Goal: Task Accomplishment & Management: Manage account settings

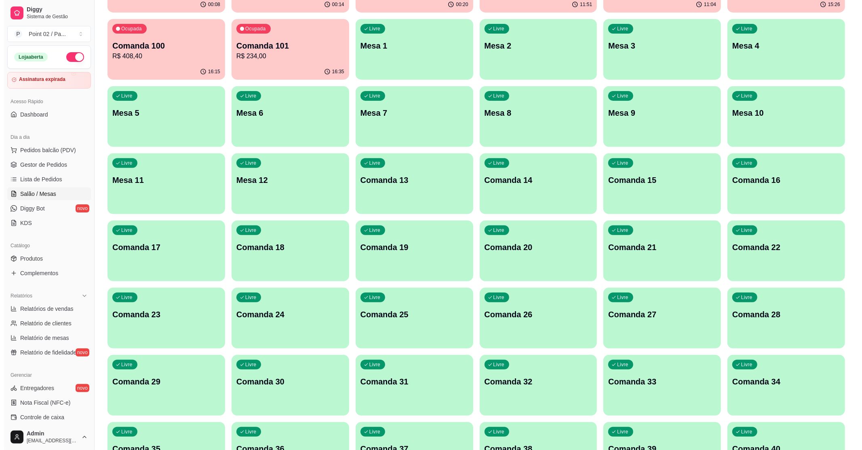
scroll to position [215, 0]
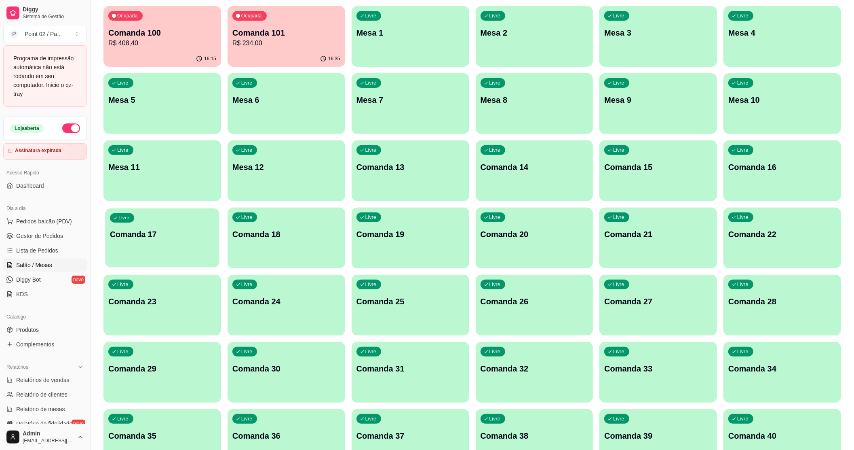
click at [152, 238] on p "Comanda 17" at bounding box center [162, 234] width 105 height 11
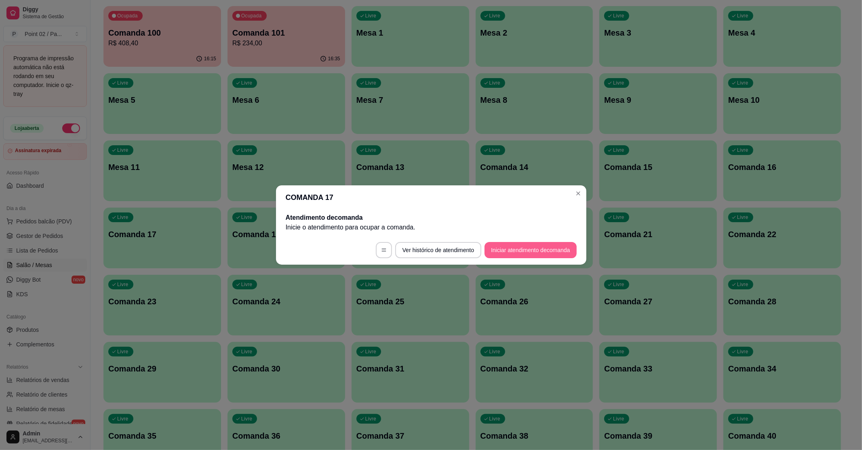
click at [571, 243] on button "Iniciar atendimento de comanda" at bounding box center [531, 250] width 92 height 16
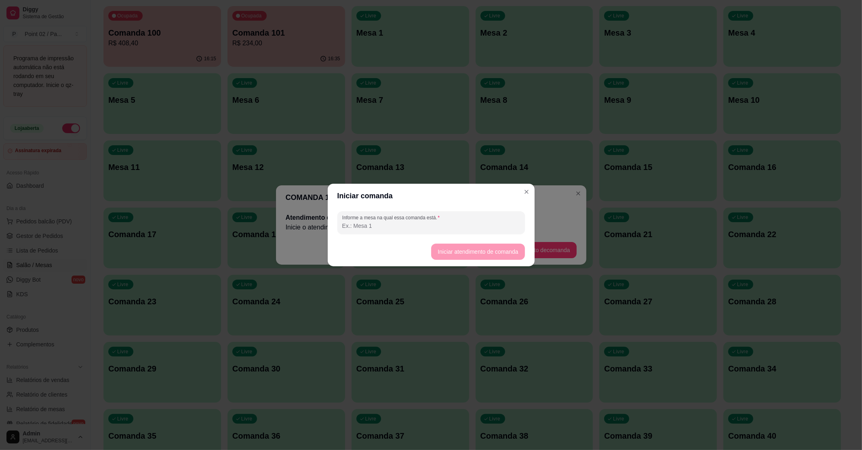
click at [487, 222] on input "Informe a mesa na qual essa comanda está." at bounding box center [431, 226] width 178 height 8
type input "b1"
click at [490, 251] on button "Iniciar atendimento de comanda" at bounding box center [478, 252] width 91 height 16
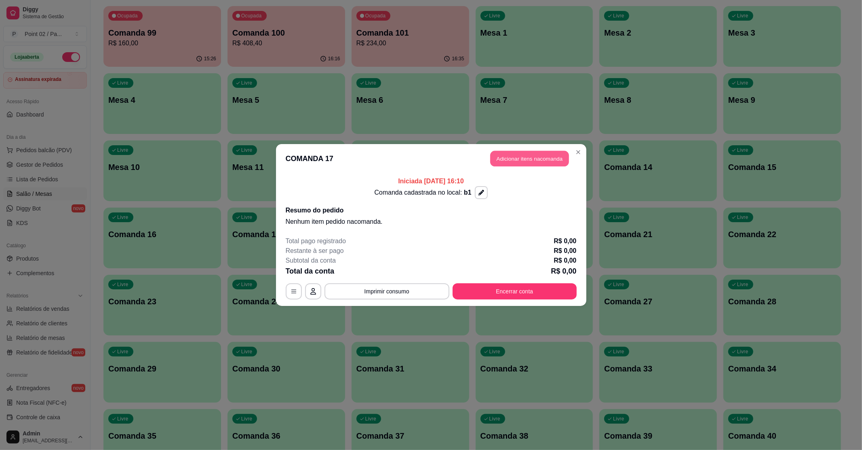
click at [541, 162] on button "Adicionar itens na comanda" at bounding box center [529, 159] width 79 height 16
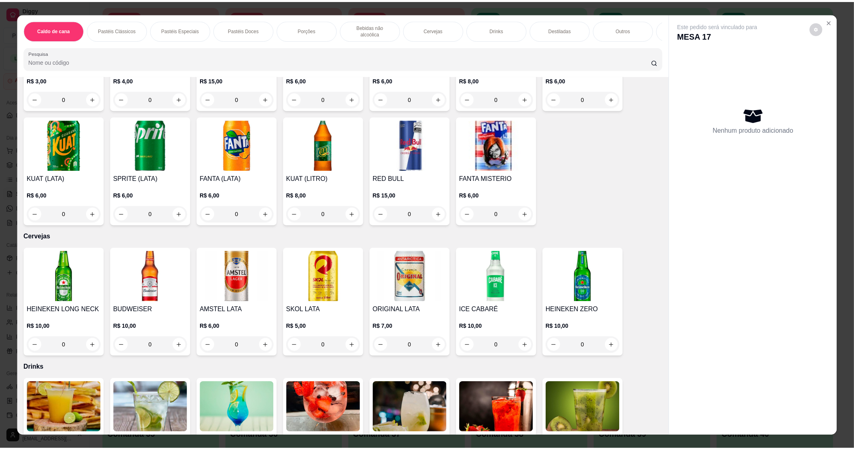
scroll to position [1078, 0]
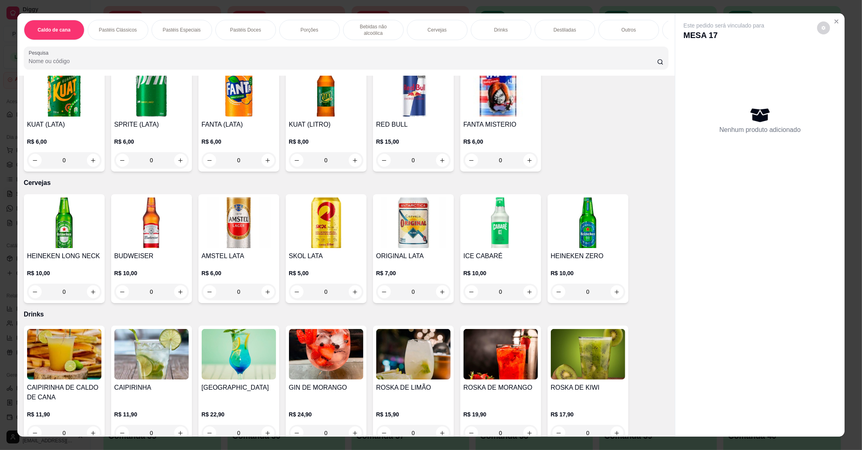
click at [255, 251] on h4 "AMSTEL LATA" at bounding box center [239, 256] width 74 height 10
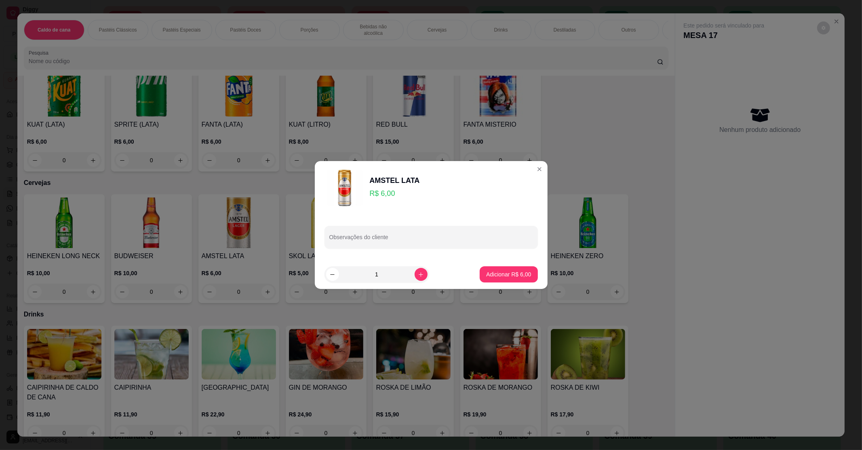
click at [485, 283] on footer "1 Adicionar R$ 6,00" at bounding box center [431, 274] width 233 height 29
click at [487, 270] on p "Adicionar R$ 6,00" at bounding box center [508, 274] width 45 height 8
type input "1"
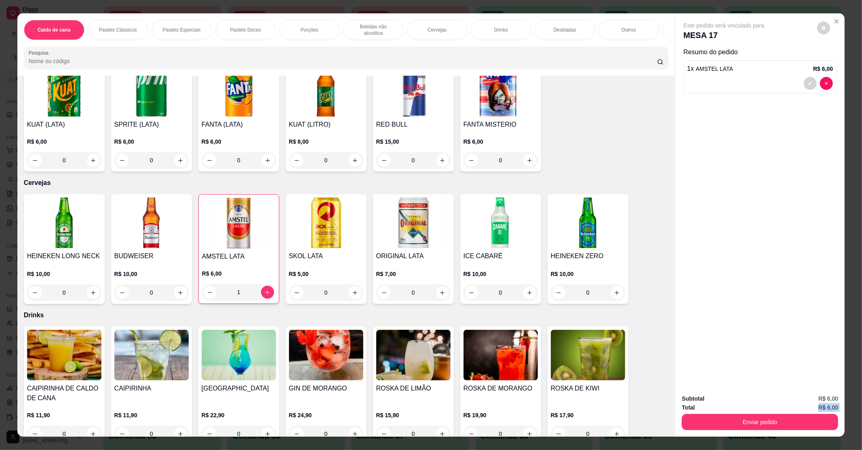
click at [707, 411] on div "Subtotal R$ 6,00 Total R$ 6,00 Enviar pedido" at bounding box center [760, 412] width 156 height 36
click at [709, 425] on button "Enviar pedido" at bounding box center [760, 422] width 152 height 16
click at [825, 395] on button "Enviar pedido" at bounding box center [817, 401] width 46 height 15
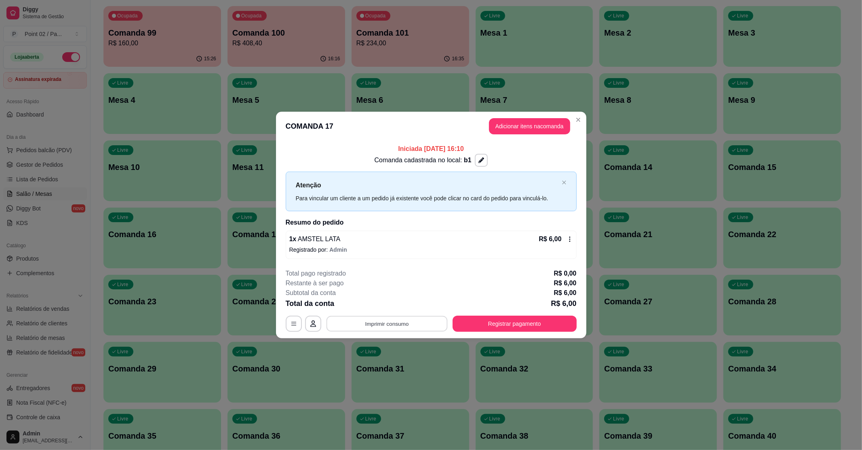
click at [424, 322] on button "Imprimir consumo" at bounding box center [386, 323] width 121 height 16
click at [384, 302] on button "IMPRESSORA" at bounding box center [389, 304] width 57 height 13
click at [411, 322] on button "Imprimir consumo" at bounding box center [387, 323] width 125 height 16
click at [397, 306] on button "IMPRESSORA" at bounding box center [389, 305] width 57 height 13
click at [379, 327] on button "Imprimir consumo" at bounding box center [386, 323] width 121 height 16
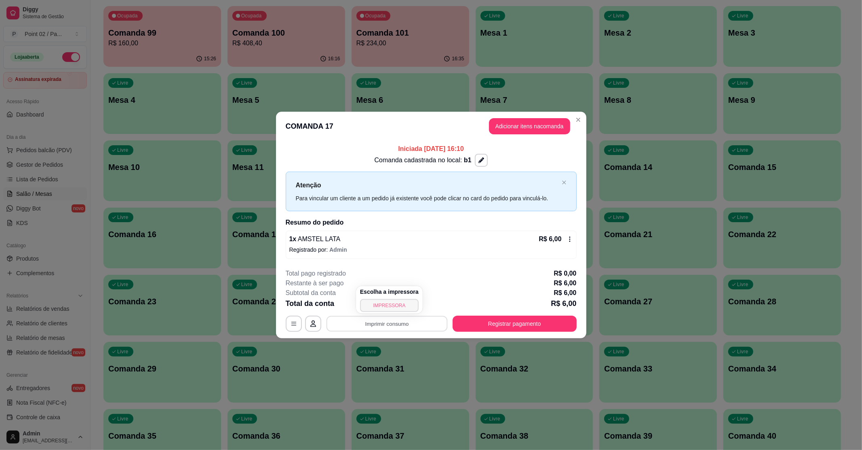
click at [385, 306] on button "IMPRESSORA" at bounding box center [389, 305] width 59 height 13
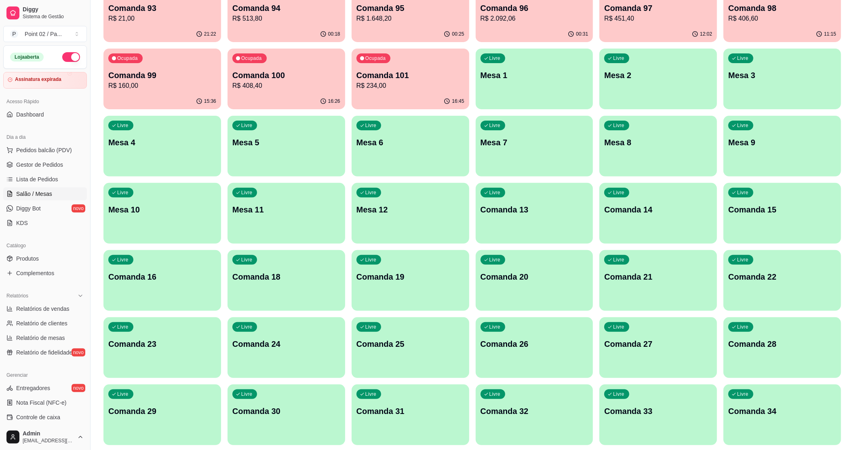
scroll to position [108, 0]
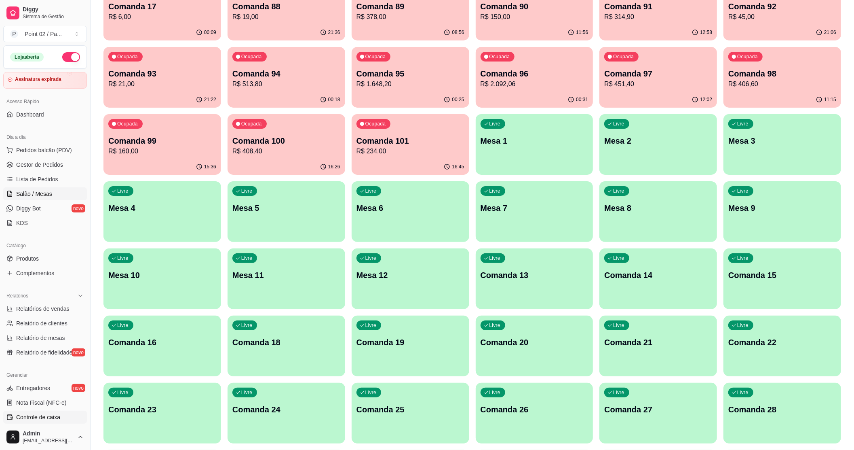
click at [56, 413] on span "Controle de caixa" at bounding box center [38, 417] width 44 height 8
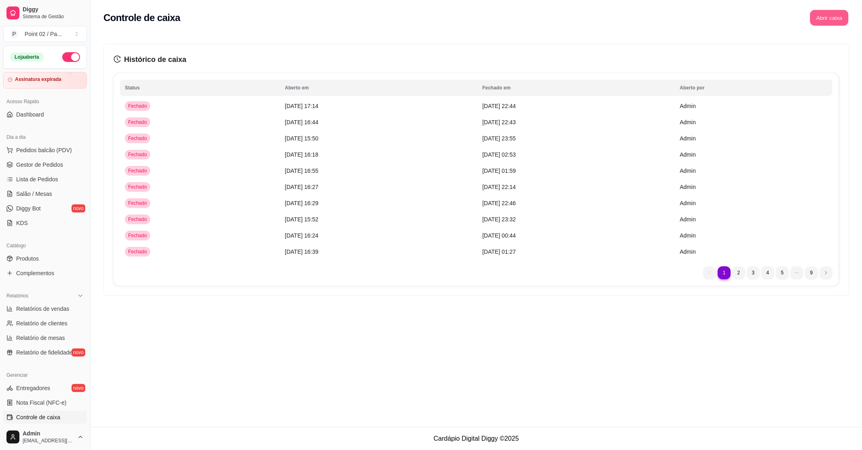
click at [832, 22] on button "Abrir caixa" at bounding box center [829, 18] width 38 height 16
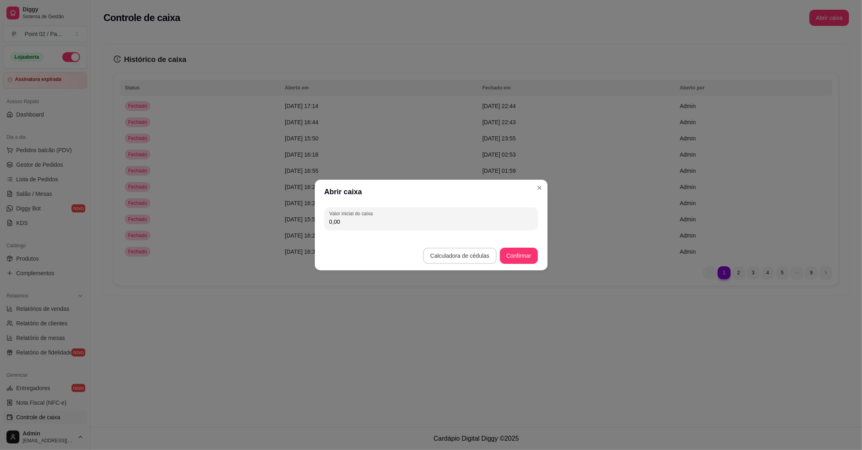
click at [440, 255] on button "Calculadora de cédulas" at bounding box center [460, 255] width 74 height 16
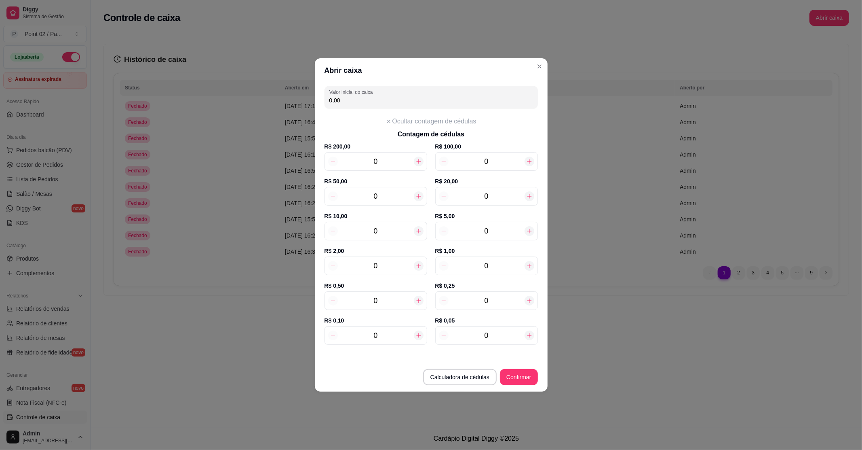
click at [527, 199] on div at bounding box center [530, 196] width 10 height 10
type input "20,00"
type input "1"
click at [527, 199] on div at bounding box center [530, 196] width 10 height 10
type input "40,00"
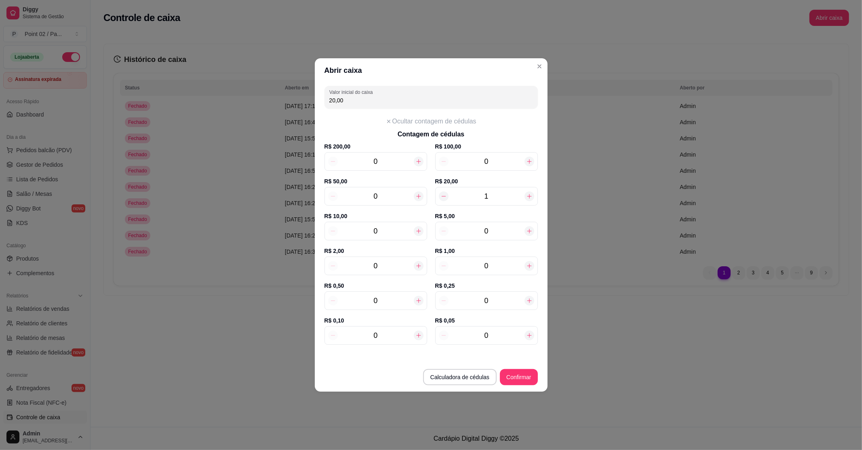
type input "2"
click at [527, 199] on div at bounding box center [530, 196] width 10 height 10
type input "60,00"
type input "3"
click at [527, 199] on div at bounding box center [530, 196] width 10 height 10
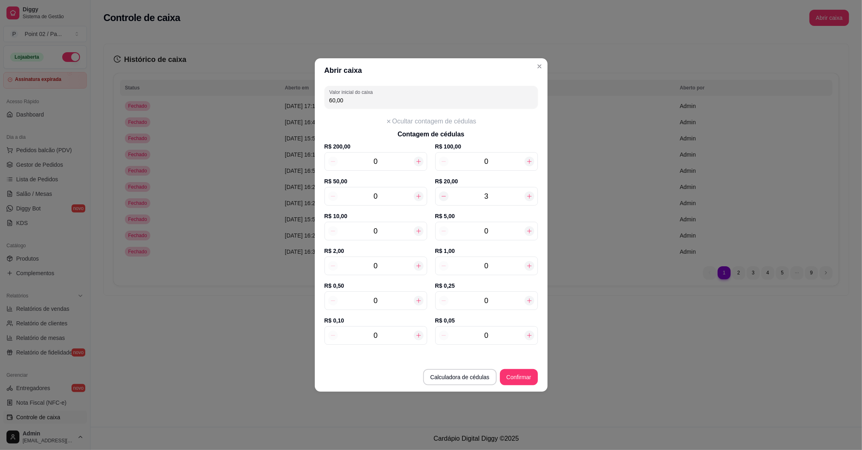
type input "80,00"
type input "4"
click at [527, 199] on div at bounding box center [530, 196] width 10 height 10
type input "100,00"
type input "5"
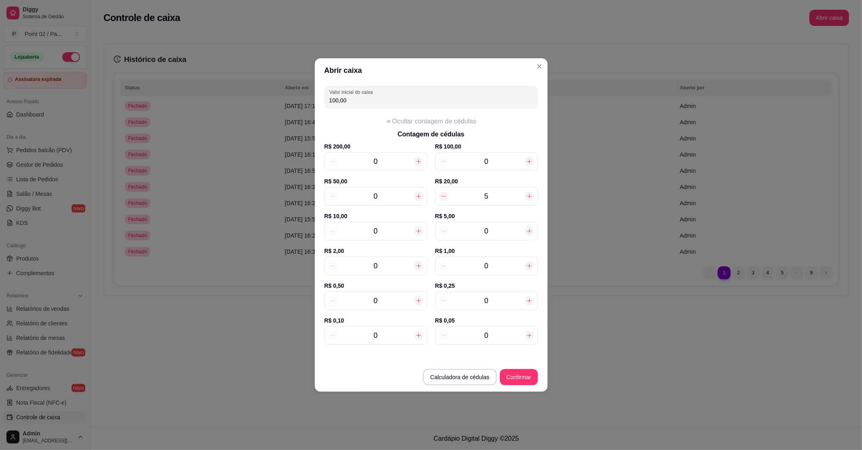
click at [527, 199] on div at bounding box center [530, 196] width 10 height 10
type input "120,00"
type input "6"
click at [527, 199] on div at bounding box center [530, 196] width 10 height 10
type input "140,00"
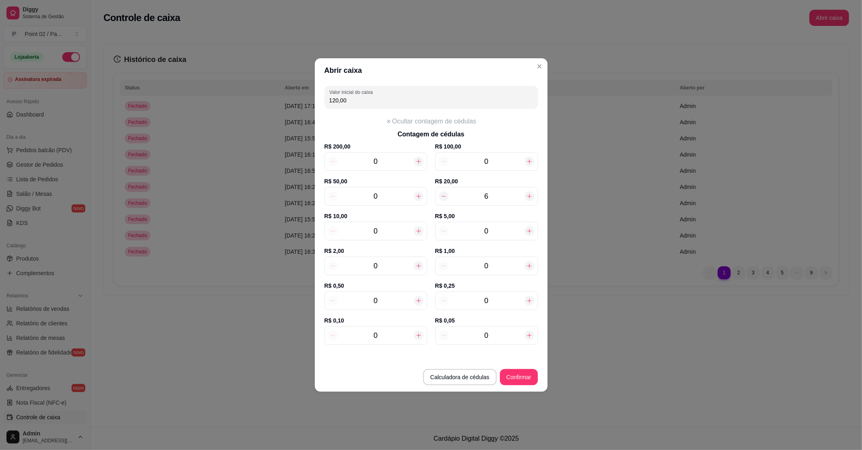
type input "7"
click at [527, 199] on div at bounding box center [530, 196] width 10 height 10
type input "160,00"
type input "8"
click at [527, 199] on div at bounding box center [530, 196] width 10 height 10
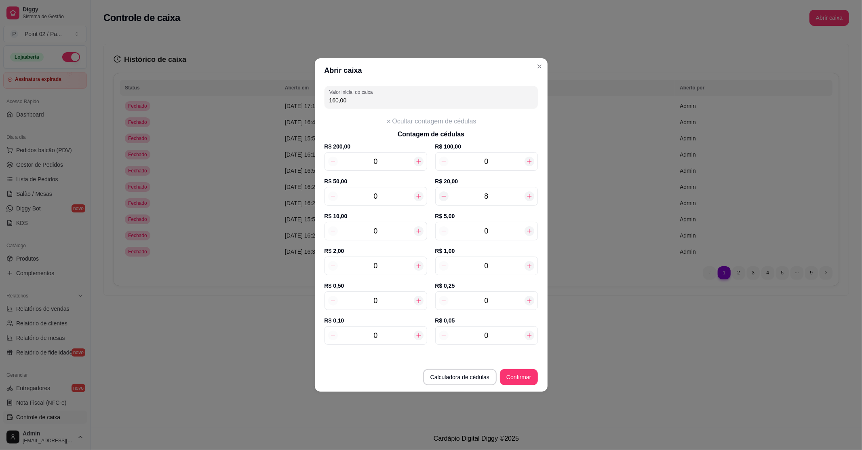
type input "180,00"
type input "9"
click at [527, 199] on div at bounding box center [530, 196] width 10 height 10
type input "200,00"
type input "10"
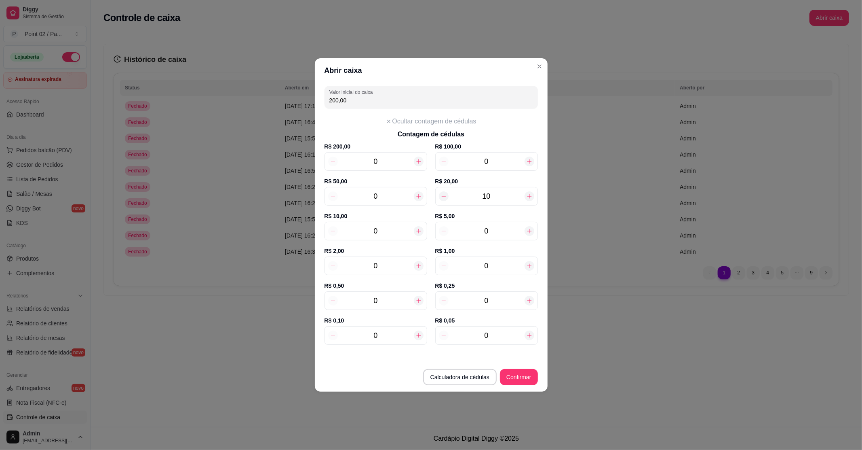
click at [371, 234] on input "0" at bounding box center [376, 230] width 76 height 11
type input "300,00"
type input "110"
type input "1.300,00"
type input "110"
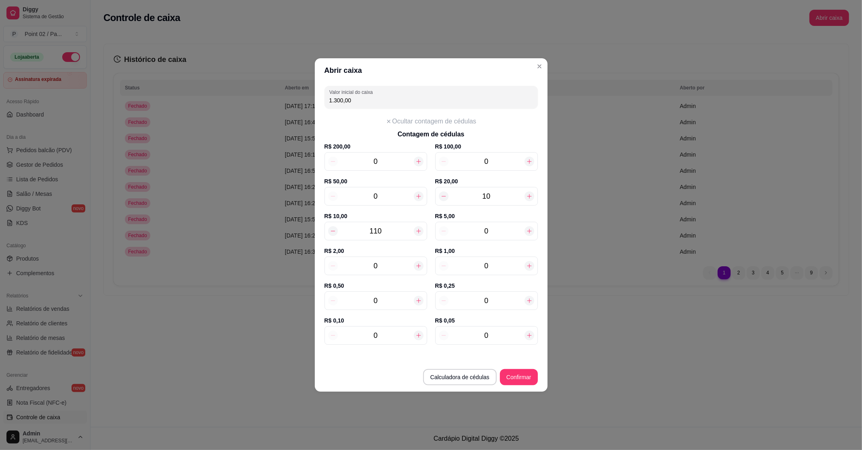
click at [331, 230] on icon at bounding box center [333, 231] width 6 height 6
type input "1.290,00"
type input "109"
click at [331, 230] on icon at bounding box center [333, 231] width 6 height 6
type input "1.280,00"
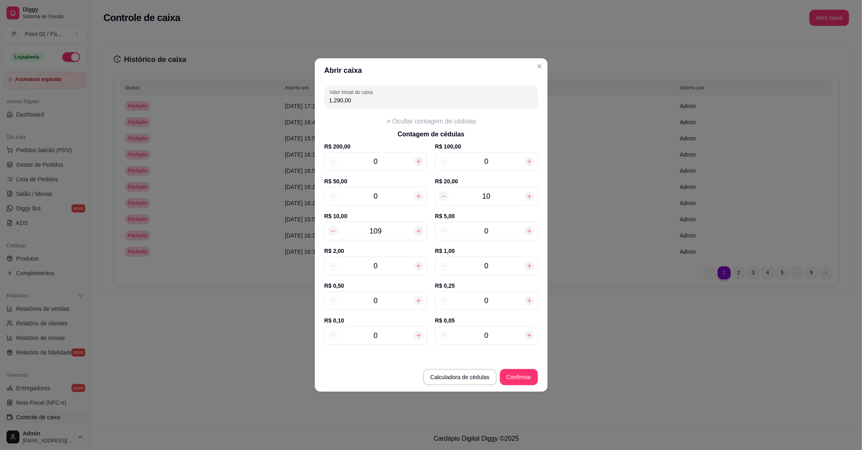
type input "108"
click at [333, 230] on icon at bounding box center [333, 231] width 6 height 6
type input "1.270,00"
type input "107"
click at [333, 230] on icon at bounding box center [333, 231] width 6 height 6
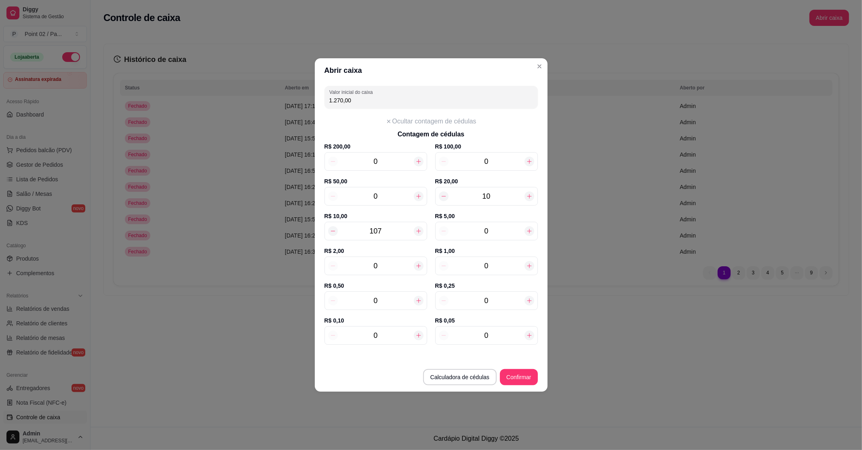
type input "1.260,00"
type input "106"
click at [334, 230] on icon at bounding box center [333, 231] width 6 height 6
type input "1.250,00"
type input "105"
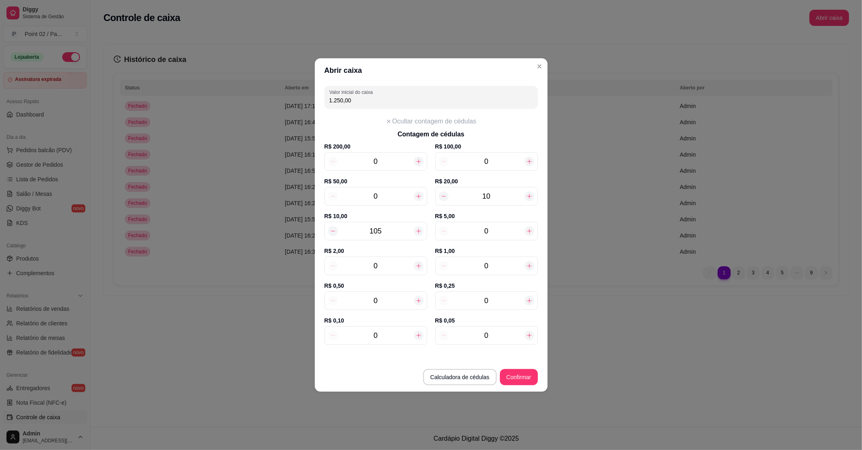
click at [334, 230] on icon at bounding box center [333, 231] width 6 height 6
type input "1.240,00"
type input "104"
click at [339, 228] on div "104" at bounding box center [376, 231] width 103 height 19
click at [339, 228] on input "104" at bounding box center [376, 230] width 76 height 11
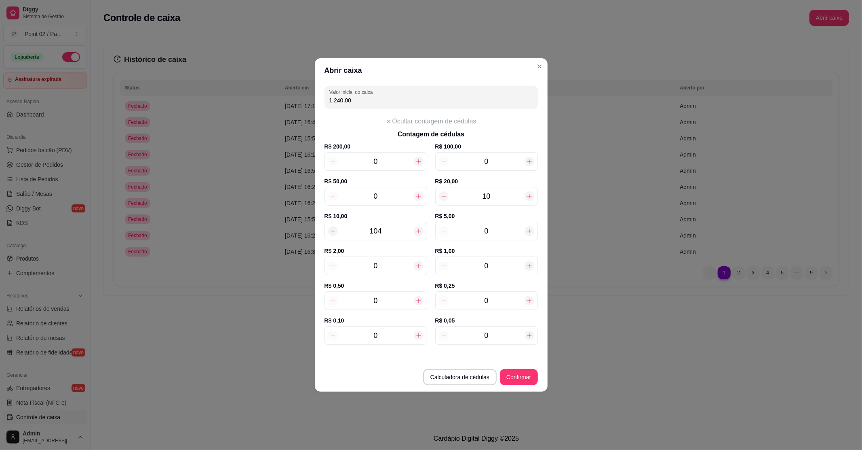
click at [339, 228] on input "104" at bounding box center [376, 230] width 76 height 11
type input "210,00"
type input "11"
type input "310,00"
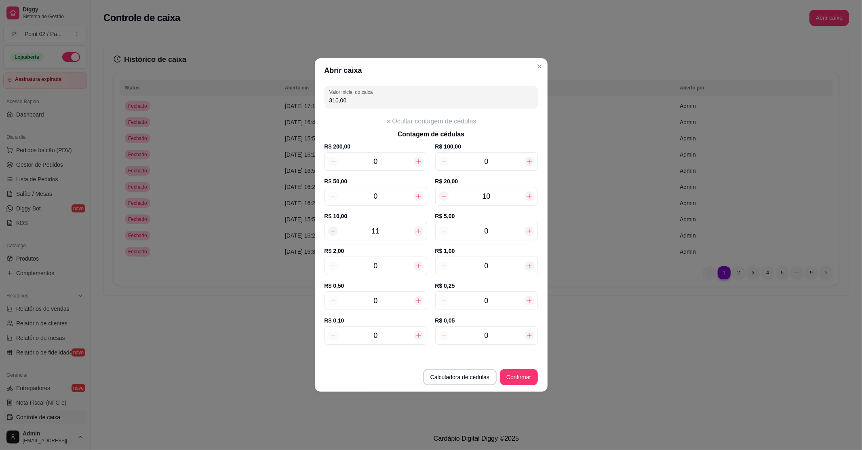
type input "11"
click at [384, 268] on input "0" at bounding box center [376, 265] width 76 height 11
drag, startPoint x: 384, startPoint y: 268, endPoint x: 343, endPoint y: 274, distance: 41.3
click at [343, 274] on div "0" at bounding box center [376, 265] width 103 height 19
type input "312,00"
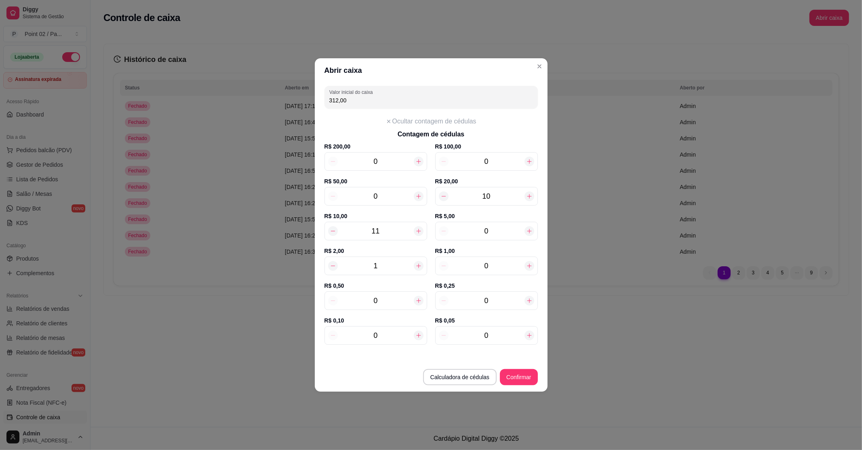
type input "16"
type input "342,00"
type input "16"
drag, startPoint x: 492, startPoint y: 268, endPoint x: 427, endPoint y: 268, distance: 65.1
click at [427, 268] on div "R$ 2,00 16 R$ 1,00 0" at bounding box center [431, 264] width 213 height 35
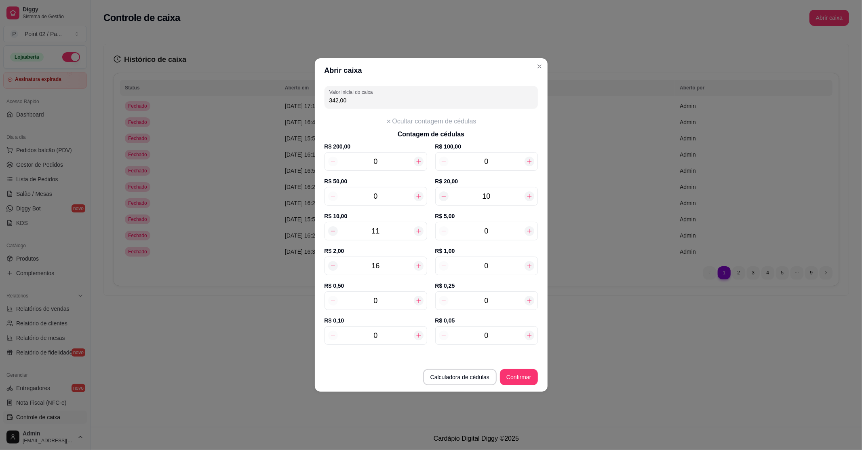
type input "346,00"
type input "4"
drag, startPoint x: 392, startPoint y: 301, endPoint x: 312, endPoint y: 310, distance: 80.1
click at [312, 310] on div "Abrir caixa Valor inicial do caixa 346,00 Ocultar contagem de cédulas Contagem …" at bounding box center [431, 225] width 862 height 450
type input "348,50"
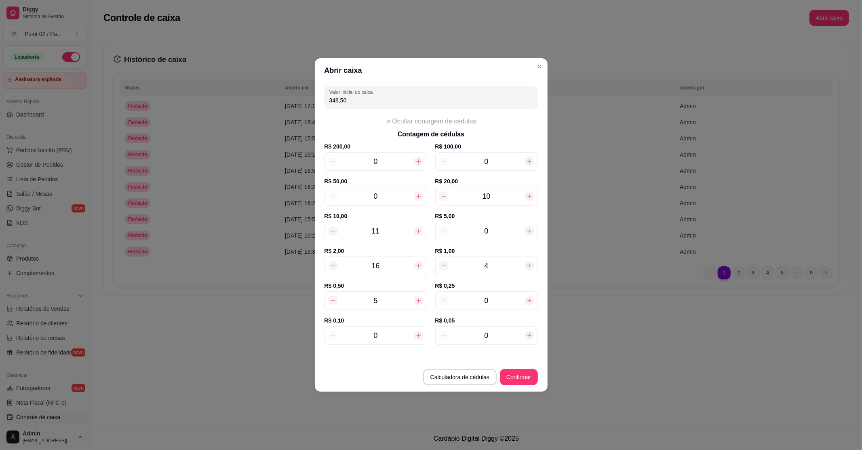
type input "5"
drag, startPoint x: 483, startPoint y: 306, endPoint x: 498, endPoint y: 312, distance: 16.8
click at [498, 312] on div "R$ 0,25 0" at bounding box center [486, 298] width 103 height 35
type input "349,75"
type input "5"
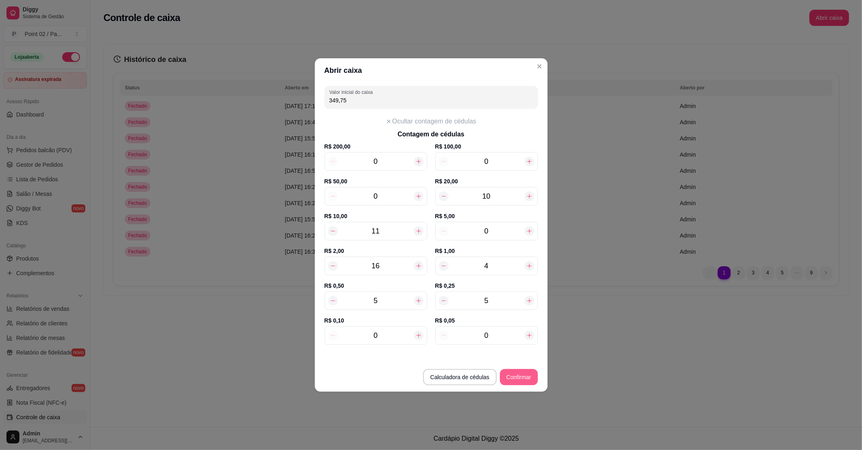
click at [519, 378] on button "Confirmar" at bounding box center [519, 377] width 38 height 16
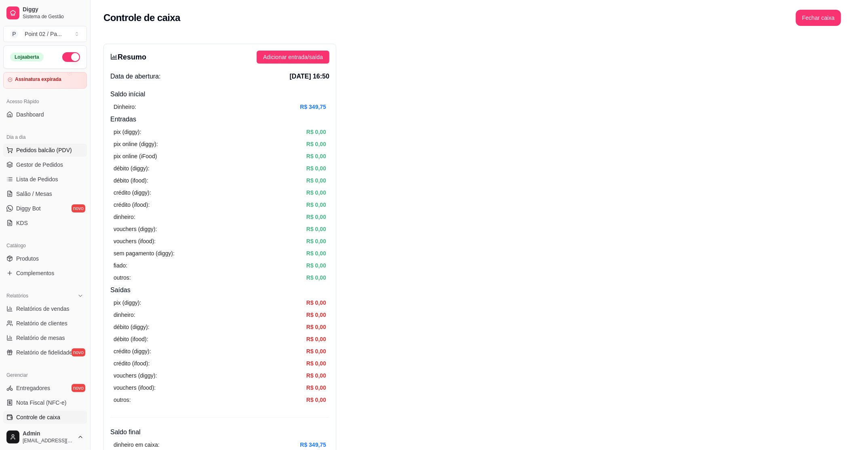
click at [44, 149] on span "Pedidos balcão (PDV)" at bounding box center [44, 150] width 56 height 8
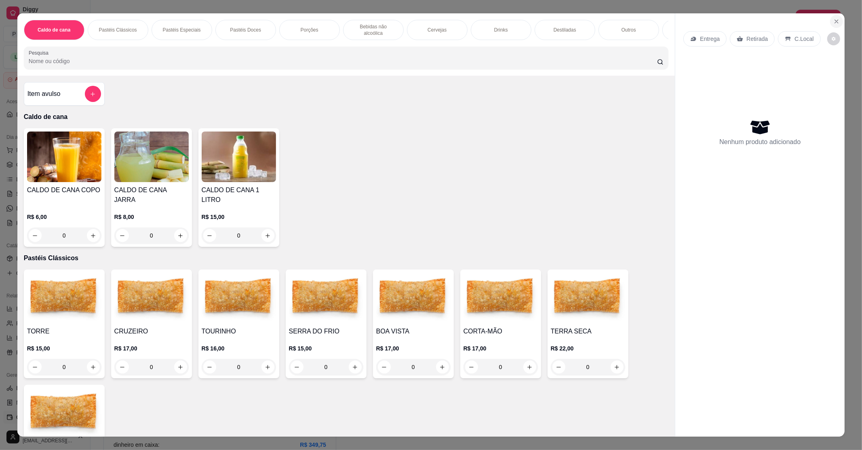
click at [834, 19] on icon "Close" at bounding box center [837, 21] width 6 height 6
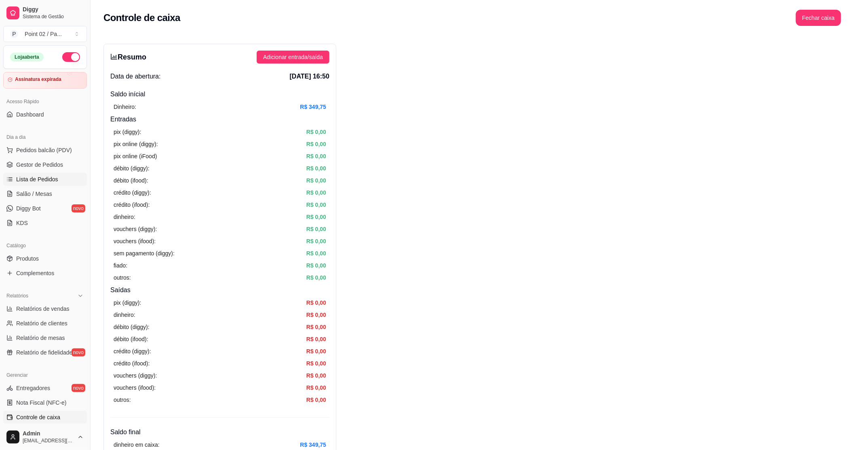
click at [36, 175] on span "Lista de Pedidos" at bounding box center [37, 179] width 42 height 8
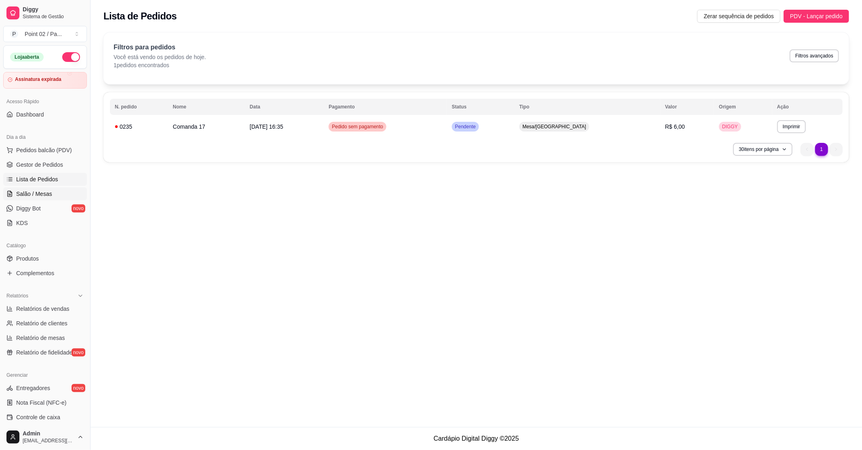
click at [35, 190] on link "Salão / Mesas" at bounding box center [45, 193] width 84 height 13
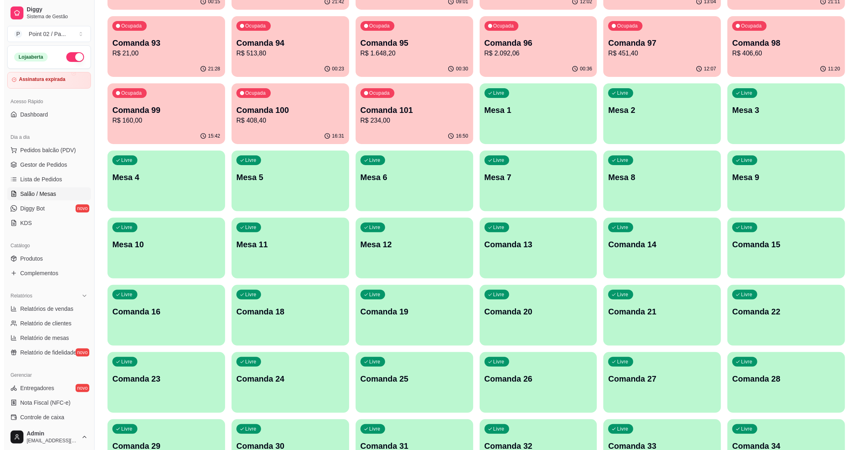
scroll to position [162, 0]
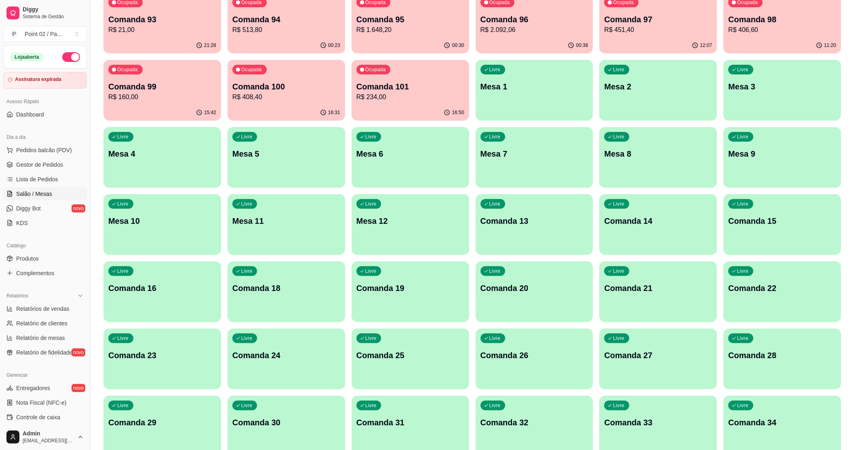
click at [190, 152] on p "Mesa 4" at bounding box center [162, 153] width 108 height 11
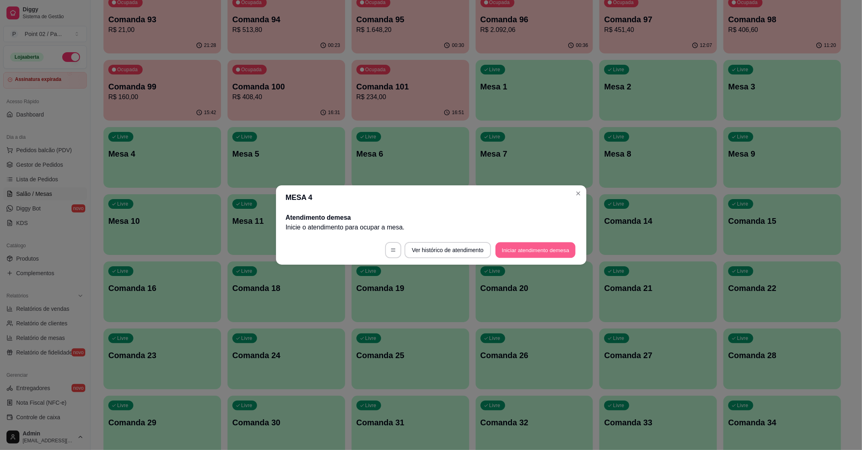
click at [560, 247] on button "Iniciar atendimento de mesa" at bounding box center [536, 250] width 80 height 16
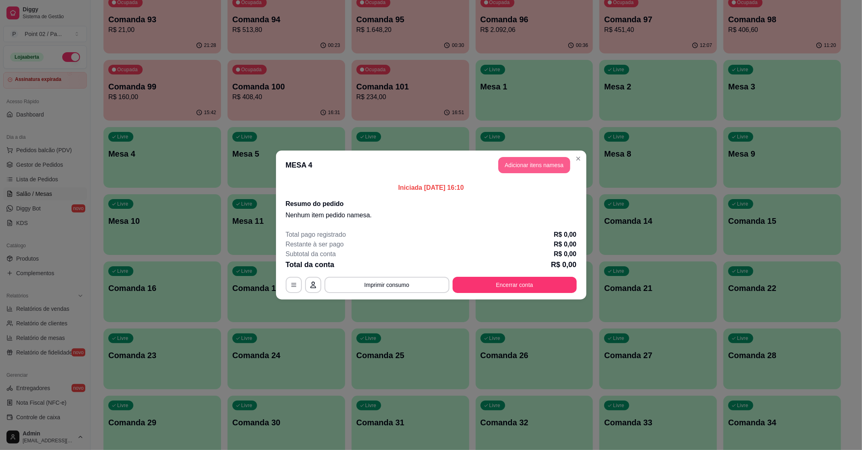
click at [564, 160] on button "Adicionar itens na mesa" at bounding box center [534, 165] width 72 height 16
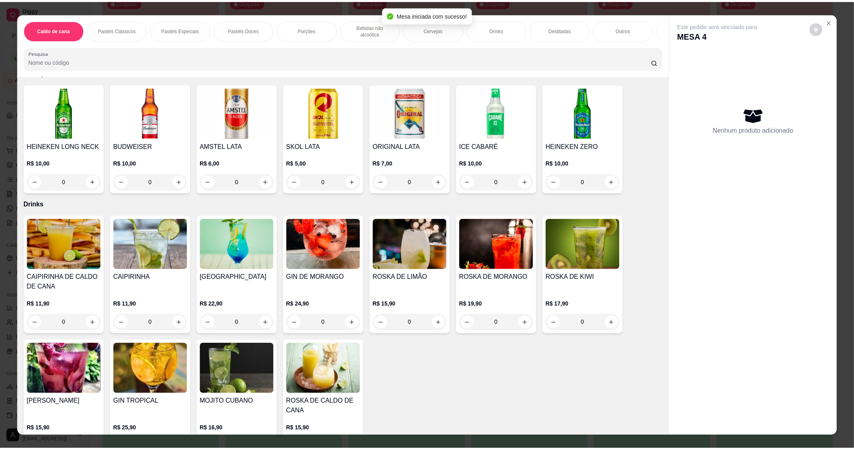
scroll to position [1186, 0]
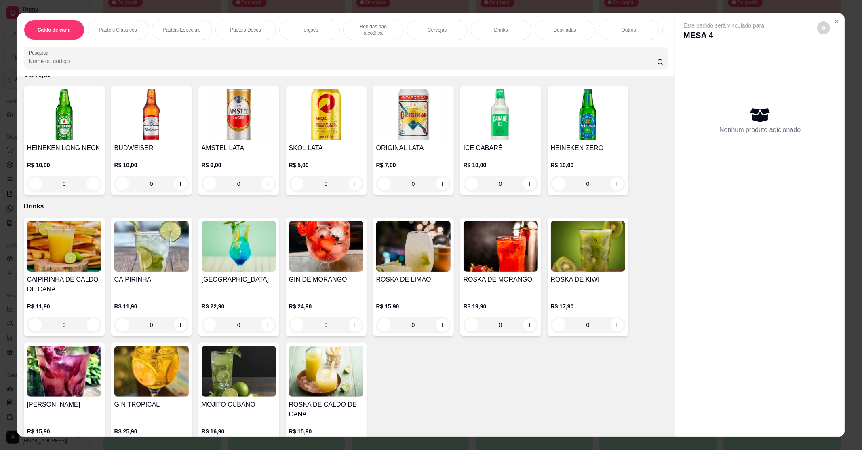
drag, startPoint x: 230, startPoint y: 177, endPoint x: 243, endPoint y: 170, distance: 15.0
click at [243, 175] on input "0" at bounding box center [238, 183] width 45 height 16
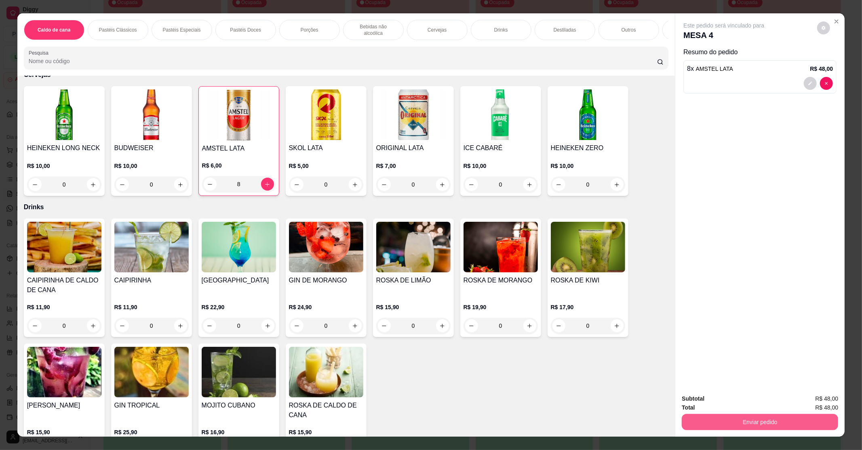
type input "8"
click at [739, 420] on button "Enviar pedido" at bounding box center [760, 422] width 156 height 16
click at [823, 394] on button "Enviar pedido" at bounding box center [817, 401] width 46 height 15
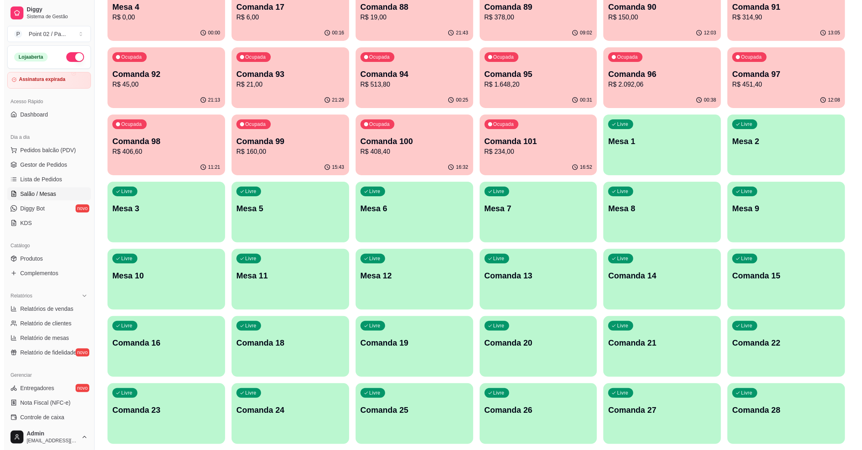
scroll to position [0, 0]
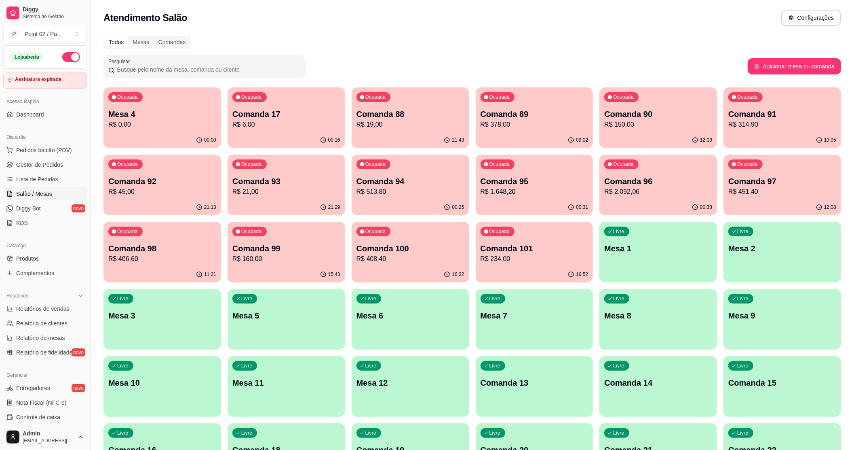
click at [301, 131] on div "Ocupada Comanda 17 R$ 6,00" at bounding box center [287, 109] width 118 height 45
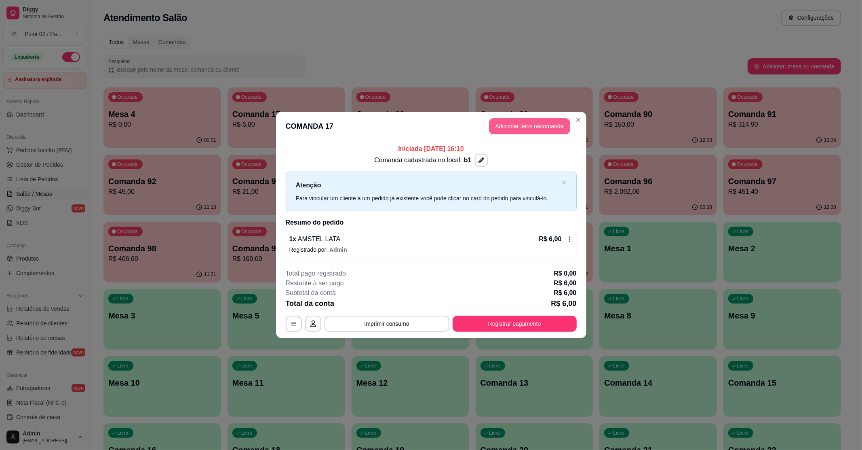
click at [536, 128] on button "Adicionar itens na comanda" at bounding box center [529, 126] width 81 height 16
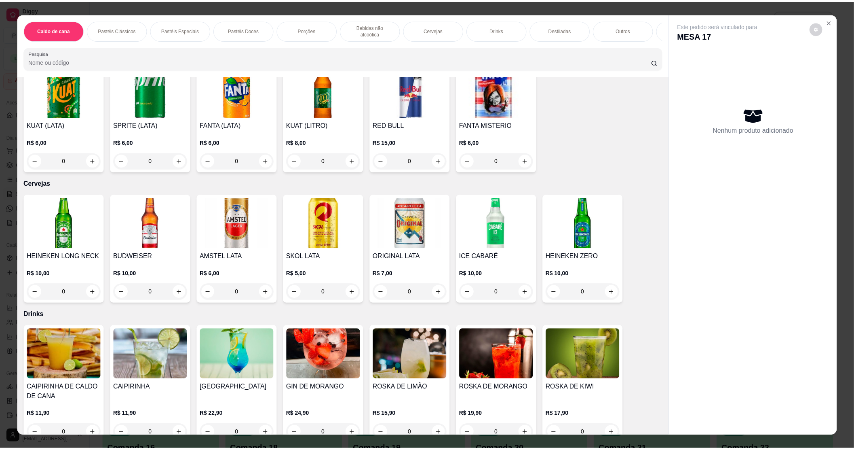
scroll to position [1078, 0]
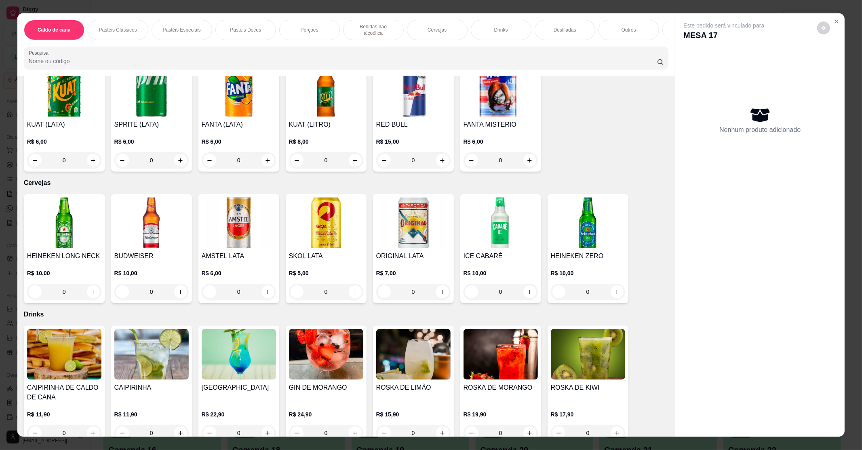
click at [240, 261] on div "R$ 6,00 0" at bounding box center [239, 280] width 74 height 39
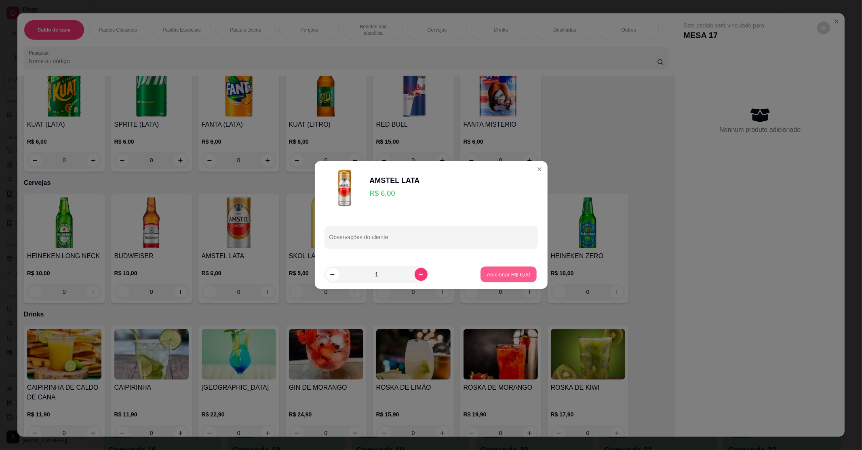
click at [490, 280] on button "Adicionar R$ 6,00" at bounding box center [509, 274] width 56 height 16
type input "1"
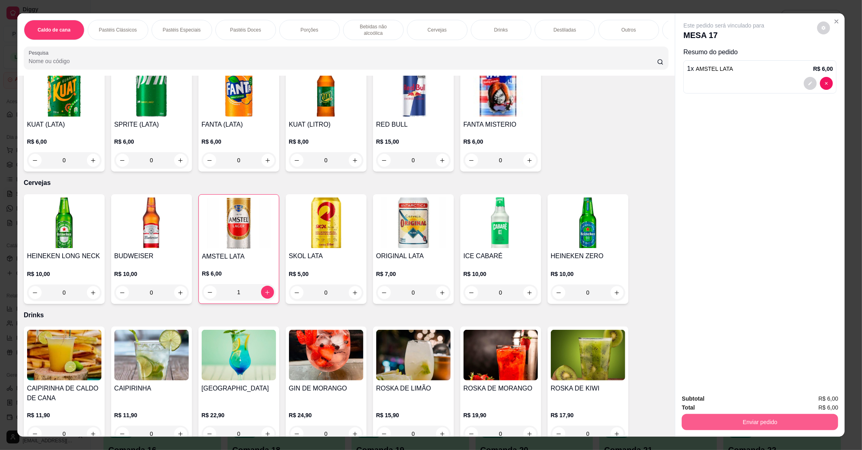
click at [720, 418] on button "Enviar pedido" at bounding box center [760, 422] width 156 height 16
click at [816, 395] on button "Enviar pedido" at bounding box center [817, 401] width 46 height 15
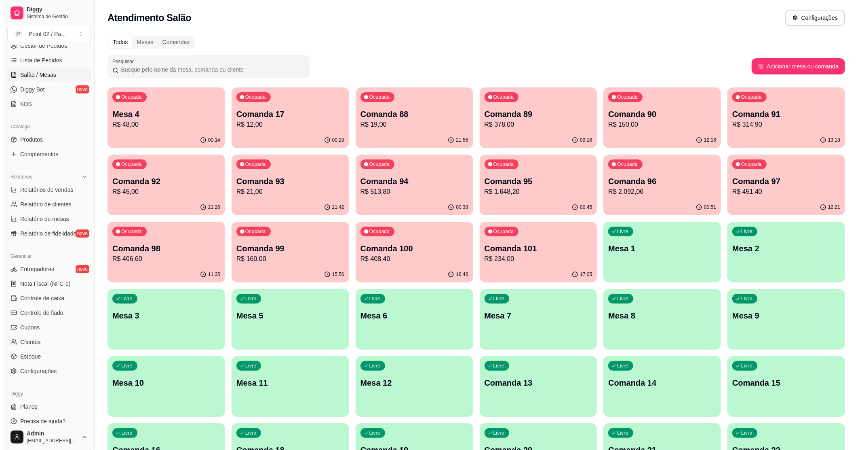
scroll to position [126, 0]
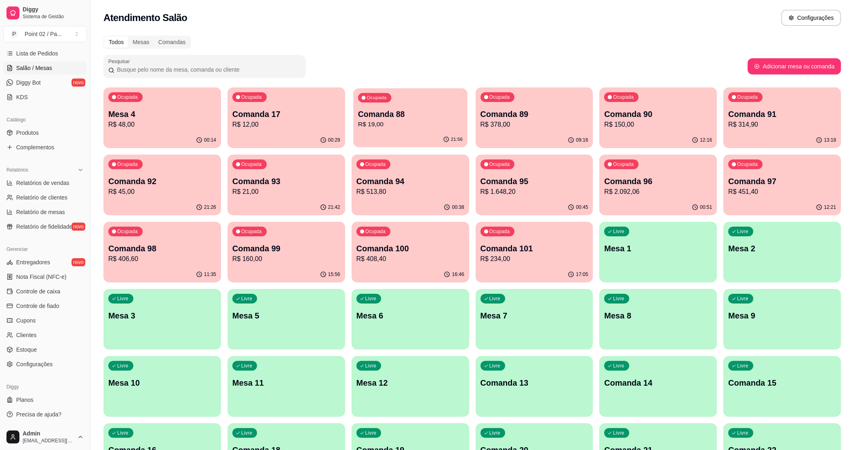
click at [397, 132] on button "Ocupada Comanda 88 R$ 19,00 21:56" at bounding box center [410, 117] width 114 height 59
click at [615, 116] on p "Comanda 90" at bounding box center [658, 114] width 105 height 11
click at [238, 183] on p "Comanda 93" at bounding box center [286, 180] width 108 height 11
click at [125, 185] on p "Comanda 92" at bounding box center [162, 181] width 105 height 11
click at [272, 158] on div "Ocupada Comanda 93 R$ 21,00" at bounding box center [287, 176] width 118 height 45
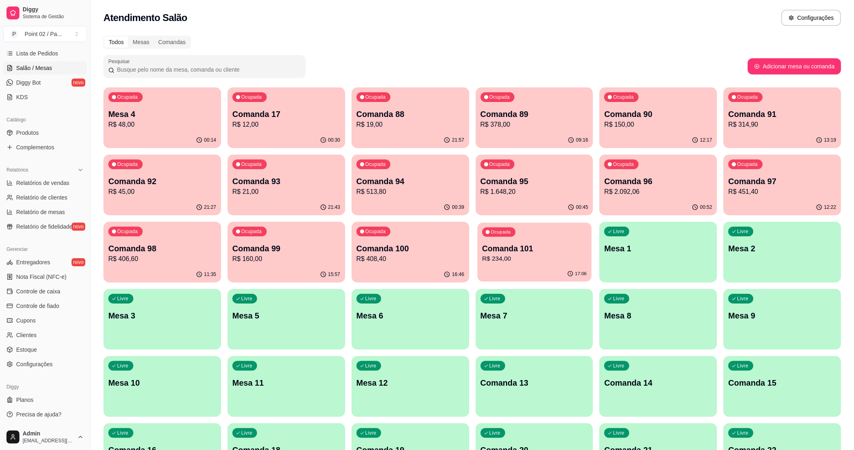
click at [552, 259] on p "R$ 234,00" at bounding box center [534, 258] width 105 height 9
click at [358, 253] on div "Comanda 100 R$ 408,40" at bounding box center [411, 253] width 108 height 21
click at [175, 253] on div "Comanda 98 R$ 406,60" at bounding box center [162, 253] width 105 height 20
click at [279, 118] on p "Comanda 17" at bounding box center [286, 113] width 108 height 11
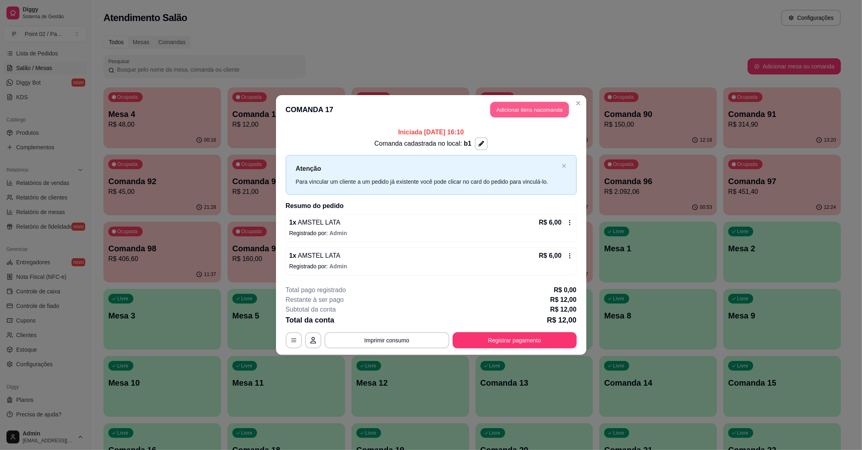
click at [507, 111] on button "Adicionar itens na comanda" at bounding box center [529, 110] width 79 height 16
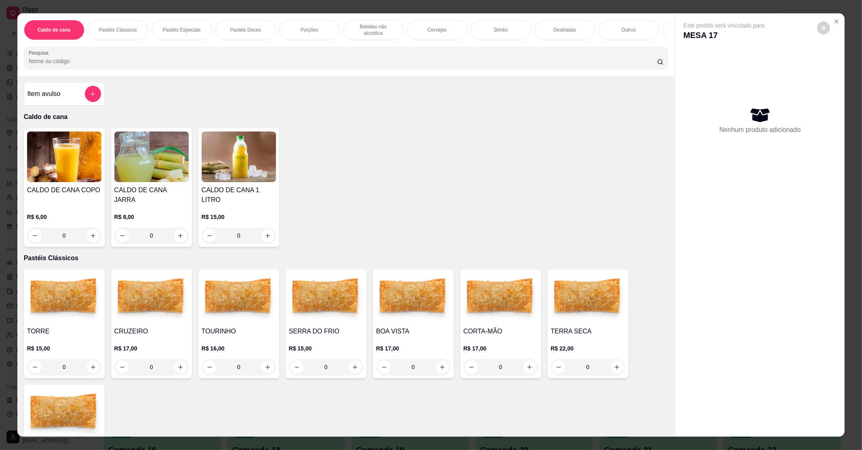
click at [412, 92] on div "Item avulso Caldo de cana CALDO DE CANA COPO R$ 6,00 0 CALDO DE CANA JARRA R$ 8…" at bounding box center [346, 256] width 658 height 360
click at [835, 22] on icon "Close" at bounding box center [836, 21] width 3 height 3
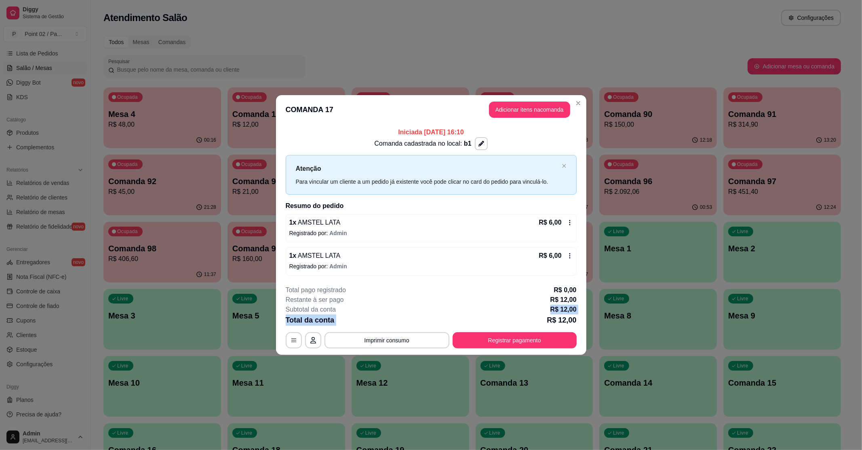
click at [471, 314] on div "**********" at bounding box center [431, 316] width 291 height 63
click at [477, 350] on footer "**********" at bounding box center [431, 317] width 310 height 76
click at [492, 325] on div "Total da conta R$ 12,00" at bounding box center [431, 319] width 291 height 11
click at [488, 338] on button "Registrar pagamento" at bounding box center [515, 340] width 124 height 16
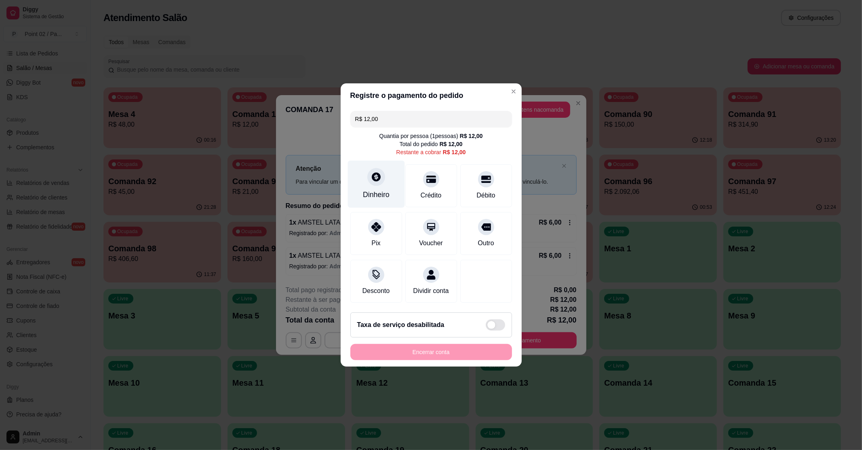
click at [385, 170] on div "Dinheiro" at bounding box center [376, 183] width 57 height 47
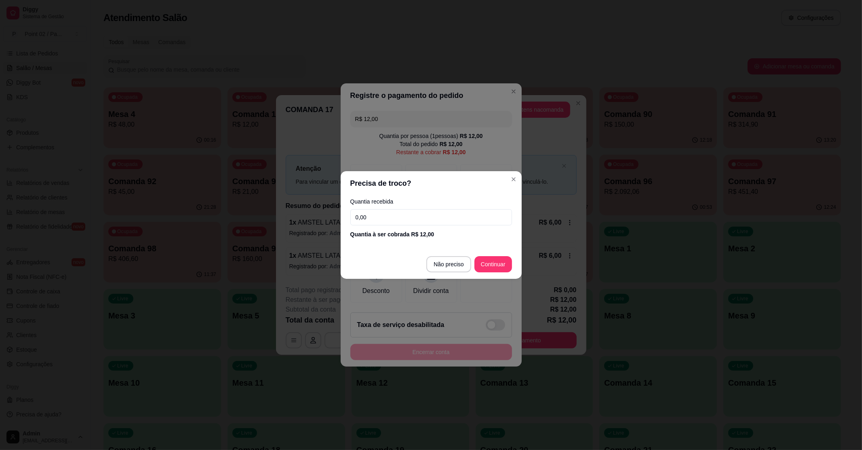
drag, startPoint x: 454, startPoint y: 251, endPoint x: 450, endPoint y: 277, distance: 26.2
click at [453, 267] on footer "Não preciso Continuar" at bounding box center [431, 263] width 181 height 29
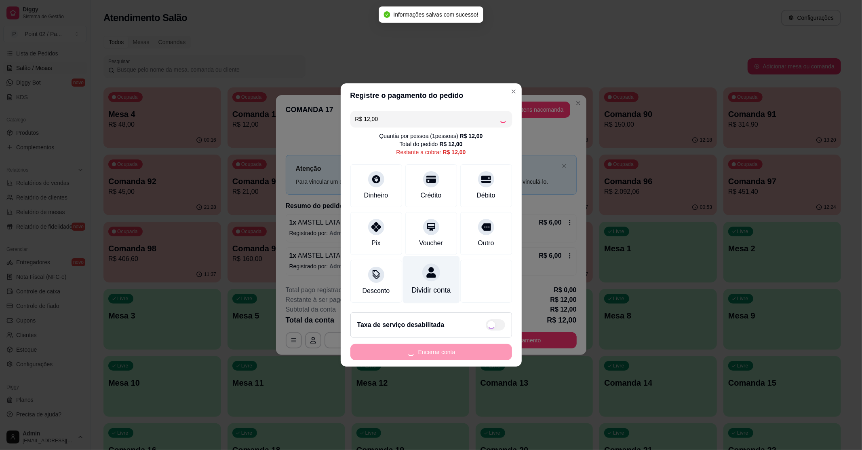
type input "R$ 0,00"
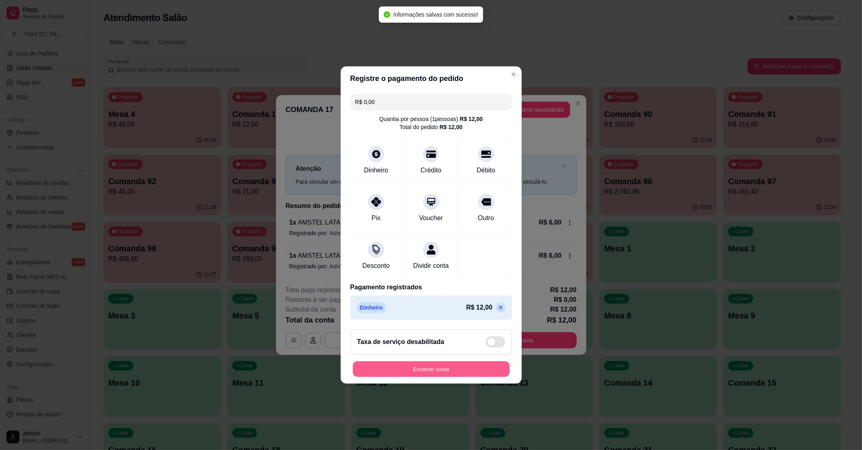
click at [438, 375] on button "Encerrar conta" at bounding box center [431, 369] width 157 height 16
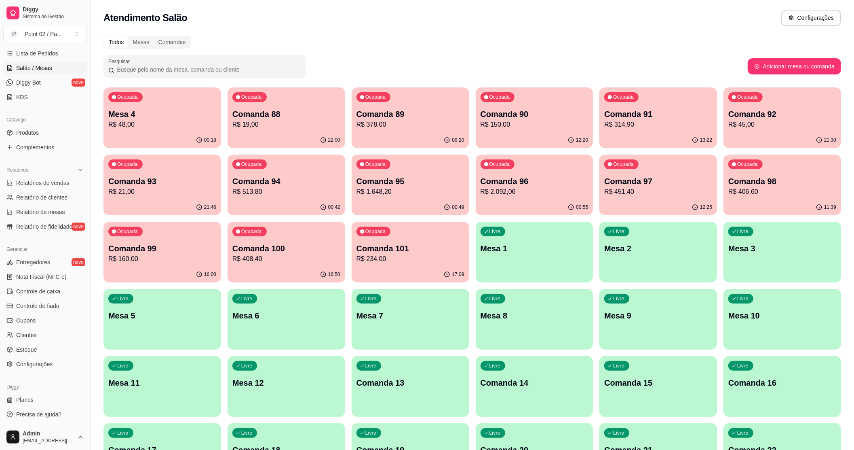
click at [374, 389] on div "Livre Comanda 13" at bounding box center [411, 381] width 118 height 51
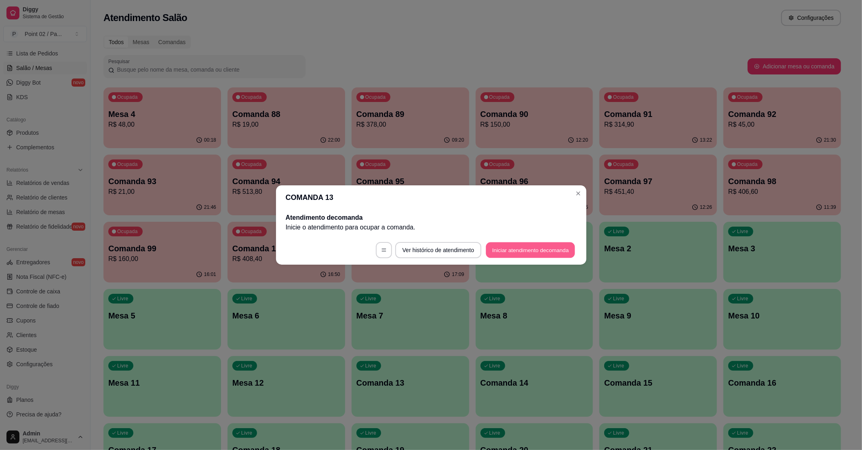
click at [547, 248] on button "Iniciar atendimento de comanda" at bounding box center [530, 250] width 89 height 16
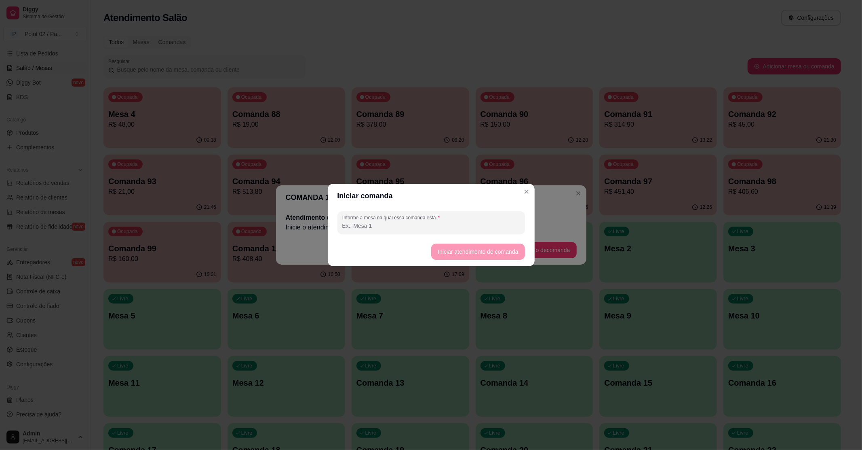
click at [426, 225] on input "Informe a mesa na qual essa comanda está." at bounding box center [431, 226] width 178 height 8
type input "gabs"
click at [458, 251] on button "Iniciar atendimento de comanda" at bounding box center [478, 252] width 91 height 16
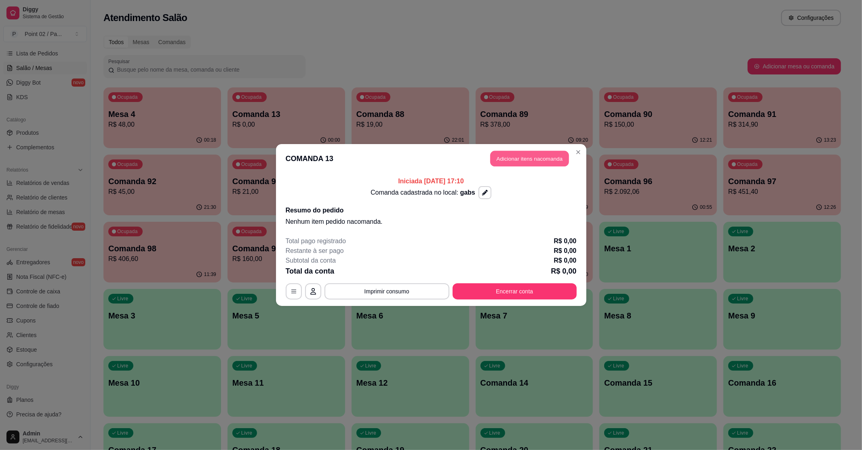
click at [525, 155] on button "Adicionar itens na comanda" at bounding box center [529, 159] width 79 height 16
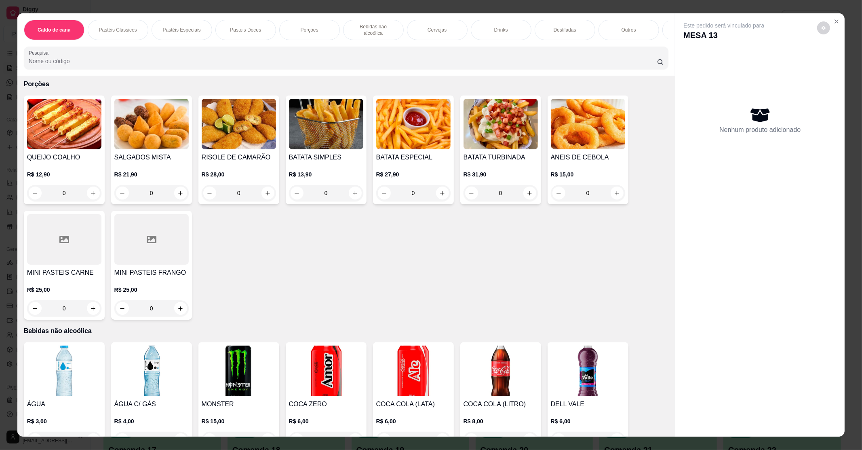
scroll to position [647, 0]
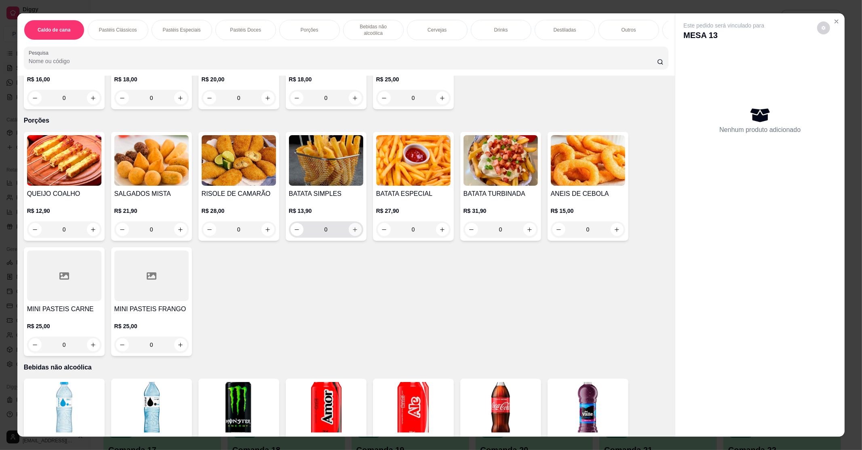
click at [355, 223] on button "increase-product-quantity" at bounding box center [355, 229] width 13 height 13
type input "1"
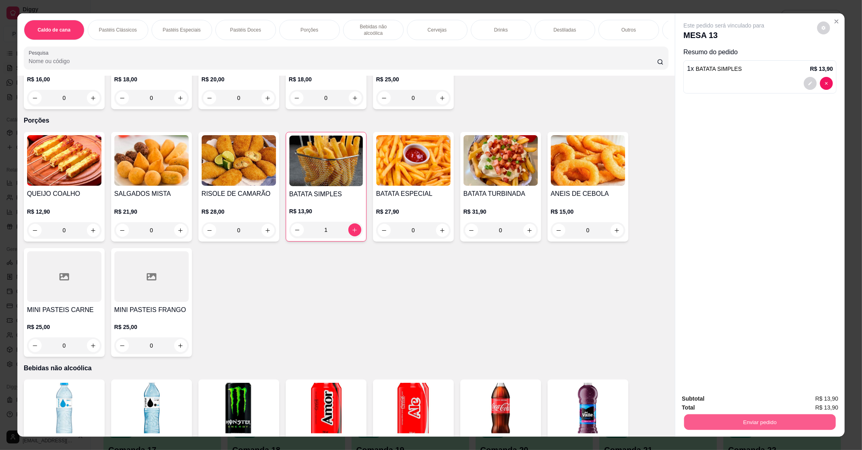
click at [758, 416] on button "Enviar pedido" at bounding box center [760, 422] width 152 height 16
click at [804, 398] on button "Enviar pedido" at bounding box center [817, 401] width 44 height 15
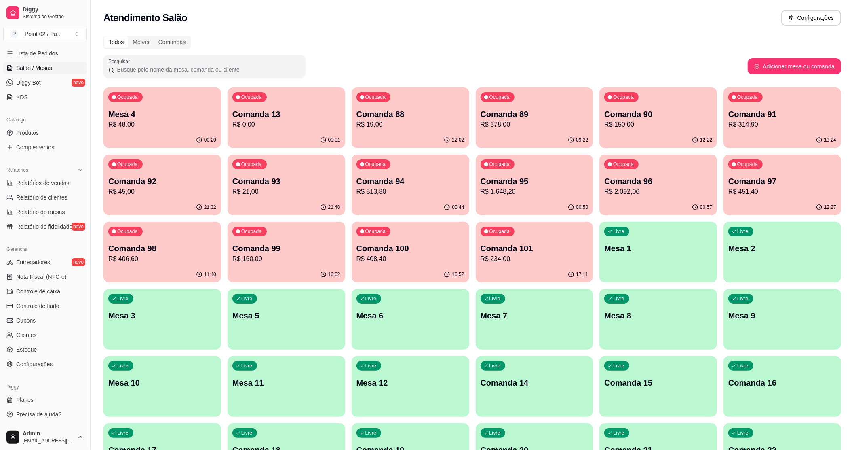
click at [270, 127] on p "R$ 0,00" at bounding box center [286, 125] width 108 height 10
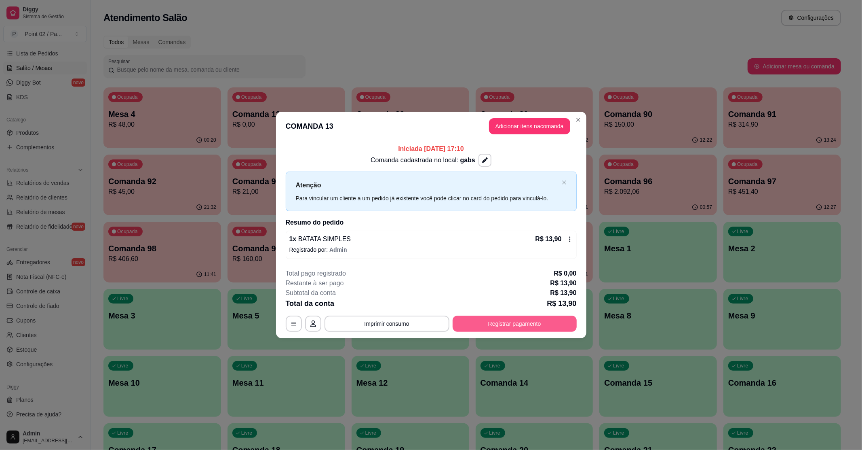
click at [506, 324] on button "Registrar pagamento" at bounding box center [515, 323] width 124 height 16
click at [565, 280] on p "R$ 13,90" at bounding box center [564, 283] width 26 height 10
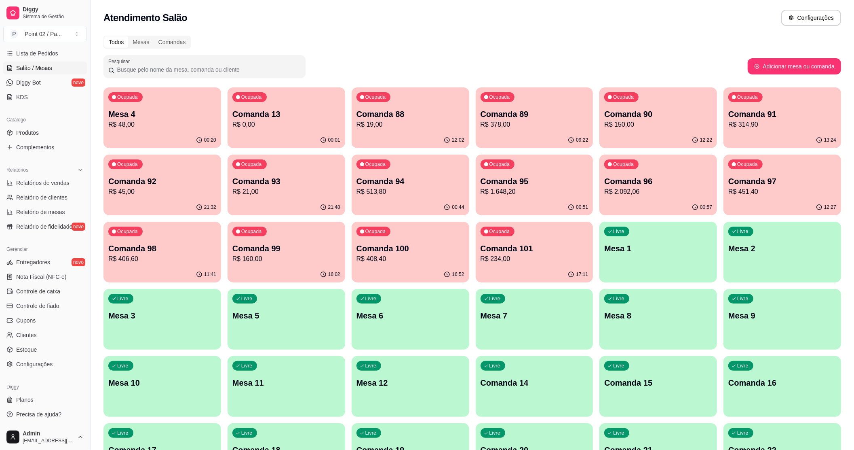
click at [765, 249] on p "Mesa 2" at bounding box center [782, 248] width 108 height 11
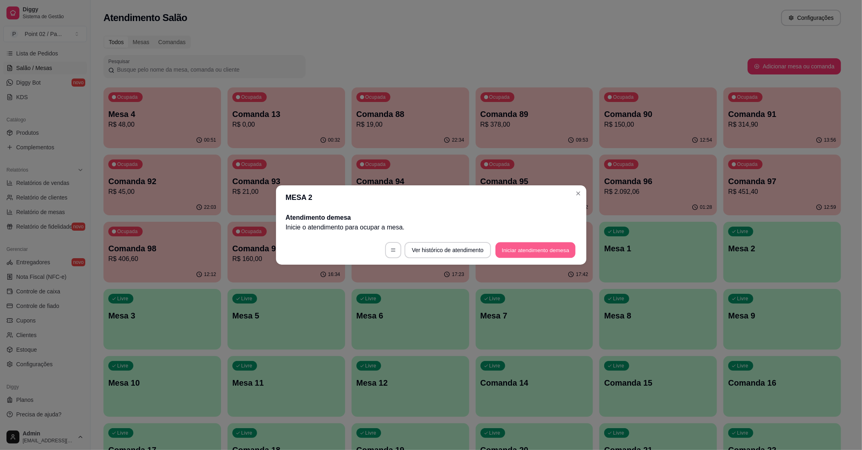
click at [536, 255] on button "Iniciar atendimento de mesa" at bounding box center [536, 250] width 80 height 16
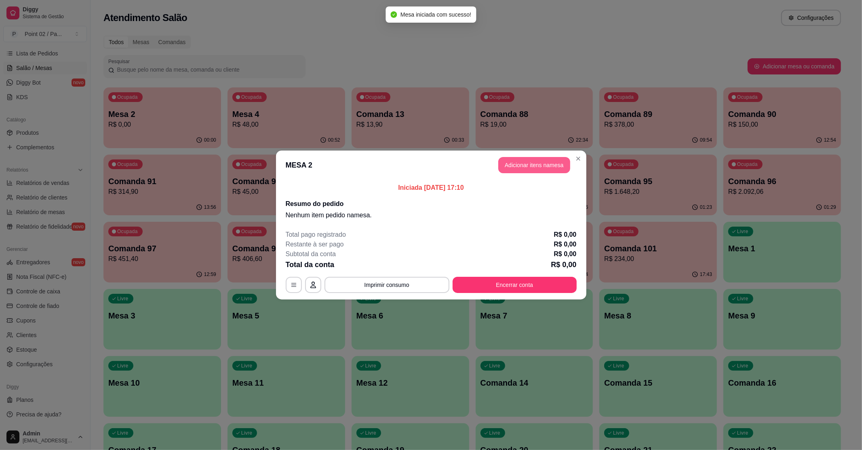
click at [524, 169] on button "Adicionar itens na mesa" at bounding box center [534, 165] width 72 height 16
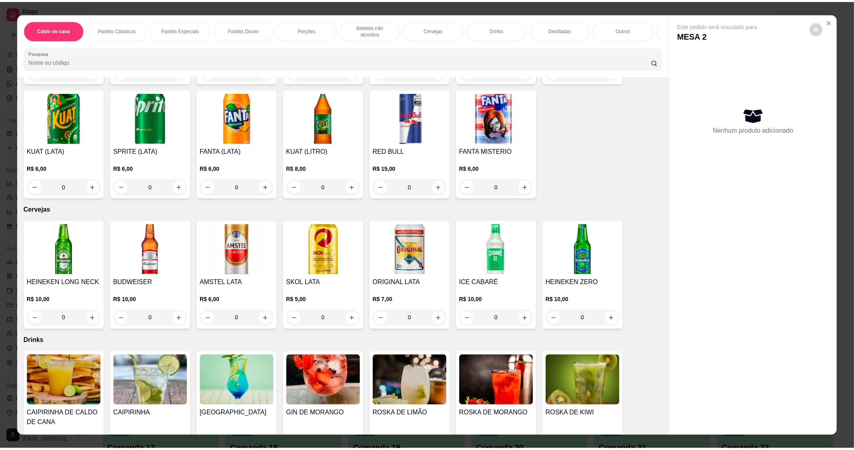
scroll to position [1132, 0]
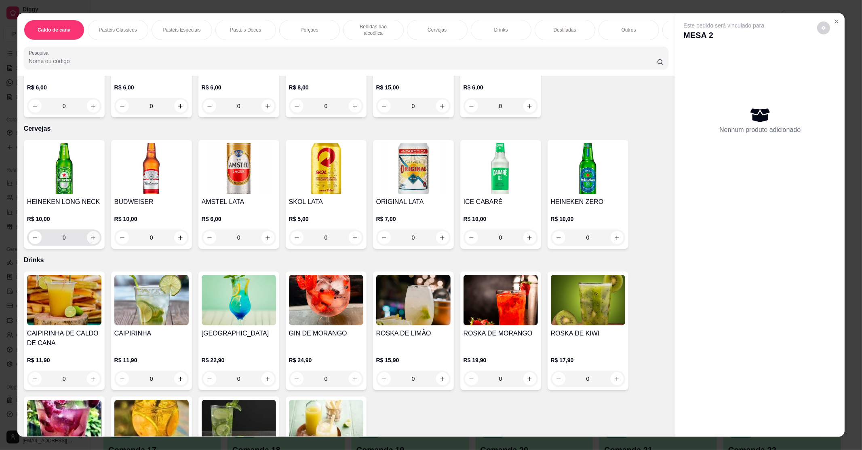
click at [90, 234] on icon "increase-product-quantity" at bounding box center [93, 237] width 6 height 6
type input "1"
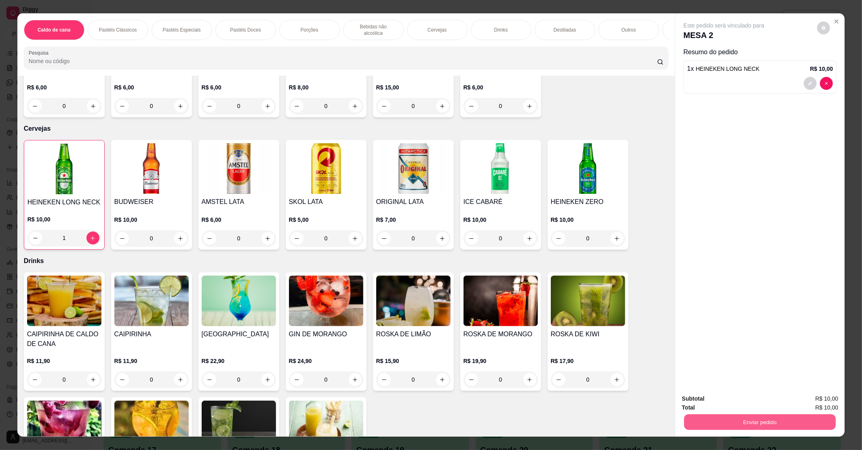
click at [745, 428] on button "Enviar pedido" at bounding box center [760, 422] width 152 height 16
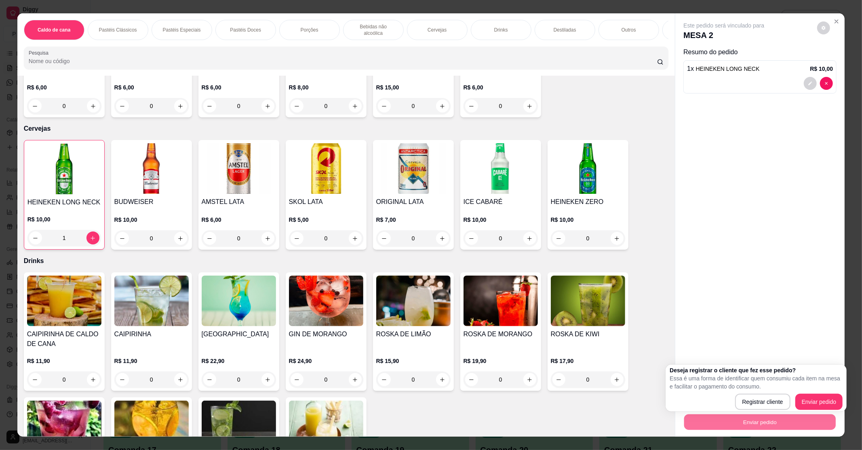
click at [817, 392] on div "Deseja registrar o cliente que fez esse pedido? Essa é uma forma de identificar…" at bounding box center [756, 388] width 173 height 44
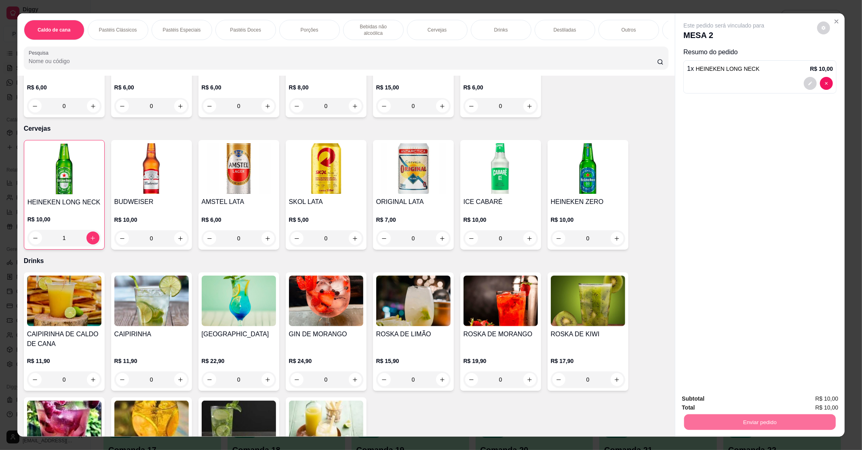
click at [817, 394] on button "Enviar pedido" at bounding box center [817, 401] width 46 height 15
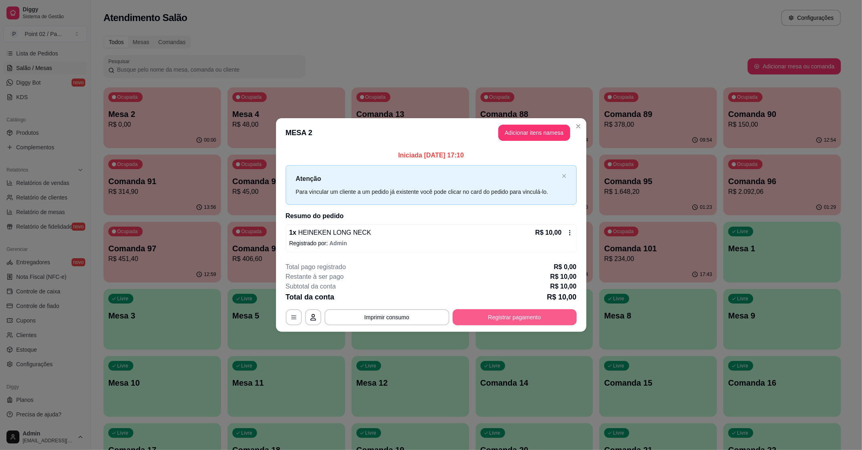
click at [542, 315] on button "Registrar pagamento" at bounding box center [515, 317] width 124 height 16
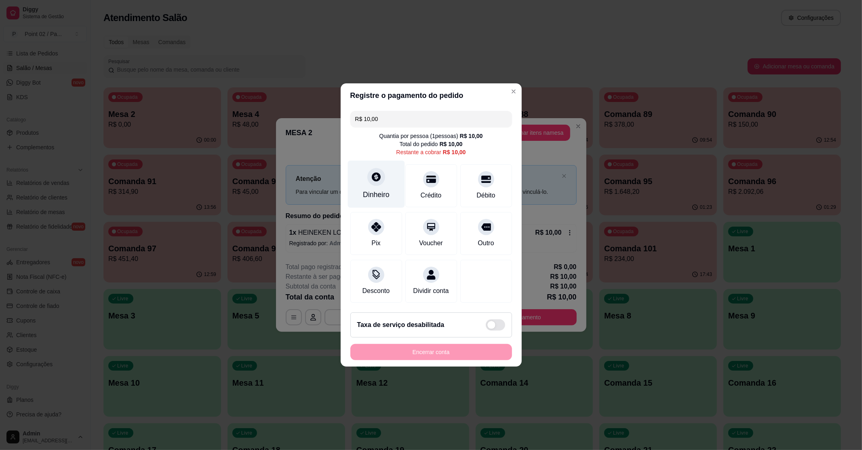
click at [380, 191] on div "Dinheiro" at bounding box center [376, 194] width 27 height 11
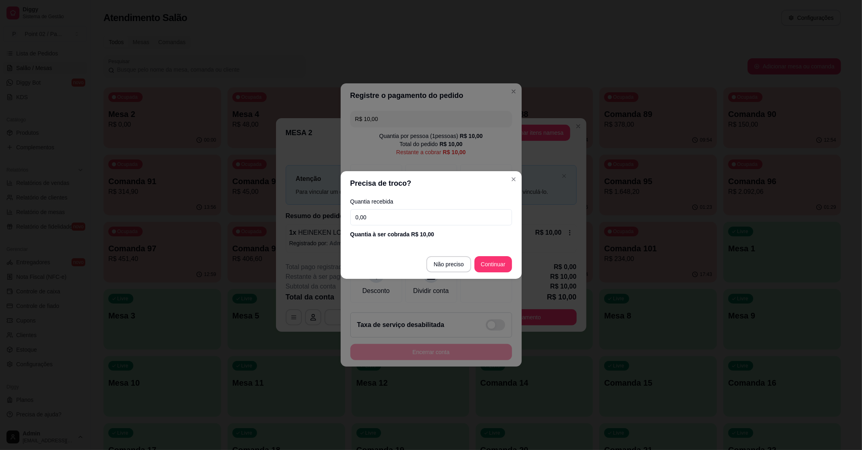
click at [404, 224] on input "0,00" at bounding box center [431, 217] width 162 height 16
click at [475, 225] on input "10,00" at bounding box center [431, 217] width 162 height 16
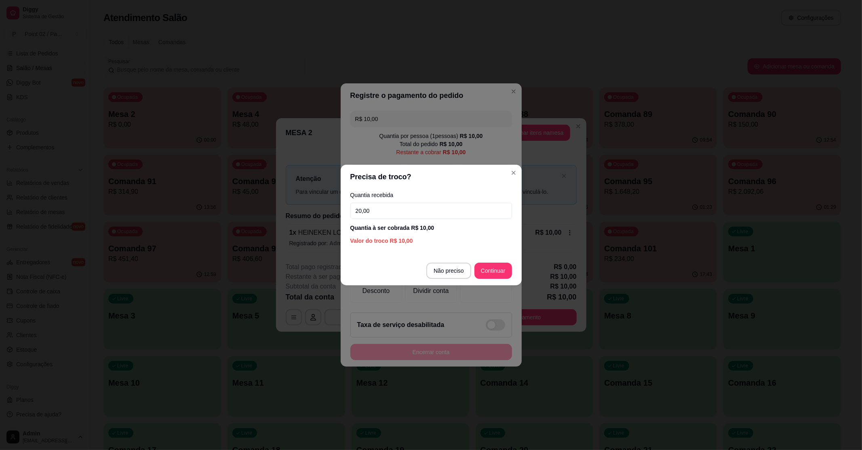
type input "20,00"
click at [484, 259] on footer "Não preciso Continuar" at bounding box center [431, 270] width 181 height 29
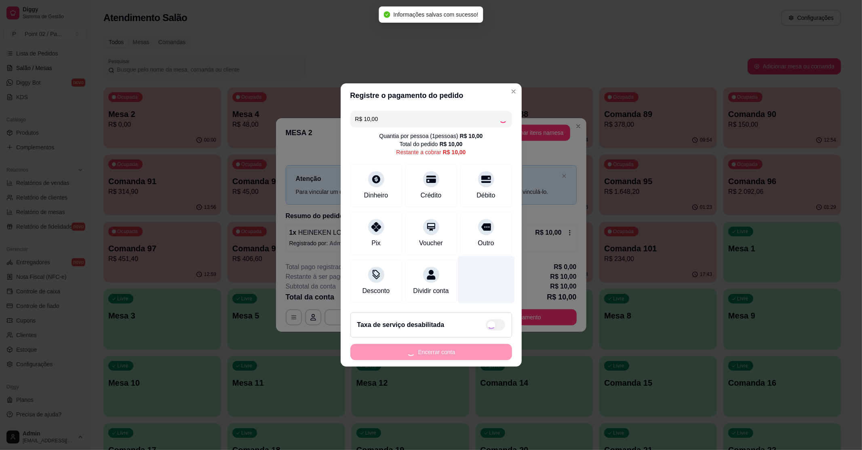
type input "R$ 0,00"
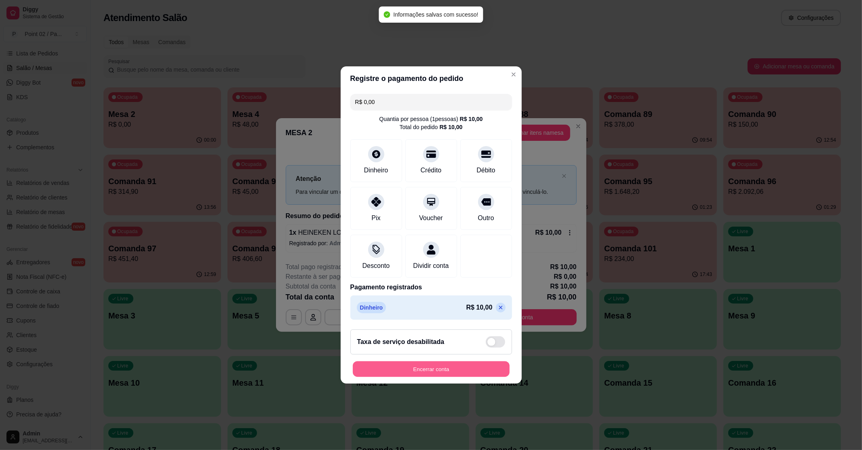
click at [405, 374] on button "Encerrar conta" at bounding box center [431, 369] width 157 height 16
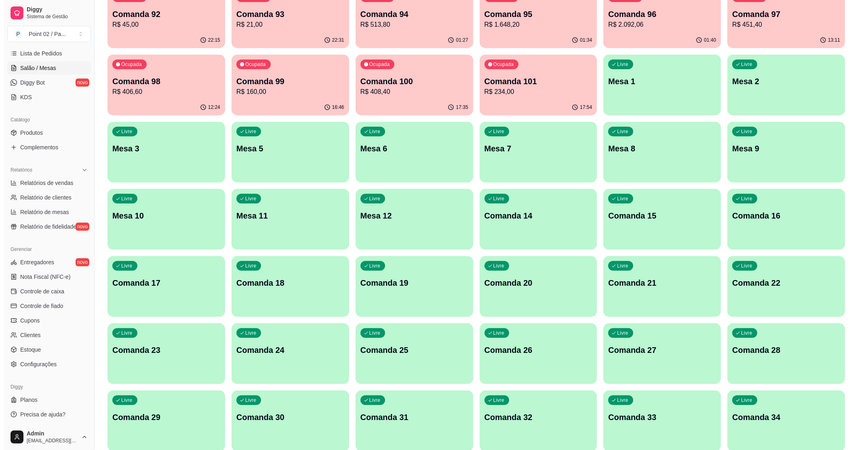
scroll to position [108, 0]
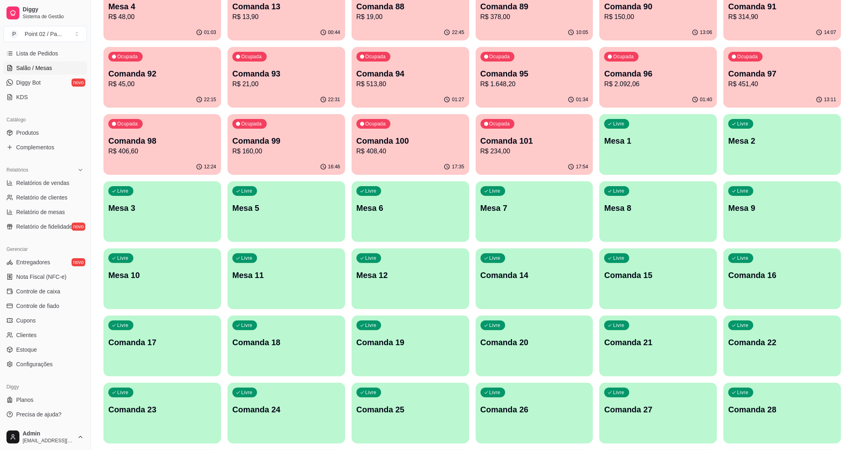
click at [793, 224] on div "Livre Mesa 9" at bounding box center [783, 206] width 118 height 51
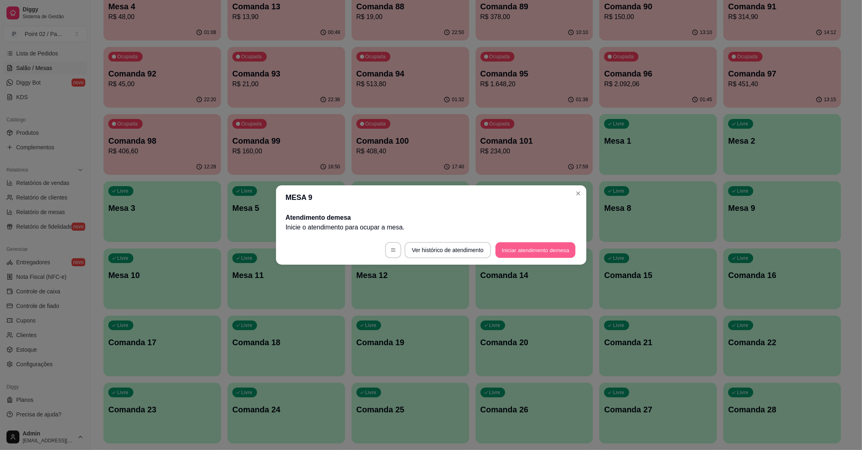
click at [527, 243] on button "Iniciar atendimento de mesa" at bounding box center [536, 250] width 80 height 16
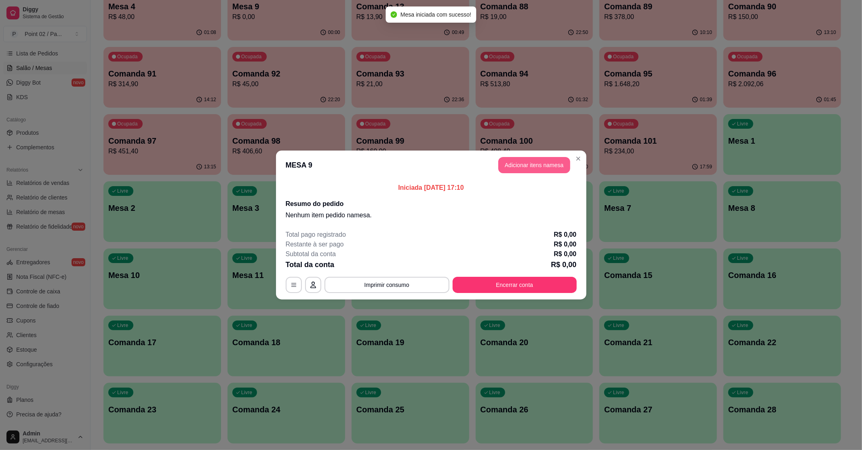
click at [539, 167] on button "Adicionar itens na mesa" at bounding box center [534, 165] width 72 height 16
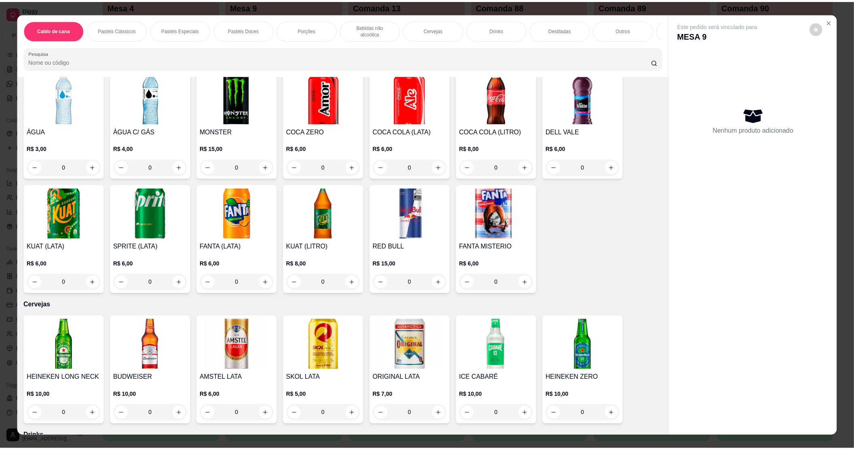
scroll to position [1024, 0]
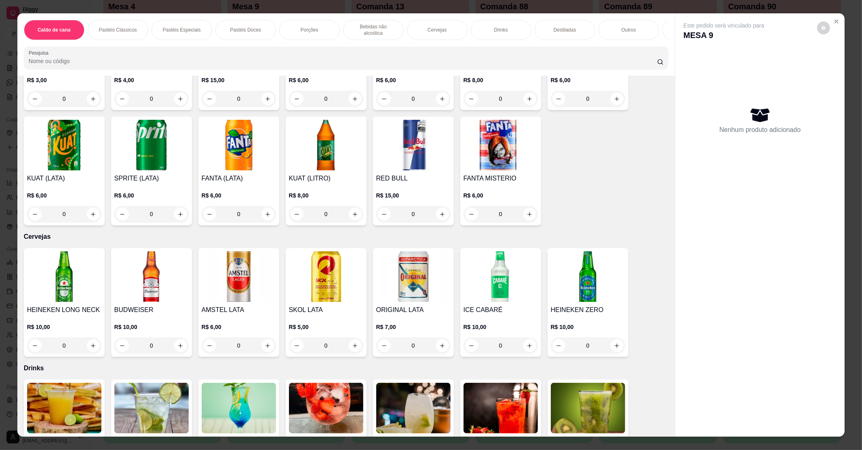
click at [241, 269] on img at bounding box center [239, 276] width 74 height 51
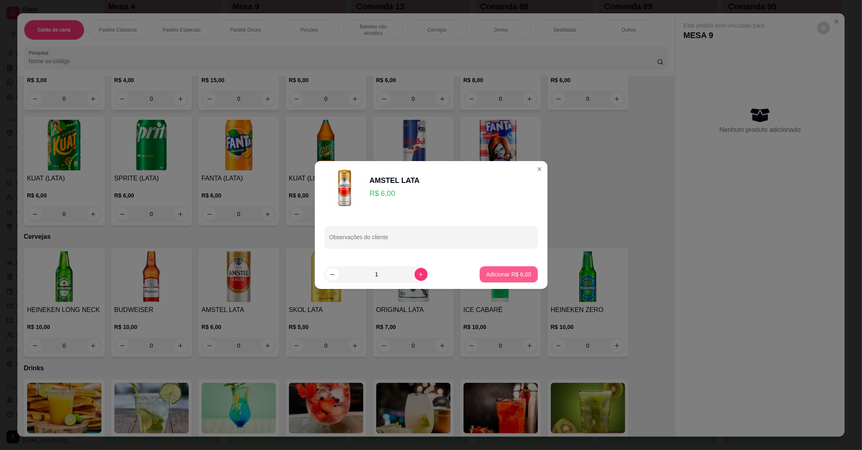
click at [489, 275] on p "Adicionar R$ 6,00" at bounding box center [508, 274] width 45 height 8
type input "1"
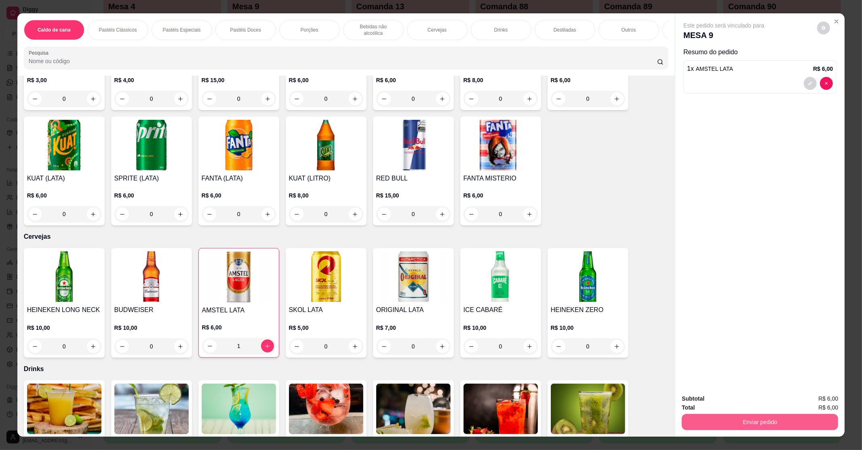
click at [772, 422] on button "Enviar pedido" at bounding box center [760, 422] width 156 height 16
click at [813, 405] on button "Enviar pedido" at bounding box center [817, 401] width 46 height 15
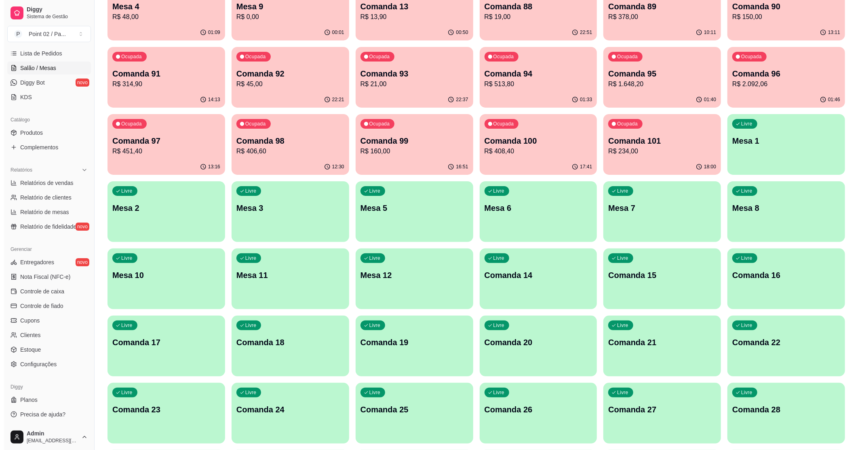
scroll to position [0, 0]
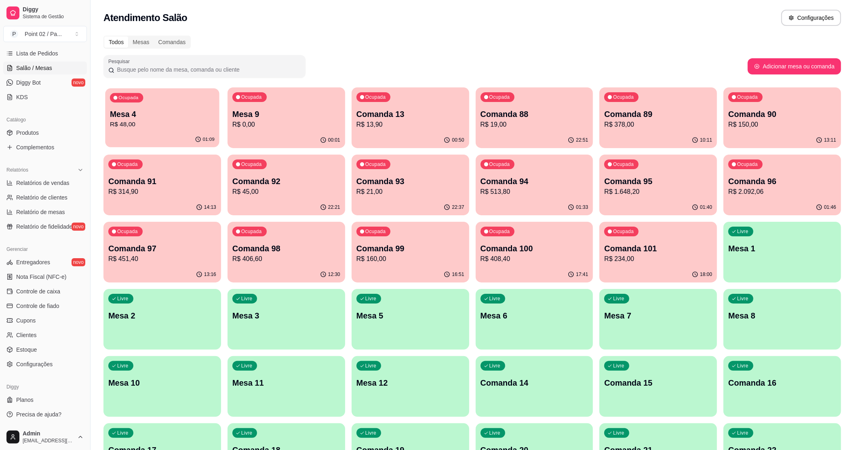
click at [145, 116] on p "Mesa 4" at bounding box center [162, 114] width 105 height 11
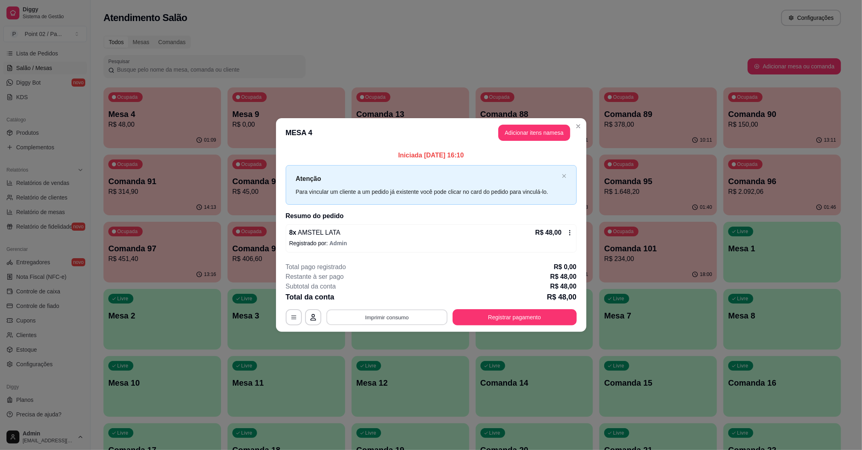
click at [418, 319] on button "Imprimir consumo" at bounding box center [386, 317] width 121 height 16
click at [406, 295] on button "IMPRESSORA" at bounding box center [389, 298] width 57 height 13
click at [563, 322] on button "Registrar pagamento" at bounding box center [514, 317] width 120 height 16
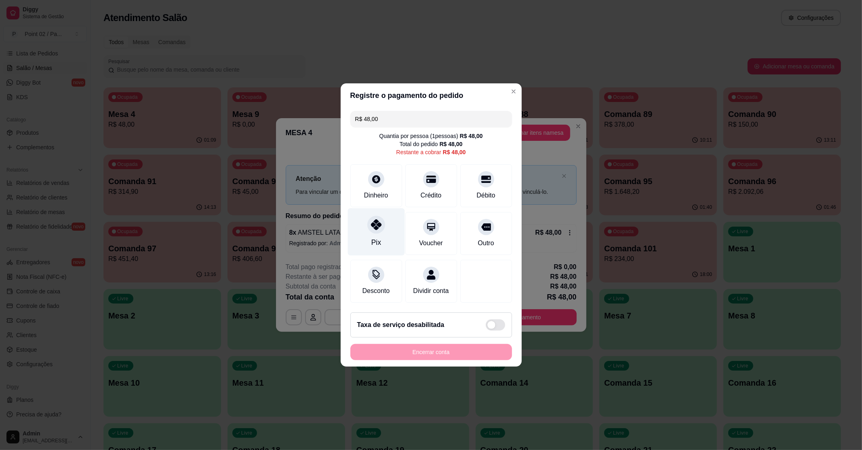
click at [371, 219] on icon at bounding box center [376, 224] width 11 height 11
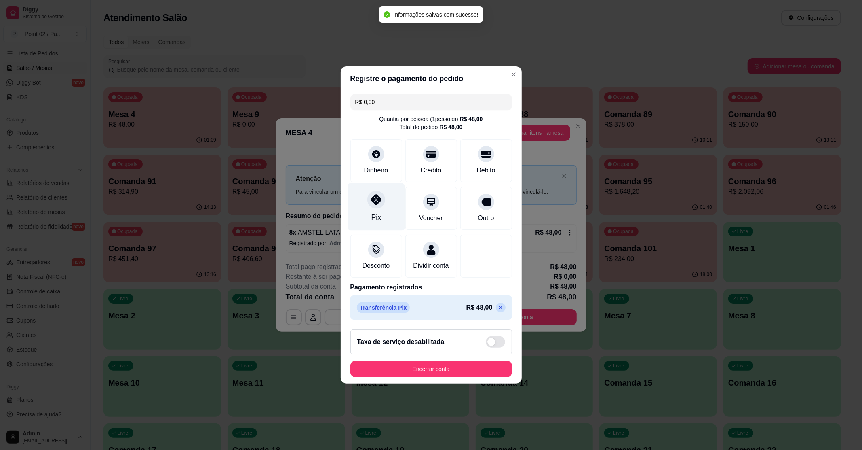
click at [382, 204] on div "Pix" at bounding box center [376, 206] width 57 height 47
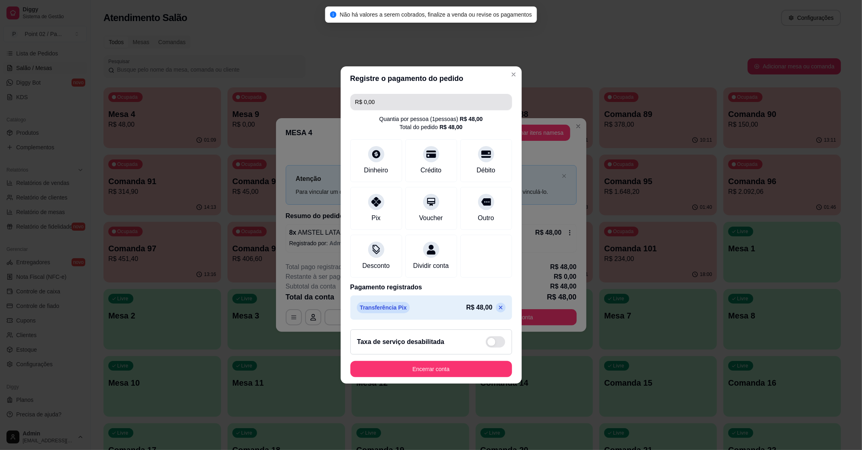
click at [365, 97] on input "R$ 0,00" at bounding box center [431, 102] width 152 height 16
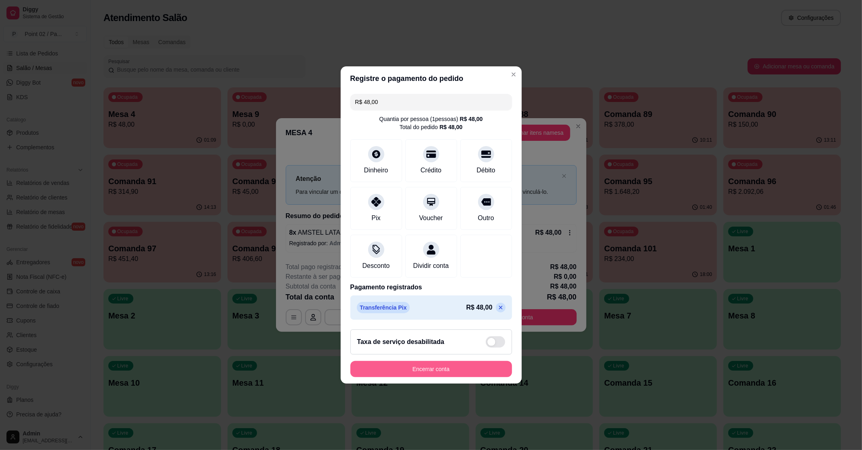
type input "R$ 48,00"
click at [377, 369] on button "Encerrar conta" at bounding box center [431, 369] width 157 height 16
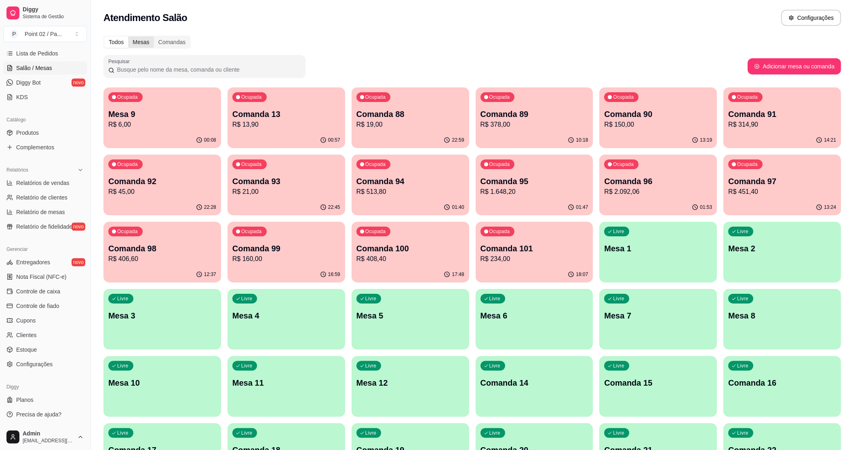
click at [146, 42] on div "Mesas" at bounding box center [140, 41] width 25 height 11
click at [128, 36] on input "Mesas" at bounding box center [128, 36] width 0 height 0
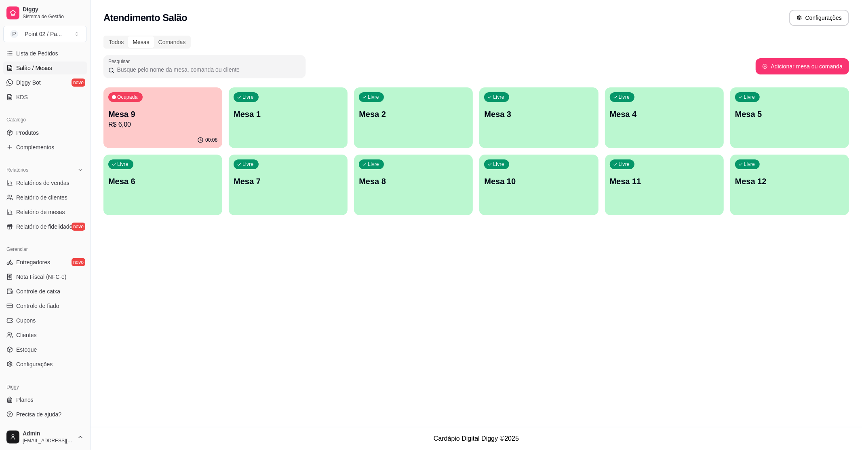
click at [403, 105] on div "Livre Mesa 2" at bounding box center [413, 112] width 119 height 51
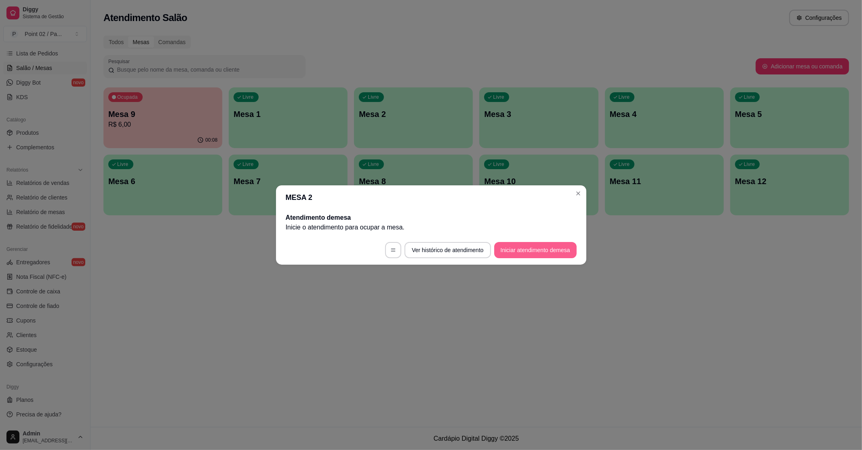
click at [542, 248] on button "Iniciar atendimento de mesa" at bounding box center [535, 250] width 82 height 16
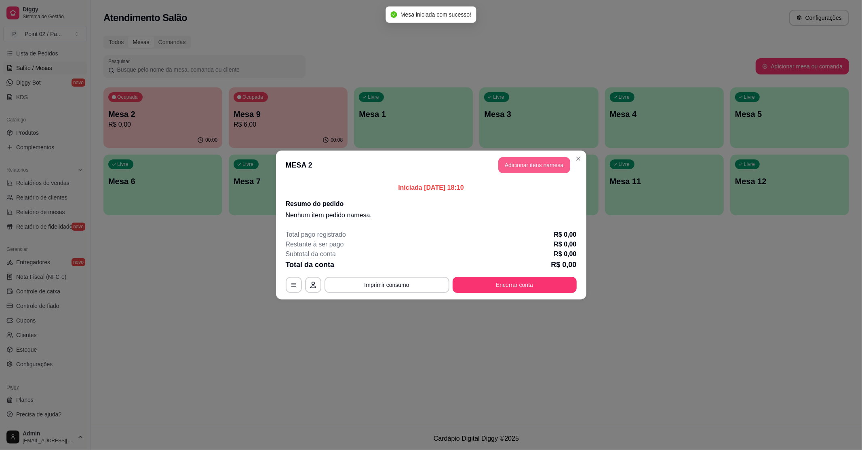
click at [525, 159] on button "Adicionar itens na mesa" at bounding box center [534, 165] width 72 height 16
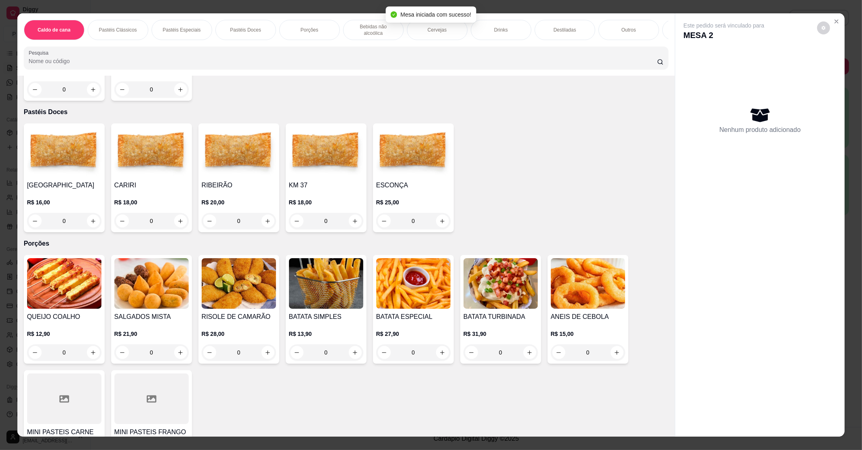
scroll to position [593, 0]
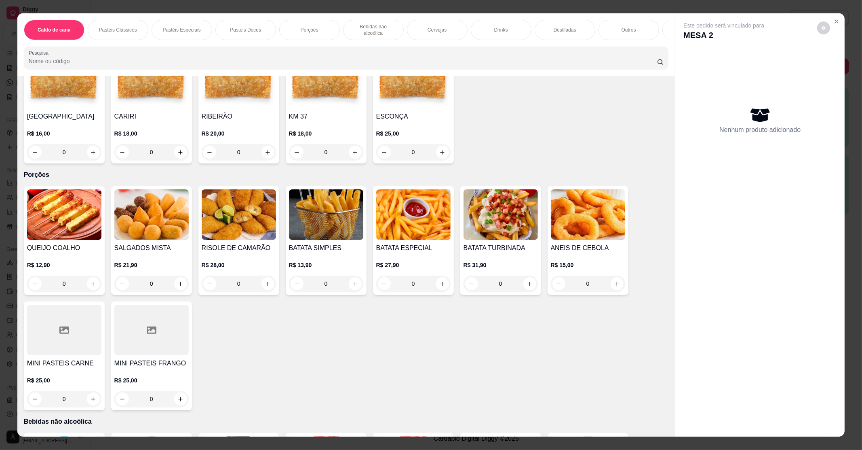
click at [154, 218] on img at bounding box center [151, 214] width 74 height 51
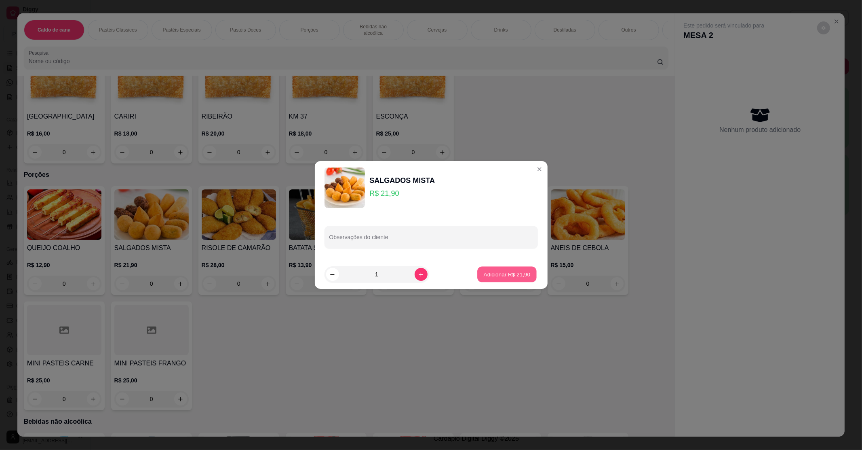
click at [494, 271] on p "Adicionar R$ 21,90" at bounding box center [507, 274] width 47 height 8
type input "1"
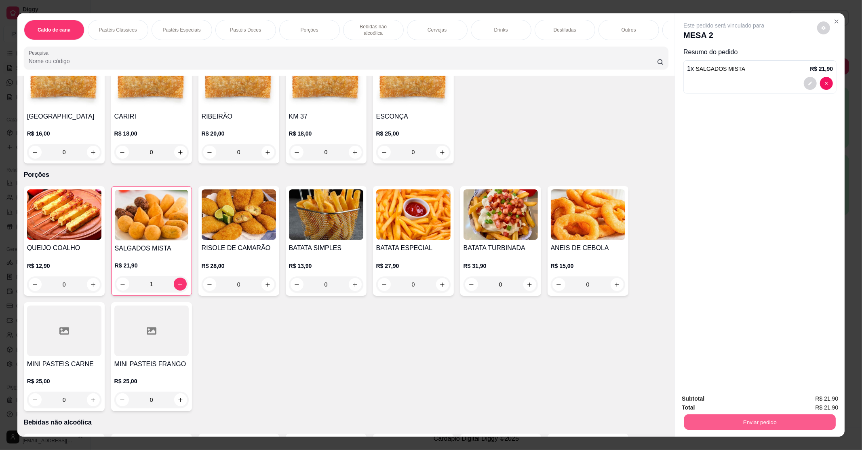
click at [736, 418] on button "Enviar pedido" at bounding box center [760, 422] width 152 height 16
click at [831, 405] on button "Enviar pedido" at bounding box center [817, 401] width 44 height 15
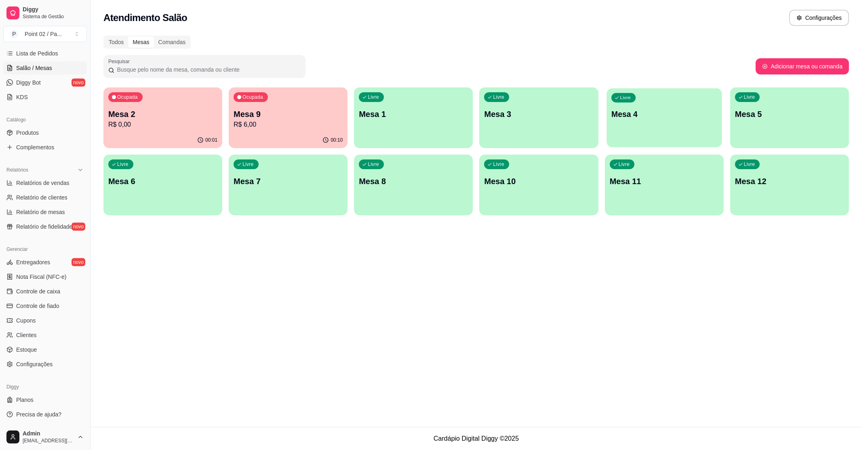
click at [655, 127] on div "Livre Mesa 4" at bounding box center [664, 112] width 115 height 49
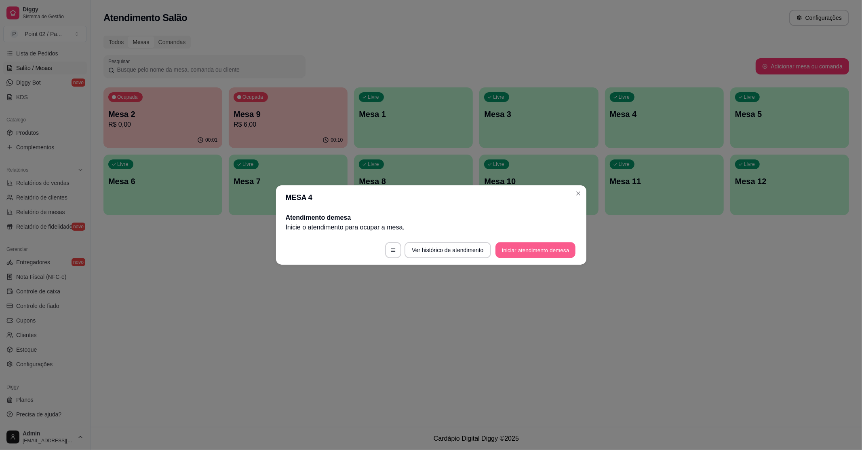
click at [543, 248] on button "Iniciar atendimento de mesa" at bounding box center [536, 250] width 80 height 16
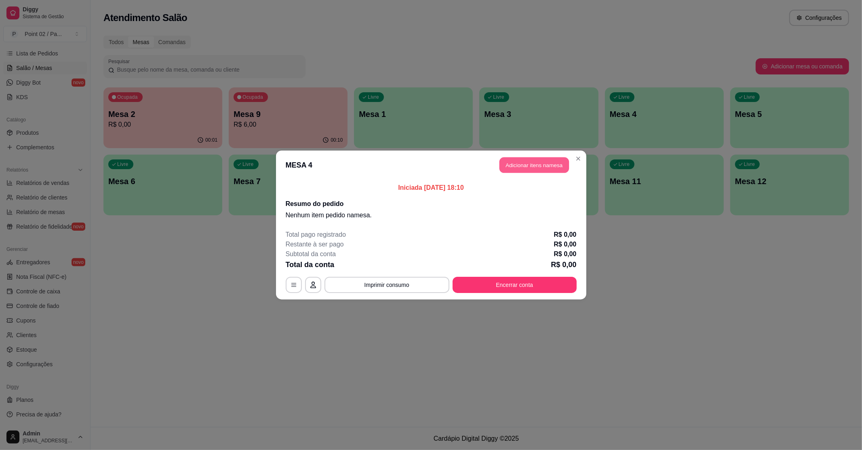
click at [521, 159] on button "Adicionar itens na mesa" at bounding box center [535, 165] width 70 height 16
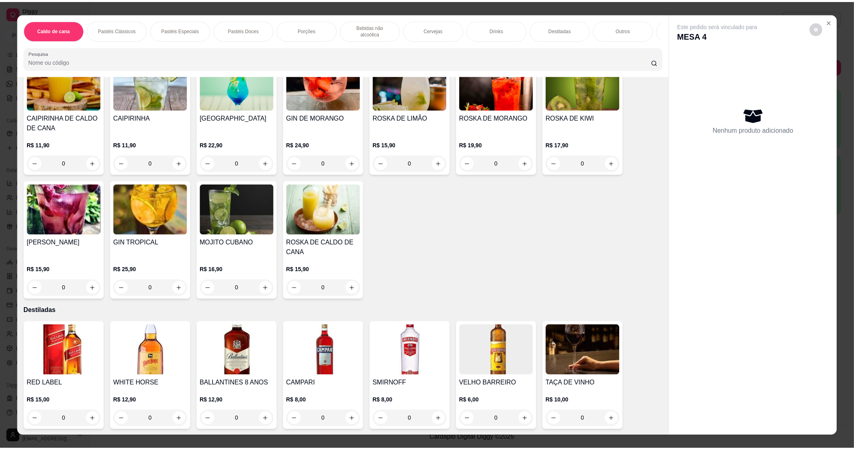
scroll to position [1186, 0]
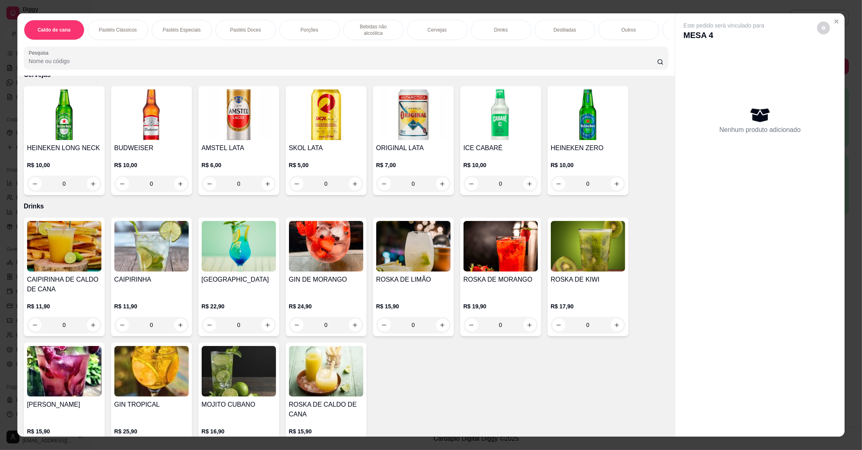
click at [588, 123] on img at bounding box center [588, 114] width 74 height 51
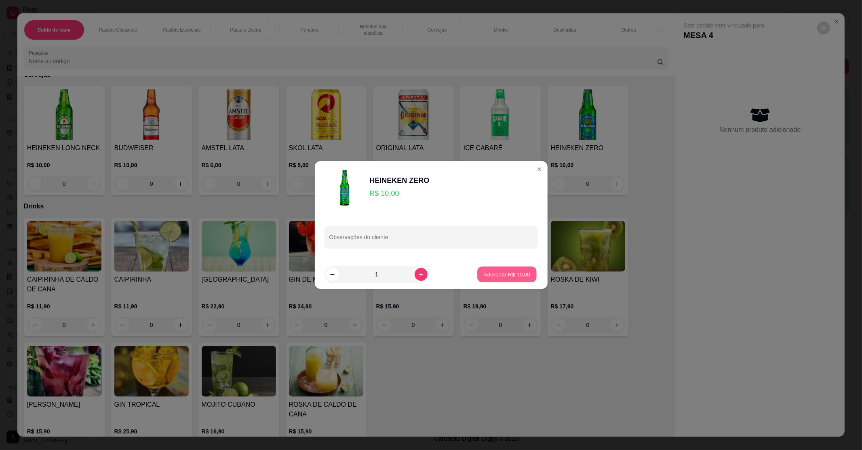
click at [507, 276] on p "Adicionar R$ 10,00" at bounding box center [507, 274] width 47 height 8
type input "1"
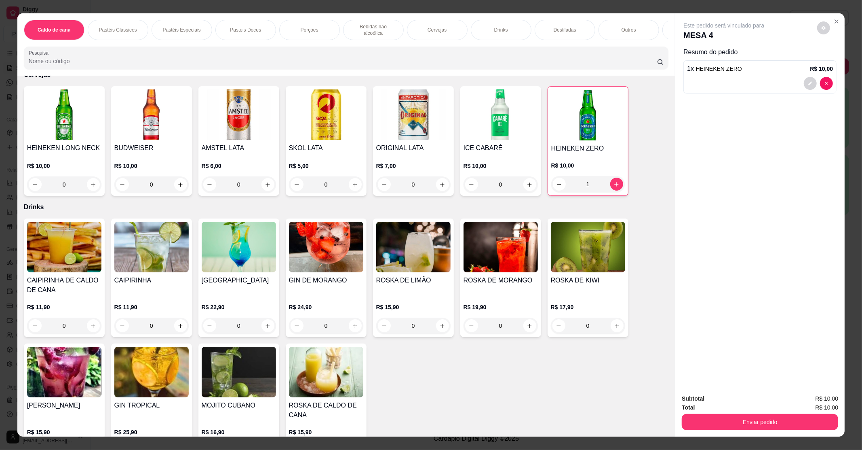
click at [242, 120] on img at bounding box center [239, 114] width 74 height 51
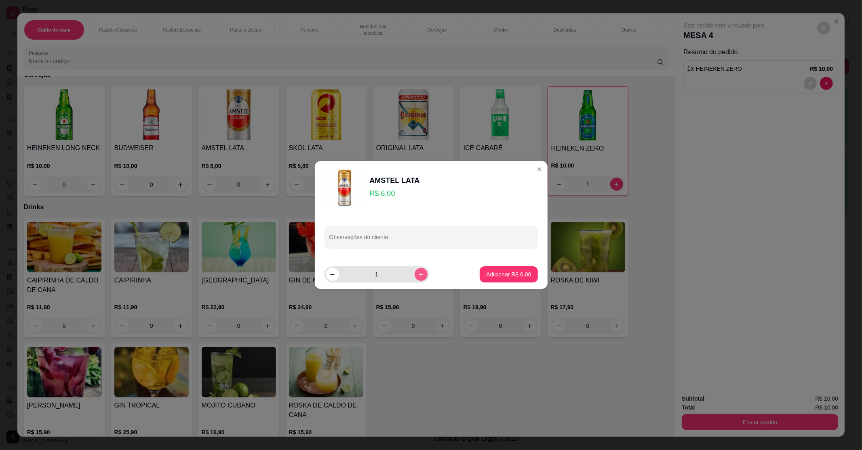
click at [418, 272] on icon "increase-product-quantity" at bounding box center [421, 274] width 6 height 6
type input "2"
click at [497, 280] on button "Adicionar R$ 12,00" at bounding box center [507, 274] width 59 height 16
type input "2"
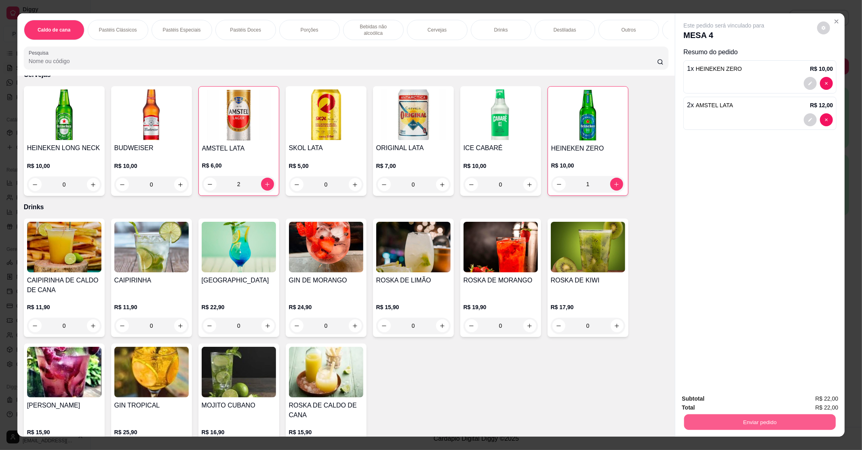
click at [712, 423] on button "Enviar pedido" at bounding box center [760, 422] width 152 height 16
click at [831, 401] on button "Enviar pedido" at bounding box center [817, 401] width 44 height 15
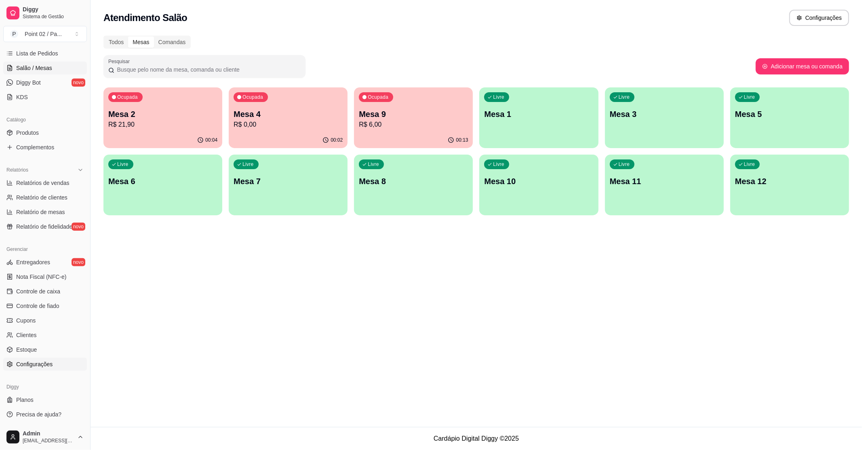
click at [39, 361] on span "Configurações" at bounding box center [34, 364] width 36 height 8
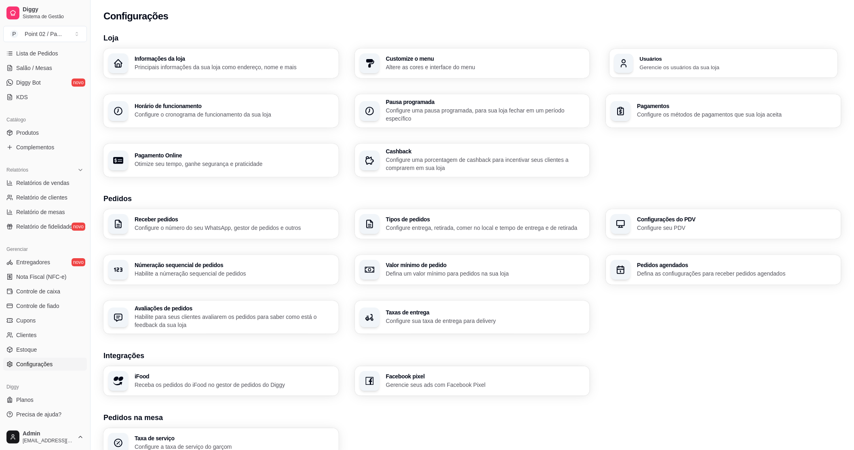
click at [647, 53] on div "Usuários Gerencie os usuários da sua loja" at bounding box center [724, 63] width 228 height 29
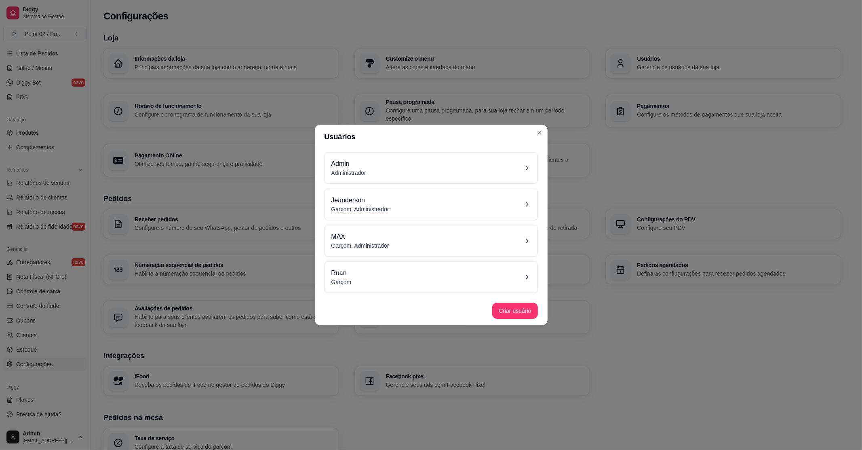
click at [407, 272] on div "Ruan Garçom" at bounding box center [431, 277] width 200 height 18
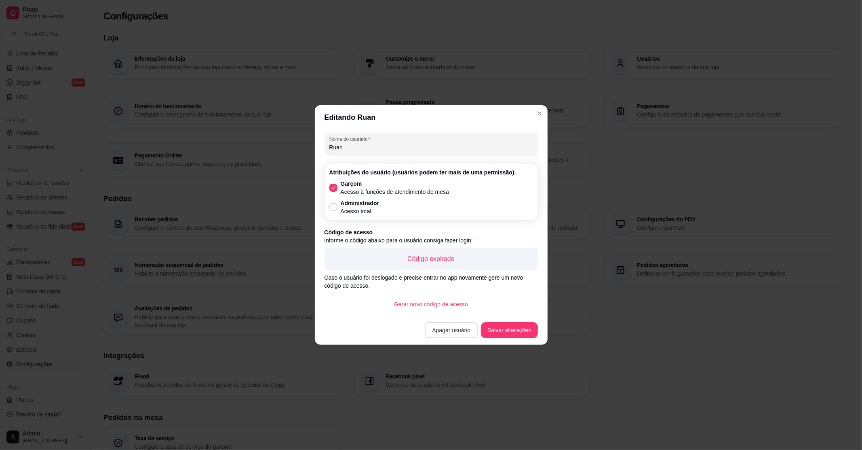
click at [472, 332] on button "Apagar usuário" at bounding box center [451, 330] width 53 height 16
click at [463, 386] on button "Confirmar" at bounding box center [458, 388] width 29 height 12
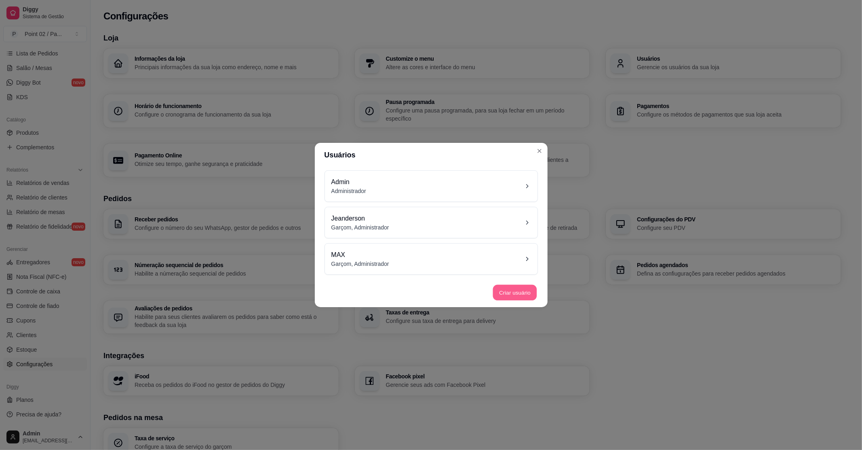
click at [518, 288] on button "Criar usuário" at bounding box center [515, 293] width 44 height 16
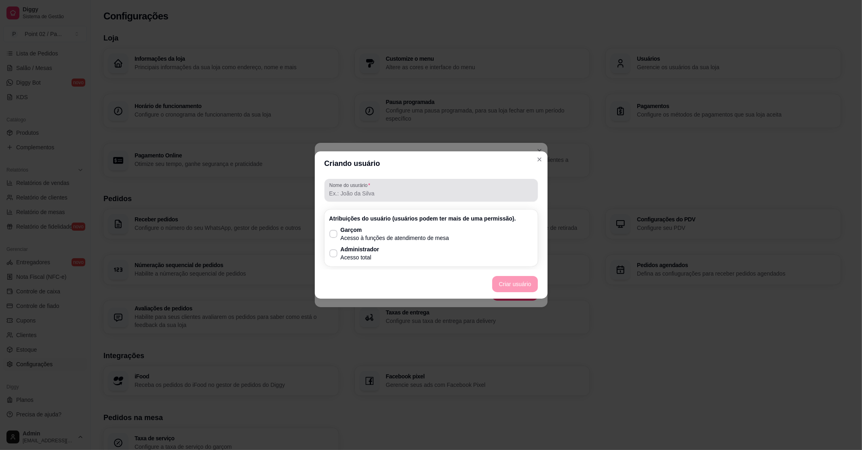
click at [404, 194] on input "Nome do usurário" at bounding box center [431, 193] width 204 height 8
type input "Icaro"
click at [353, 236] on p "Acesso à funções de atendimento de mesa" at bounding box center [395, 238] width 109 height 8
click at [334, 236] on input "Garçom Acesso à funções de atendimento de mesa" at bounding box center [331, 237] width 5 height 5
checkbox input "true"
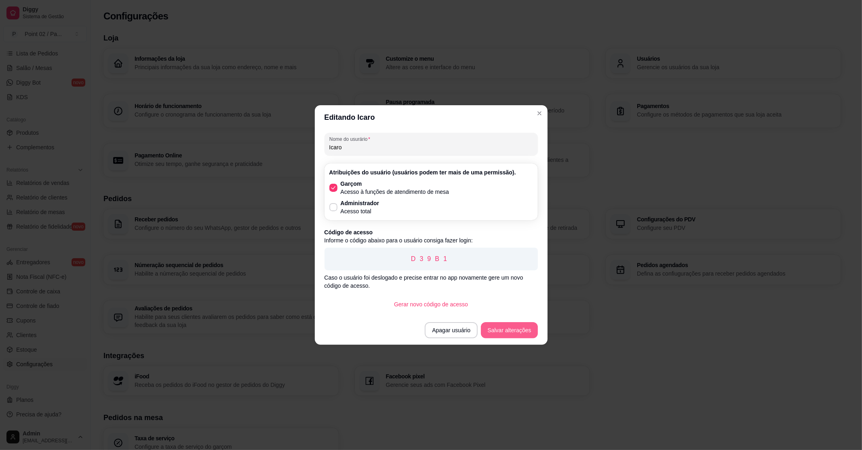
click at [503, 324] on button "Salvar alterações" at bounding box center [509, 330] width 57 height 16
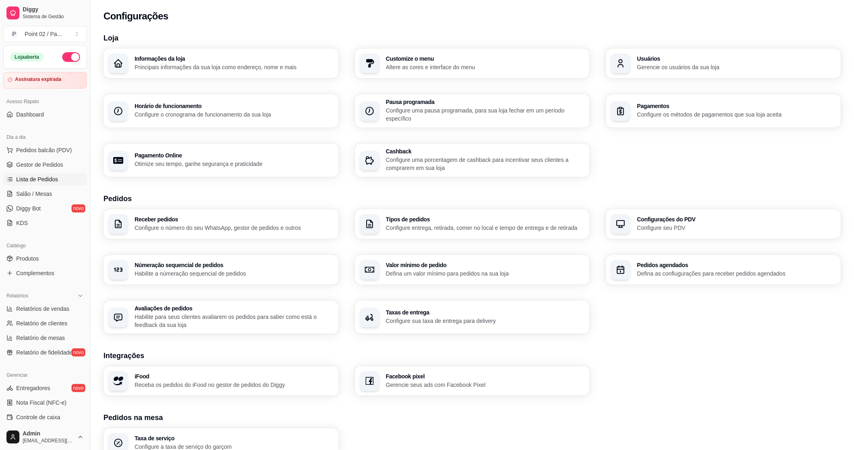
click at [38, 185] on link "Lista de Pedidos" at bounding box center [45, 179] width 84 height 13
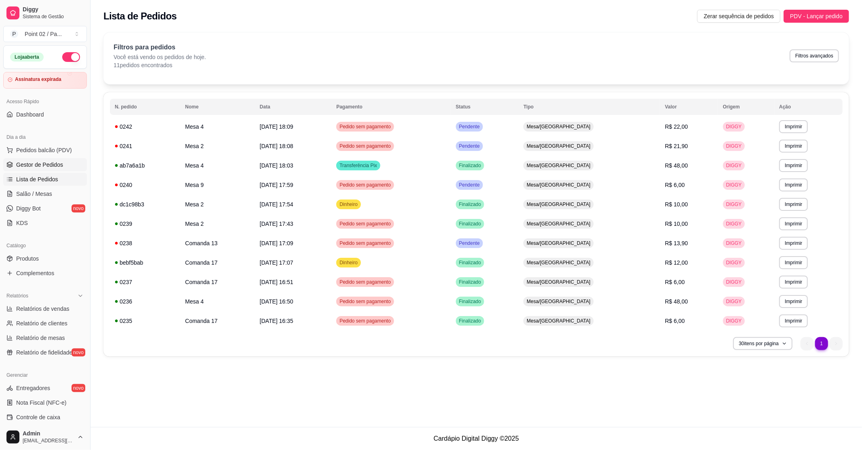
click at [49, 169] on link "Gestor de Pedidos" at bounding box center [45, 164] width 84 height 13
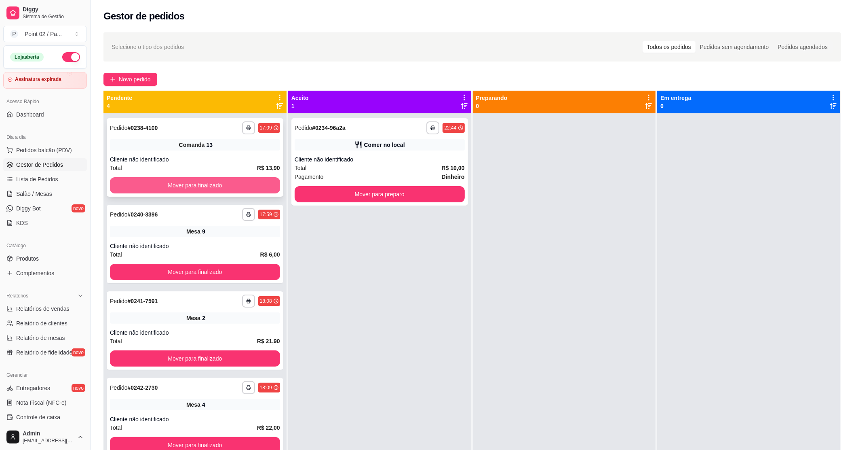
click at [231, 191] on button "Mover para finalizado" at bounding box center [195, 185] width 170 height 16
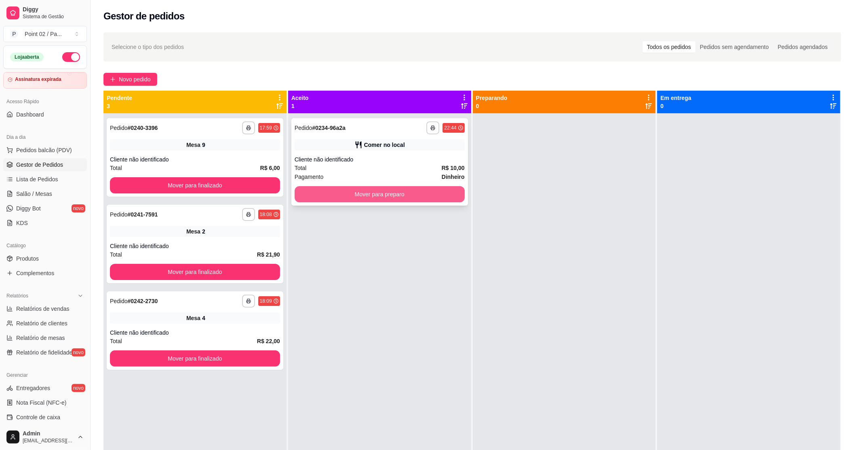
click at [300, 193] on button "Mover para preparo" at bounding box center [380, 194] width 170 height 16
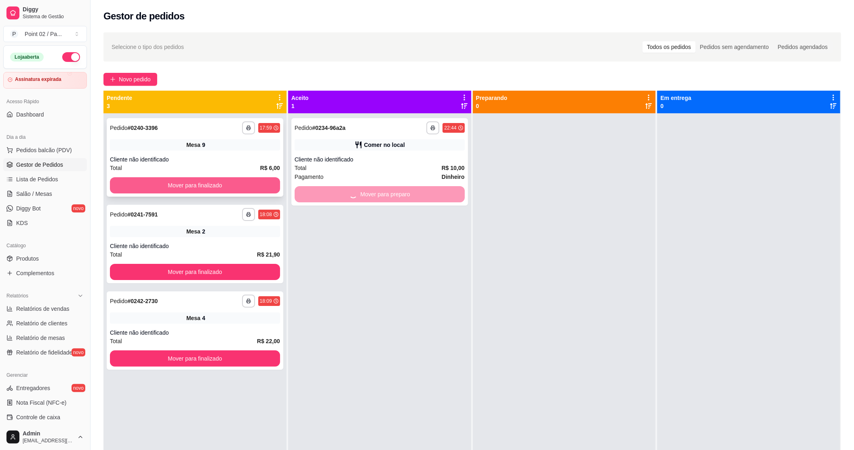
click at [254, 188] on button "Mover para finalizado" at bounding box center [195, 185] width 170 height 16
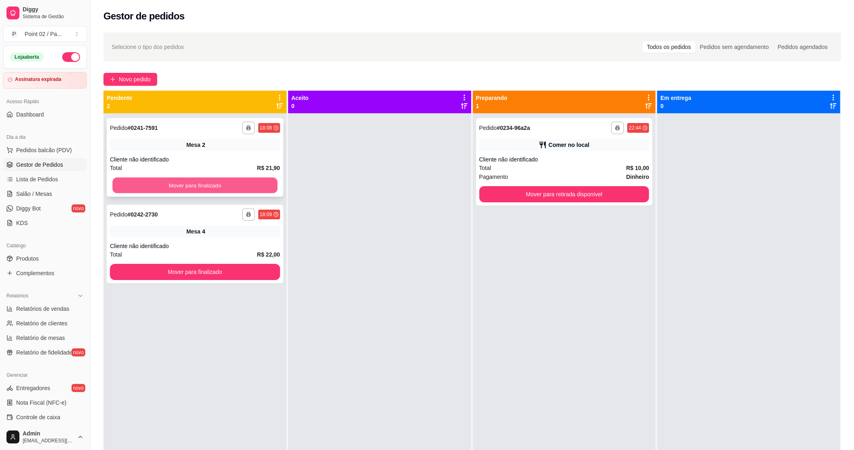
click at [262, 188] on button "Mover para finalizado" at bounding box center [194, 185] width 165 height 16
click at [262, 264] on button "Mover para finalizado" at bounding box center [195, 272] width 170 height 16
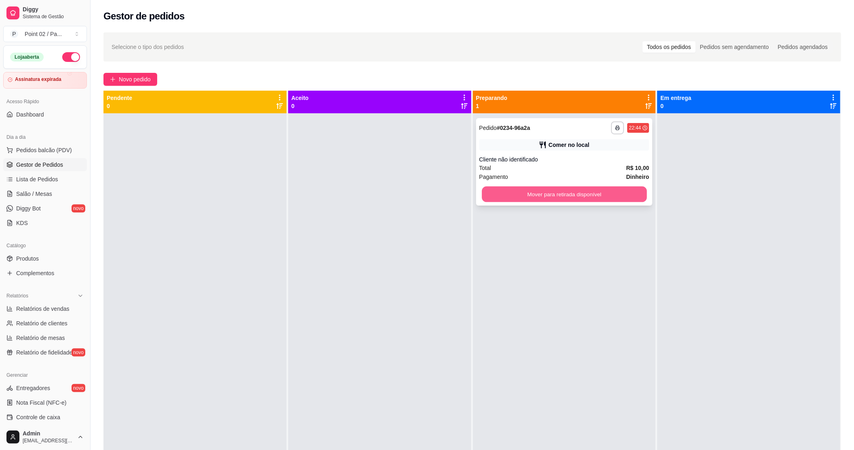
click at [585, 191] on button "Mover para retirada disponível" at bounding box center [564, 194] width 165 height 16
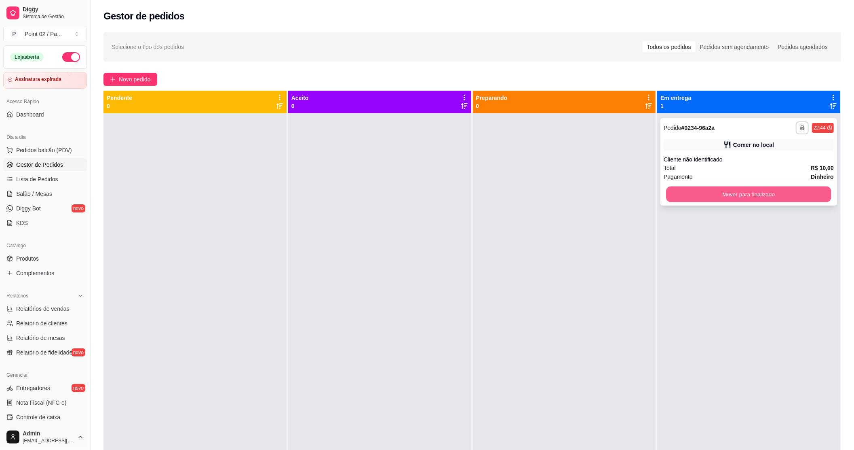
click at [681, 189] on button "Mover para finalizado" at bounding box center [749, 194] width 165 height 16
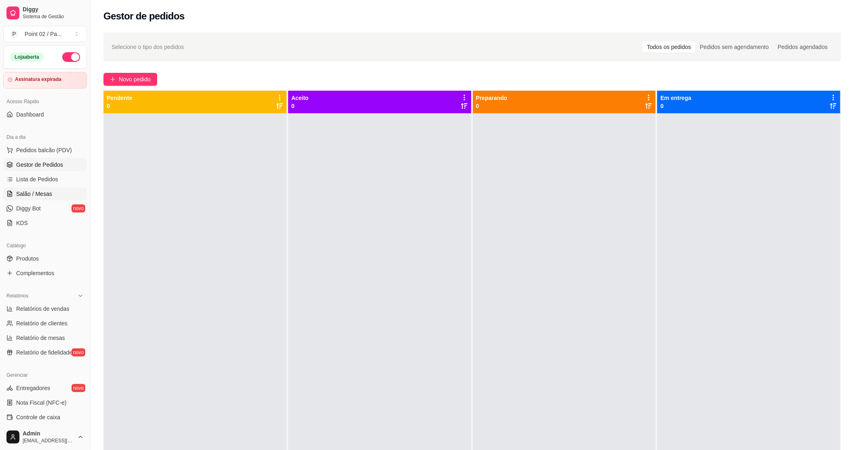
click at [41, 188] on link "Salão / Mesas" at bounding box center [45, 193] width 84 height 13
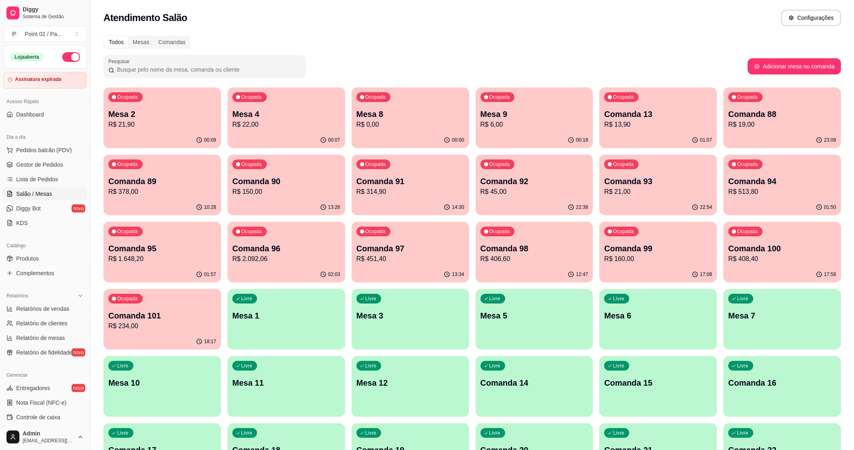
click at [167, 136] on div "00:09" at bounding box center [162, 140] width 118 height 16
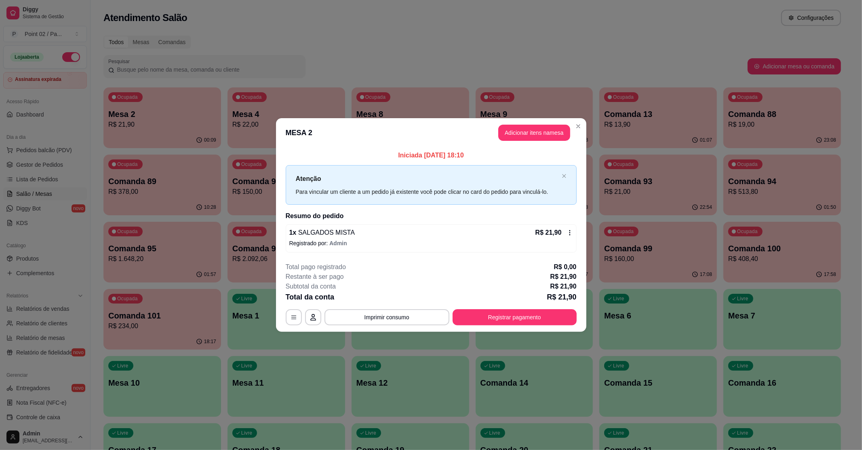
click at [528, 141] on header "MESA 2 Adicionar itens na mesa" at bounding box center [431, 132] width 310 height 29
click at [527, 135] on button "Adicionar itens na mesa" at bounding box center [534, 133] width 72 height 16
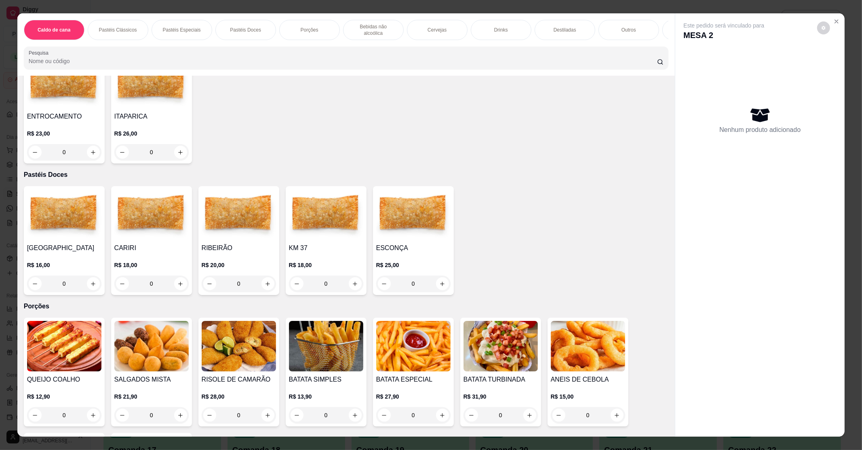
scroll to position [539, 0]
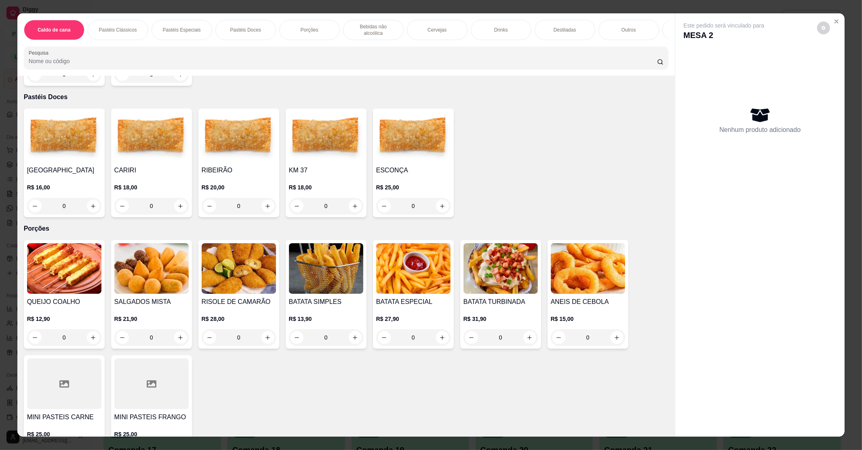
click at [159, 279] on img at bounding box center [151, 268] width 74 height 51
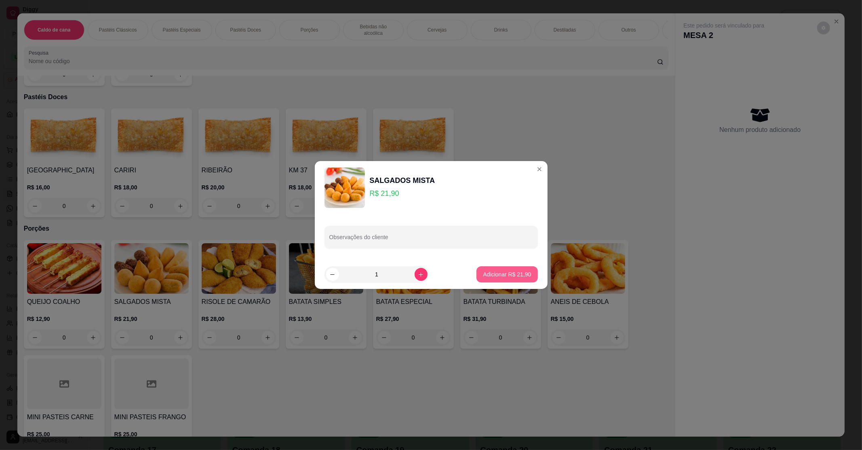
click at [503, 277] on p "Adicionar R$ 21,90" at bounding box center [507, 274] width 48 height 8
type input "1"
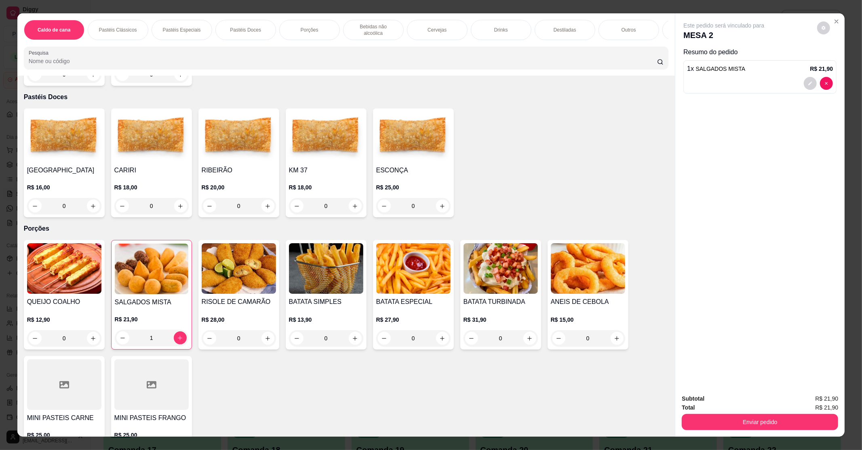
scroll to position [916, 0]
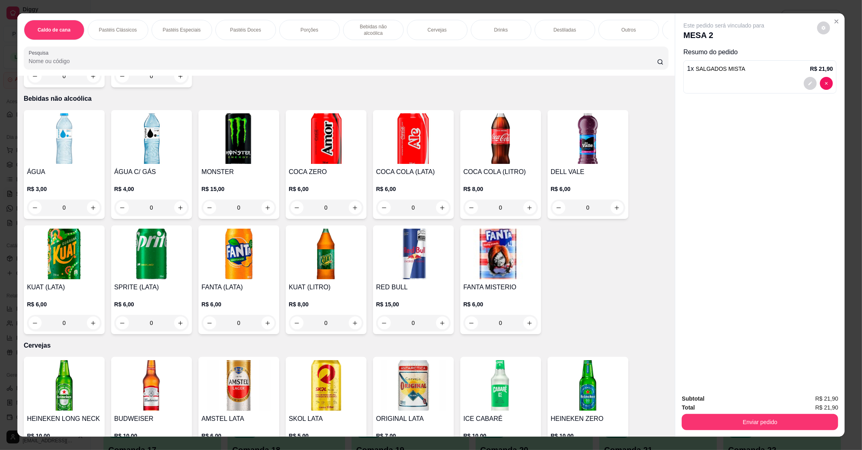
click at [466, 139] on img at bounding box center [501, 138] width 74 height 51
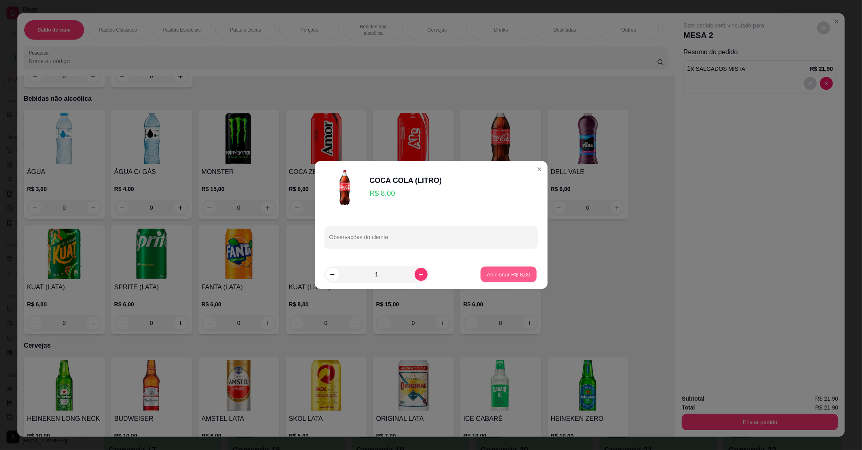
click at [501, 280] on button "Adicionar R$ 8,00" at bounding box center [509, 274] width 56 height 16
type input "1"
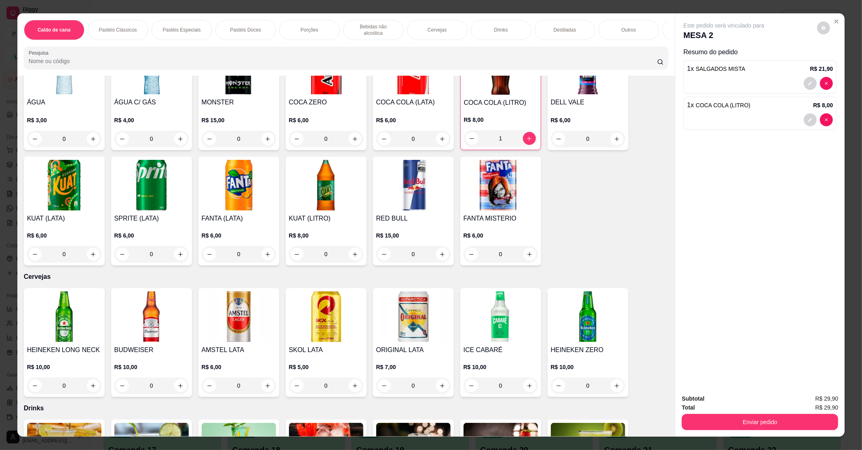
scroll to position [1024, 0]
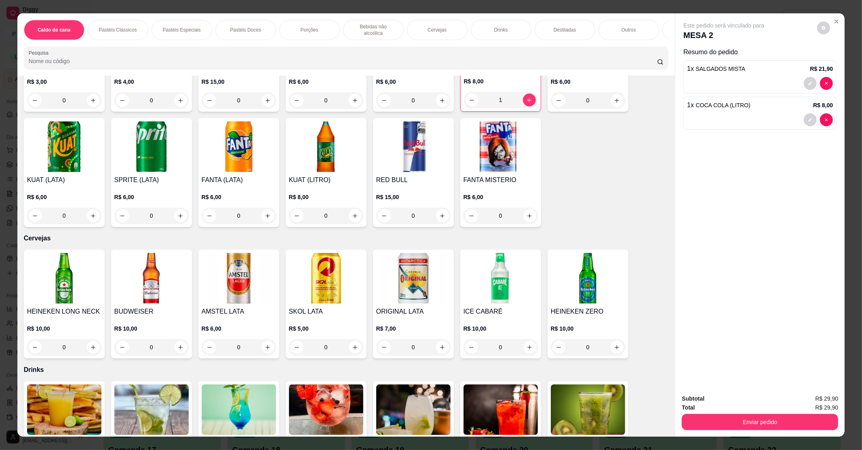
click at [234, 253] on img at bounding box center [239, 278] width 74 height 51
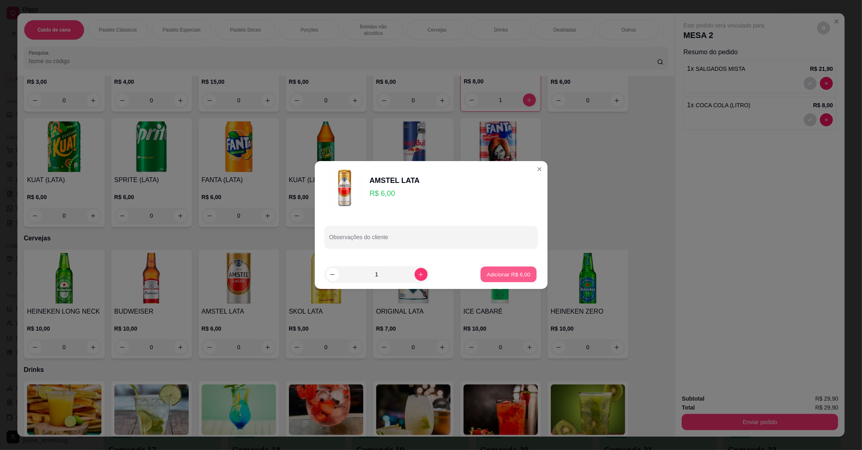
click at [503, 266] on button "Adicionar R$ 6,00" at bounding box center [509, 274] width 56 height 16
type input "1"
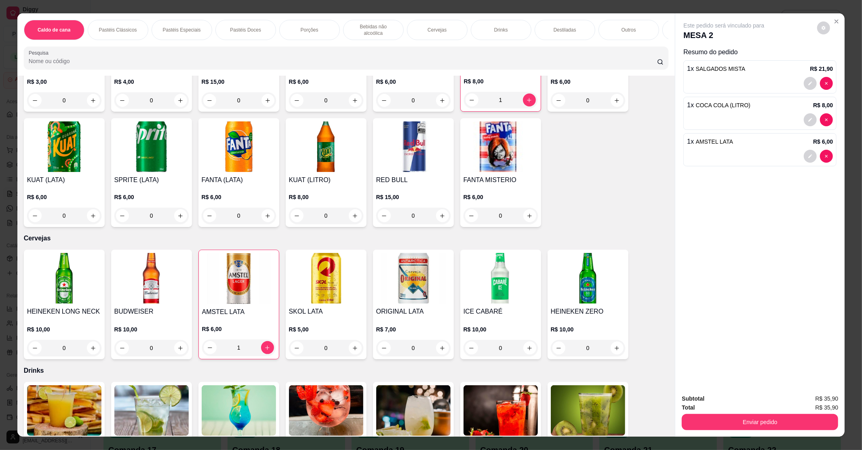
click at [722, 412] on div "Enviar pedido" at bounding box center [760, 421] width 156 height 18
click at [724, 414] on button "Enviar pedido" at bounding box center [760, 422] width 156 height 16
click at [814, 400] on button "Enviar pedido" at bounding box center [817, 401] width 44 height 15
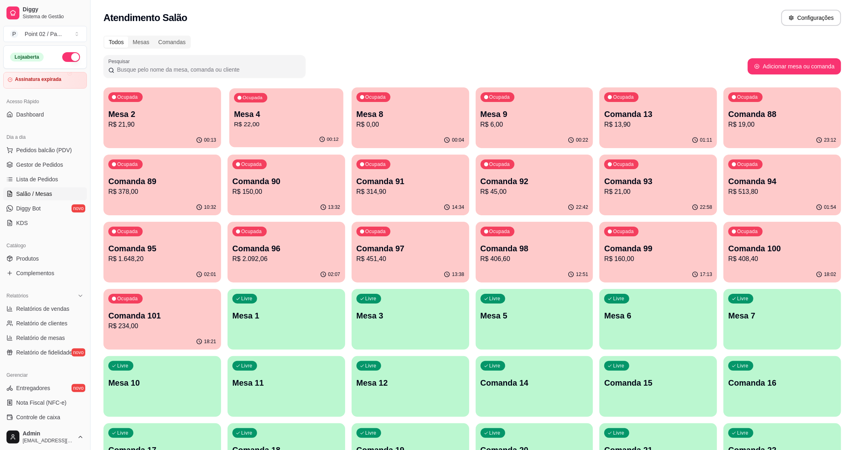
click at [286, 118] on p "Mesa 4" at bounding box center [286, 114] width 105 height 11
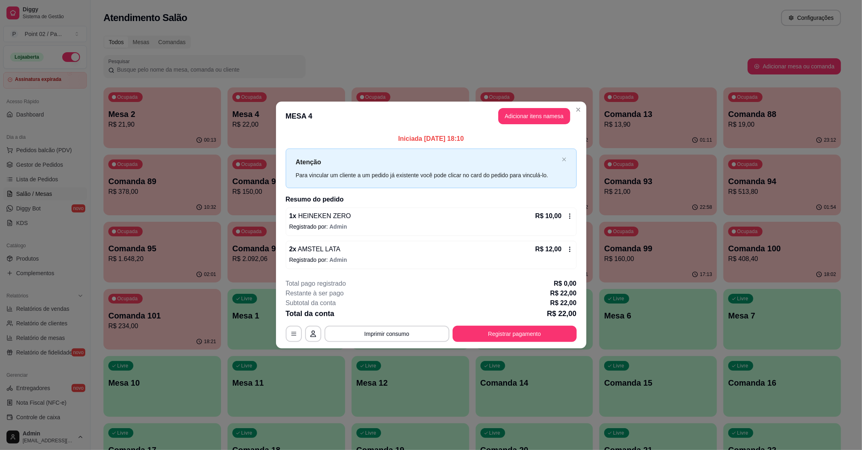
click at [521, 125] on header "MESA 4 Adicionar itens na mesa" at bounding box center [431, 115] width 310 height 29
click at [516, 119] on button "Adicionar itens na mesa" at bounding box center [535, 116] width 70 height 16
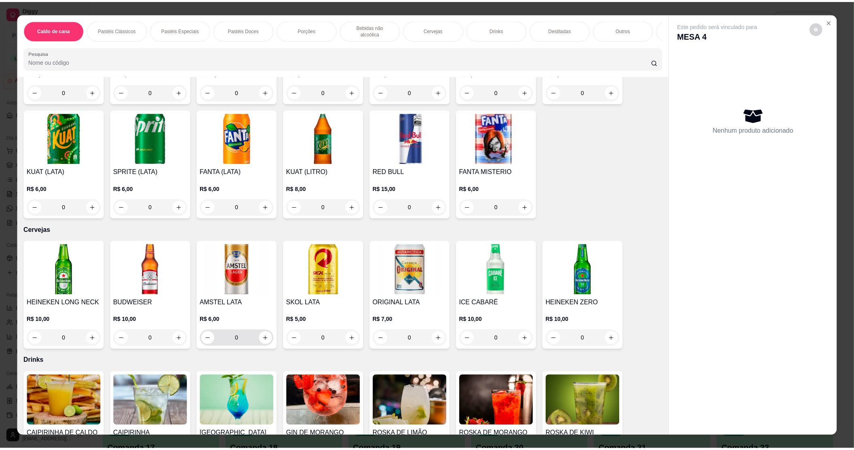
scroll to position [1078, 0]
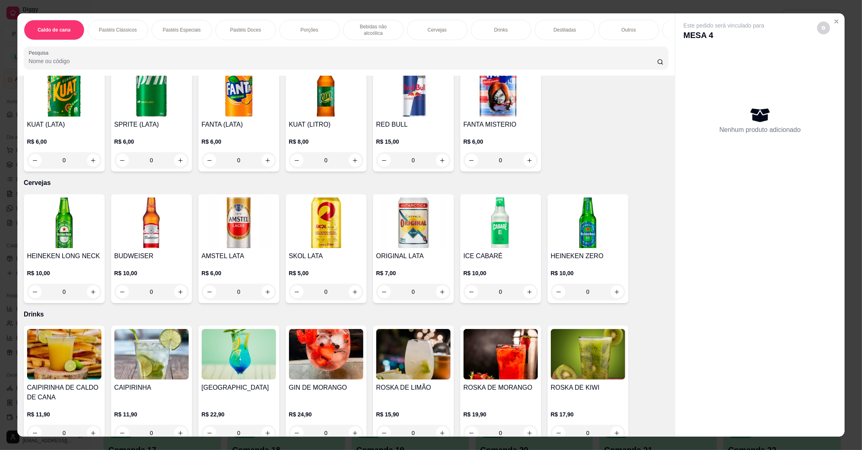
click at [559, 223] on img at bounding box center [588, 222] width 74 height 51
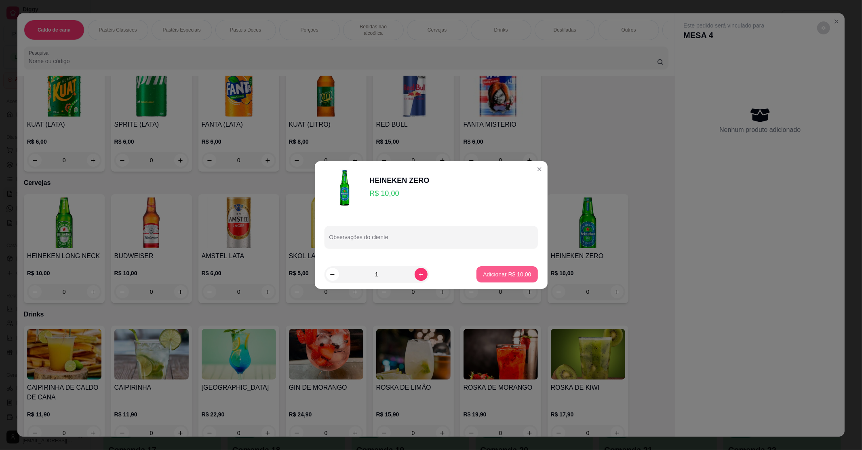
click at [528, 270] on button "Adicionar R$ 10,00" at bounding box center [507, 274] width 61 height 16
type input "1"
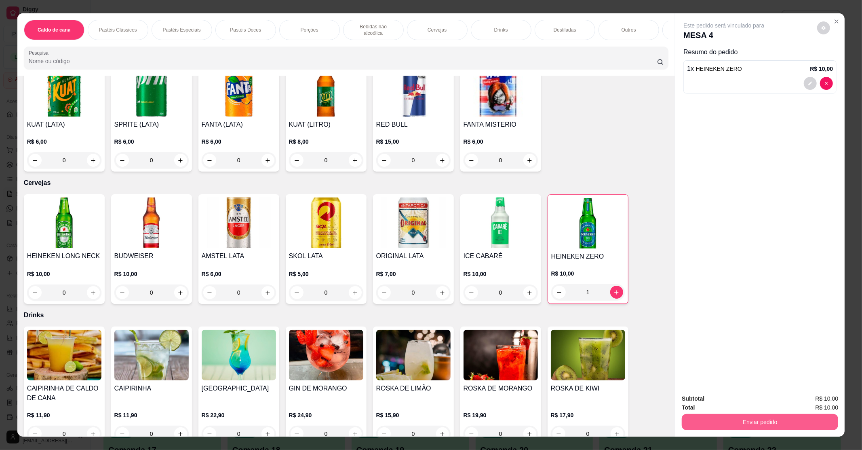
click at [775, 422] on button "Enviar pedido" at bounding box center [760, 422] width 156 height 16
click at [814, 407] on button "Enviar pedido" at bounding box center [817, 401] width 46 height 15
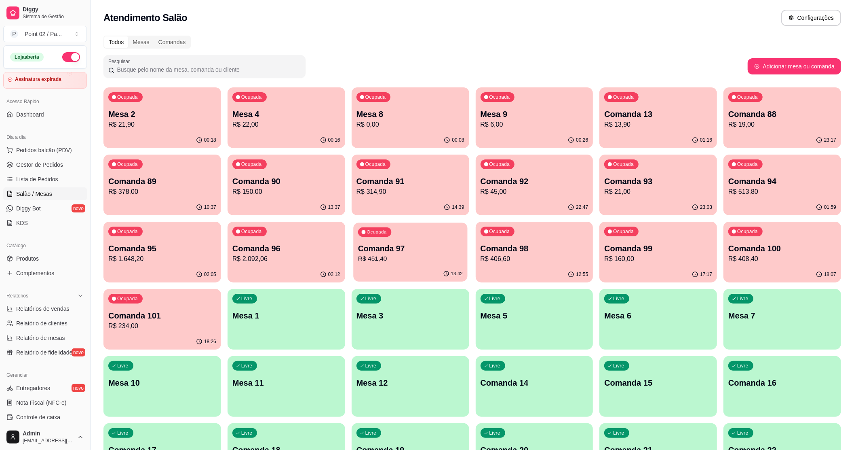
click at [409, 248] on p "Comanda 97" at bounding box center [410, 248] width 105 height 11
click at [790, 256] on p "R$ 408,40" at bounding box center [782, 259] width 108 height 10
click at [807, 198] on button "Ocupada Comanda 94 R$ 513,80 01:59" at bounding box center [783, 184] width 118 height 61
click at [436, 179] on p "Comanda 91" at bounding box center [411, 180] width 108 height 11
click at [127, 242] on div "Ocupada Comanda 95 R$ 1.648,20" at bounding box center [162, 244] width 114 height 44
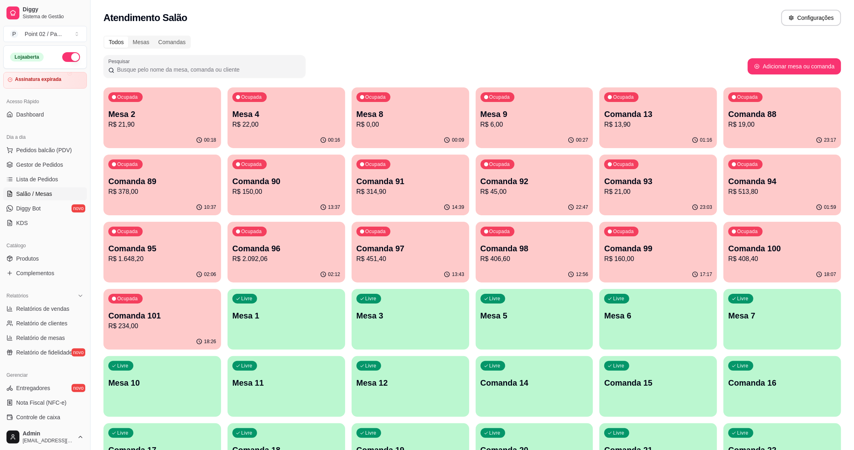
click at [388, 273] on div "13:43" at bounding box center [411, 274] width 118 height 16
click at [525, 228] on div "Ocupada Comanda 98 R$ 406,60" at bounding box center [534, 244] width 114 height 44
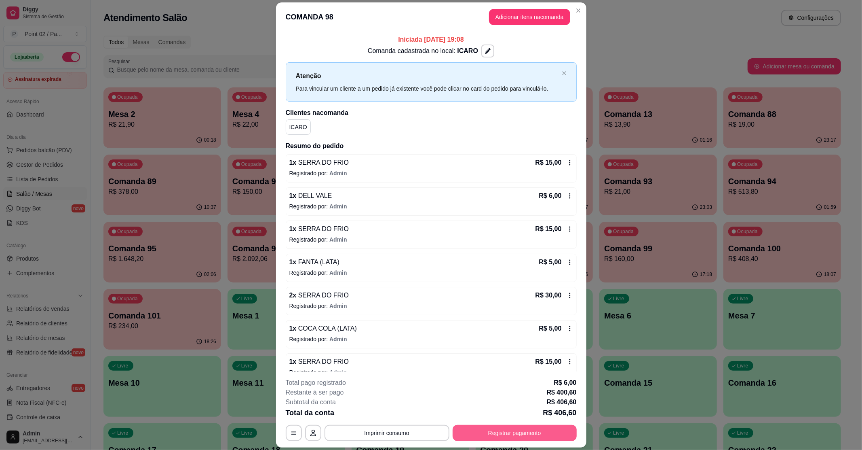
click at [530, 430] on button "Registrar pagamento" at bounding box center [515, 432] width 124 height 16
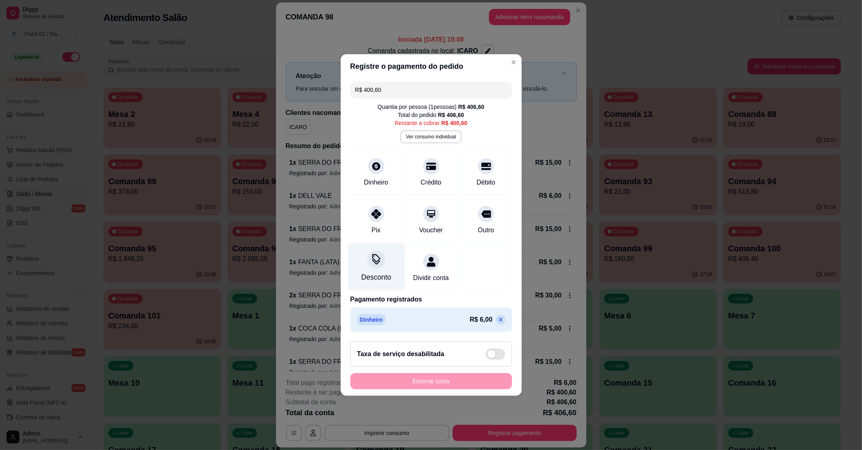
click at [378, 254] on icon at bounding box center [376, 259] width 11 height 11
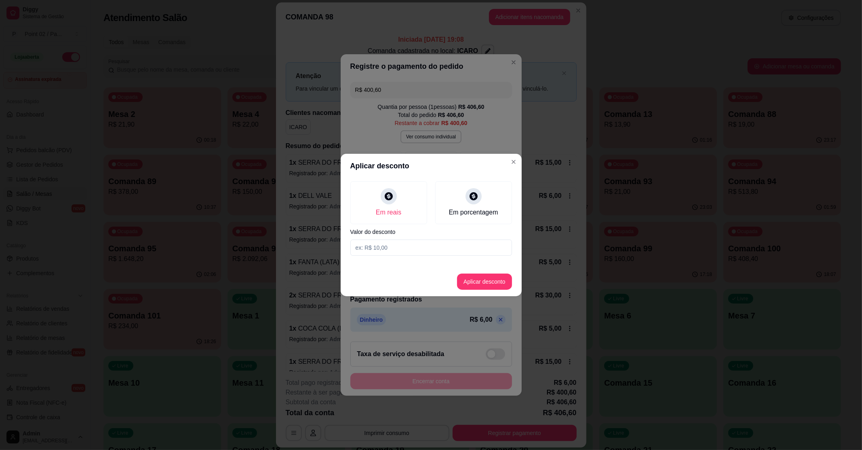
click at [401, 240] on input at bounding box center [431, 247] width 162 height 16
type input "400,60"
click at [480, 279] on button "Aplicar desconto" at bounding box center [484, 281] width 55 height 16
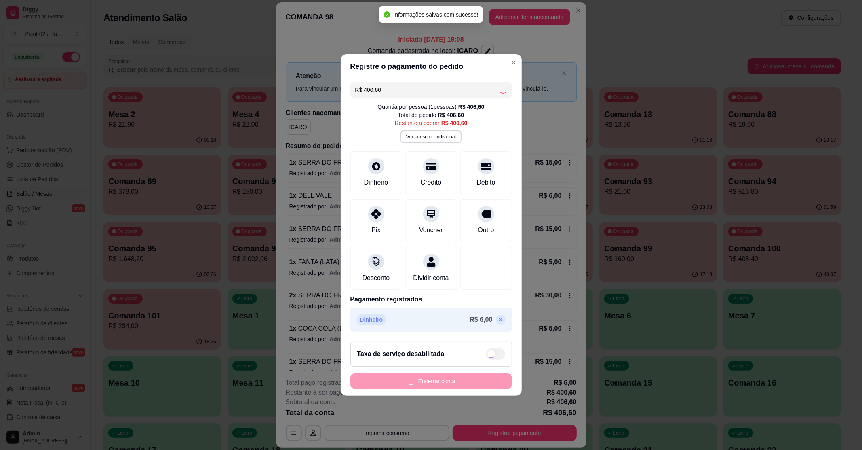
type input "R$ 0,00"
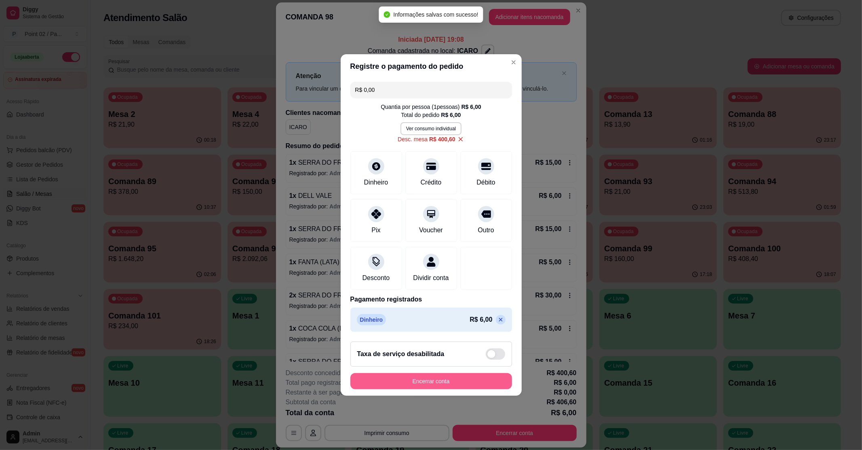
click at [442, 389] on button "Encerrar conta" at bounding box center [431, 381] width 162 height 16
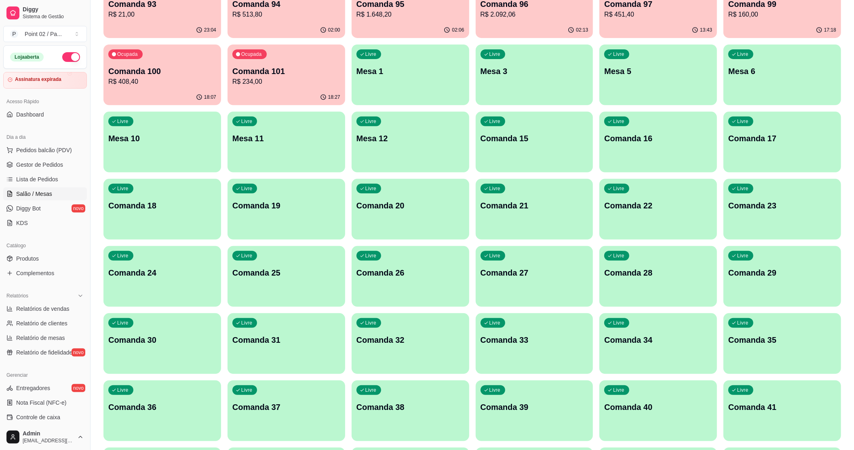
scroll to position [215, 0]
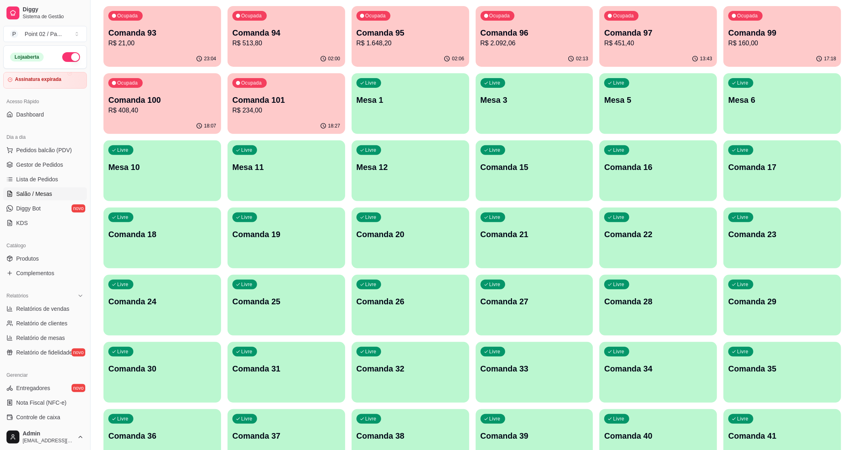
click at [203, 240] on div "Livre Comanda 18" at bounding box center [162, 232] width 118 height 51
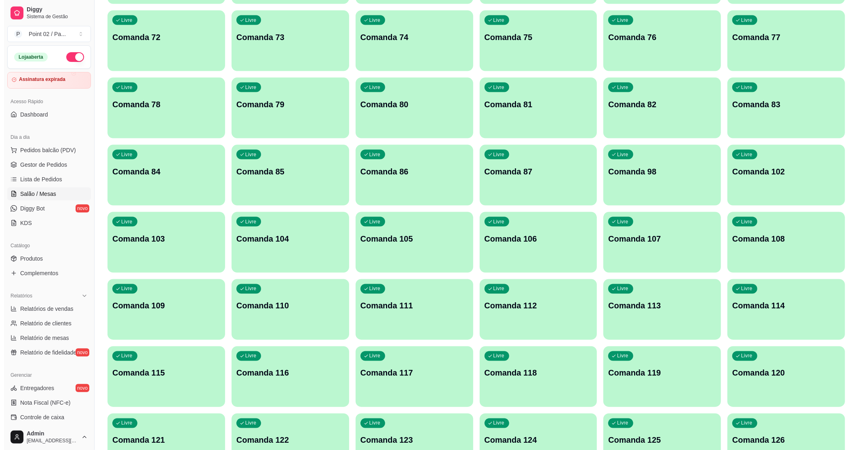
scroll to position [1032, 0]
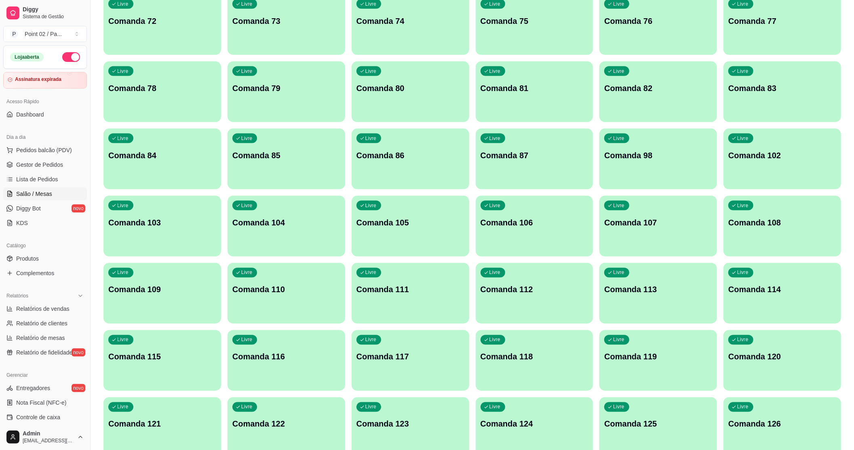
click at [642, 144] on div "Livre Comanda 98" at bounding box center [658, 154] width 118 height 51
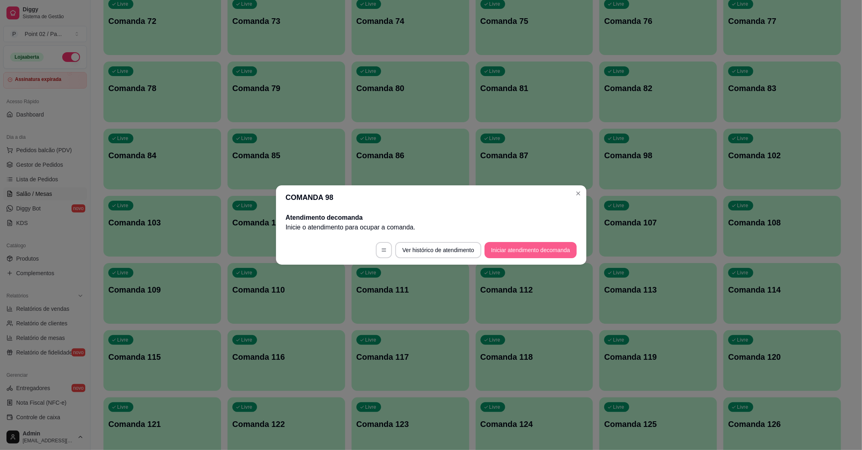
click at [558, 252] on button "Iniciar atendimento de comanda" at bounding box center [531, 250] width 92 height 16
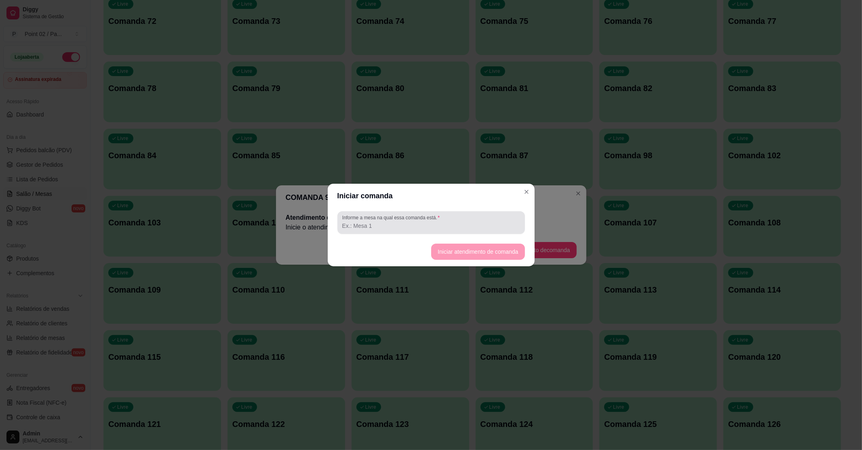
click at [516, 230] on div "Informe a mesa na qual essa comanda está." at bounding box center [432, 222] width 188 height 23
type input "icaro fucionario"
click at [520, 251] on button "Iniciar atendimento de comanda" at bounding box center [478, 252] width 91 height 16
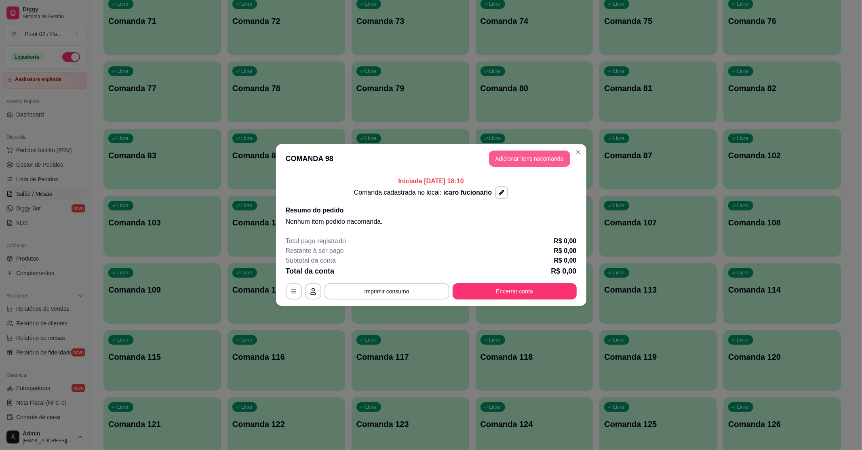
click at [544, 163] on button "Adicionar itens na comanda" at bounding box center [529, 158] width 81 height 16
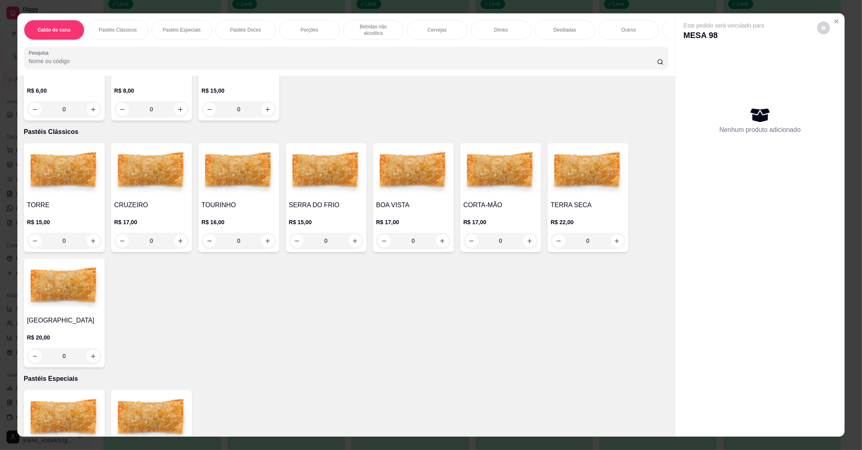
scroll to position [108, 0]
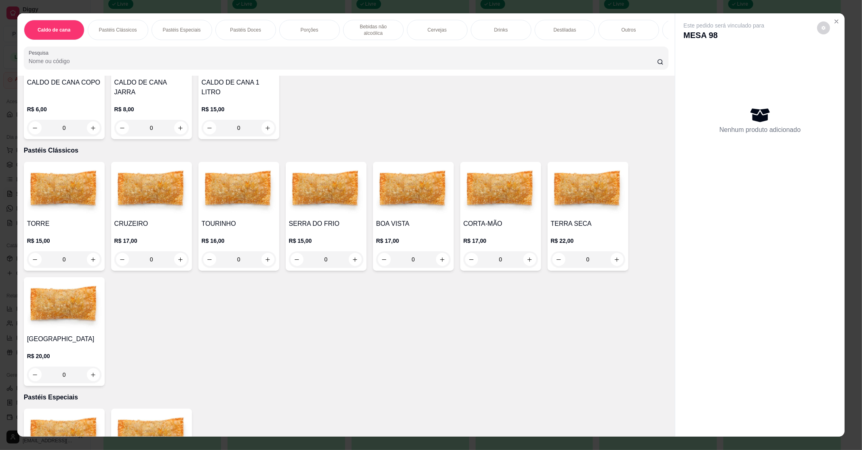
click at [471, 192] on img at bounding box center [501, 190] width 74 height 51
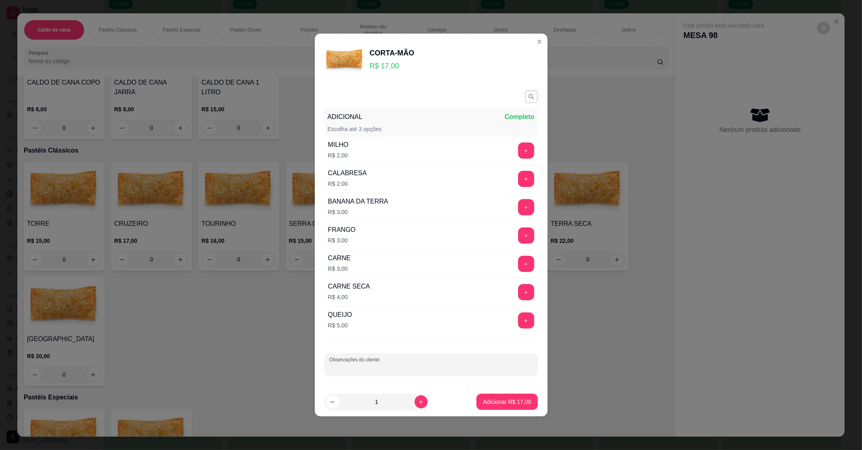
click at [509, 371] on input "Observações do cliente" at bounding box center [431, 367] width 204 height 8
click at [453, 365] on input "Observações do cliente" at bounding box center [431, 367] width 204 height 8
type input "sem cheddar e com queijo"
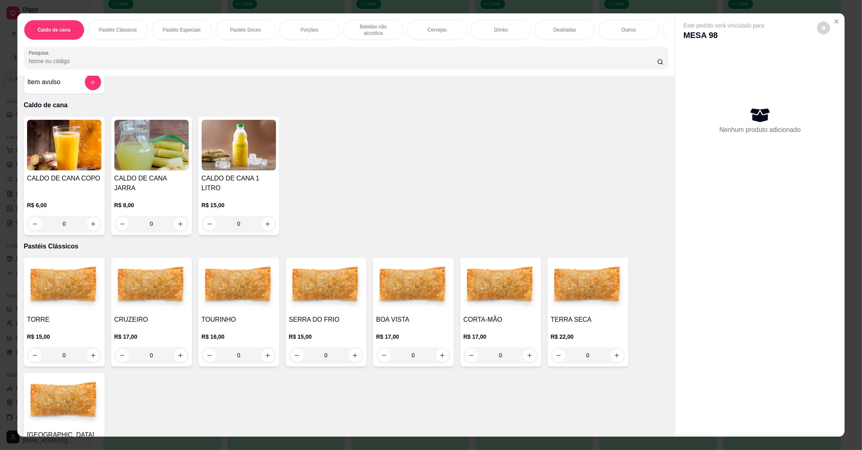
scroll to position [0, 0]
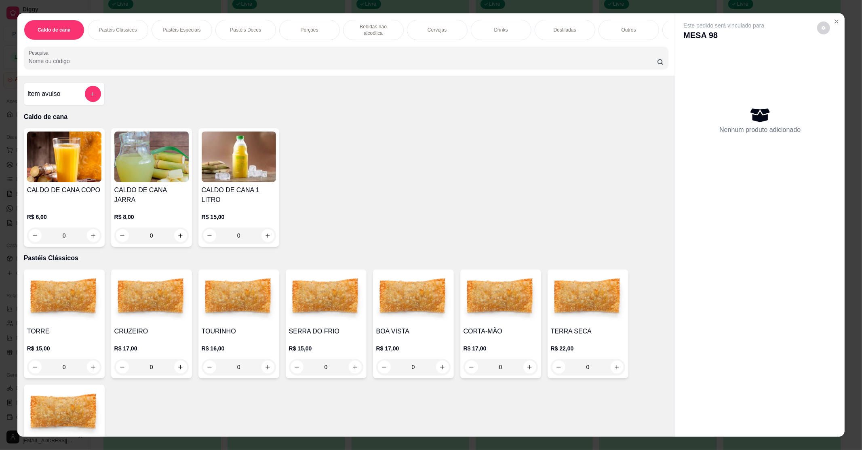
click at [306, 298] on img at bounding box center [326, 297] width 74 height 51
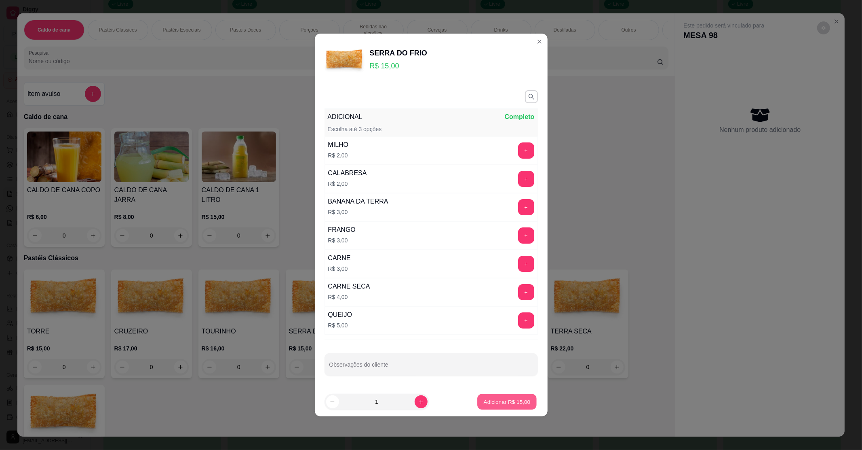
click at [513, 398] on p "Adicionar R$ 15,00" at bounding box center [507, 401] width 47 height 8
type input "1"
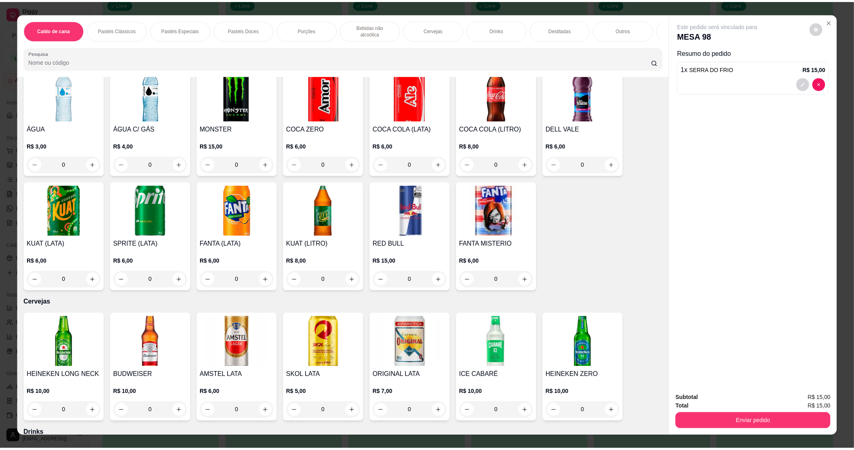
scroll to position [916, 0]
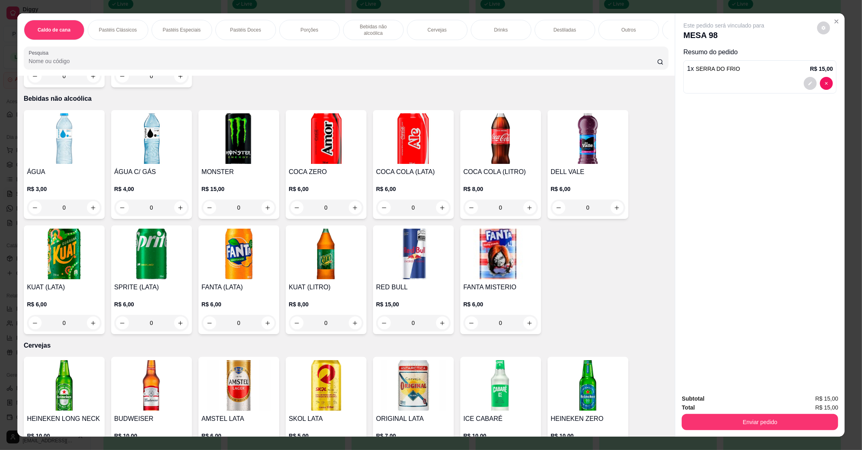
click at [266, 268] on img at bounding box center [239, 253] width 74 height 51
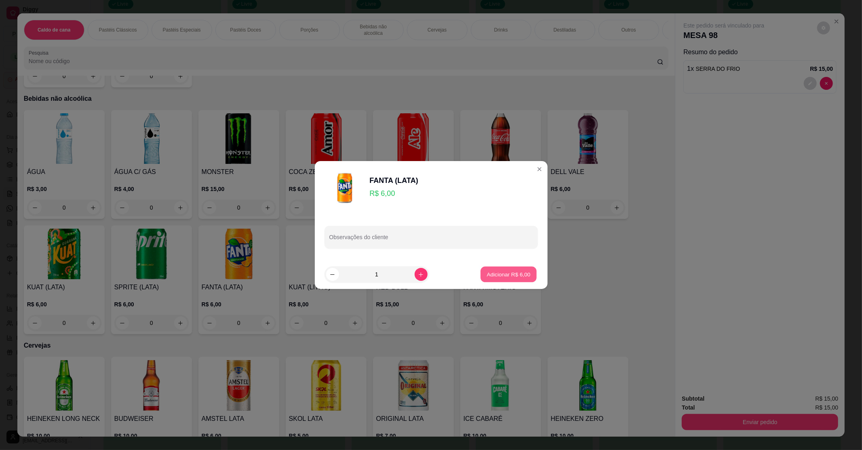
click at [488, 278] on button "Adicionar R$ 6,00" at bounding box center [509, 274] width 56 height 16
type input "1"
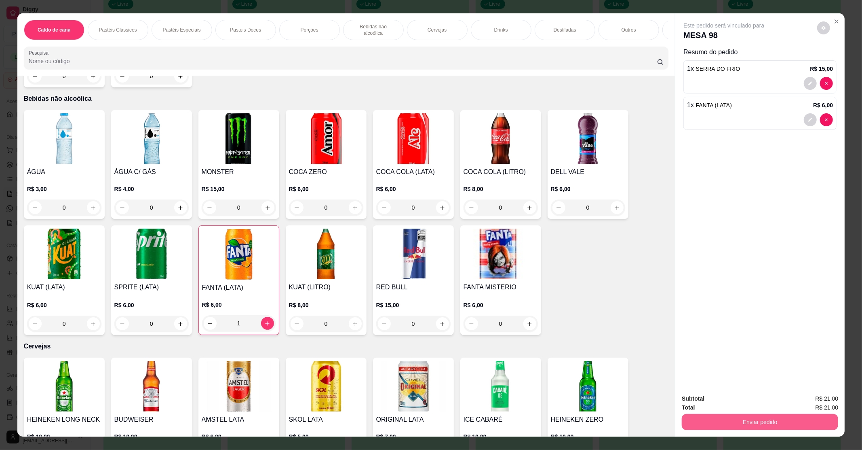
click at [754, 426] on button "Enviar pedido" at bounding box center [760, 422] width 156 height 16
click at [815, 401] on button "Enviar pedido" at bounding box center [817, 401] width 46 height 15
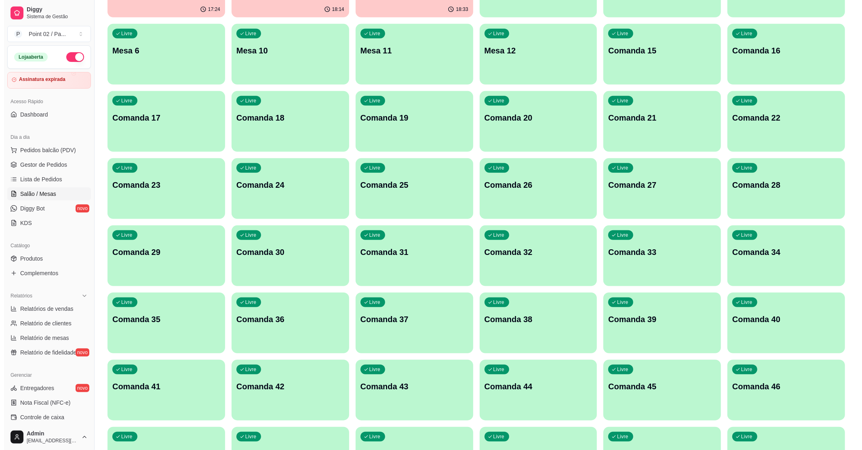
scroll to position [0, 0]
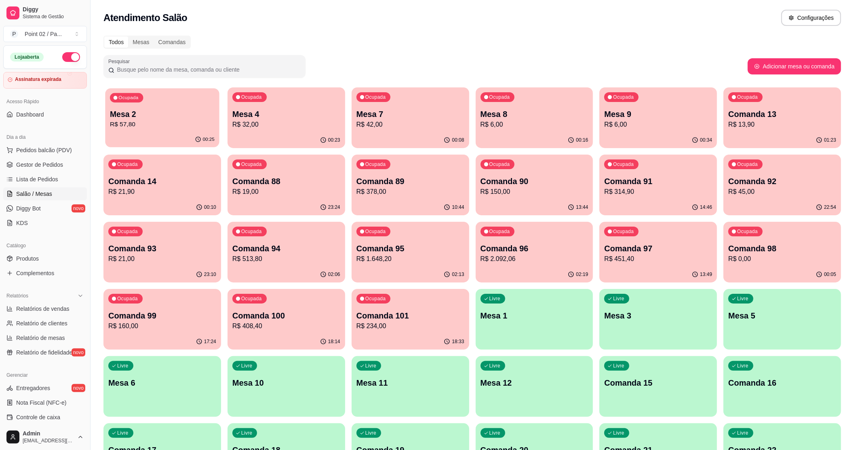
click at [212, 117] on p "Mesa 2" at bounding box center [162, 114] width 105 height 11
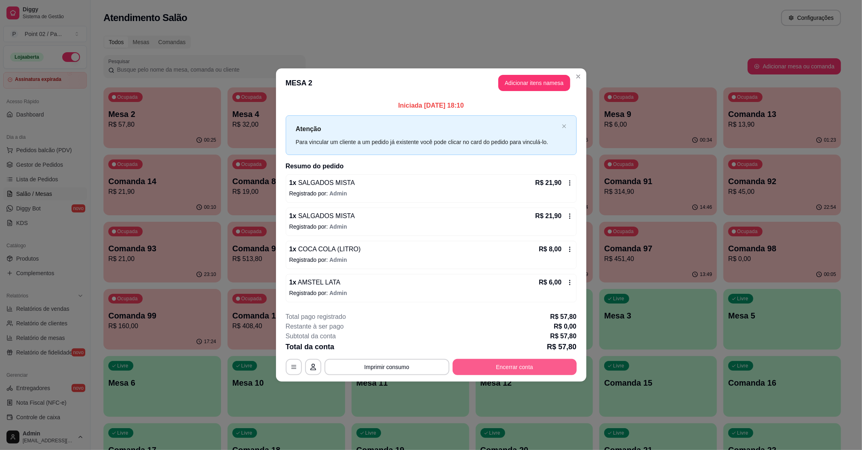
click at [536, 360] on button "Encerrar conta" at bounding box center [515, 367] width 124 height 16
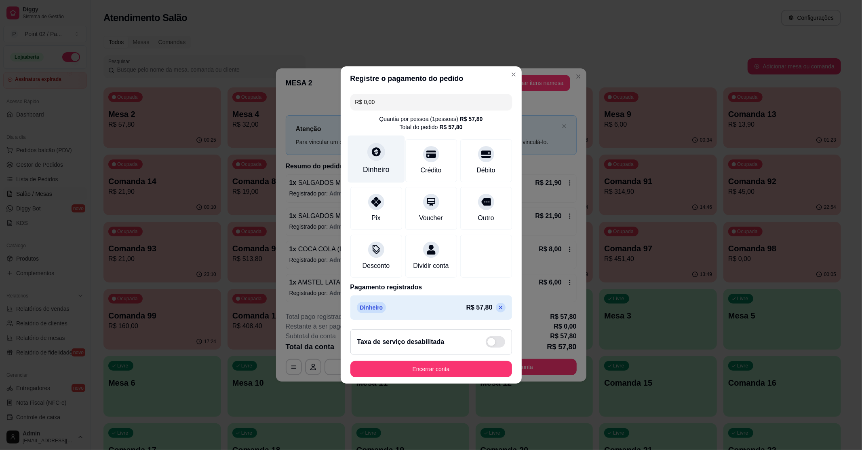
click at [366, 156] on div "Dinheiro" at bounding box center [376, 158] width 57 height 47
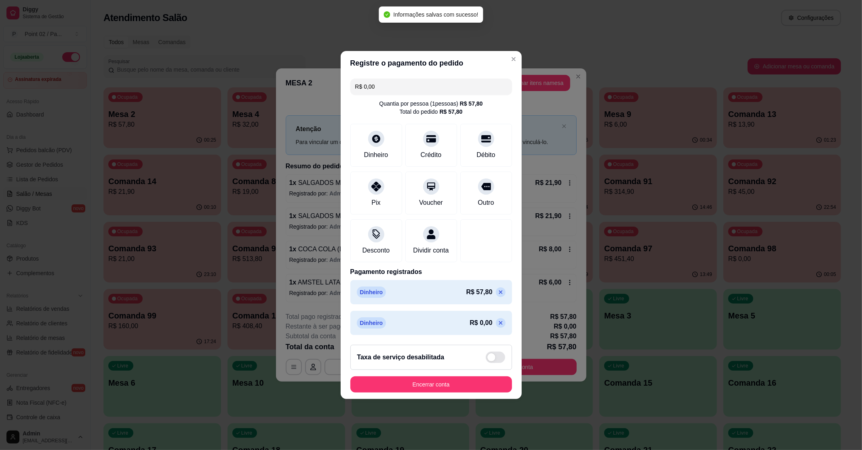
click at [498, 295] on icon at bounding box center [501, 292] width 6 height 6
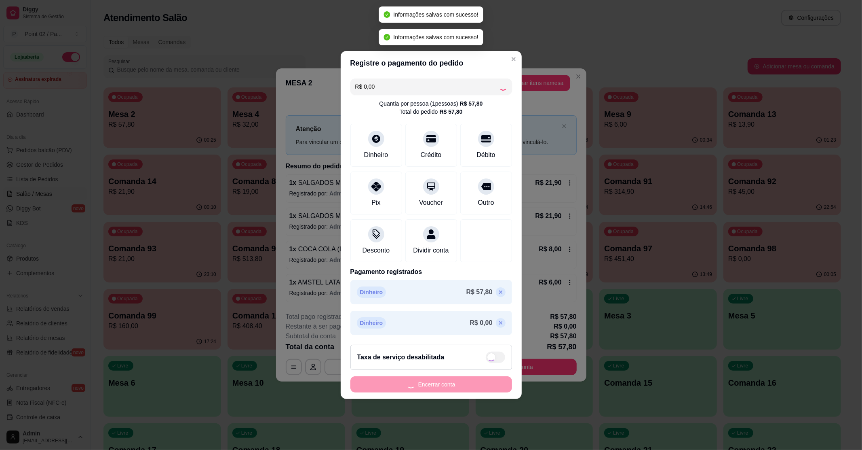
type input "R$ 57,80"
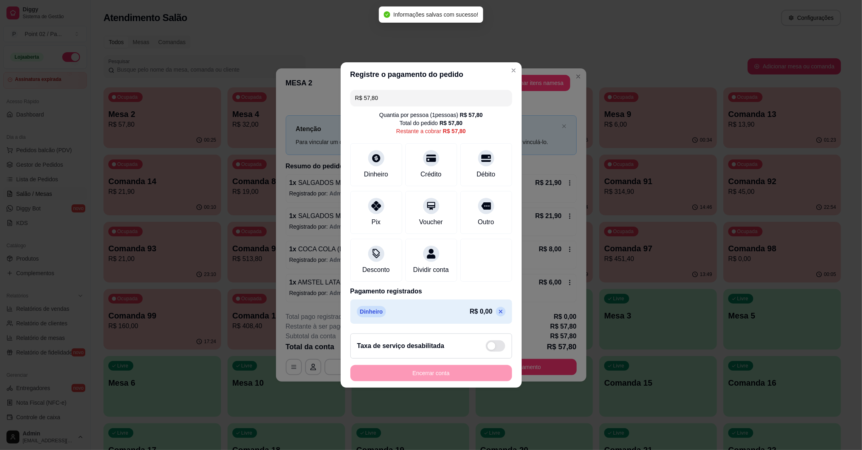
click at [496, 314] on p at bounding box center [501, 311] width 10 height 10
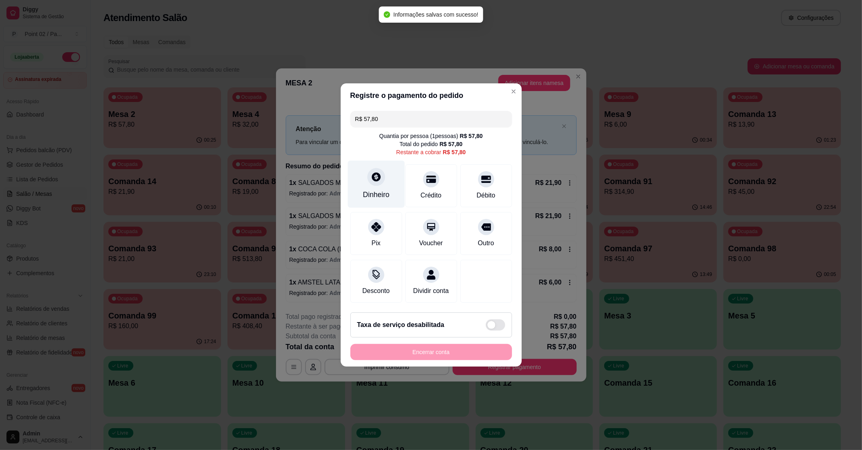
click at [376, 176] on icon at bounding box center [376, 176] width 11 height 11
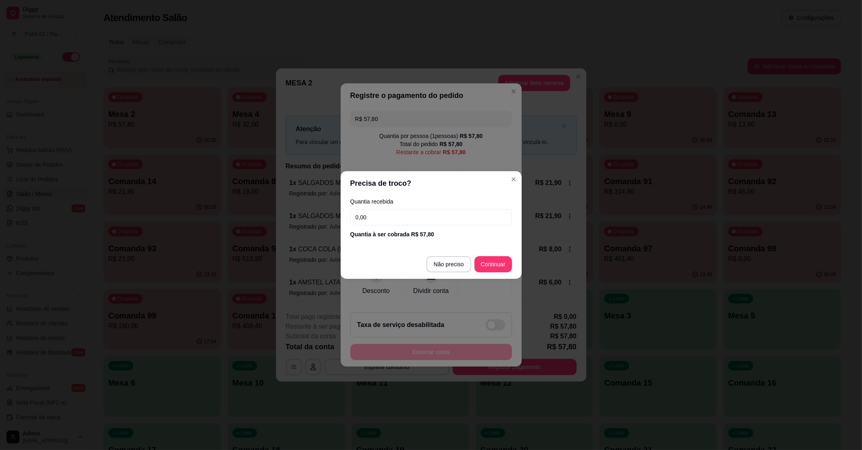
click at [386, 215] on input "0,00" at bounding box center [431, 217] width 162 height 16
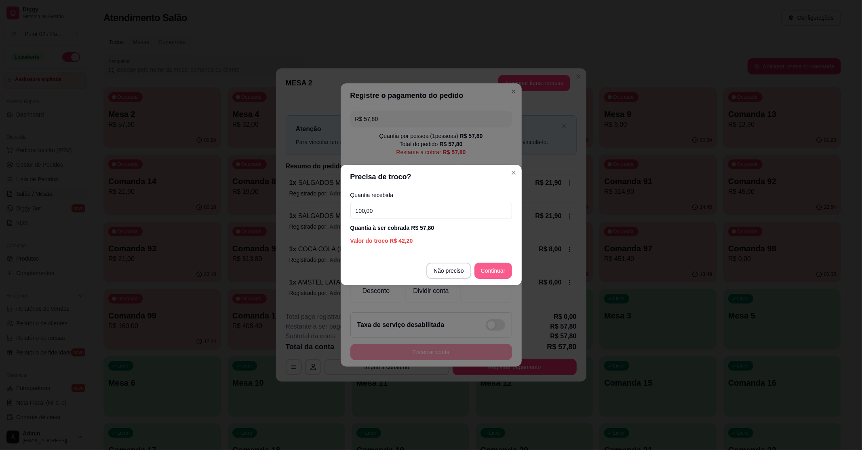
type input "100,00"
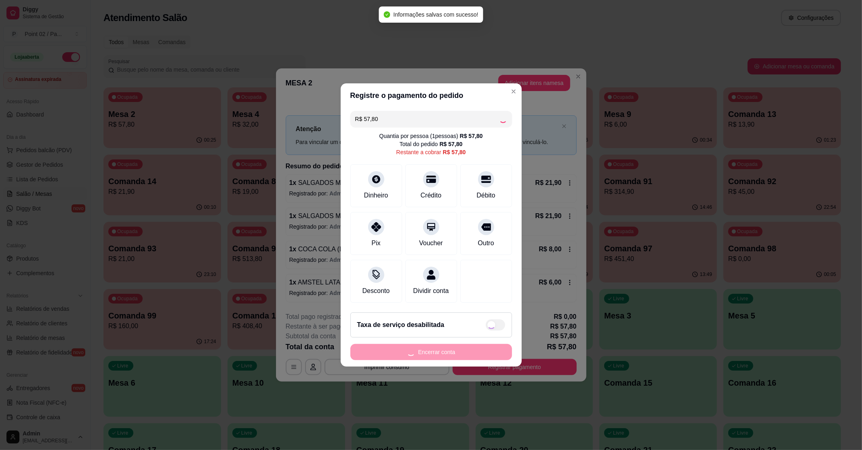
type input "R$ 0,00"
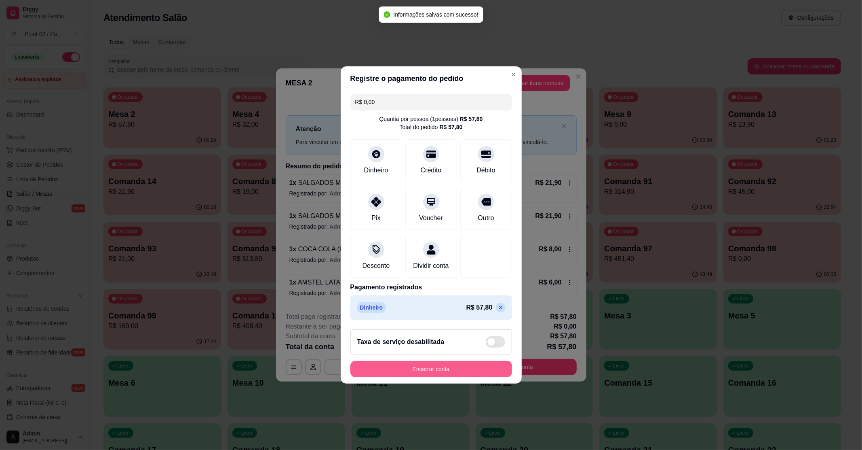
click at [450, 376] on button "Encerrar conta" at bounding box center [431, 369] width 162 height 16
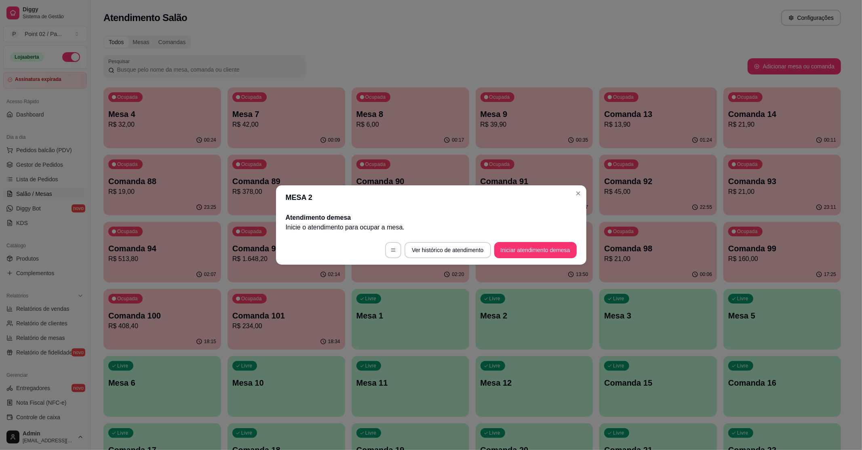
click at [572, 129] on p "R$ 39,90" at bounding box center [535, 125] width 108 height 10
click at [399, 251] on button "button" at bounding box center [393, 250] width 16 height 16
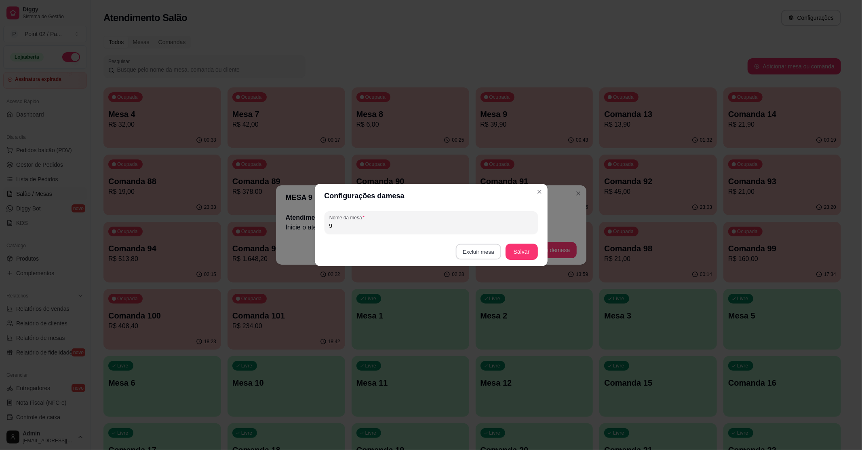
click at [487, 250] on button "Excluir mesa" at bounding box center [479, 252] width 46 height 16
click at [487, 298] on button "Confirmar" at bounding box center [480, 302] width 29 height 12
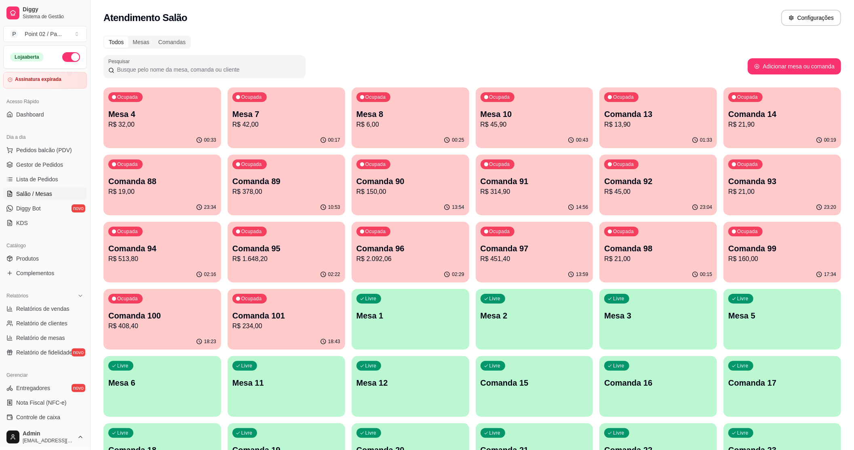
click at [60, 169] on span "Gestor de Pedidos" at bounding box center [39, 164] width 47 height 8
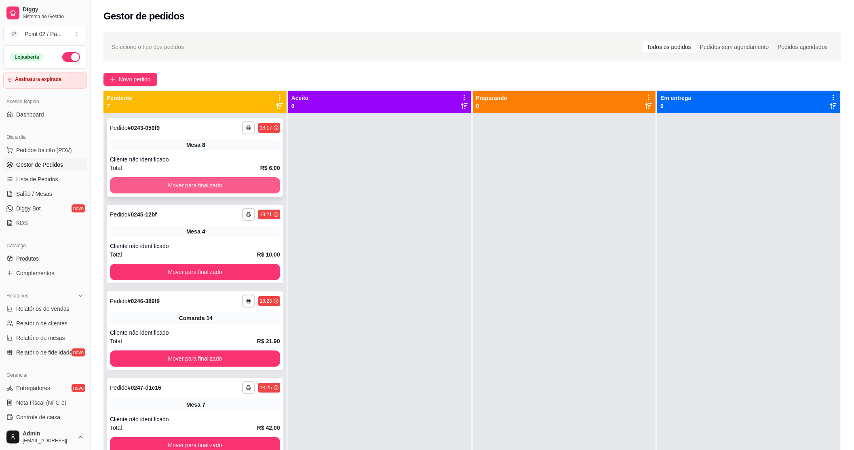
click at [237, 188] on button "Mover para finalizado" at bounding box center [195, 185] width 170 height 16
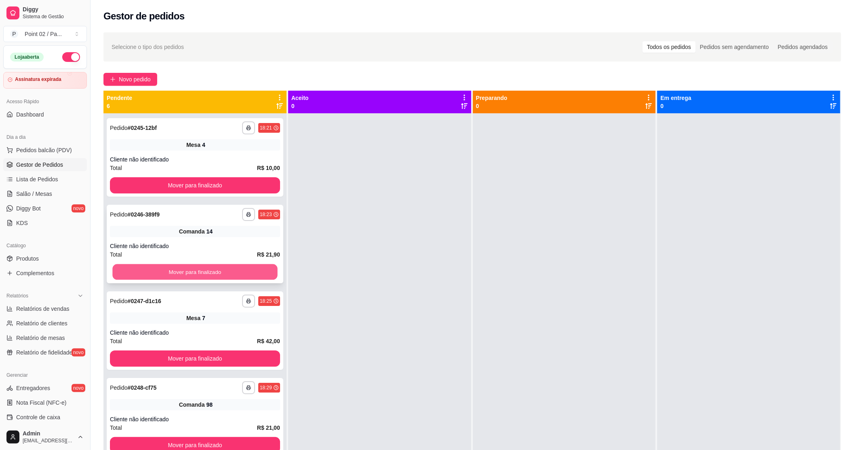
click at [218, 267] on button "Mover para finalizado" at bounding box center [194, 272] width 165 height 16
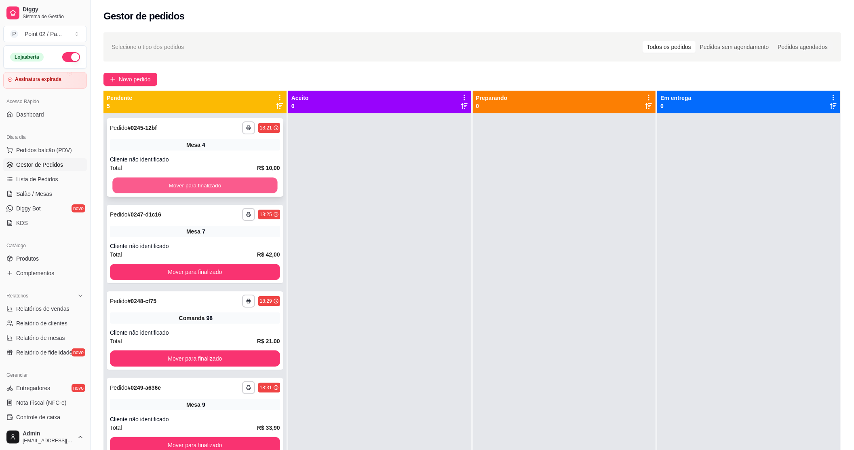
click at [222, 188] on button "Mover para finalizado" at bounding box center [194, 185] width 165 height 16
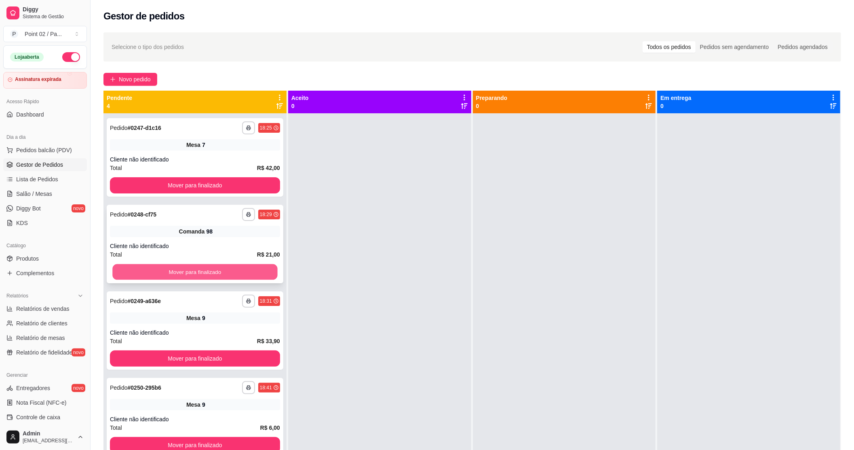
click at [213, 266] on button "Mover para finalizado" at bounding box center [194, 272] width 165 height 16
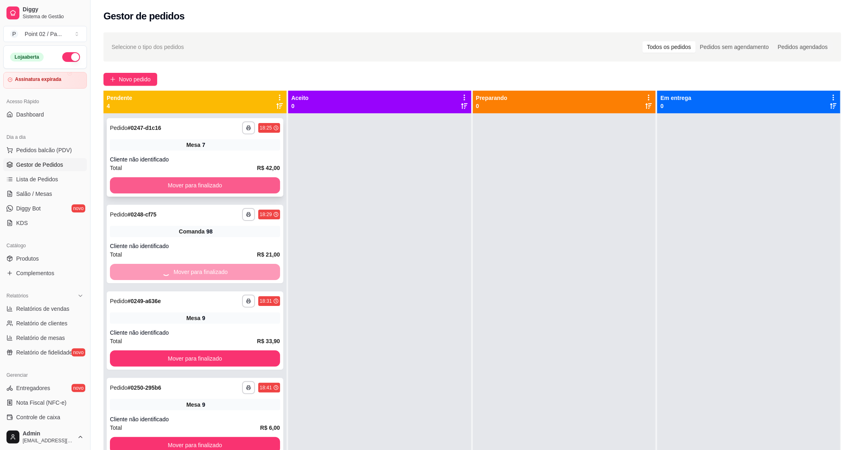
click at [235, 188] on button "Mover para finalizado" at bounding box center [195, 185] width 170 height 16
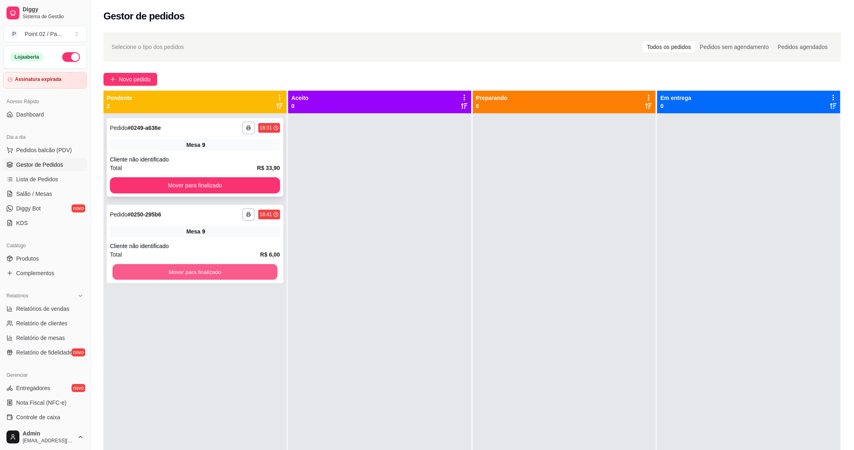
click at [224, 267] on button "Mover para finalizado" at bounding box center [194, 272] width 165 height 16
click at [230, 192] on button "Mover para finalizado" at bounding box center [195, 185] width 170 height 16
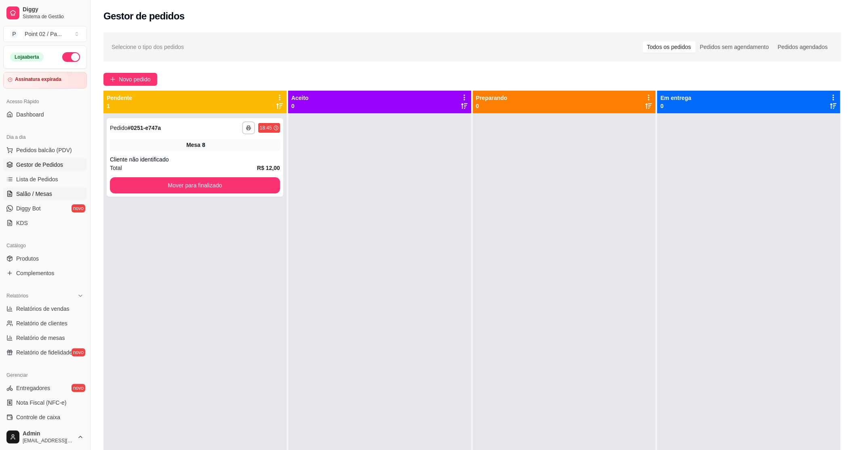
click at [46, 194] on span "Salão / Mesas" at bounding box center [34, 194] width 36 height 8
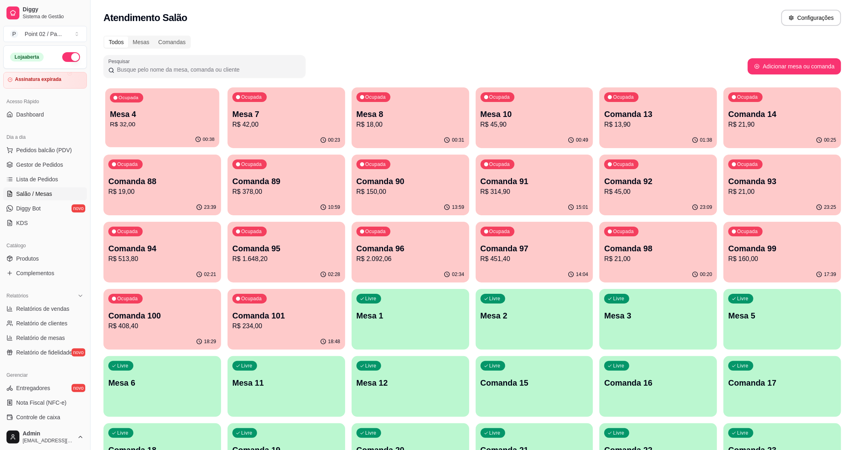
click at [141, 133] on div "00:38" at bounding box center [162, 139] width 114 height 15
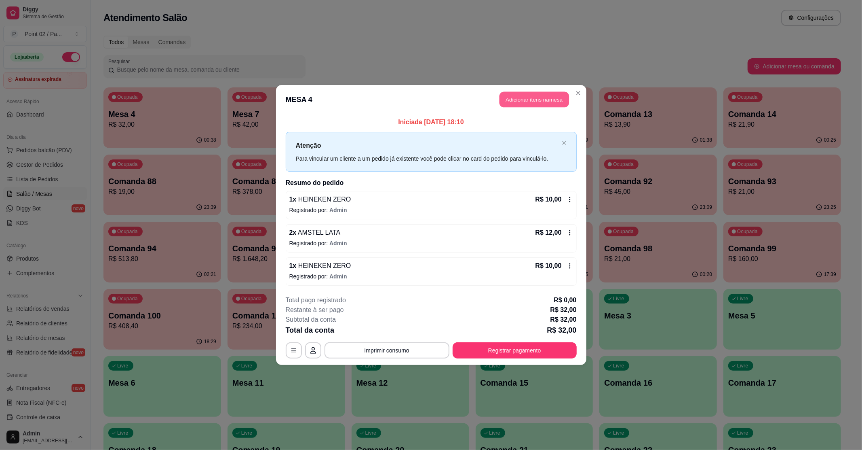
click at [519, 101] on button "Adicionar itens na mesa" at bounding box center [535, 100] width 70 height 16
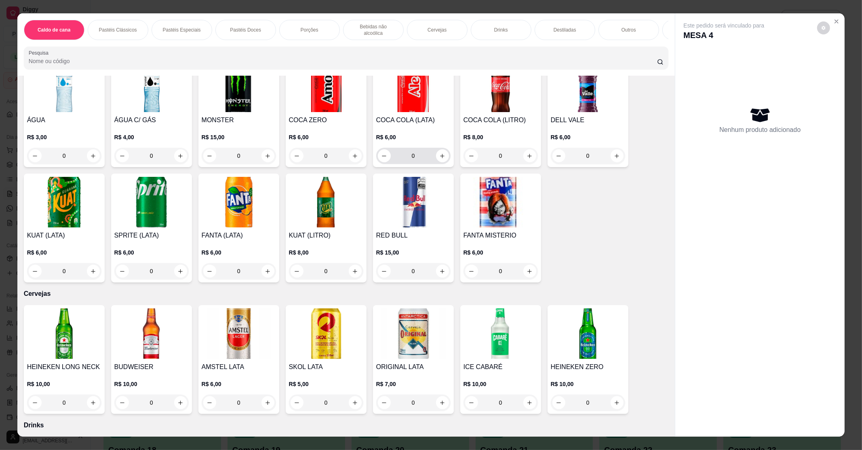
scroll to position [970, 0]
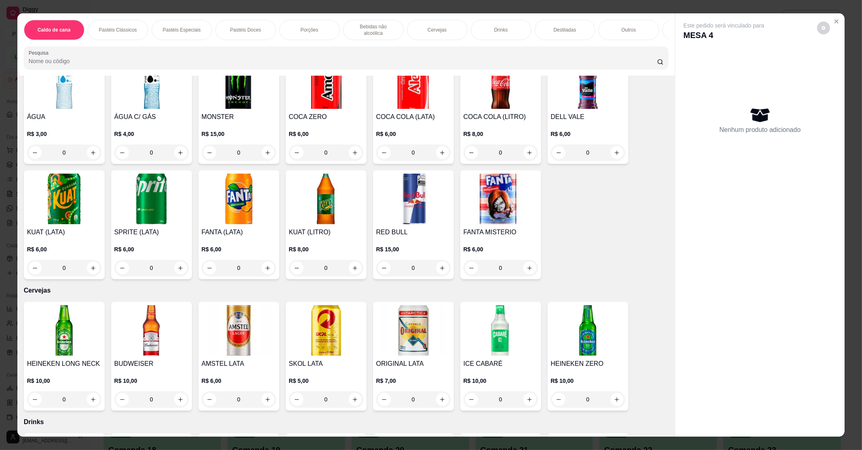
click at [602, 345] on img at bounding box center [588, 330] width 74 height 51
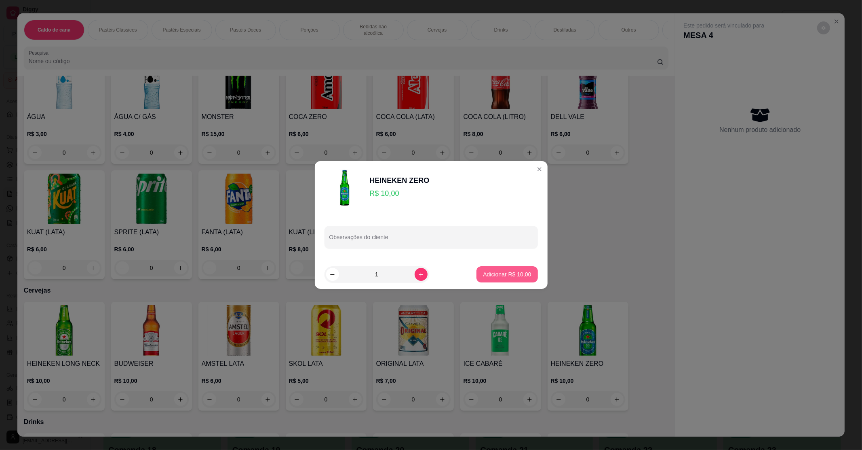
click at [500, 276] on p "Adicionar R$ 10,00" at bounding box center [507, 274] width 48 height 8
type input "1"
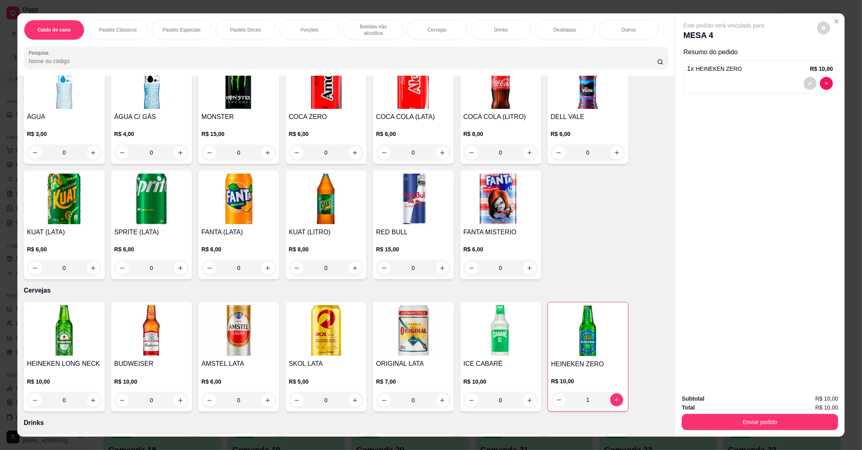
click at [209, 348] on div "AMSTEL LATA R$ 6,00 0" at bounding box center [238, 357] width 81 height 110
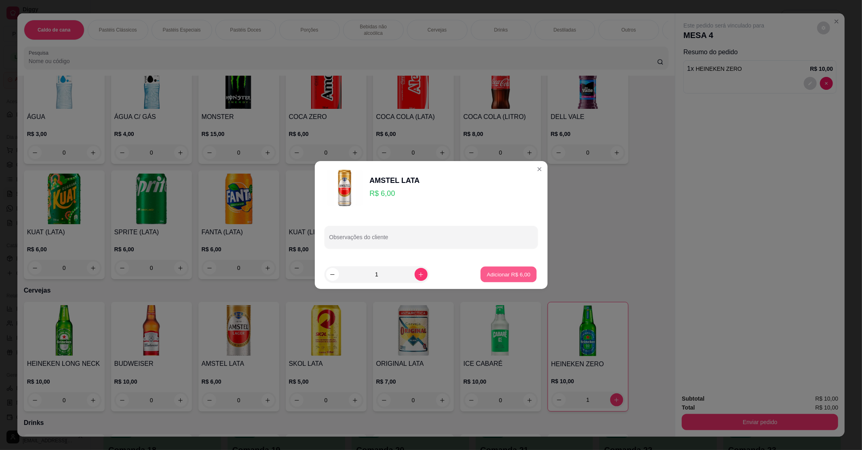
click at [498, 269] on button "Adicionar R$ 6,00" at bounding box center [509, 274] width 56 height 16
type input "1"
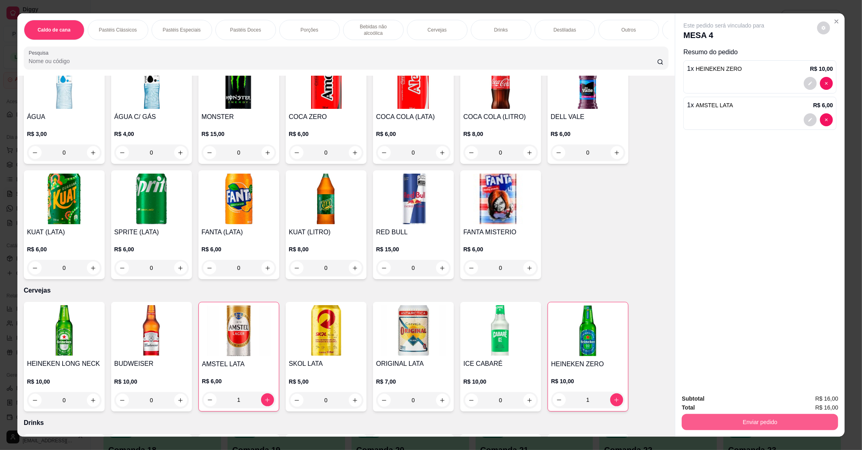
click at [806, 426] on button "Enviar pedido" at bounding box center [760, 422] width 156 height 16
click at [813, 399] on button "Enviar pedido" at bounding box center [817, 401] width 46 height 15
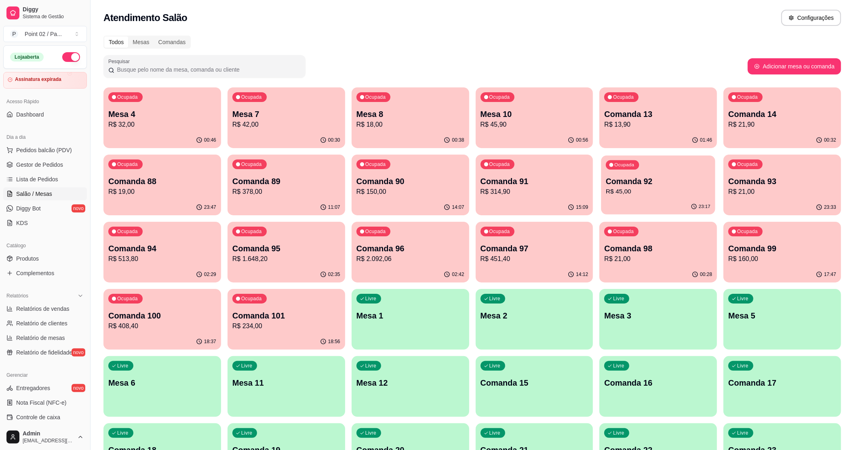
click at [641, 202] on div "23:17" at bounding box center [658, 206] width 114 height 15
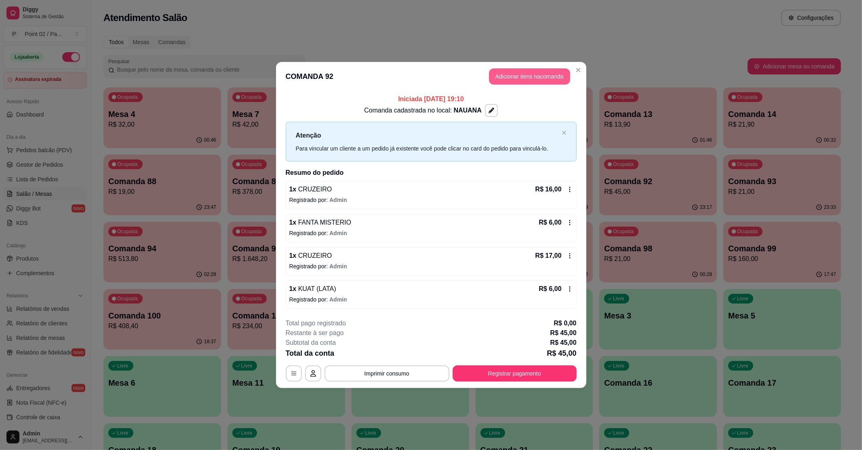
click at [520, 73] on button "Adicionar itens na comanda" at bounding box center [529, 76] width 81 height 16
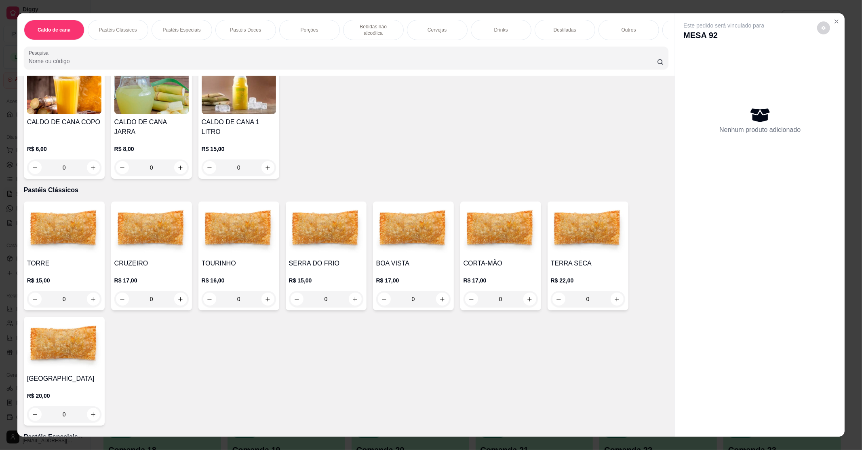
scroll to position [108, 0]
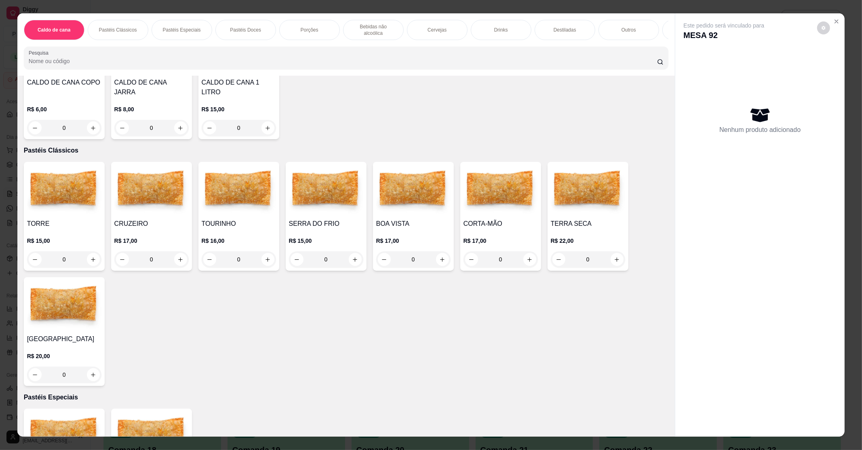
click at [176, 251] on div "0" at bounding box center [151, 259] width 74 height 16
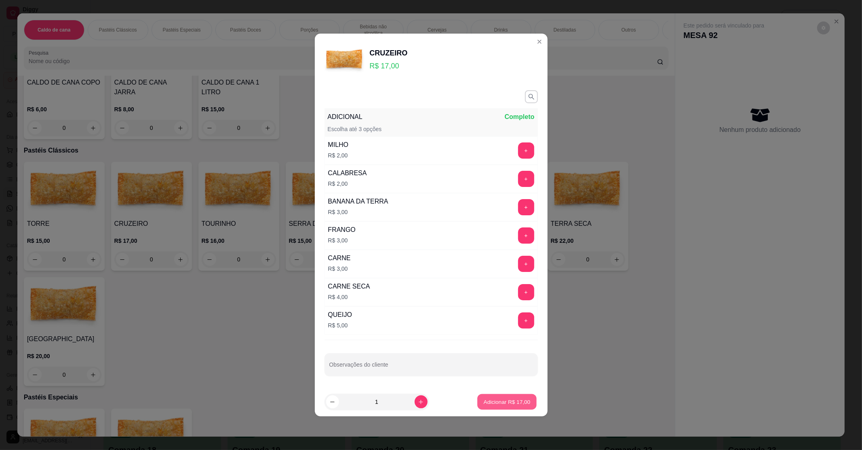
click at [492, 397] on button "Adicionar R$ 17,00" at bounding box center [507, 402] width 59 height 16
type input "1"
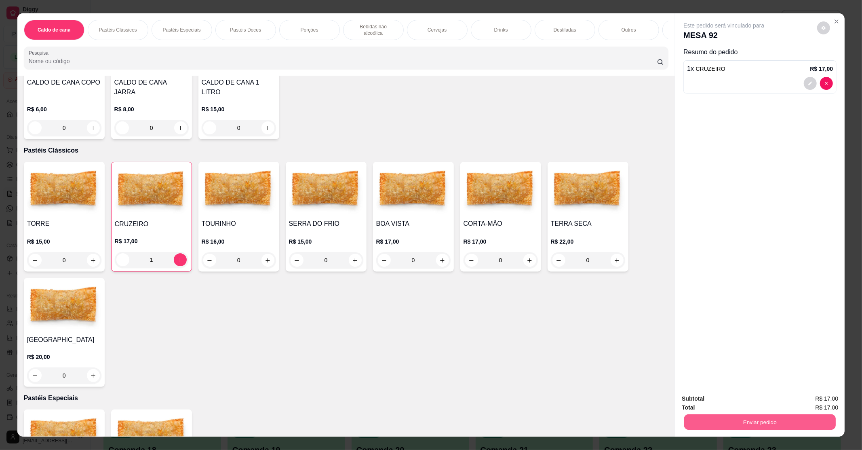
click at [791, 418] on button "Enviar pedido" at bounding box center [760, 422] width 152 height 16
click at [816, 397] on button "Enviar pedido" at bounding box center [817, 401] width 46 height 15
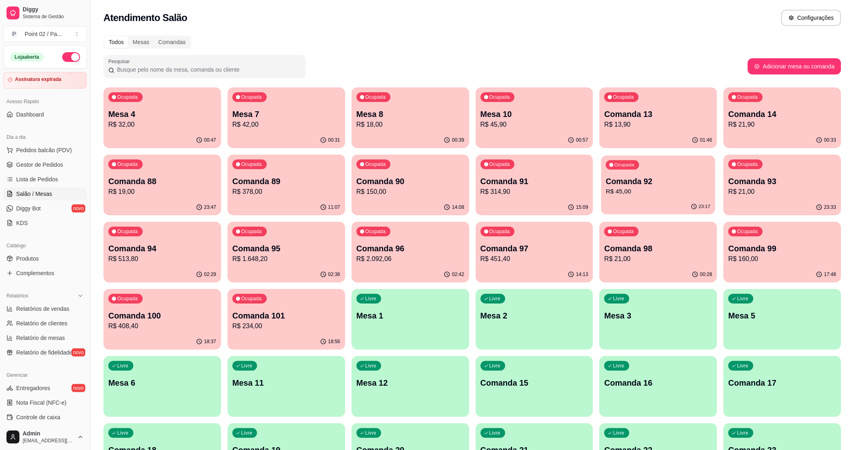
click at [649, 193] on p "R$ 45,00" at bounding box center [658, 191] width 105 height 9
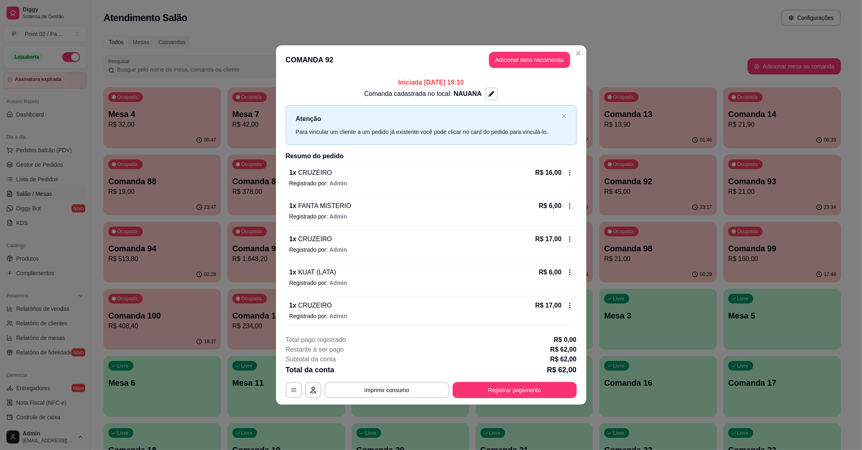
click at [529, 47] on header "COMANDA 92 Adicionar itens na comanda" at bounding box center [431, 59] width 310 height 29
click at [526, 60] on button "Adicionar itens na comanda" at bounding box center [529, 60] width 79 height 16
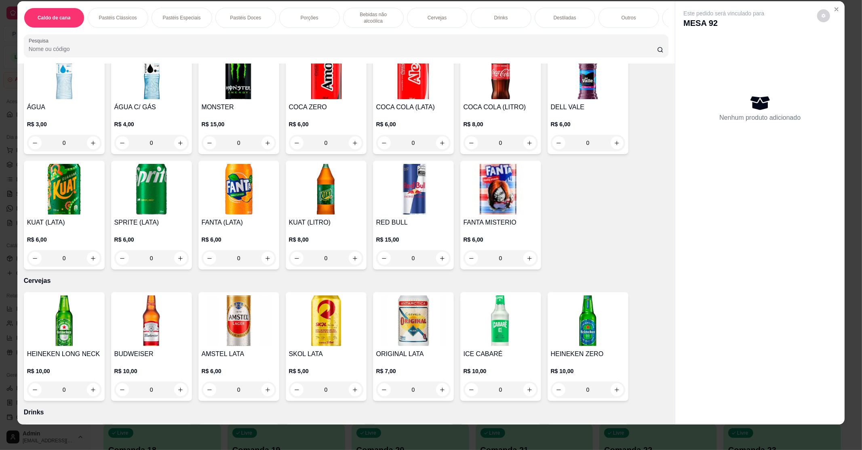
scroll to position [916, 0]
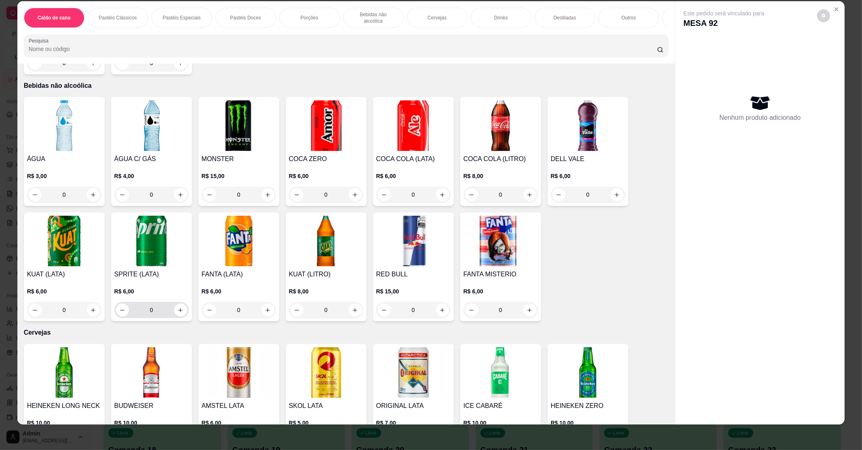
click at [175, 309] on div "0" at bounding box center [151, 310] width 71 height 16
click at [177, 307] on icon "increase-product-quantity" at bounding box center [180, 310] width 6 height 6
type input "1"
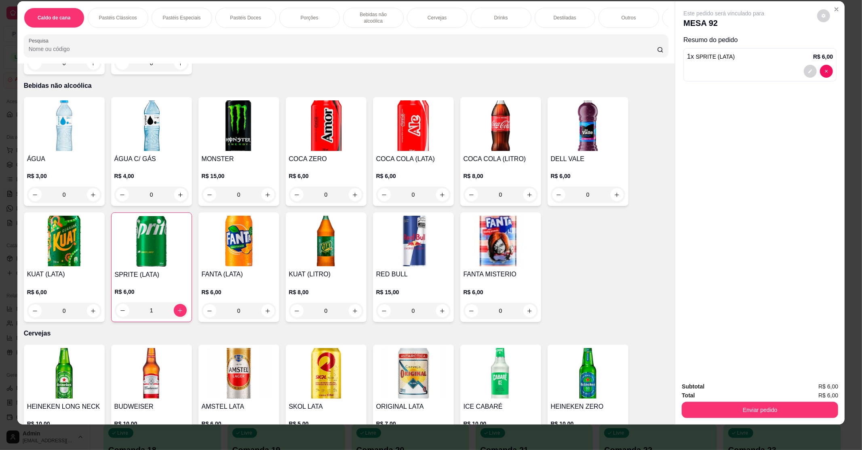
click at [796, 400] on div "Enviar pedido" at bounding box center [760, 408] width 156 height 18
click at [797, 406] on button "Enviar pedido" at bounding box center [760, 409] width 156 height 16
click at [810, 382] on button "Enviar pedido" at bounding box center [817, 389] width 44 height 15
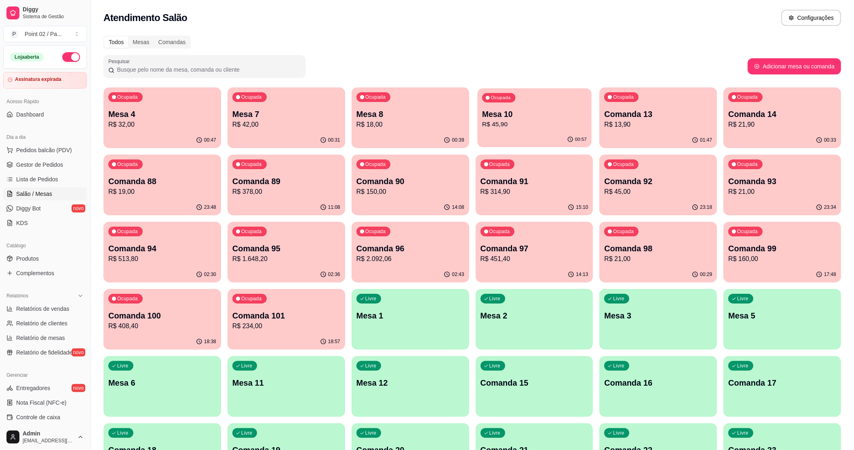
click at [573, 120] on p "R$ 45,90" at bounding box center [534, 124] width 105 height 9
click at [271, 96] on div "Ocupada Mesa 7 R$ 42,00" at bounding box center [286, 110] width 114 height 44
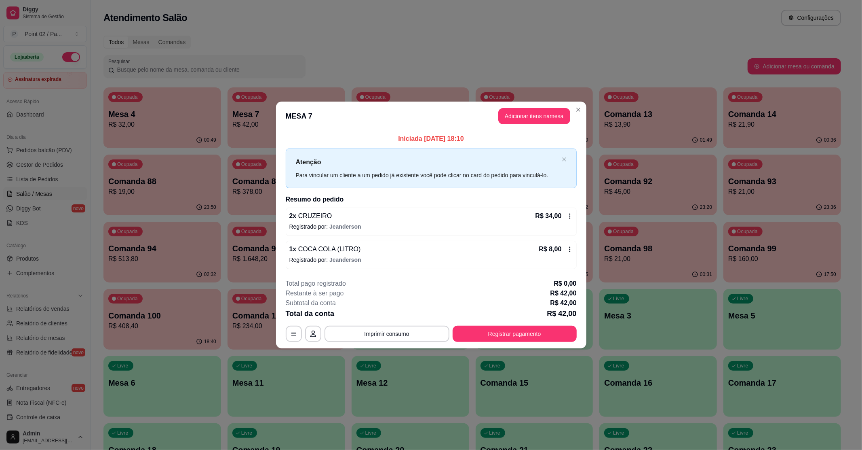
click at [573, 103] on header "MESA 7 Adicionar itens na mesa" at bounding box center [431, 115] width 310 height 29
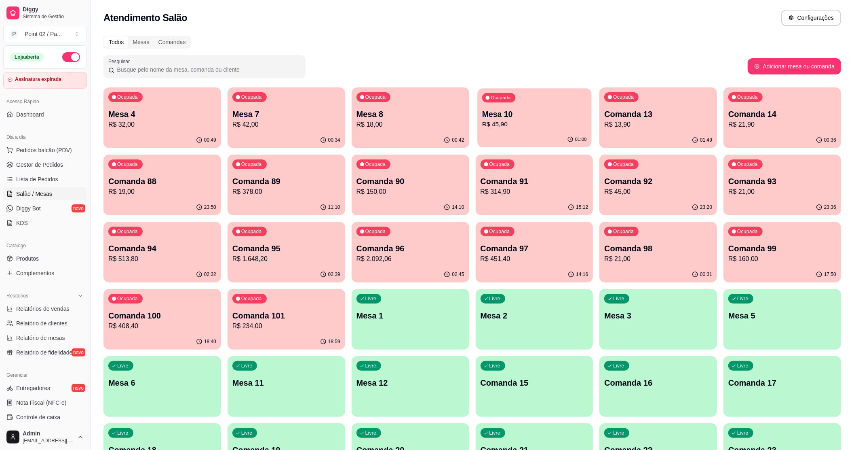
click at [522, 123] on p "R$ 45,90" at bounding box center [534, 124] width 105 height 9
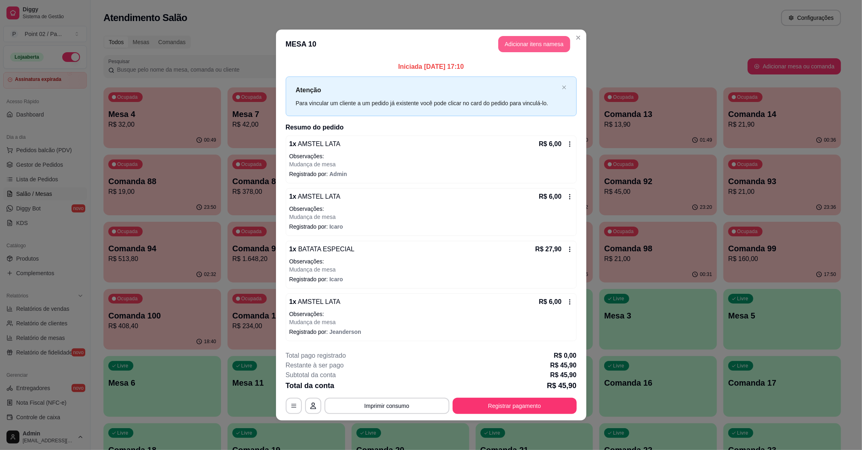
click at [539, 38] on button "Adicionar itens na mesa" at bounding box center [534, 44] width 72 height 16
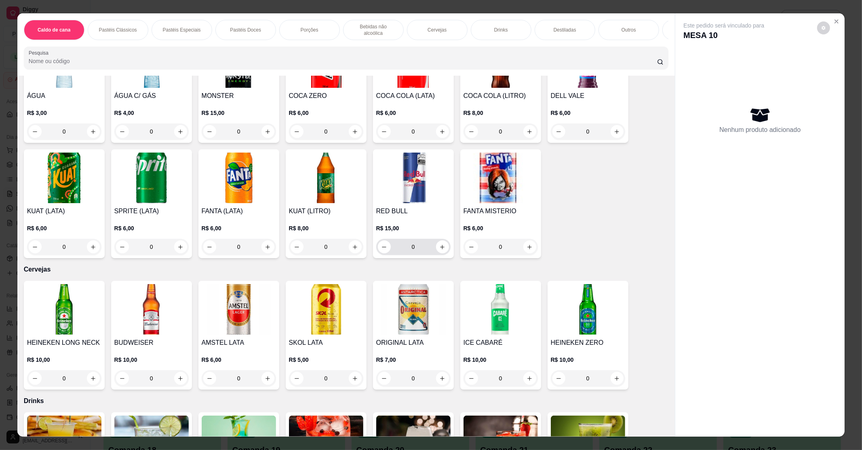
scroll to position [1024, 0]
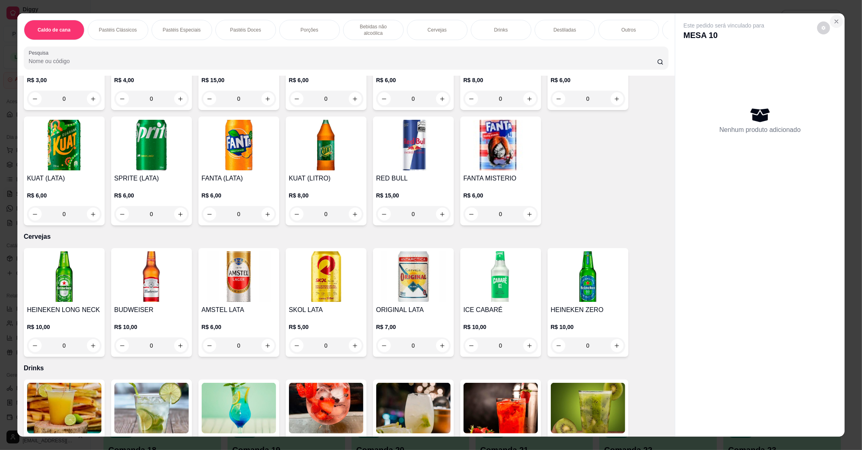
click at [834, 20] on icon "Close" at bounding box center [837, 21] width 6 height 6
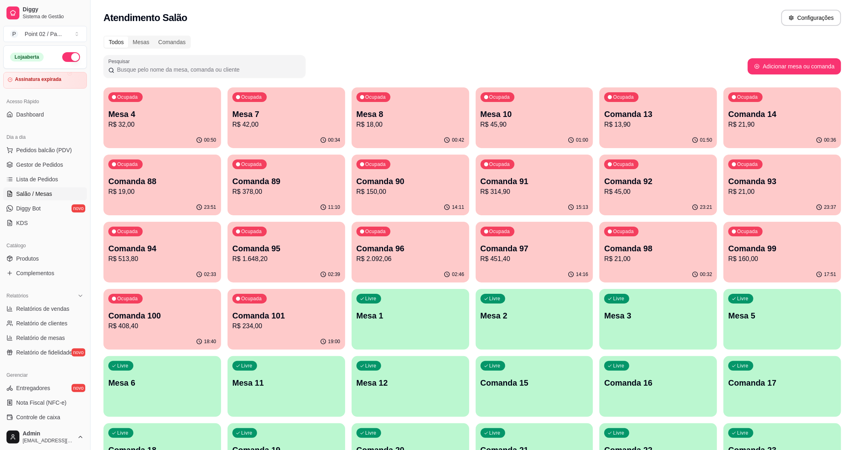
click at [206, 125] on p "R$ 32,00" at bounding box center [162, 125] width 108 height 10
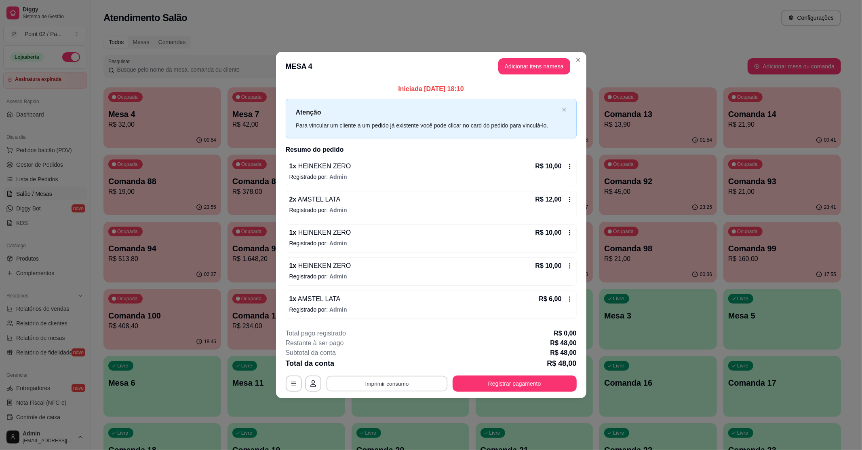
click at [400, 390] on button "Imprimir consumo" at bounding box center [386, 383] width 121 height 16
click at [406, 363] on button "IMPRESSORA" at bounding box center [389, 365] width 59 height 13
click at [491, 379] on button "Registrar pagamento" at bounding box center [515, 383] width 124 height 16
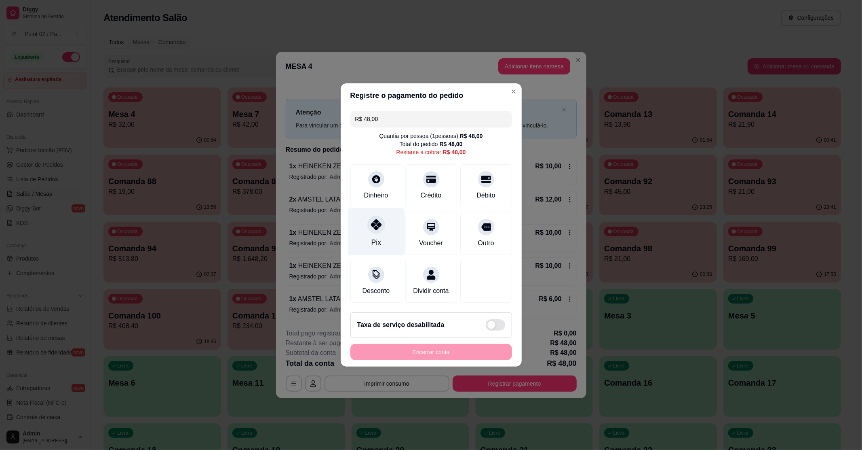
click at [388, 228] on div "Pix" at bounding box center [376, 231] width 57 height 47
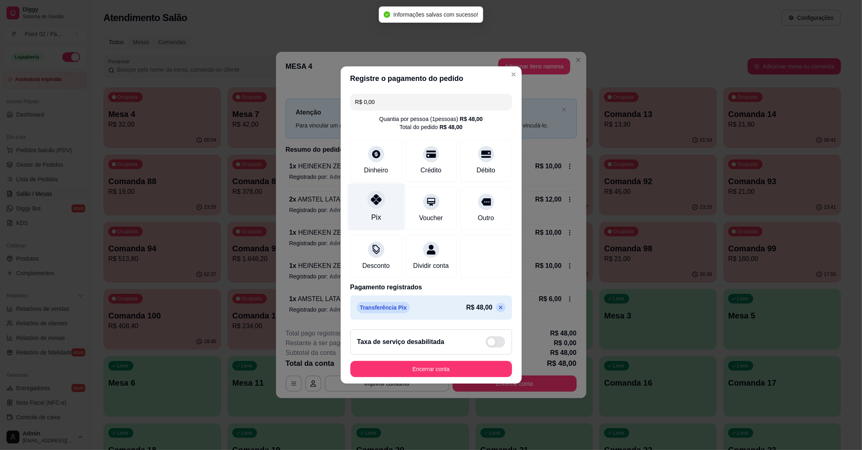
type input "R$ 0,00"
click at [458, 369] on button "Encerrar conta" at bounding box center [431, 369] width 157 height 16
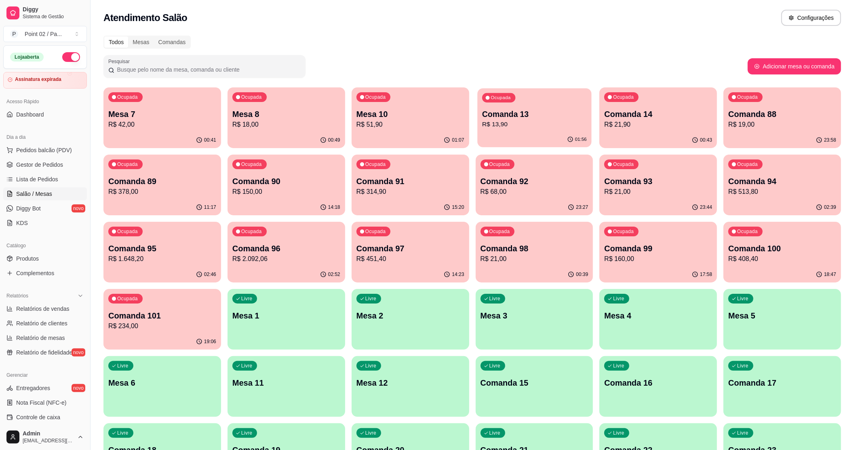
click at [537, 137] on div "01:56" at bounding box center [534, 139] width 114 height 15
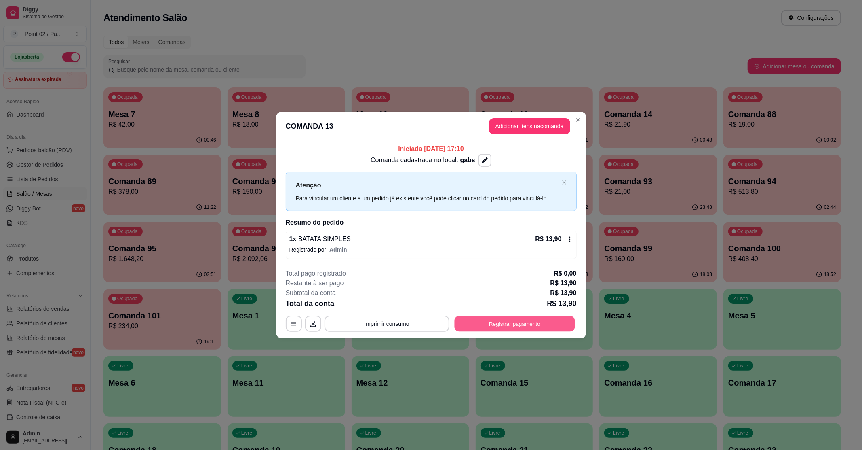
click at [510, 316] on button "Registrar pagamento" at bounding box center [514, 323] width 120 height 16
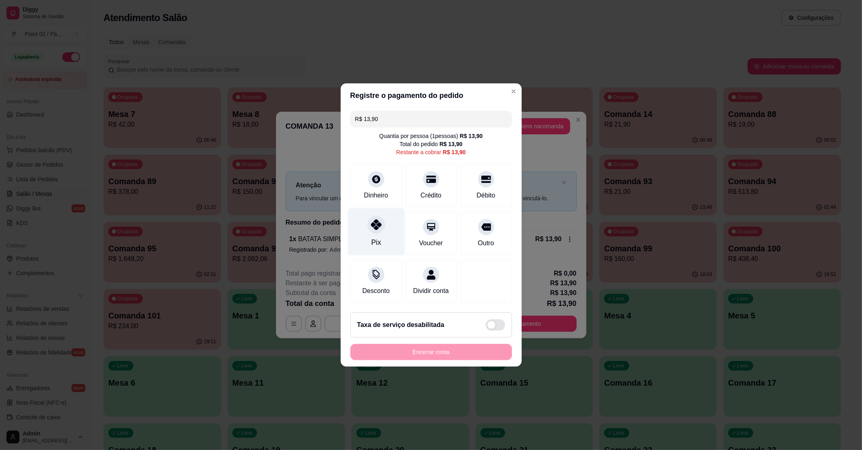
click at [364, 226] on div "Pix" at bounding box center [376, 231] width 57 height 47
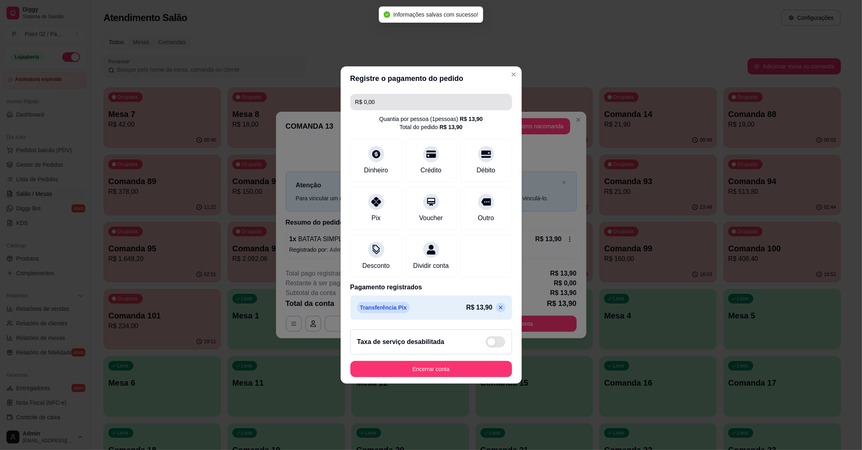
click at [388, 95] on input "R$ 0,00" at bounding box center [431, 102] width 152 height 16
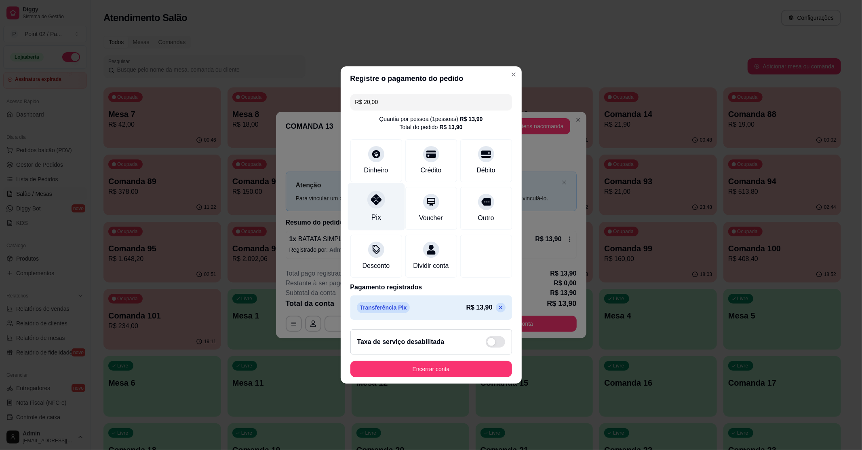
type input "R$ 20,00"
click at [382, 205] on div "Pix" at bounding box center [376, 206] width 57 height 47
click at [402, 374] on button "Encerrar conta" at bounding box center [431, 369] width 162 height 16
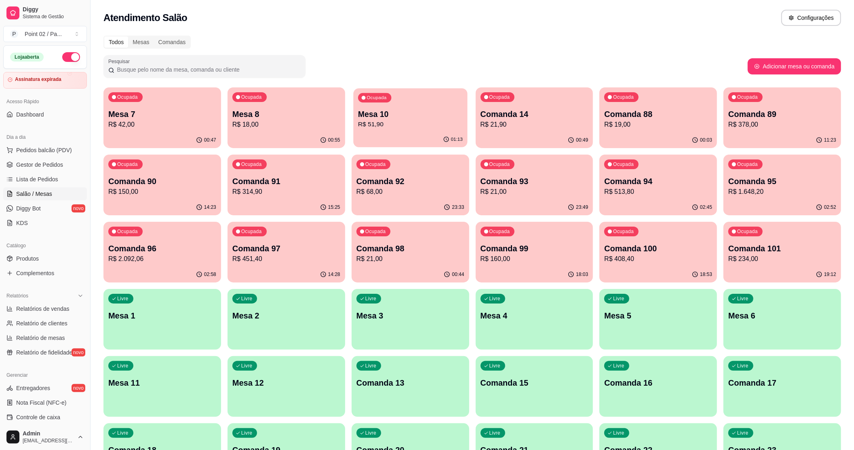
click at [416, 93] on div "Ocupada Mesa 10 R$ 51,90" at bounding box center [410, 110] width 114 height 44
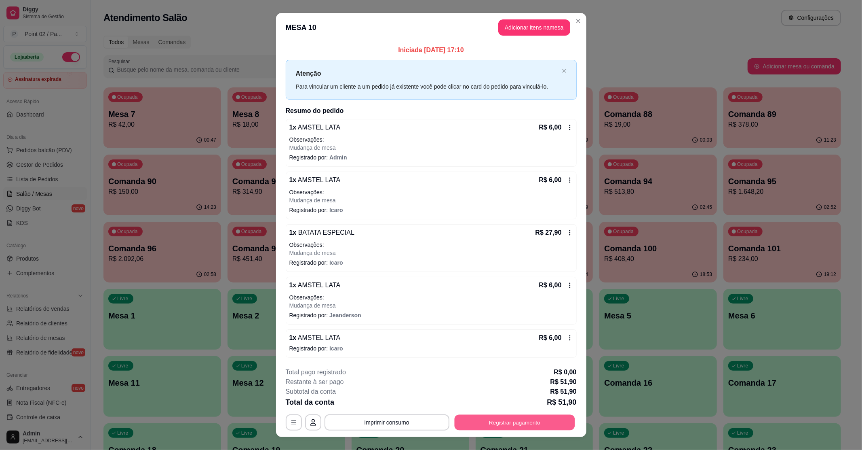
click at [492, 421] on button "Registrar pagamento" at bounding box center [514, 422] width 120 height 16
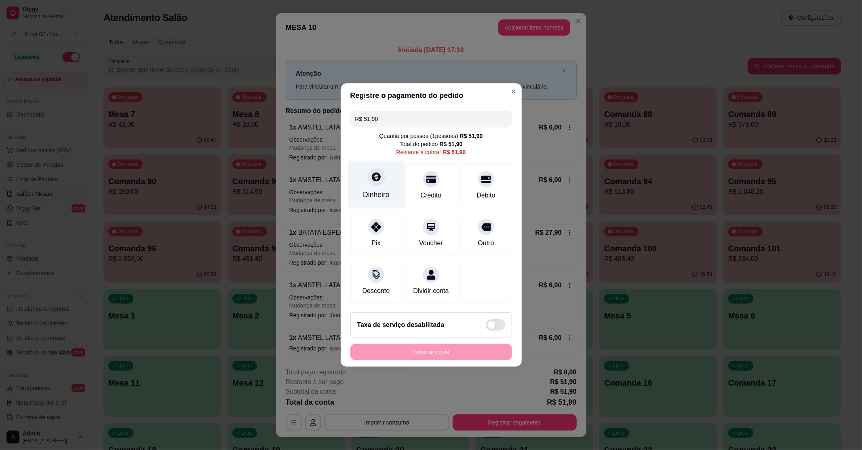
click at [371, 189] on div "Dinheiro" at bounding box center [376, 194] width 27 height 11
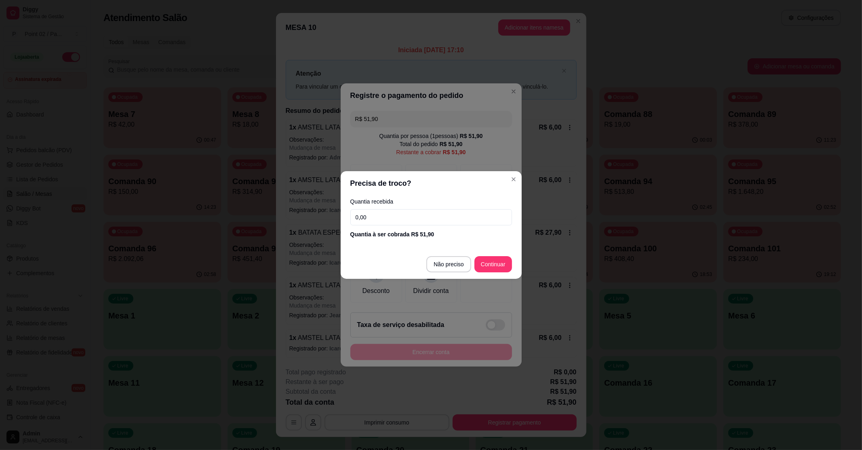
click at [379, 217] on input "0,00" at bounding box center [431, 217] width 162 height 16
type input "6,10"
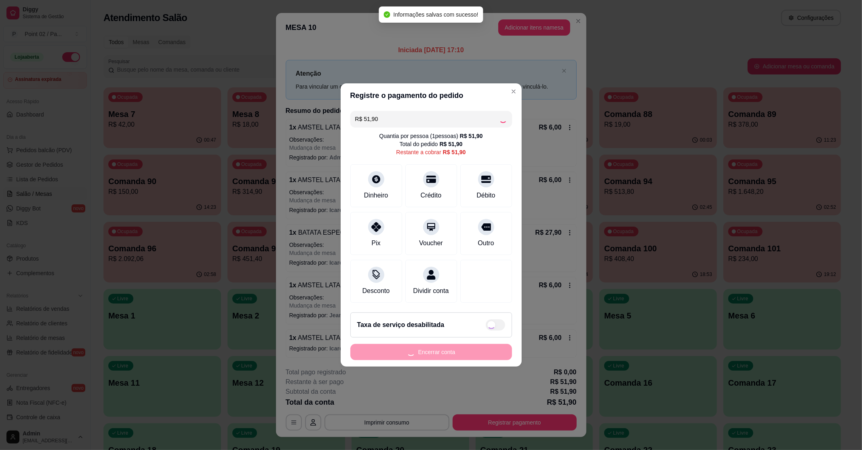
type input "R$ 0,00"
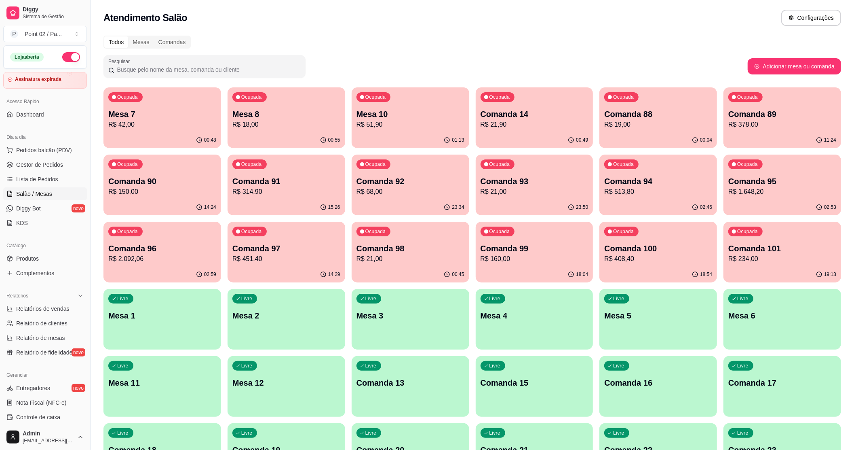
click at [282, 121] on p "R$ 18,00" at bounding box center [286, 125] width 108 height 10
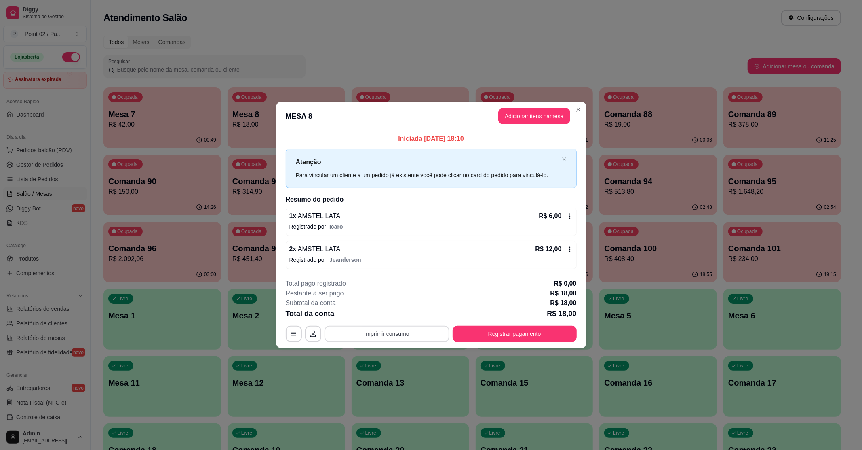
click at [382, 332] on button "Imprimir consumo" at bounding box center [387, 333] width 125 height 16
click at [397, 313] on button "IMPRESSORA" at bounding box center [389, 314] width 57 height 13
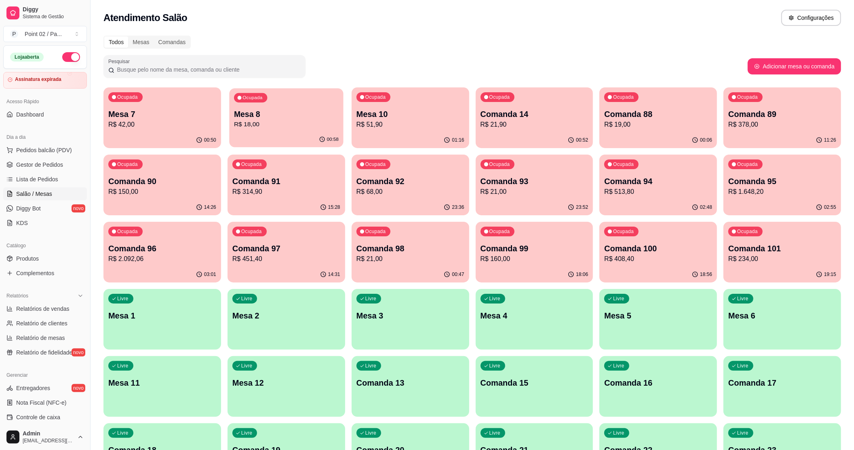
click at [298, 102] on div "Ocupada Mesa 8 R$ 18,00" at bounding box center [286, 110] width 114 height 44
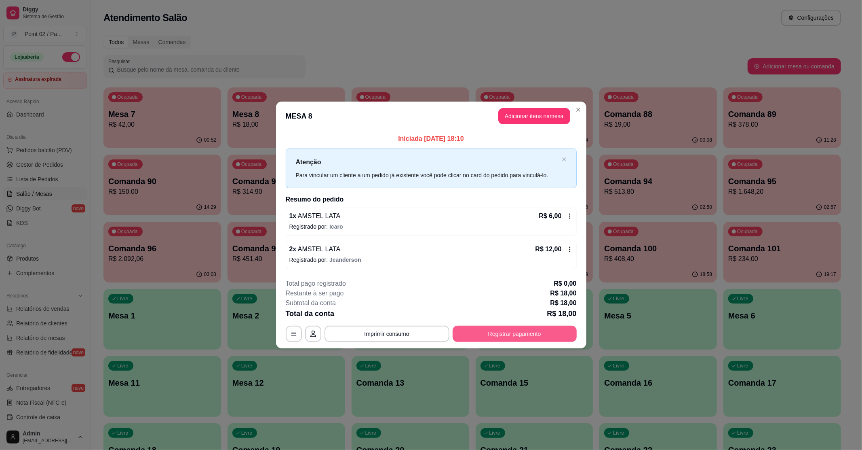
click at [488, 340] on button "Registrar pagamento" at bounding box center [515, 333] width 124 height 16
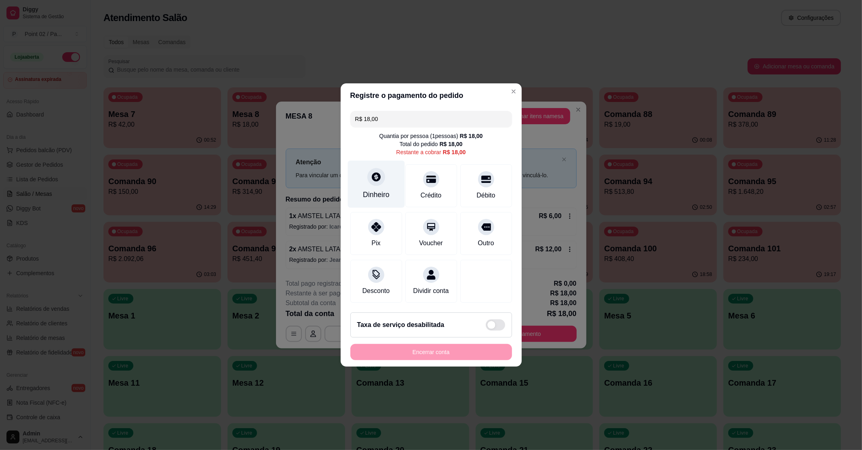
click at [383, 194] on div "Dinheiro" at bounding box center [376, 194] width 27 height 11
type input "R$ 0,00"
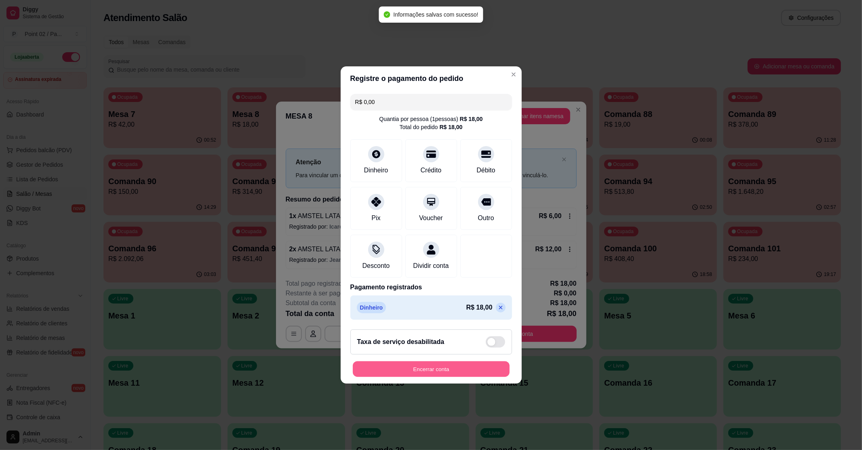
click at [431, 369] on button "Encerrar conta" at bounding box center [431, 369] width 157 height 16
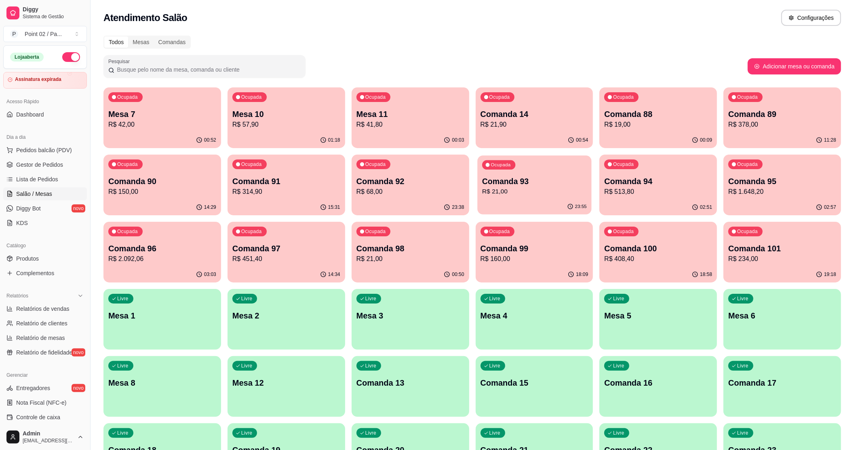
click at [539, 180] on p "Comanda 93" at bounding box center [534, 181] width 105 height 11
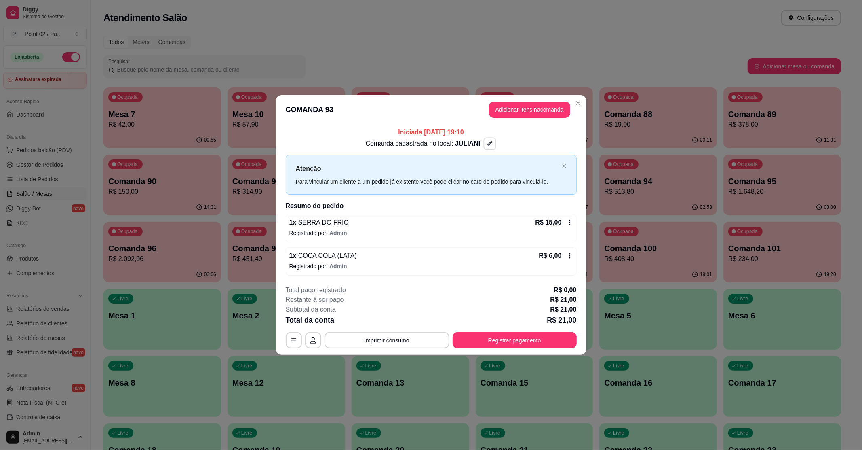
click at [488, 143] on icon "button" at bounding box center [491, 144] width 6 height 6
click at [489, 116] on div "Informe o nome do local Nome do local Salvar" at bounding box center [490, 101] width 90 height 66
click at [489, 119] on div "Informe o nome do local Nome do local Salvar" at bounding box center [490, 101] width 90 height 66
click at [566, 71] on div "**********" at bounding box center [431, 225] width 862 height 450
click at [546, 109] on button "Adicionar itens na comanda" at bounding box center [529, 110] width 79 height 16
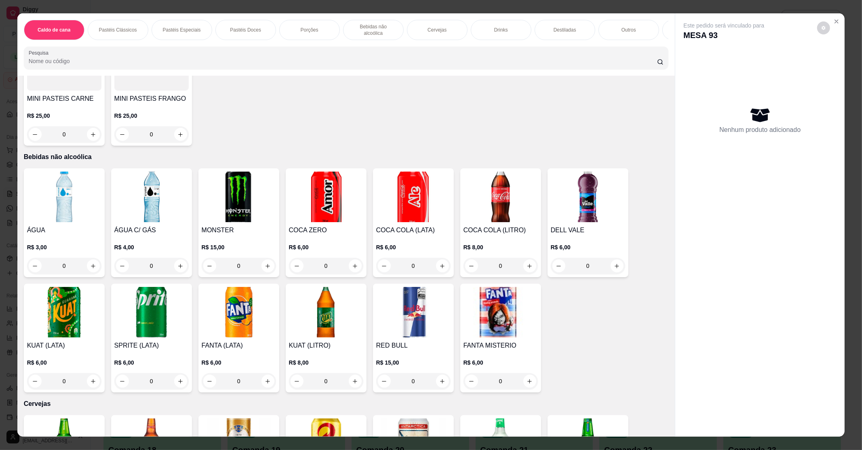
scroll to position [862, 0]
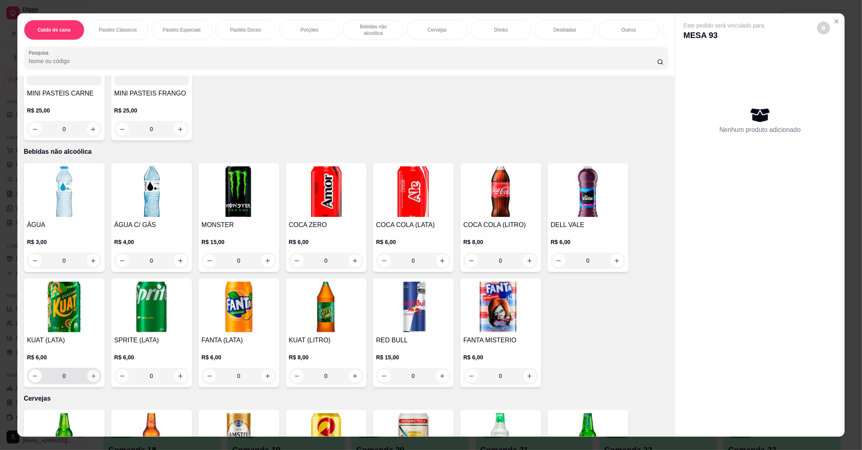
click at [91, 369] on button "increase-product-quantity" at bounding box center [93, 375] width 13 height 13
type input "1"
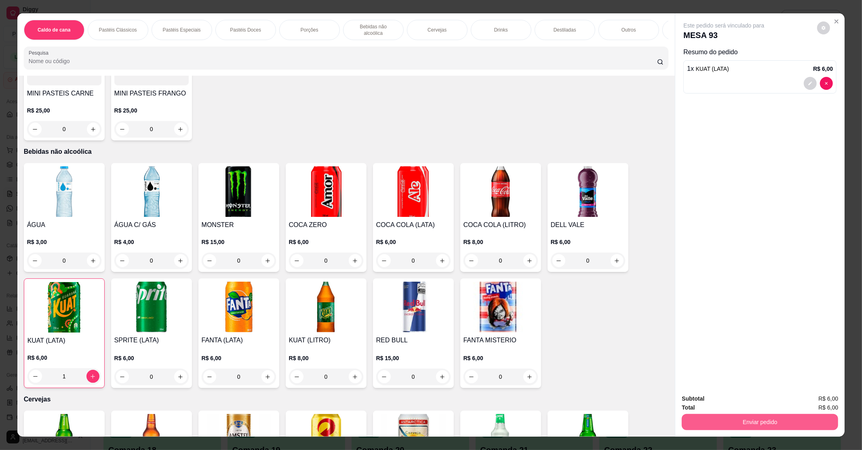
click at [772, 421] on button "Enviar pedido" at bounding box center [760, 422] width 156 height 16
click at [770, 400] on button "Registrar cliente" at bounding box center [762, 401] width 53 height 15
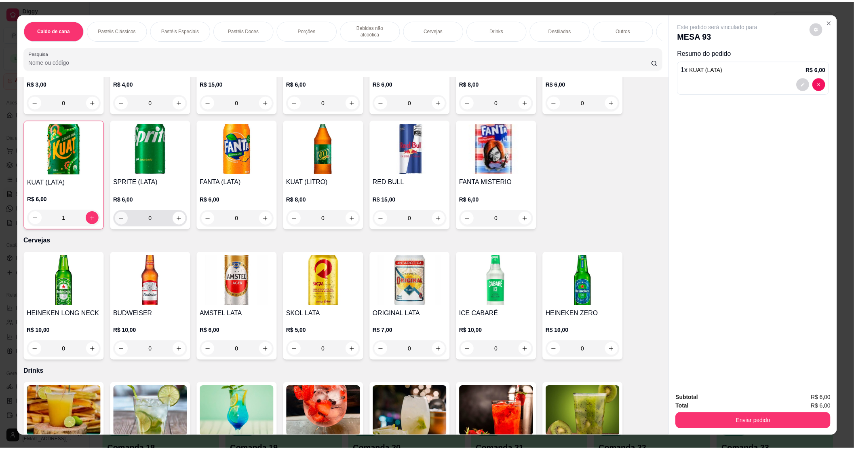
scroll to position [1024, 0]
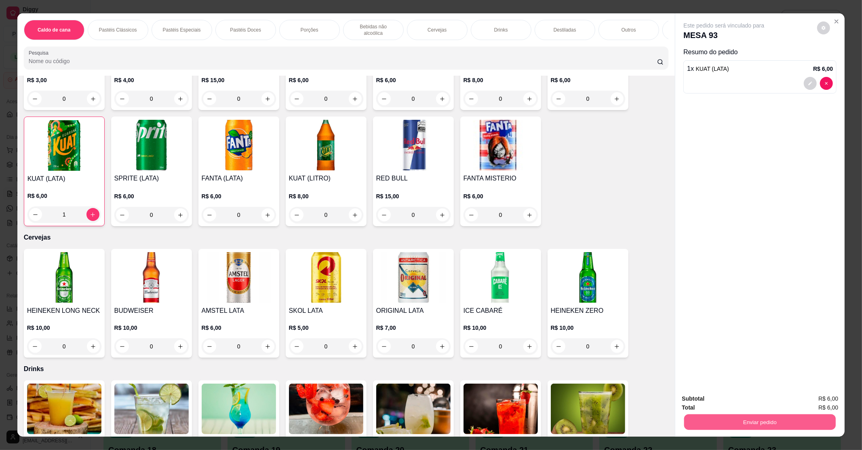
click at [762, 419] on button "Enviar pedido" at bounding box center [760, 422] width 152 height 16
click at [809, 399] on button "Enviar pedido" at bounding box center [817, 401] width 44 height 15
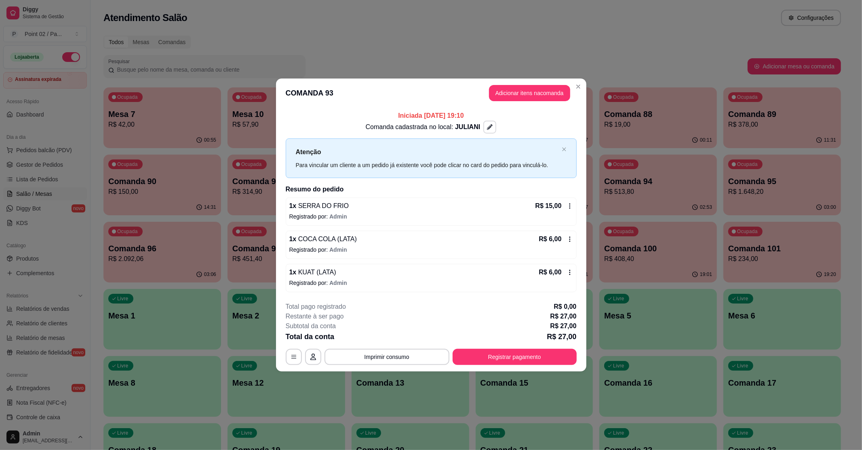
click at [489, 127] on icon "button" at bounding box center [490, 127] width 6 height 6
click at [471, 78] on input "Nome do local" at bounding box center [490, 82] width 71 height 8
type input "jullyane"
click at [489, 101] on button "Salvar" at bounding box center [491, 105] width 78 height 16
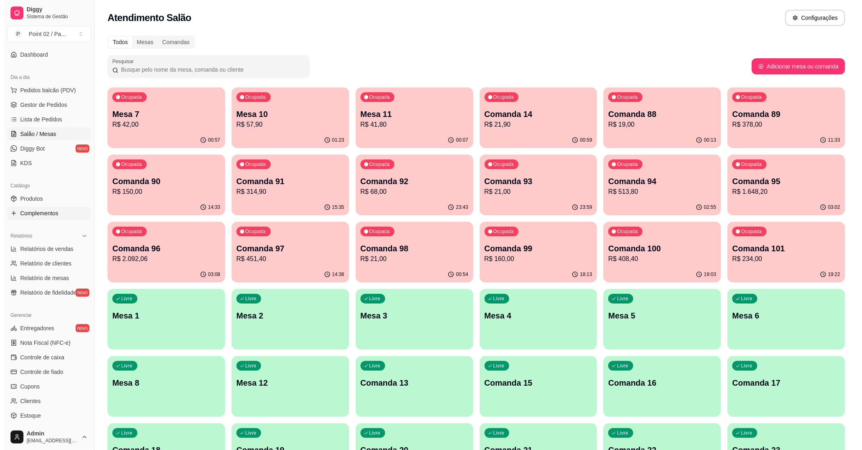
scroll to position [0, 0]
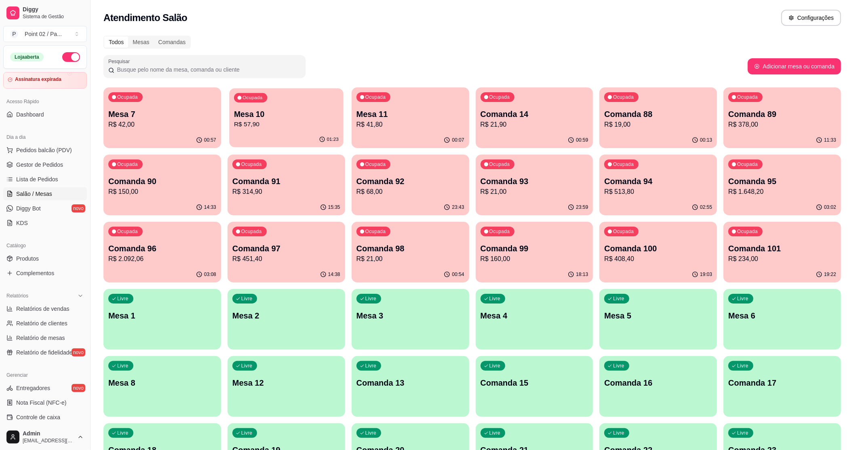
click at [296, 103] on div "Ocupada Mesa 10 R$ 57,90" at bounding box center [286, 110] width 114 height 44
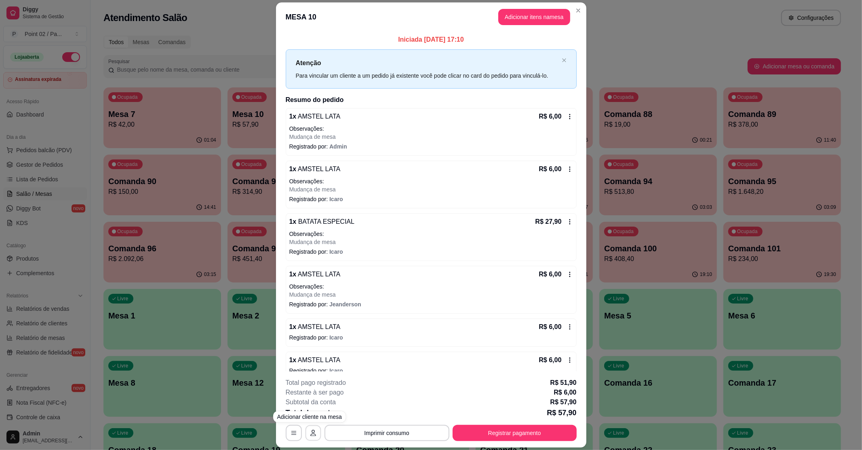
click at [310, 429] on button "button" at bounding box center [313, 433] width 16 height 16
click at [291, 425] on button "button" at bounding box center [294, 433] width 16 height 16
click at [523, 429] on button "Registrar pagamento" at bounding box center [514, 433] width 120 height 16
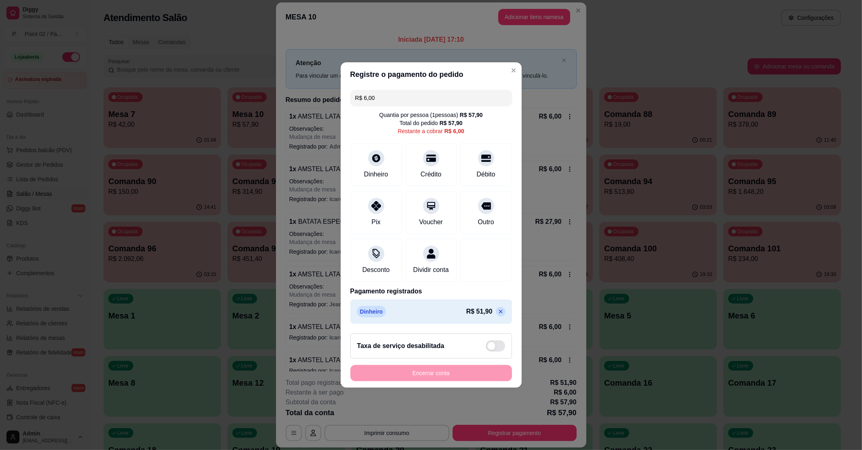
click at [475, 315] on p "R$ 51,90" at bounding box center [479, 311] width 26 height 10
drag, startPoint x: 475, startPoint y: 315, endPoint x: 462, endPoint y: 317, distance: 13.1
click at [466, 316] on p "R$ 51,90" at bounding box center [479, 311] width 26 height 10
click at [469, 296] on p "Pagamento registrados" at bounding box center [431, 291] width 162 height 10
drag, startPoint x: 469, startPoint y: 316, endPoint x: 479, endPoint y: 316, distance: 10.1
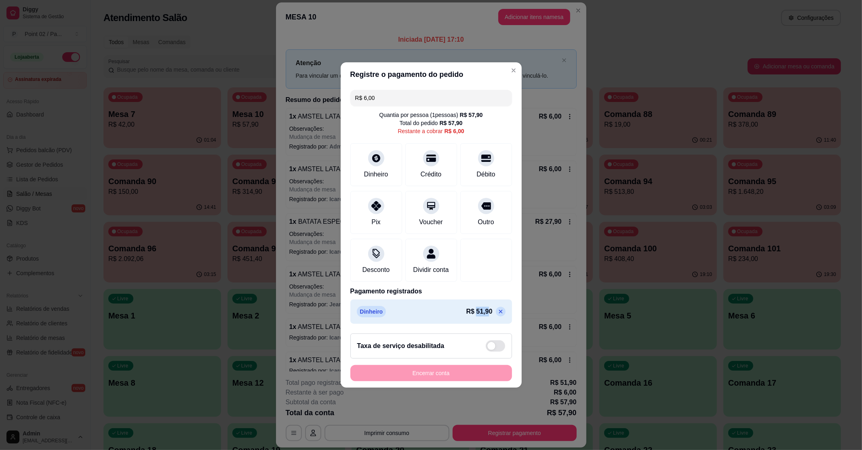
click at [479, 316] on p "R$ 51,90" at bounding box center [479, 311] width 26 height 10
drag, startPoint x: 468, startPoint y: 319, endPoint x: 496, endPoint y: 321, distance: 27.6
click at [496, 317] on div "Dinheiro R$ 51,90" at bounding box center [431, 311] width 149 height 11
click at [469, 315] on p "R$ 51,90" at bounding box center [479, 311] width 26 height 10
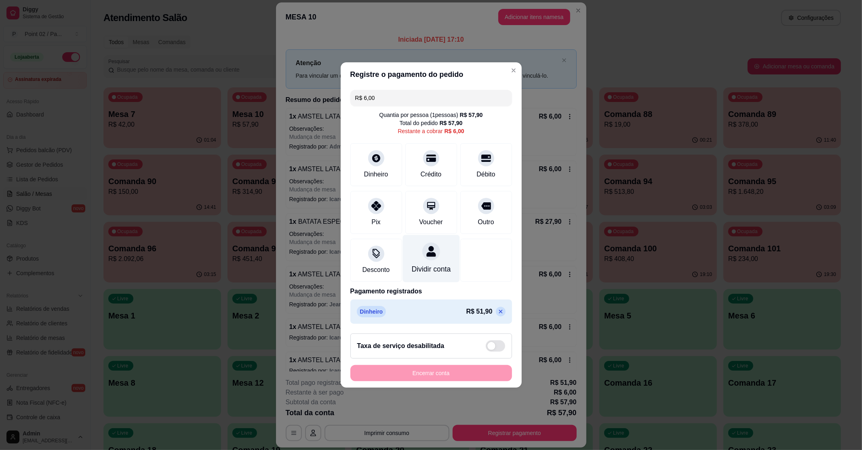
click at [436, 266] on div "Dividir conta" at bounding box center [431, 269] width 39 height 11
click at [481, 203] on icon at bounding box center [486, 204] width 11 height 8
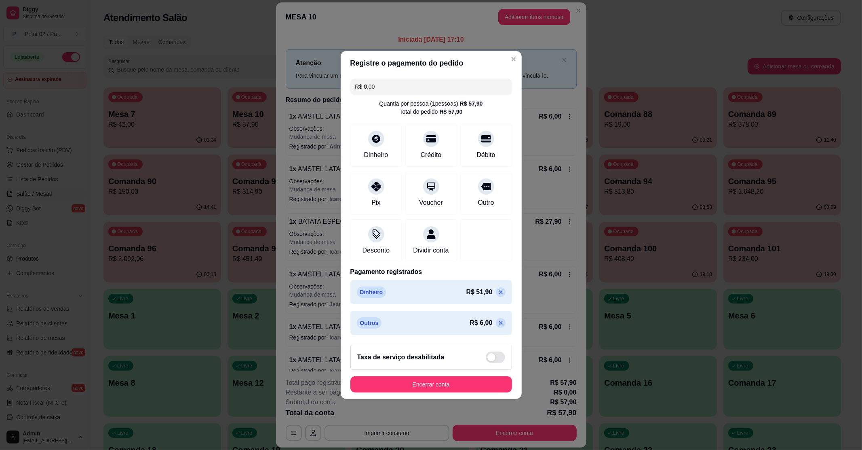
click at [478, 325] on p "R$ 6,00" at bounding box center [481, 323] width 23 height 10
click at [498, 326] on icon at bounding box center [501, 322] width 6 height 6
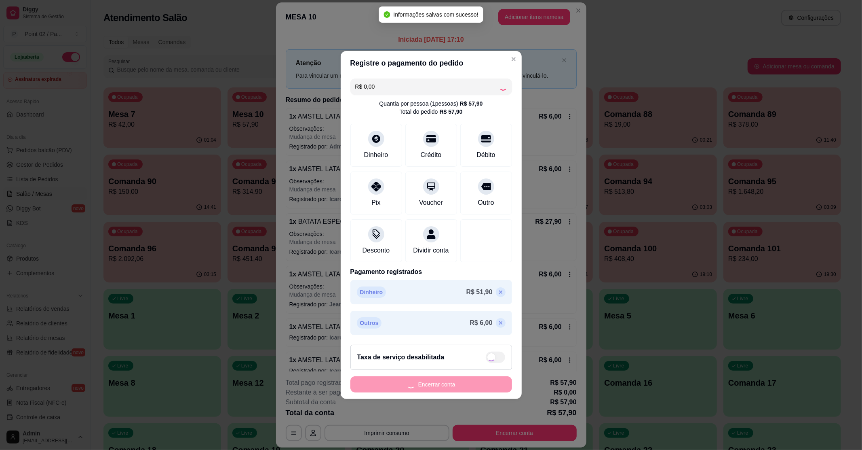
type input "R$ 6,00"
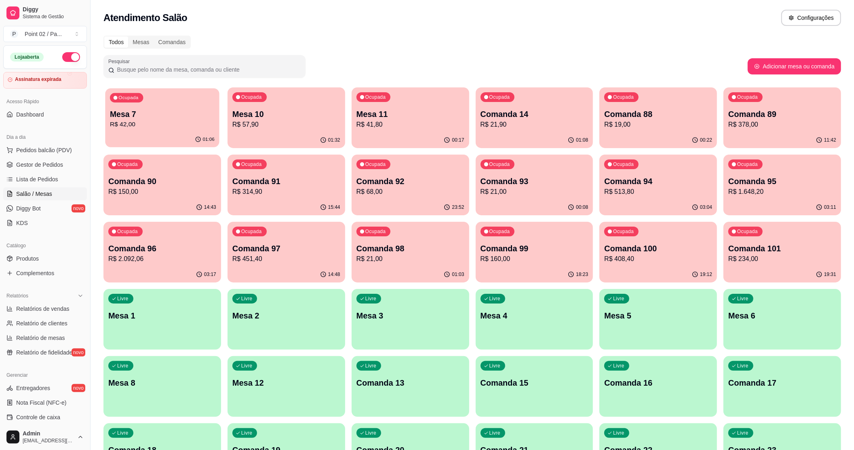
click at [122, 121] on p "R$ 42,00" at bounding box center [162, 124] width 105 height 9
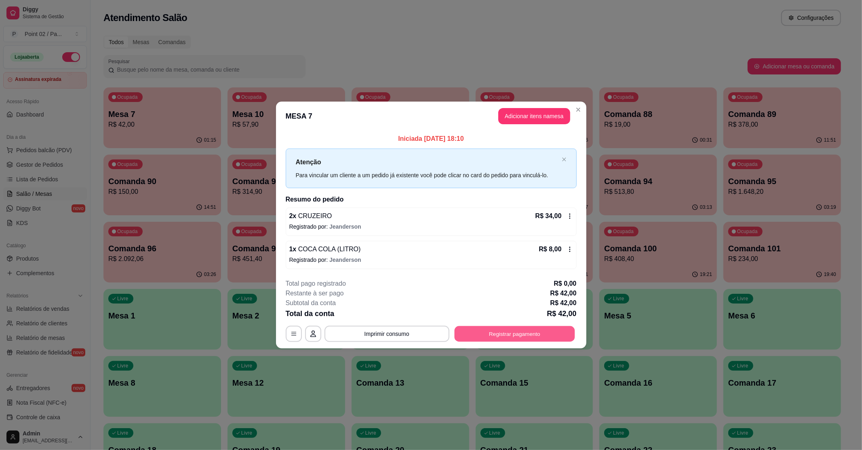
click at [482, 336] on button "Registrar pagamento" at bounding box center [514, 333] width 120 height 16
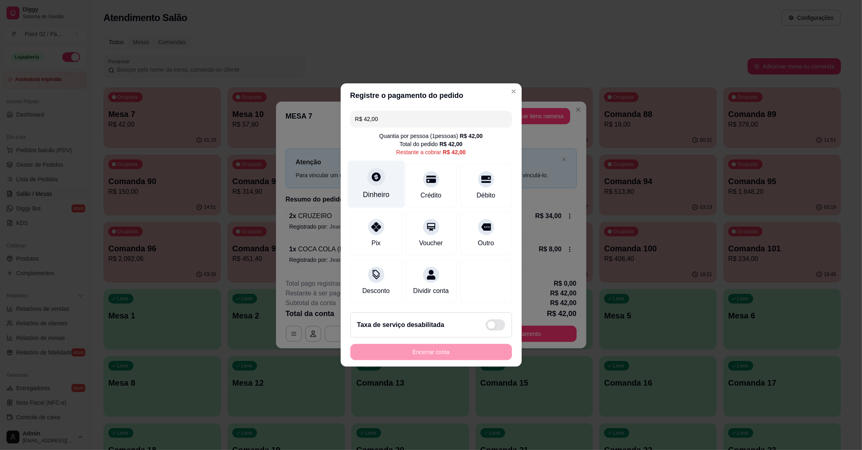
click at [385, 189] on div "Dinheiro" at bounding box center [376, 194] width 27 height 11
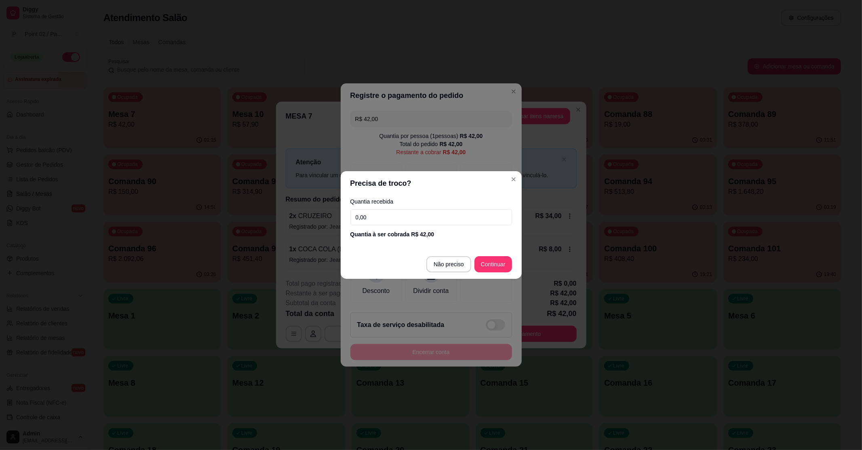
click at [406, 217] on input "0,00" at bounding box center [431, 217] width 162 height 16
type input "42,00"
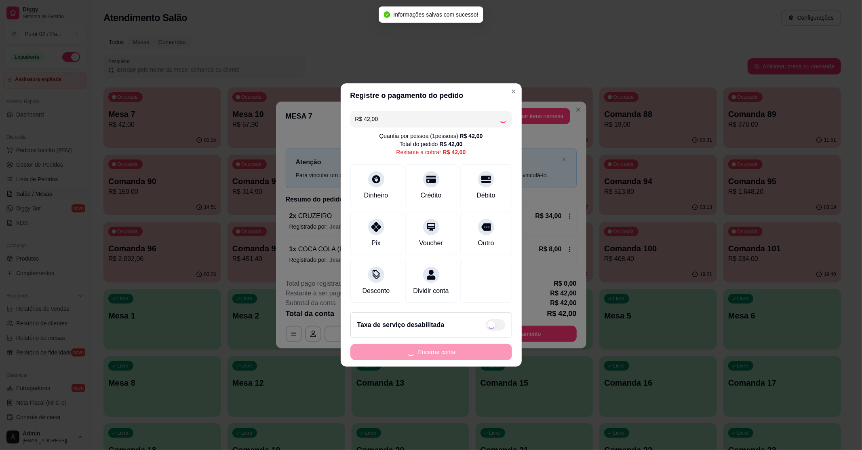
type input "R$ 0,00"
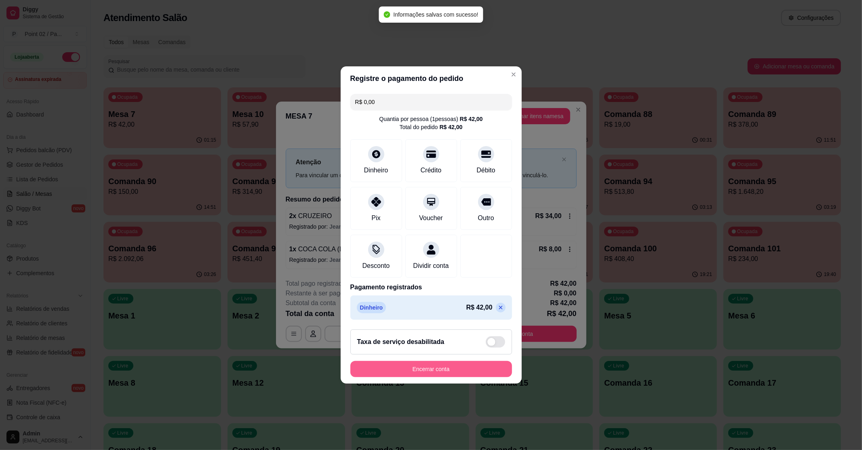
click at [482, 368] on button "Encerrar conta" at bounding box center [431, 369] width 162 height 16
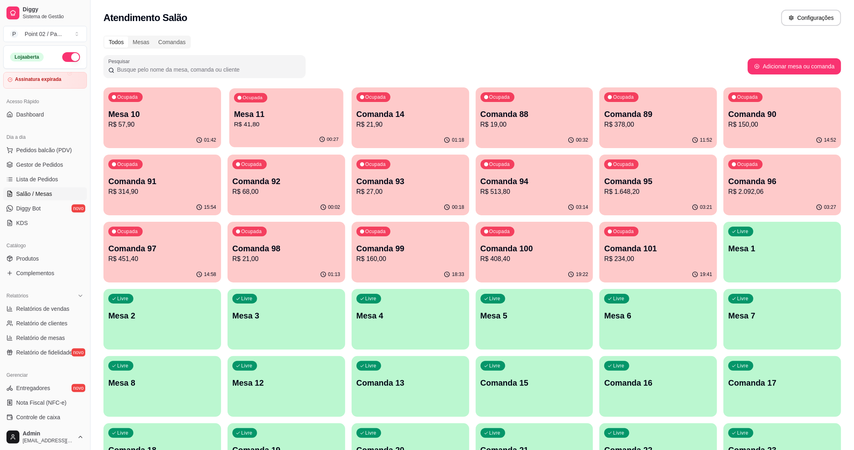
click at [243, 130] on div "Ocupada Mesa 11 R$ 41,80" at bounding box center [286, 110] width 114 height 44
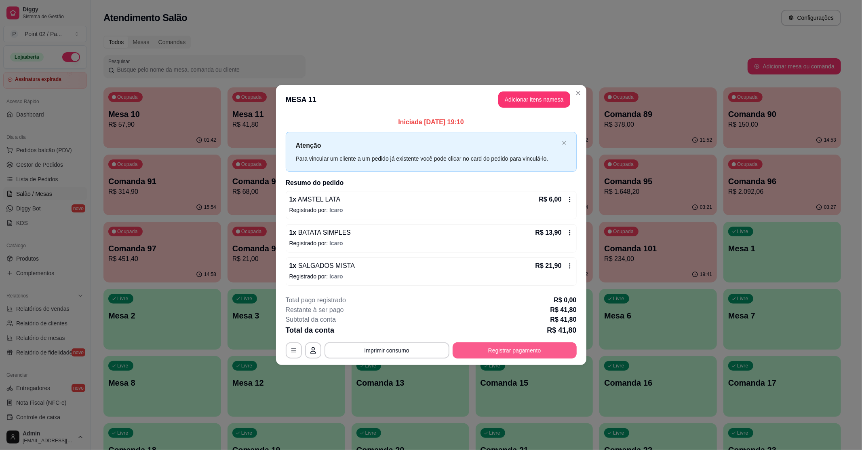
click at [507, 341] on div "**********" at bounding box center [431, 326] width 291 height 63
click at [489, 348] on button "Registrar pagamento" at bounding box center [515, 350] width 124 height 16
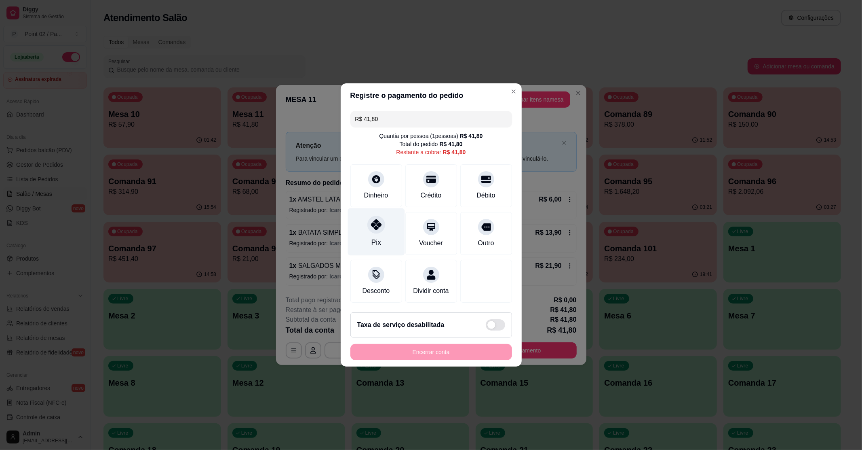
click at [382, 220] on div at bounding box center [376, 224] width 18 height 18
type input "R$ 0,00"
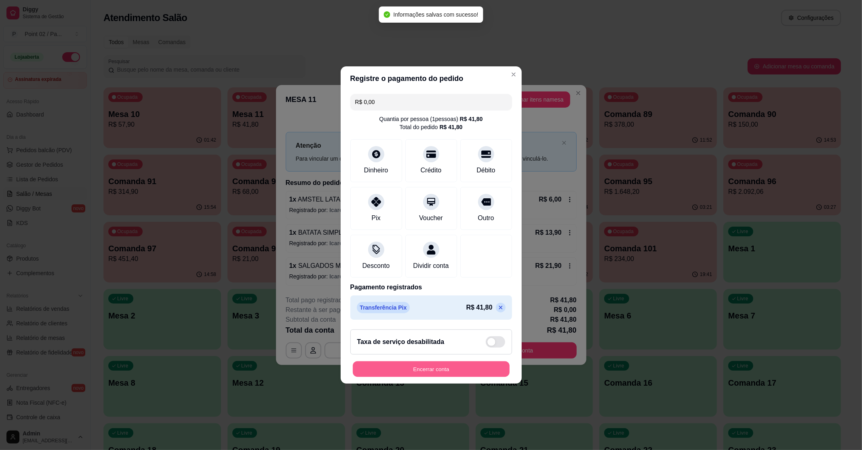
click at [415, 372] on button "Encerrar conta" at bounding box center [431, 369] width 157 height 16
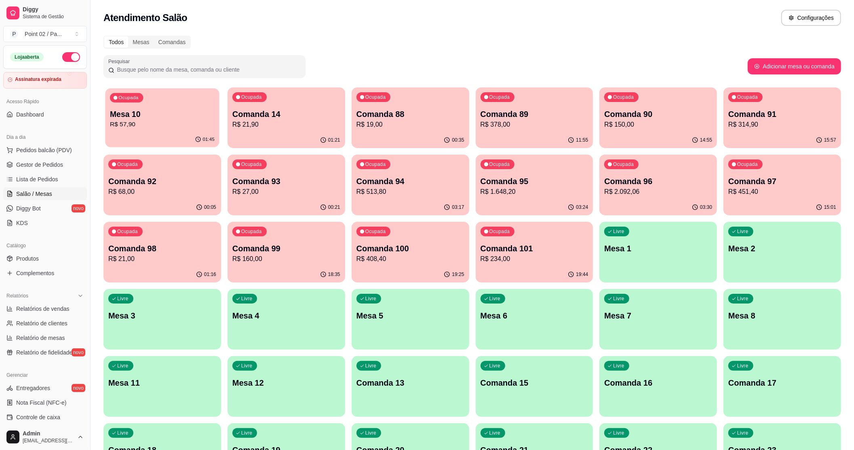
click at [200, 106] on div "Ocupada Mesa 10 R$ 57,90" at bounding box center [162, 110] width 114 height 44
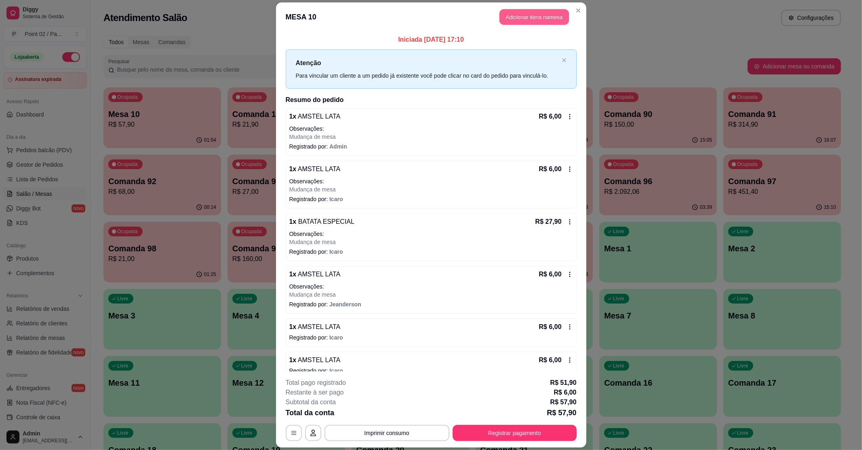
click at [513, 19] on button "Adicionar itens na mesa" at bounding box center [535, 17] width 70 height 16
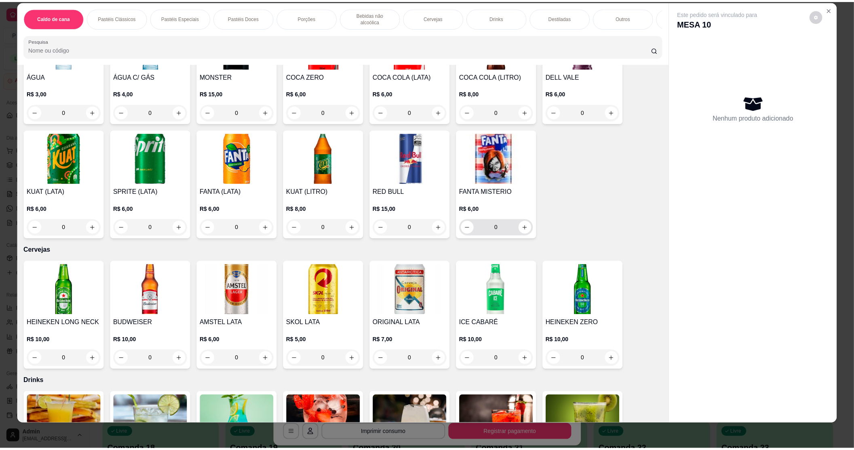
scroll to position [1024, 0]
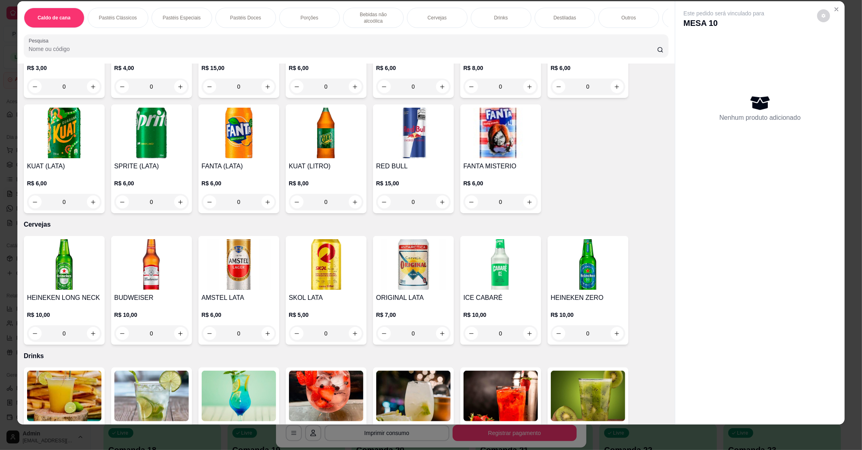
click at [213, 267] on img at bounding box center [239, 264] width 74 height 51
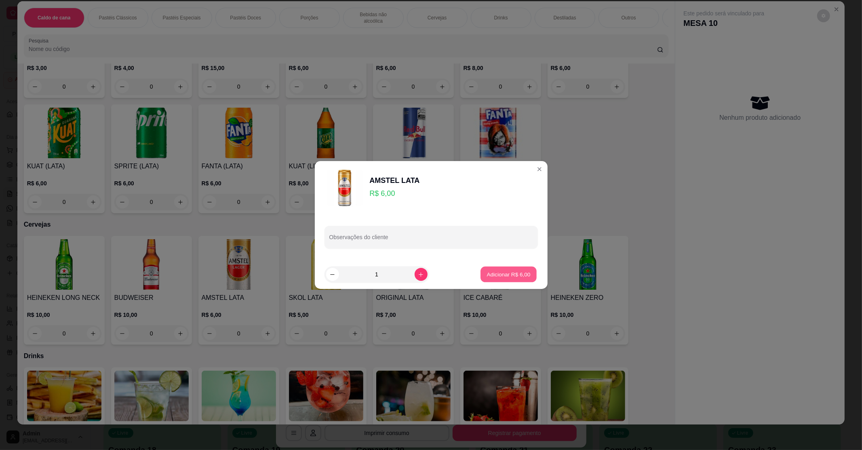
click at [500, 270] on p "Adicionar R$ 6,00" at bounding box center [509, 274] width 44 height 8
type input "1"
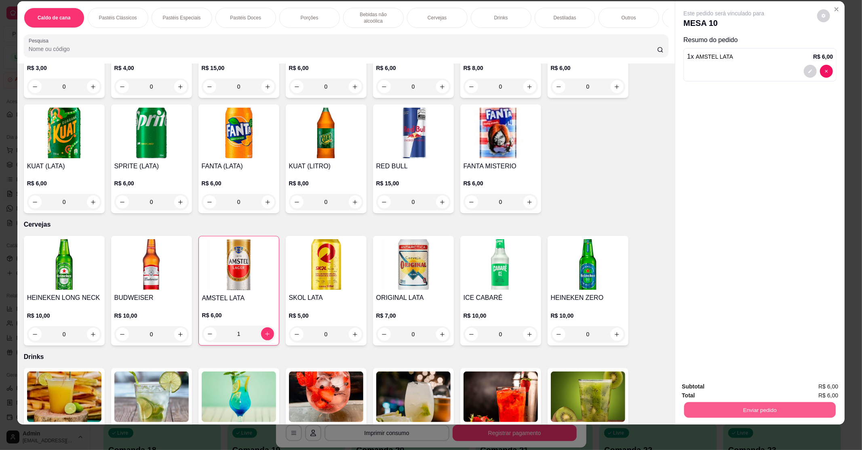
click at [815, 413] on button "Enviar pedido" at bounding box center [760, 409] width 152 height 16
click at [805, 392] on button "Enviar pedido" at bounding box center [817, 389] width 46 height 15
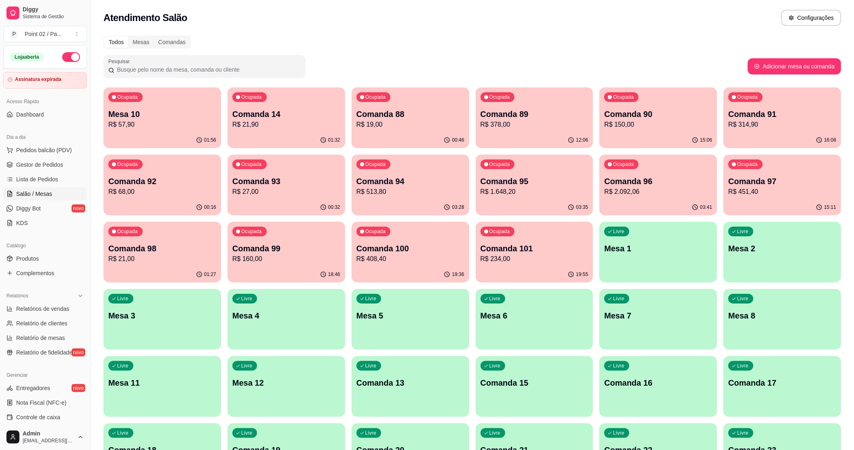
click at [277, 182] on p "Comanda 93" at bounding box center [286, 180] width 108 height 11
click at [172, 183] on p "Comanda 92" at bounding box center [162, 181] width 105 height 11
click at [283, 133] on div "01:32" at bounding box center [287, 140] width 118 height 16
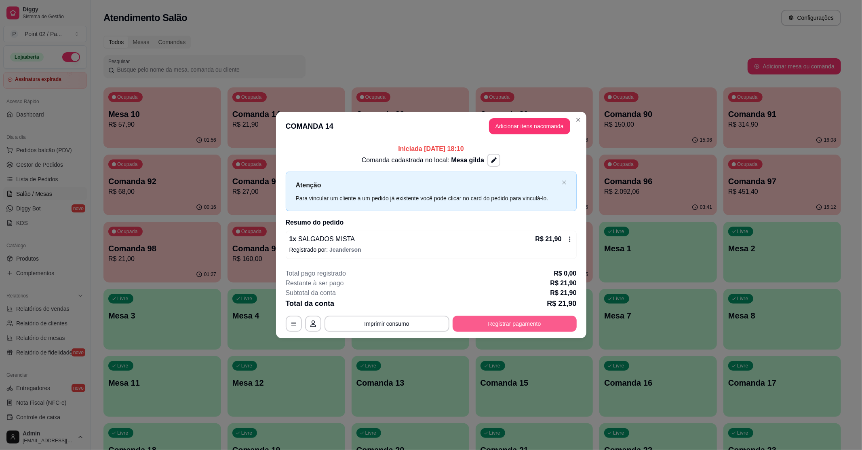
click at [524, 321] on button "Registrar pagamento" at bounding box center [515, 323] width 124 height 16
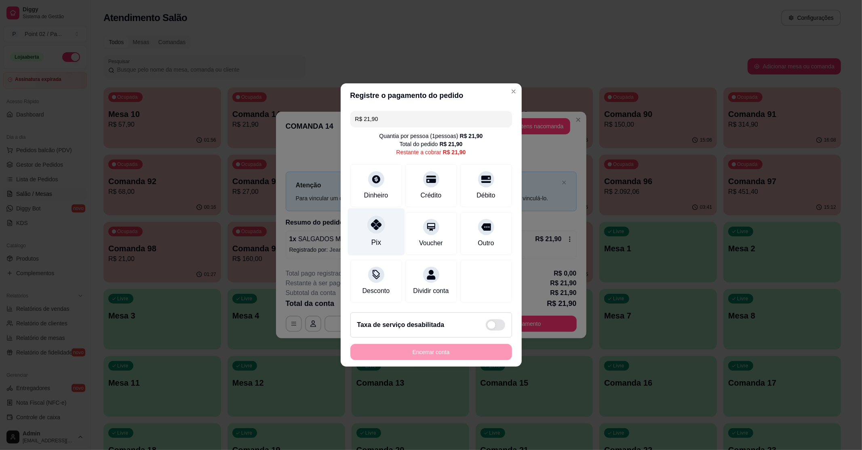
click at [368, 221] on div at bounding box center [376, 224] width 18 height 18
type input "R$ 0,00"
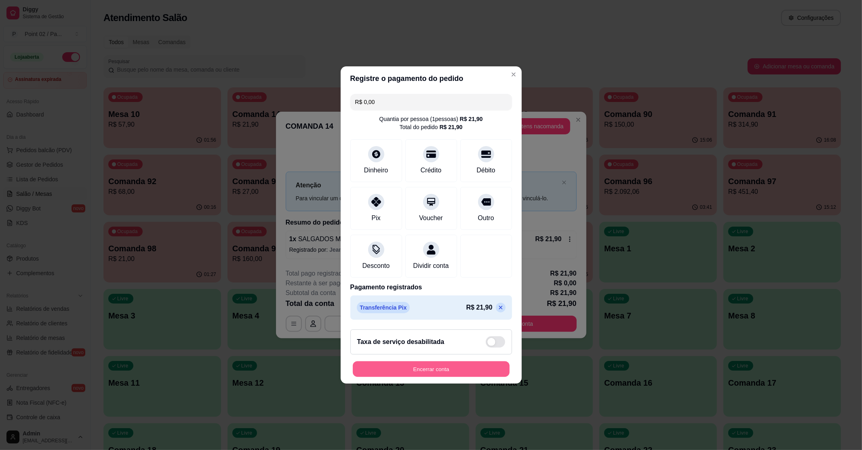
click at [491, 369] on button "Encerrar conta" at bounding box center [431, 369] width 157 height 16
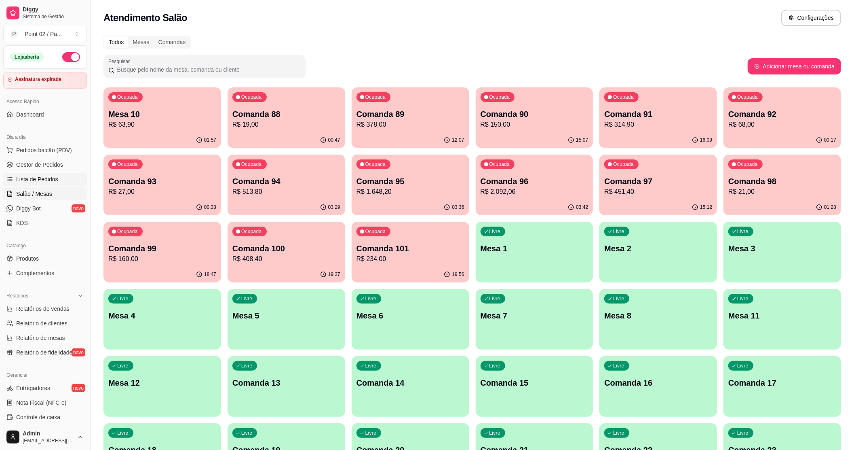
click at [36, 173] on link "Lista de Pedidos" at bounding box center [45, 179] width 84 height 13
click at [135, 144] on div "02:01" at bounding box center [162, 140] width 118 height 16
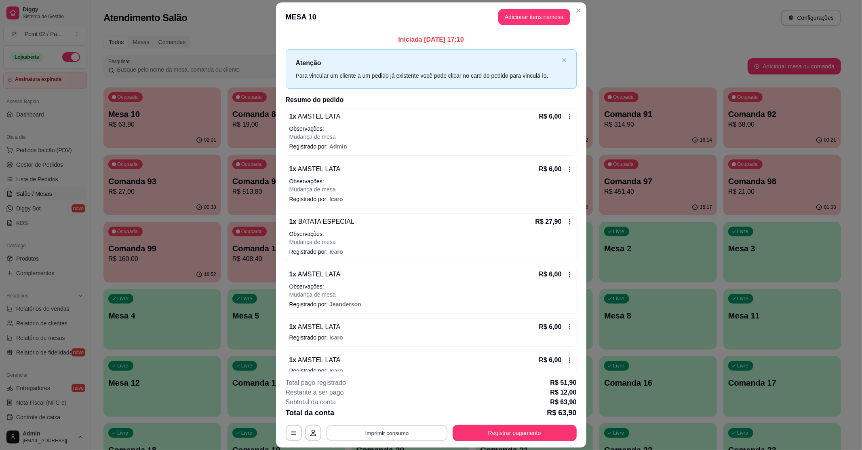
click at [398, 437] on button "Imprimir consumo" at bounding box center [386, 433] width 121 height 16
click at [398, 411] on button "IMPRESSORA" at bounding box center [385, 413] width 57 height 13
click at [482, 431] on button "Registrar pagamento" at bounding box center [514, 433] width 120 height 16
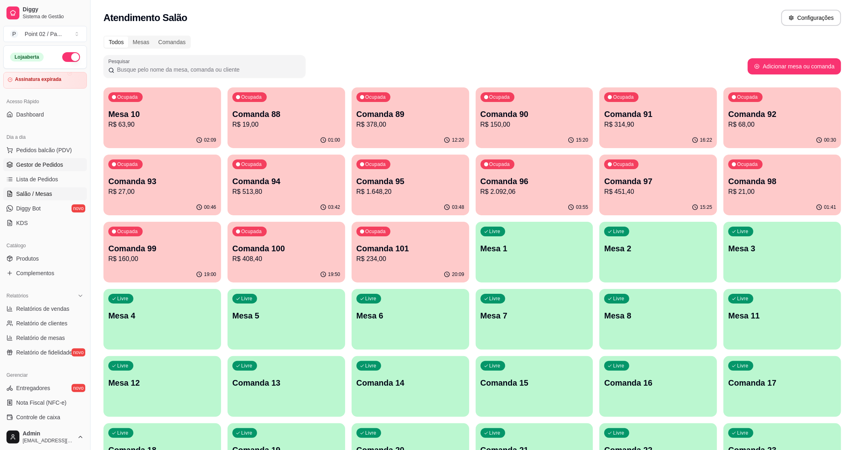
click at [55, 165] on span "Gestor de Pedidos" at bounding box center [39, 164] width 47 height 8
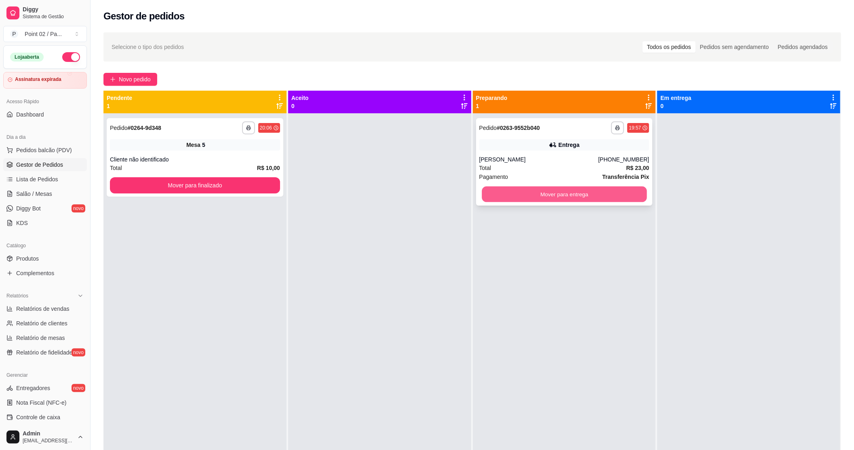
click at [521, 198] on button "Mover para entrega" at bounding box center [564, 194] width 165 height 16
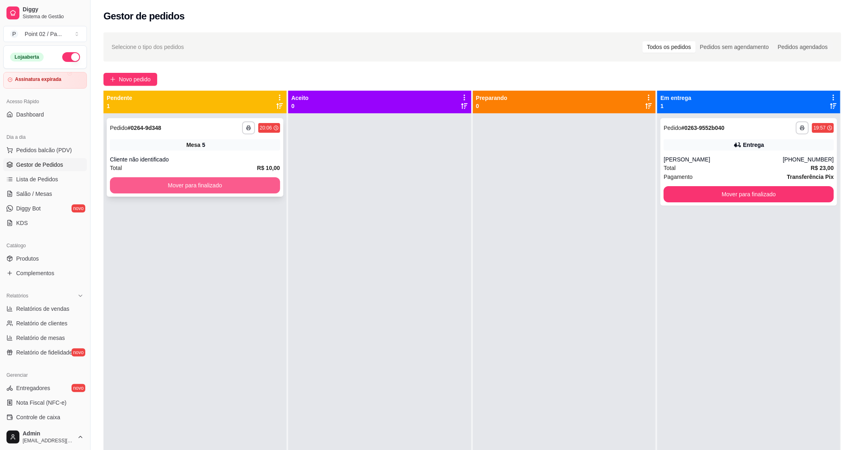
click at [233, 188] on button "Mover para finalizado" at bounding box center [195, 185] width 170 height 16
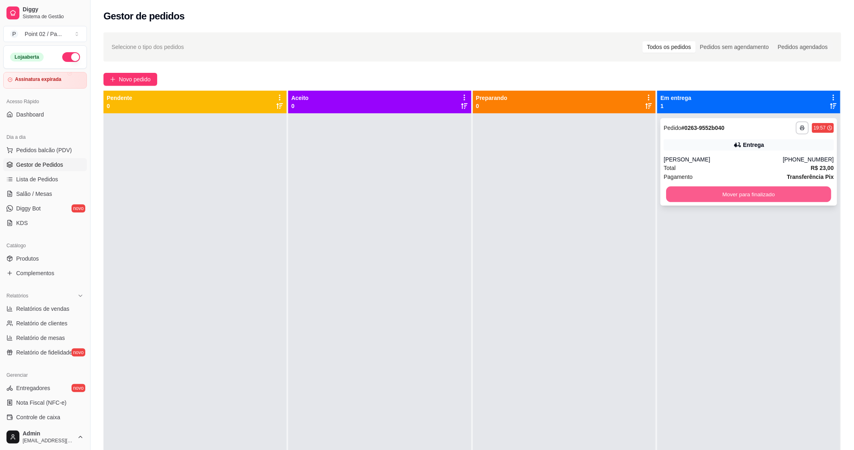
click at [740, 200] on button "Mover para finalizado" at bounding box center [749, 194] width 165 height 16
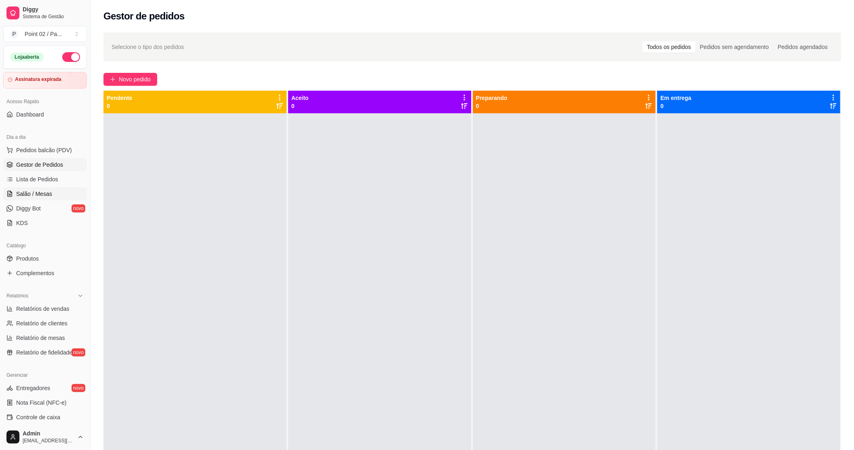
click at [46, 193] on span "Salão / Mesas" at bounding box center [34, 194] width 36 height 8
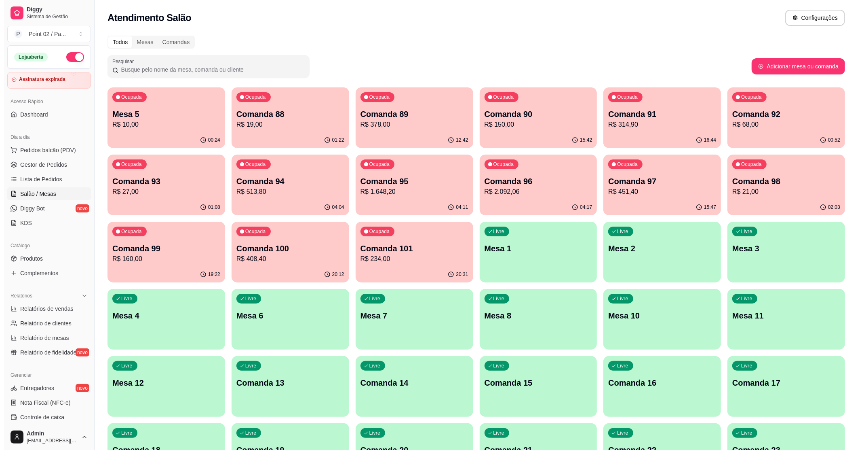
scroll to position [269, 0]
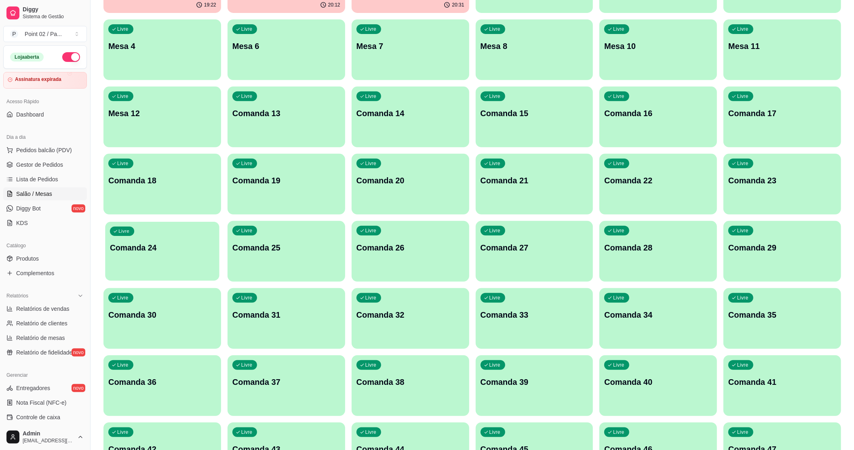
click at [154, 253] on div "Livre Comanda 24" at bounding box center [162, 246] width 114 height 49
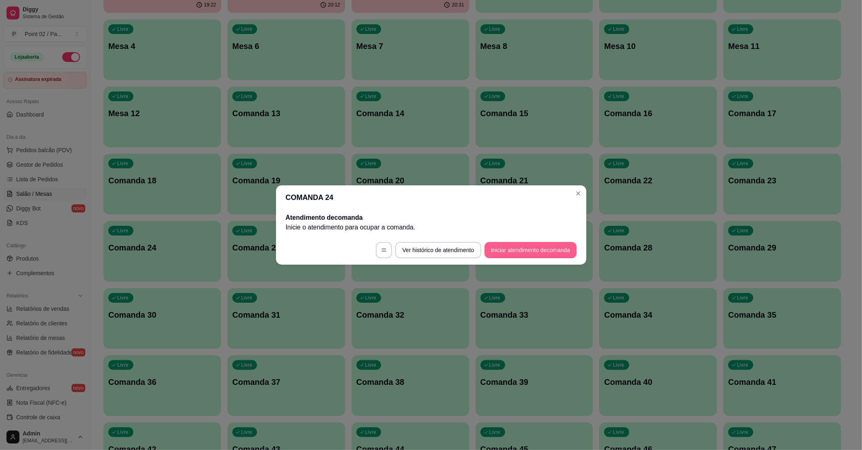
click at [505, 248] on button "Iniciar atendimento de comanda" at bounding box center [531, 250] width 92 height 16
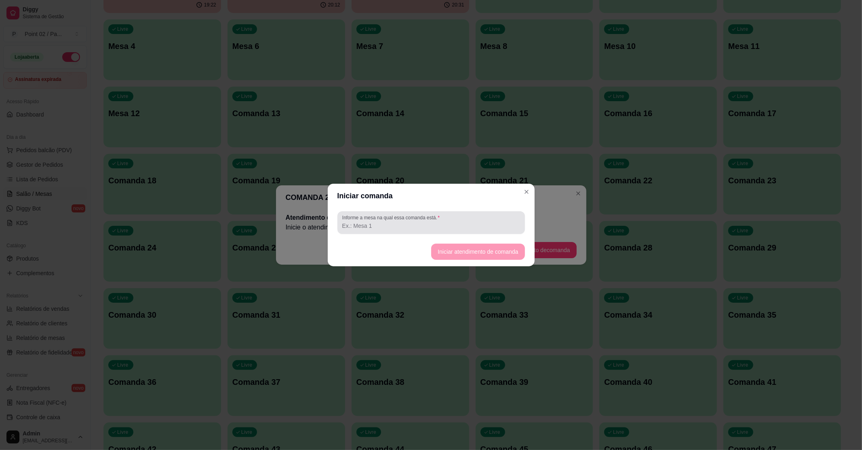
click at [490, 229] on input "Informe a mesa na qual essa comanda está." at bounding box center [431, 226] width 178 height 8
type input "b"
type input "b1"
click at [488, 251] on button "Iniciar atendimento de comanda" at bounding box center [478, 252] width 91 height 16
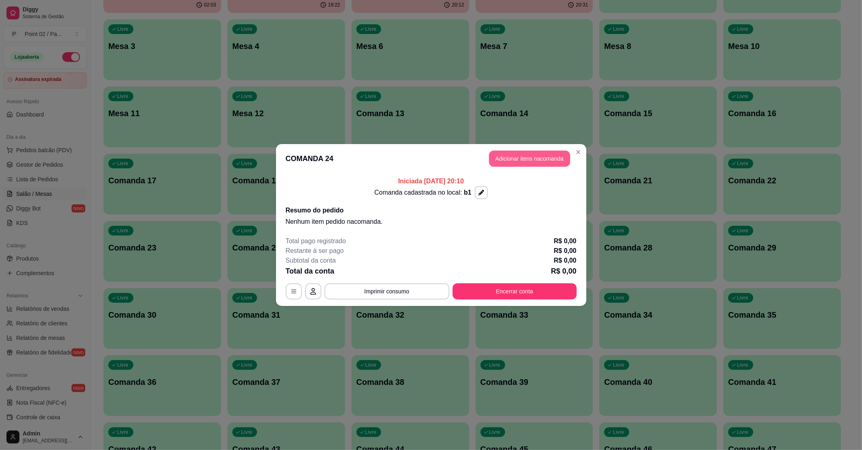
click at [525, 165] on button "Adicionar itens na comanda" at bounding box center [529, 158] width 81 height 16
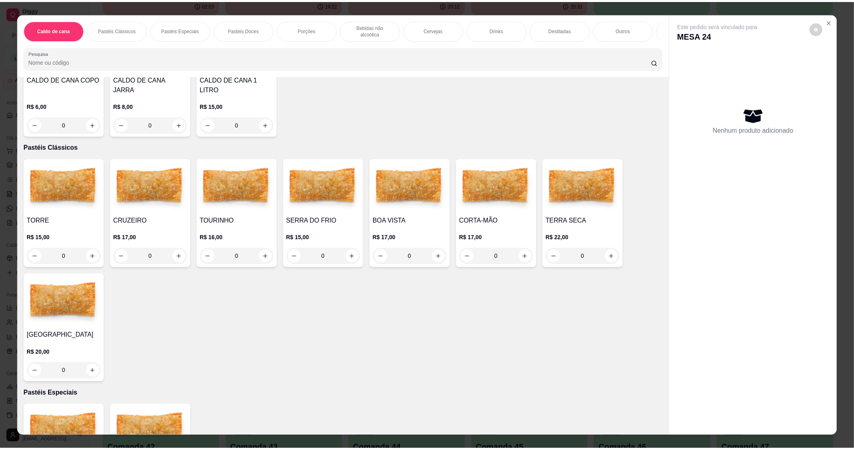
scroll to position [54, 0]
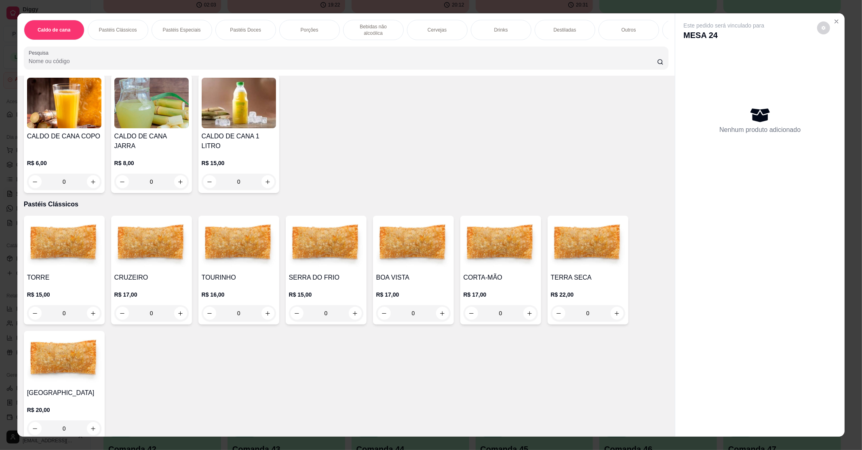
click at [323, 249] on img at bounding box center [326, 244] width 74 height 51
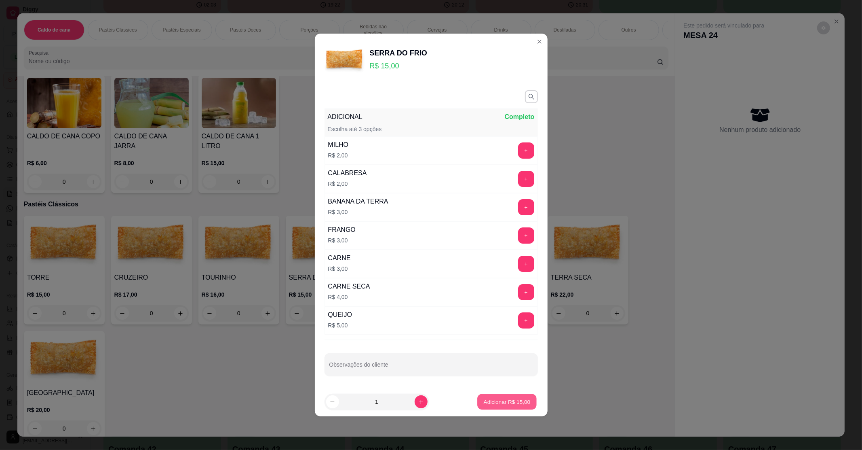
click at [497, 408] on button "Adicionar R$ 15,00" at bounding box center [507, 402] width 59 height 16
type input "1"
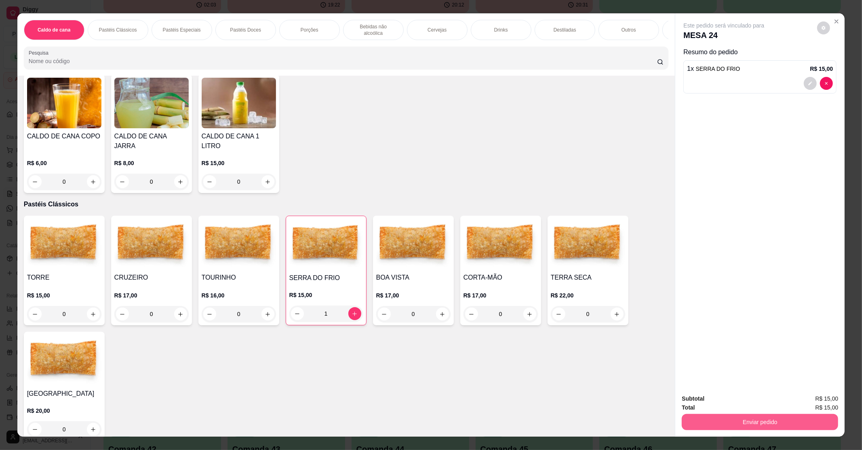
click at [728, 428] on button "Enviar pedido" at bounding box center [760, 422] width 156 height 16
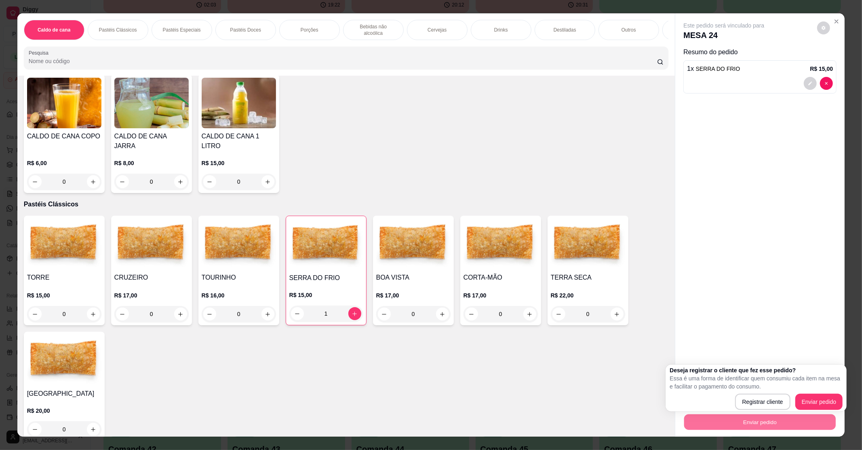
click at [814, 391] on div "Deseja registrar o cliente que fez esse pedido? Essa é uma forma de identificar…" at bounding box center [756, 388] width 173 height 44
click at [814, 392] on div "Deseja registrar o cliente que fez esse pedido? Essa é uma forma de identificar…" at bounding box center [756, 388] width 173 height 44
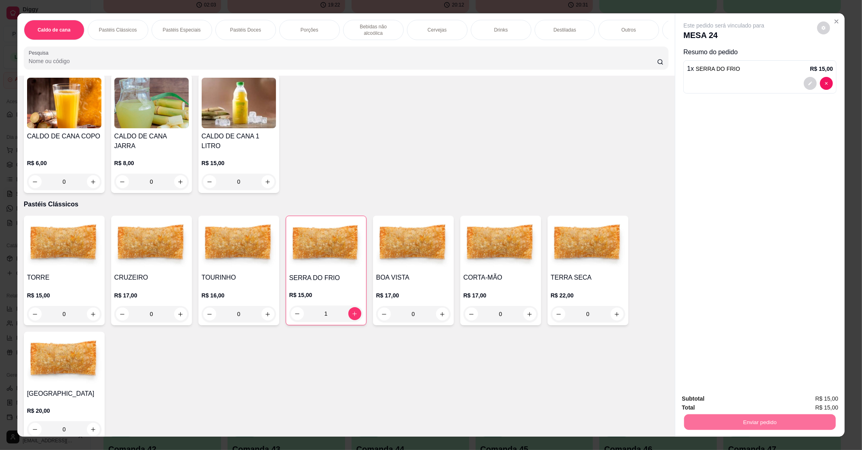
click at [814, 397] on button "Enviar pedido" at bounding box center [817, 401] width 44 height 15
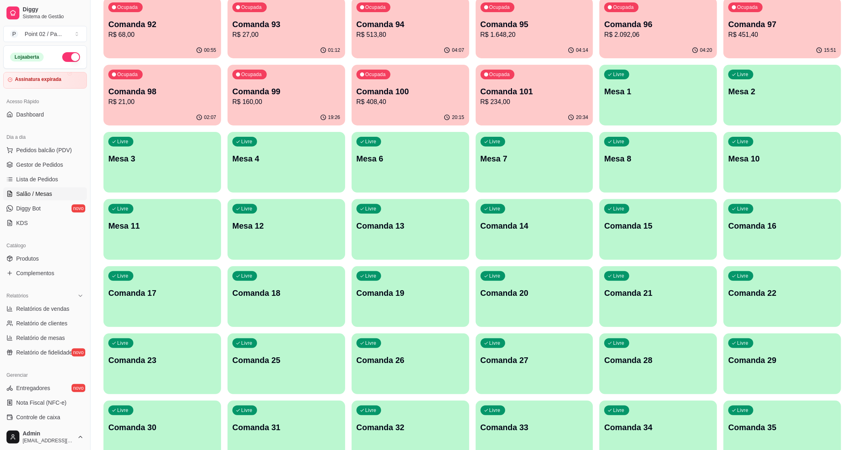
scroll to position [108, 0]
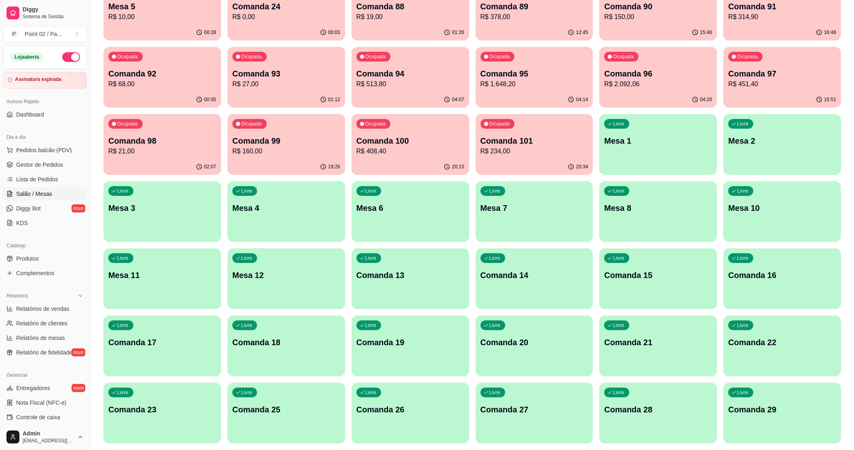
click at [122, 359] on div "Livre Comanda 17" at bounding box center [162, 340] width 118 height 51
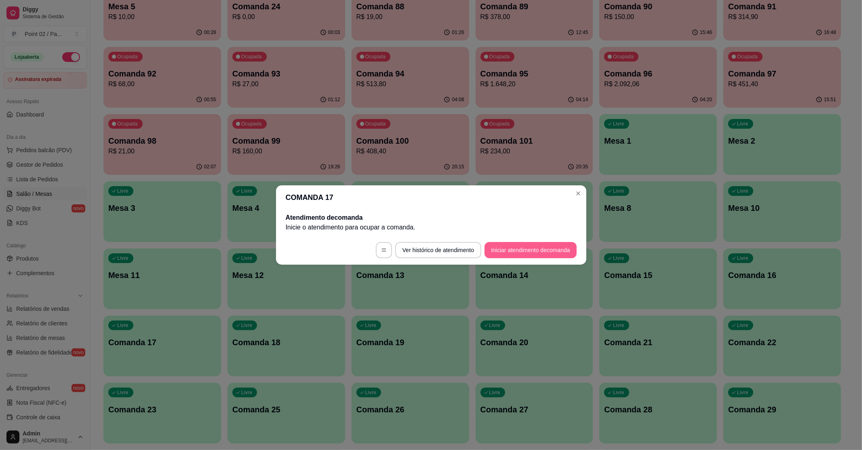
click at [504, 249] on button "Iniciar atendimento de comanda" at bounding box center [531, 250] width 92 height 16
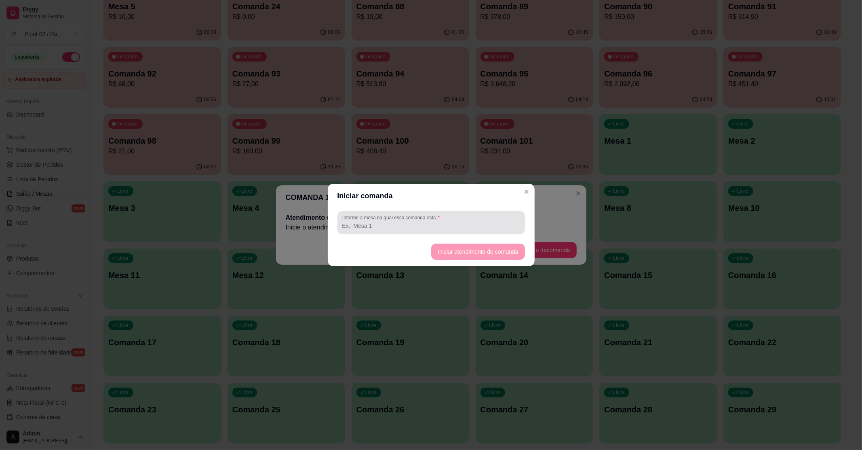
click at [466, 227] on input "Informe a mesa na qual essa comanda está." at bounding box center [431, 226] width 178 height 8
type input "b2"
click at [474, 252] on button "Iniciar atendimento de comanda" at bounding box center [478, 252] width 91 height 16
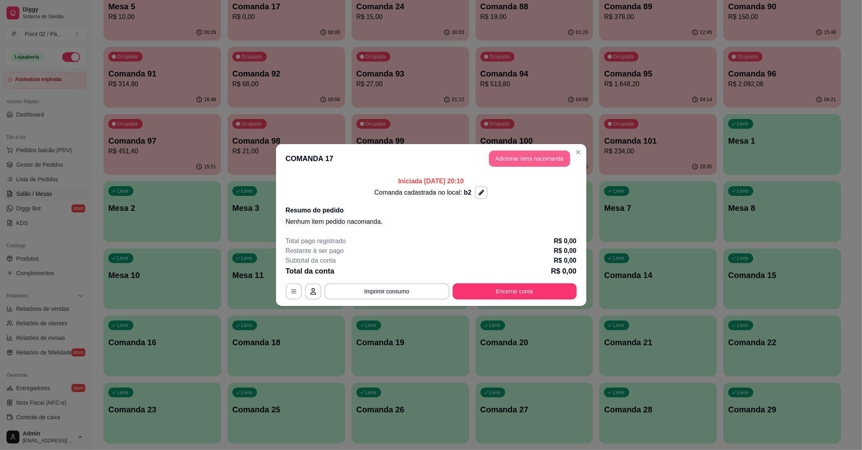
click at [504, 160] on button "Adicionar itens na comanda" at bounding box center [529, 158] width 81 height 16
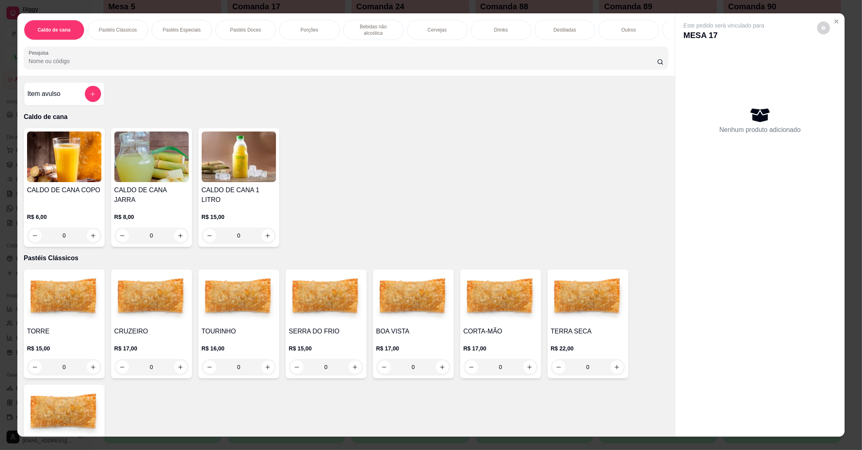
click at [353, 277] on img at bounding box center [326, 297] width 74 height 51
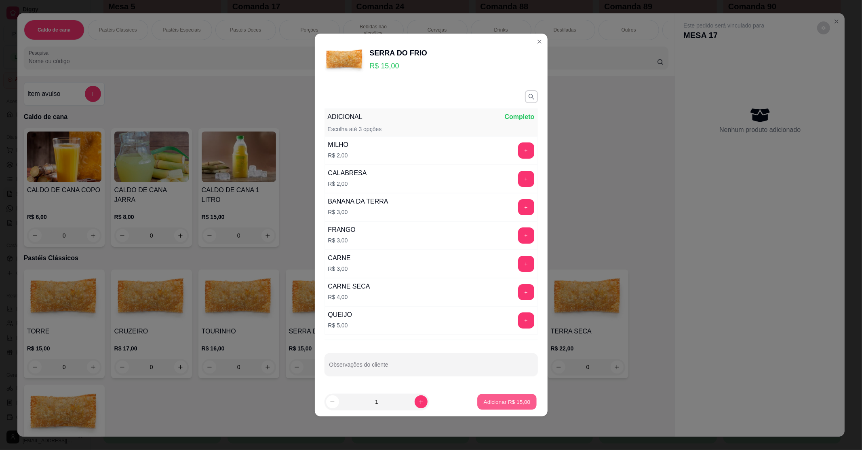
click at [484, 403] on p "Adicionar R$ 15,00" at bounding box center [507, 401] width 47 height 8
type input "1"
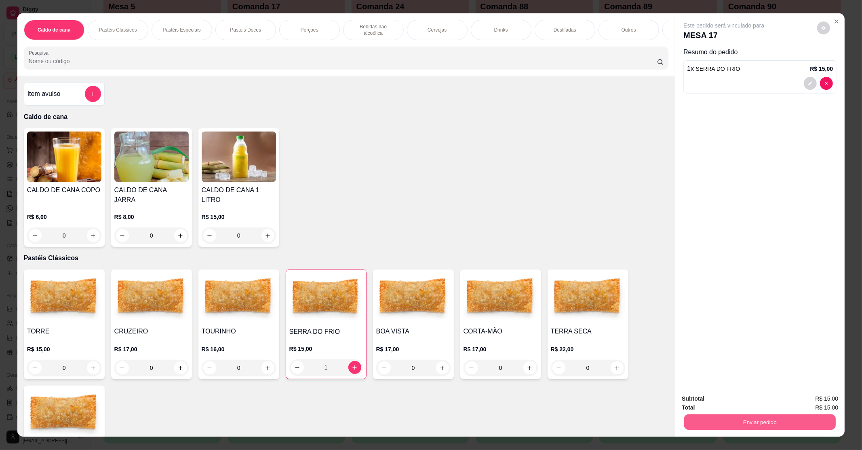
click at [704, 424] on button "Enviar pedido" at bounding box center [760, 422] width 152 height 16
click at [821, 395] on button "Enviar pedido" at bounding box center [817, 401] width 46 height 15
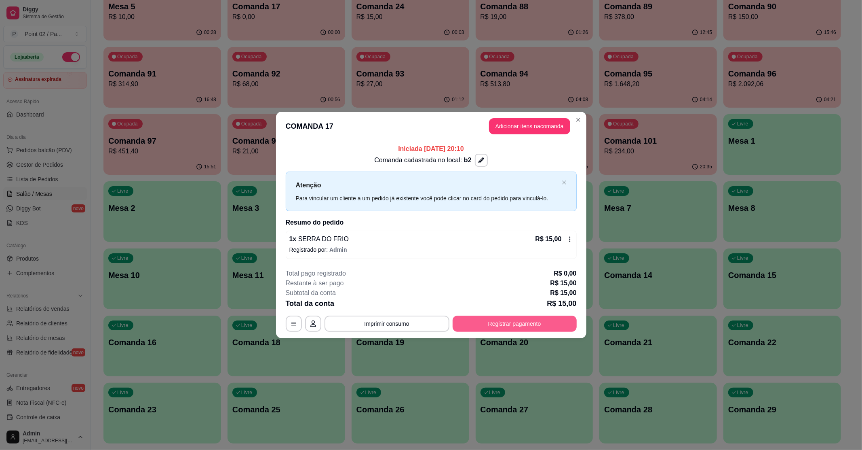
click at [503, 319] on button "Registrar pagamento" at bounding box center [515, 323] width 124 height 16
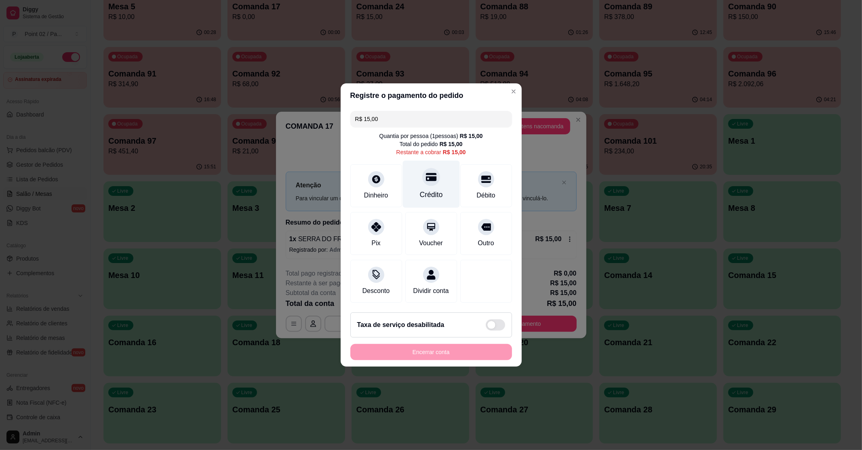
click at [428, 178] on div at bounding box center [431, 177] width 18 height 18
type input "R$ 0,00"
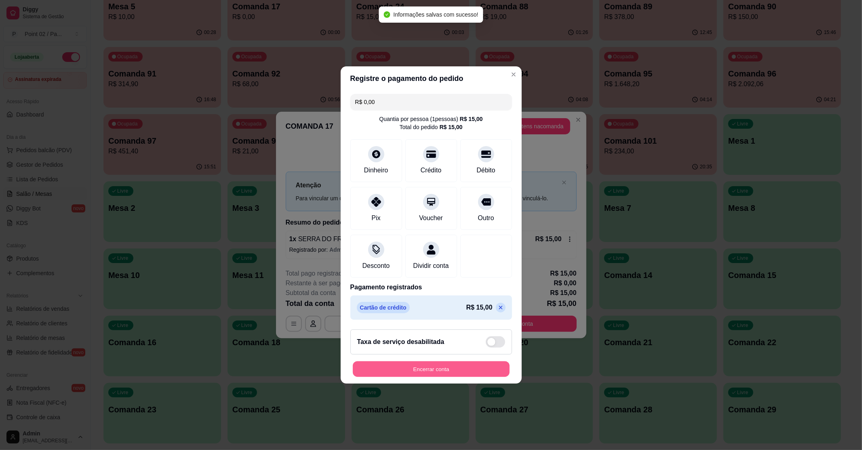
click at [492, 371] on button "Encerrar conta" at bounding box center [431, 369] width 157 height 16
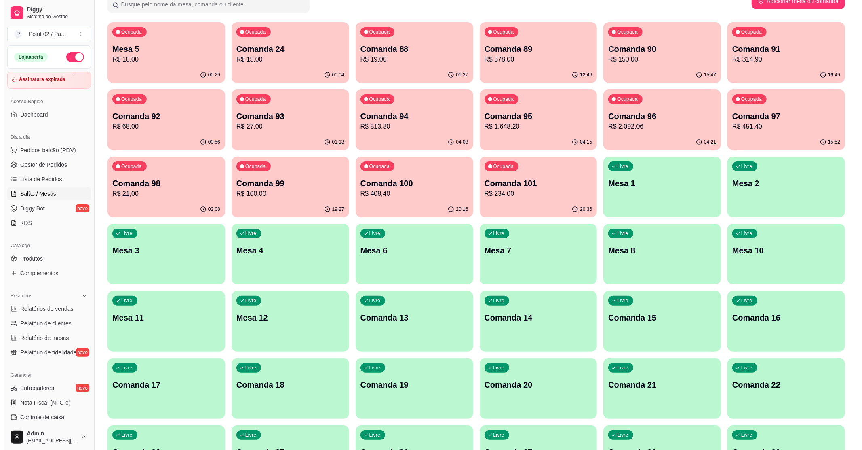
scroll to position [0, 0]
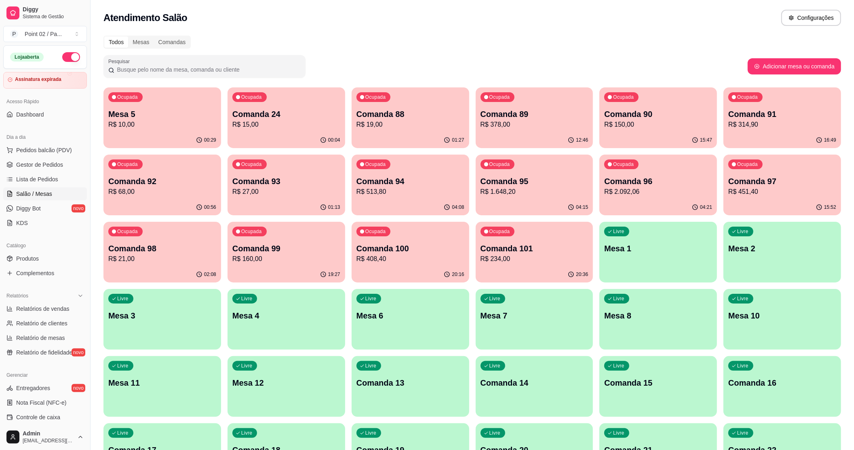
click at [181, 133] on div "00:29" at bounding box center [162, 140] width 118 height 16
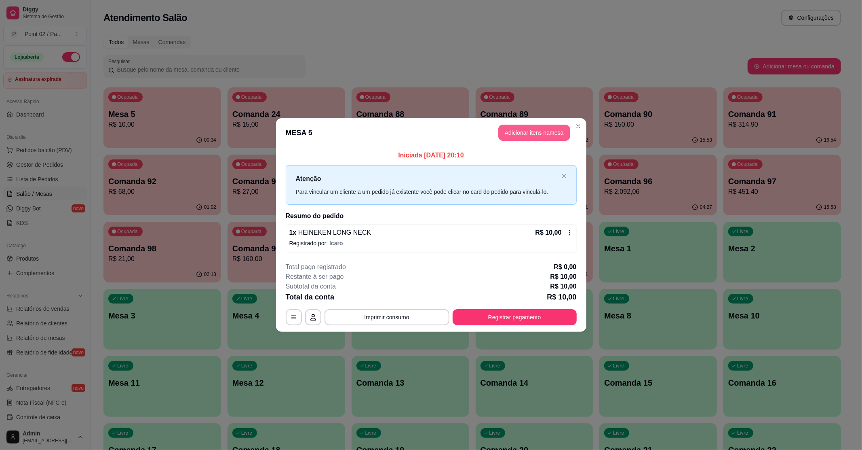
click at [540, 132] on button "Adicionar itens na mesa" at bounding box center [534, 133] width 72 height 16
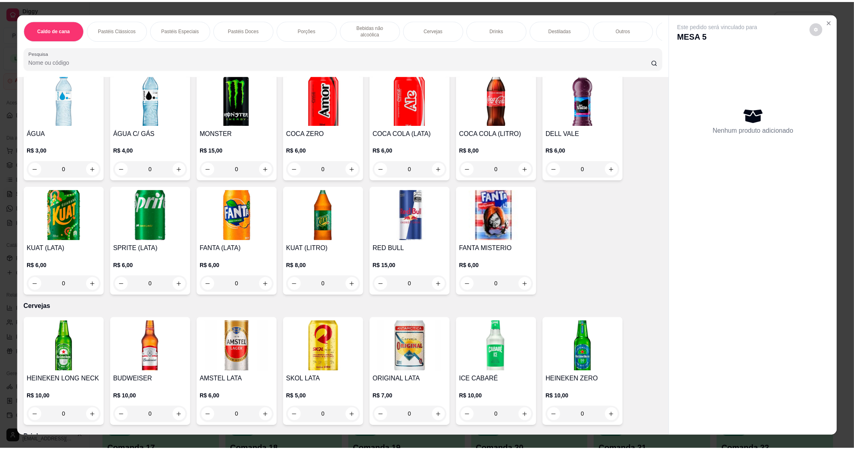
scroll to position [970, 0]
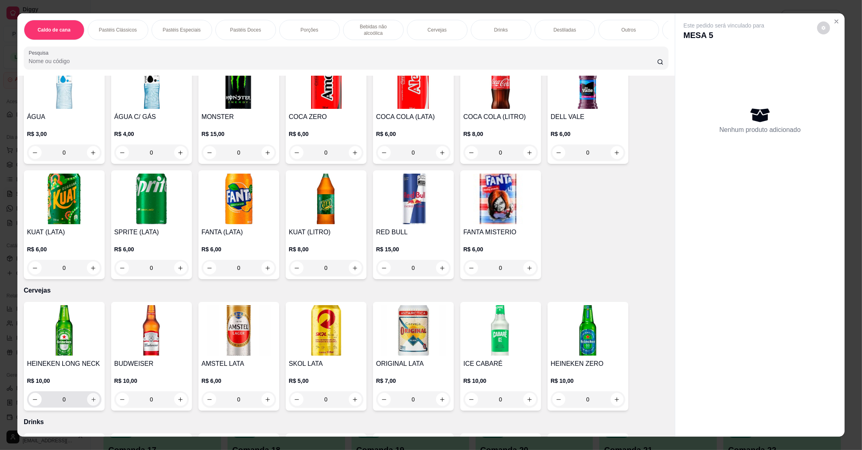
click at [91, 396] on icon "increase-product-quantity" at bounding box center [93, 399] width 6 height 6
type input "1"
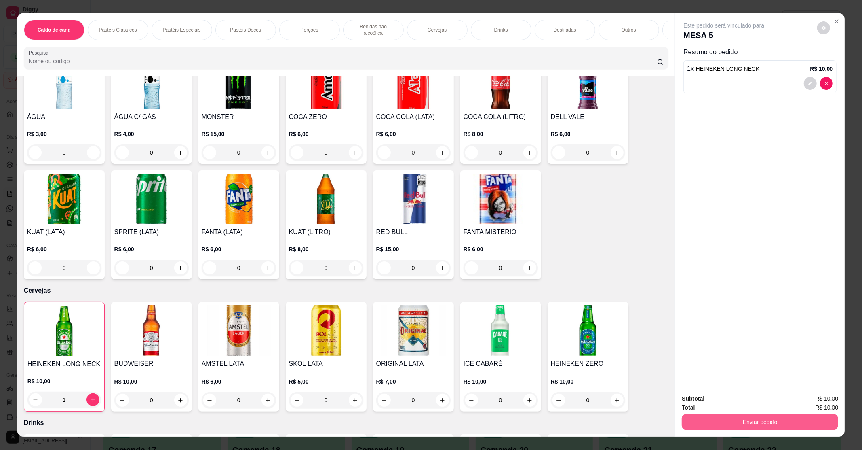
click at [806, 428] on button "Enviar pedido" at bounding box center [760, 422] width 156 height 16
click at [813, 401] on button "Enviar pedido" at bounding box center [817, 401] width 46 height 15
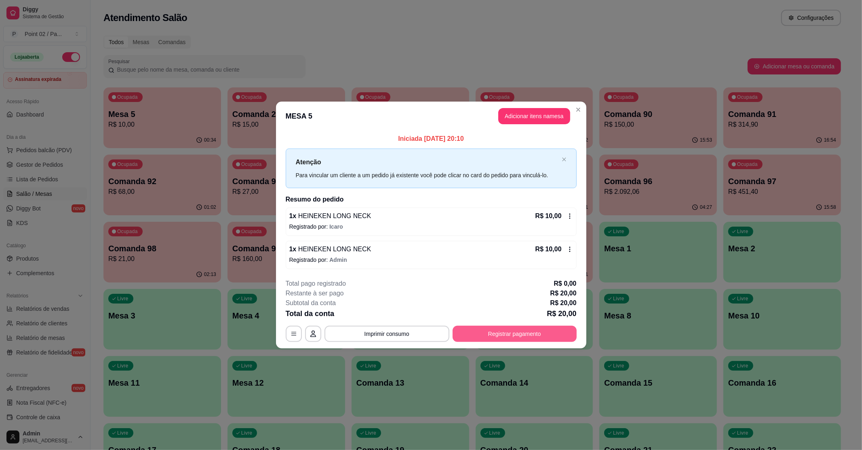
click at [508, 333] on button "Registrar pagamento" at bounding box center [515, 333] width 124 height 16
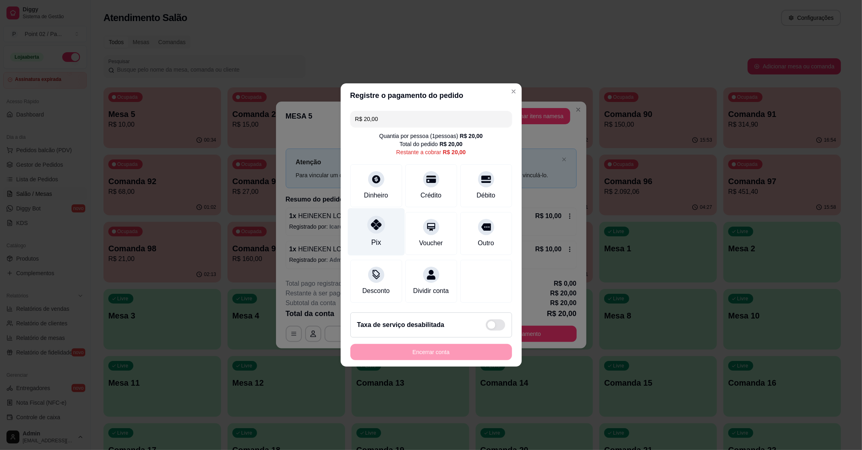
click at [394, 227] on div "Pix" at bounding box center [376, 231] width 57 height 47
type input "R$ 0,00"
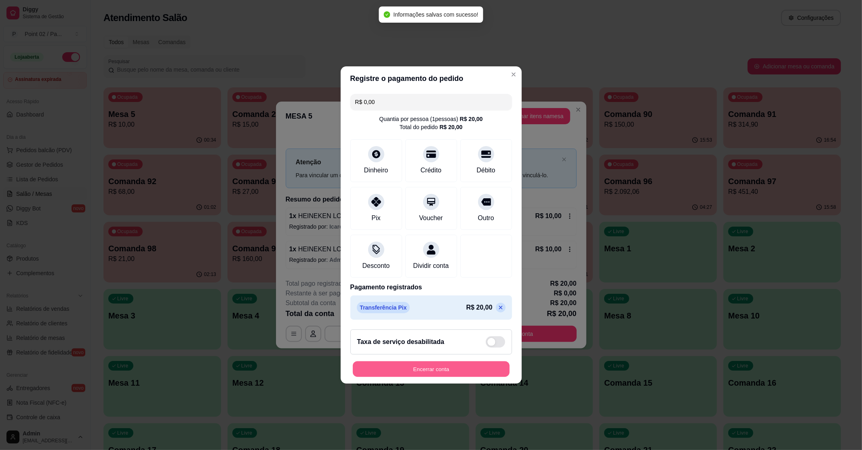
click at [476, 374] on button "Encerrar conta" at bounding box center [431, 369] width 157 height 16
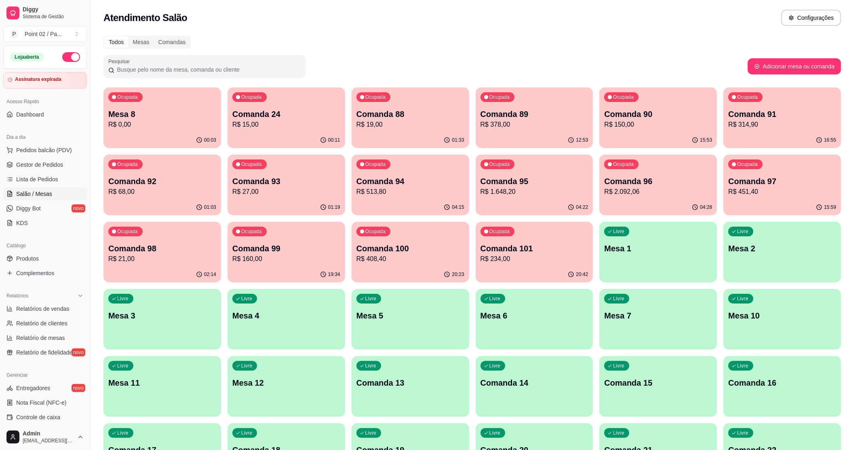
click at [304, 131] on div "Ocupada Comanda 24 R$ 15,00" at bounding box center [287, 109] width 118 height 45
click at [427, 128] on p "R$ 19,00" at bounding box center [410, 124] width 105 height 9
click at [175, 112] on p "Mesa 8" at bounding box center [162, 113] width 108 height 11
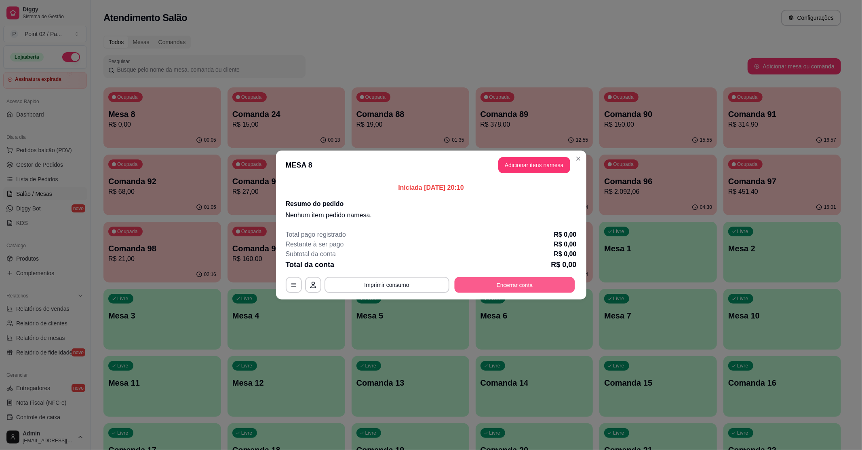
click at [494, 287] on button "Encerrar conta" at bounding box center [514, 285] width 120 height 16
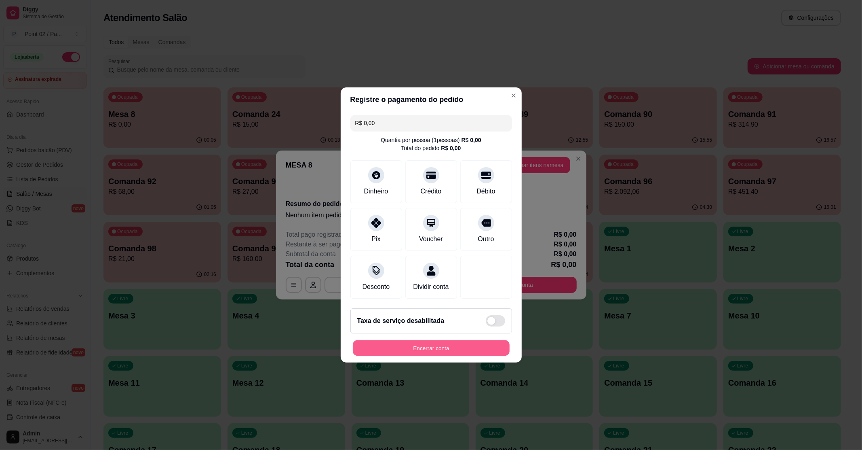
click at [426, 353] on button "Encerrar conta" at bounding box center [431, 348] width 157 height 16
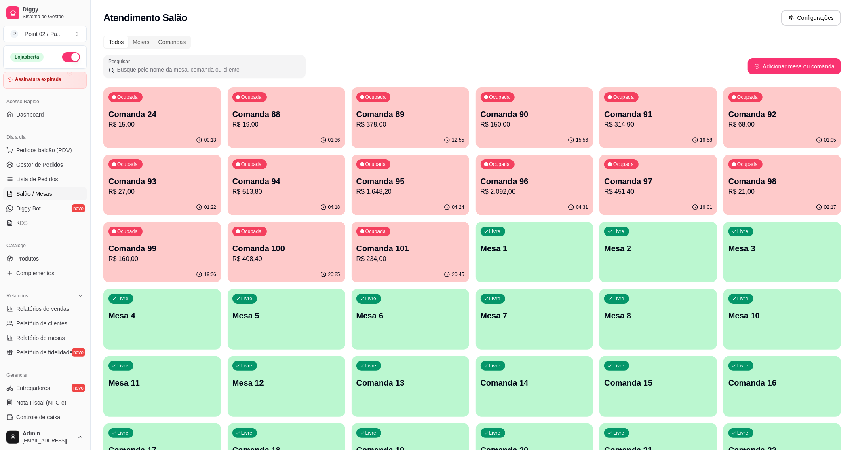
click at [170, 131] on div "Ocupada Comanda 24 R$ 15,00" at bounding box center [162, 109] width 118 height 45
click at [412, 131] on div "Ocupada Comanda 89 R$ 378,00" at bounding box center [410, 110] width 114 height 44
click at [233, 101] on div "Ocupada Comanda 88 R$ 19,00" at bounding box center [286, 110] width 114 height 44
click at [779, 183] on p "Comanda 98" at bounding box center [782, 181] width 105 height 11
click at [279, 104] on div "Ocupada Comanda 88 R$ 19,00" at bounding box center [286, 110] width 114 height 44
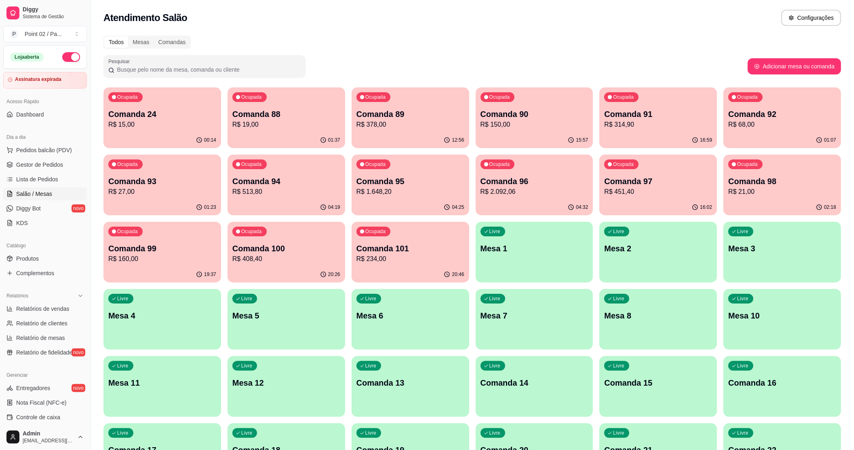
click at [190, 102] on div "Ocupada Comanda 24 R$ 15,00" at bounding box center [162, 109] width 118 height 45
click at [180, 36] on div "Comandas" at bounding box center [172, 41] width 36 height 11
click at [154, 36] on input "Comandas" at bounding box center [154, 36] width 0 height 0
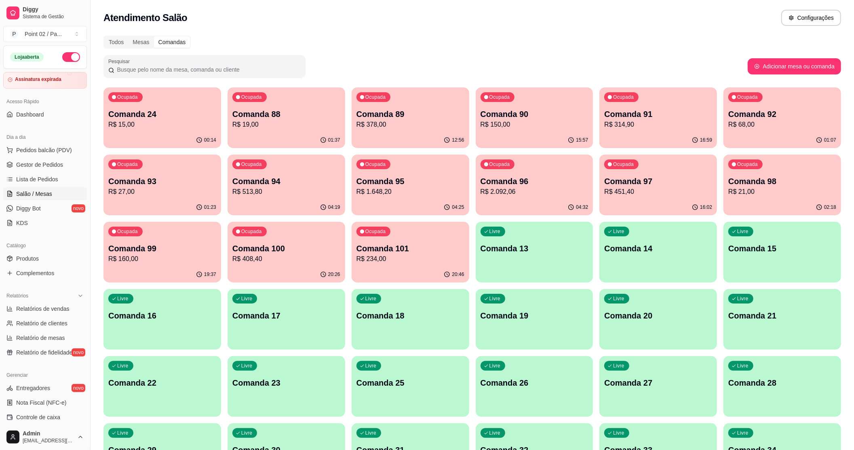
click at [168, 139] on div "00:14" at bounding box center [162, 140] width 118 height 16
click at [319, 139] on div "01:37" at bounding box center [287, 140] width 118 height 16
click at [142, 40] on div "Mesas" at bounding box center [140, 41] width 25 height 11
click at [128, 36] on input "Mesas" at bounding box center [128, 36] width 0 height 0
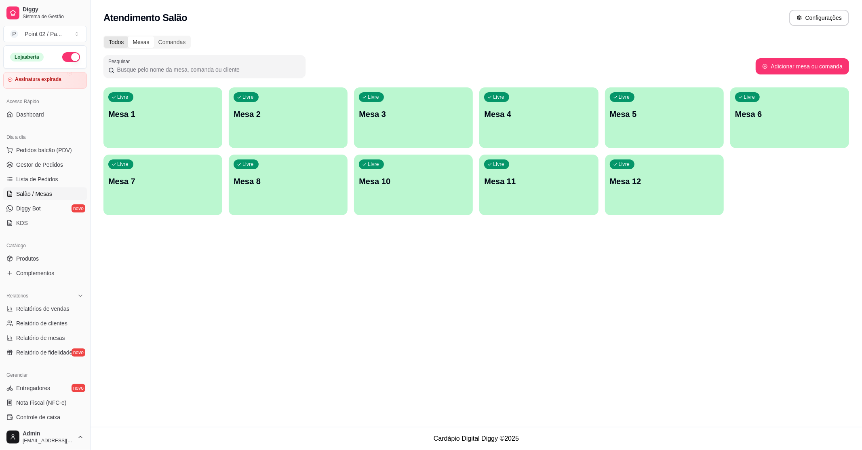
click at [123, 39] on div "Todos" at bounding box center [116, 41] width 24 height 11
click at [104, 36] on input "Todos" at bounding box center [104, 36] width 0 height 0
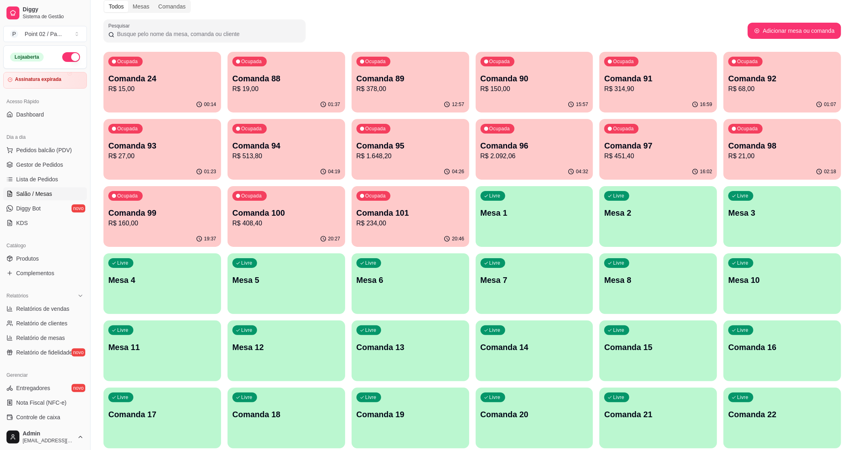
scroll to position [54, 0]
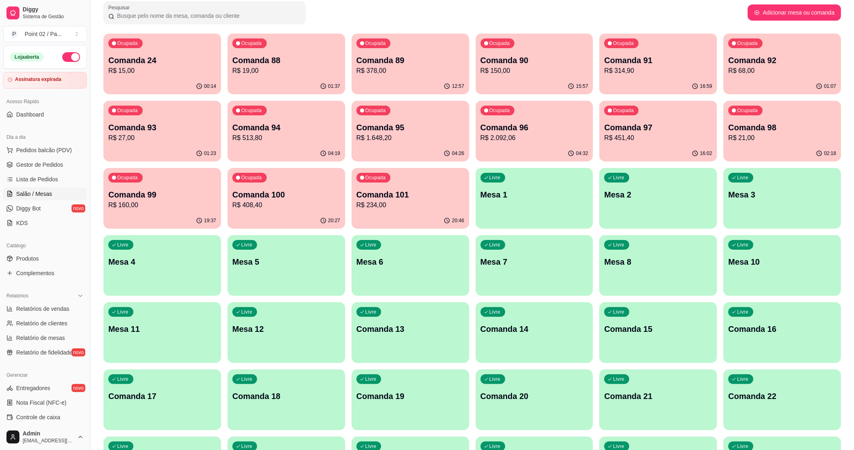
click at [182, 404] on div "Livre Comanda 17" at bounding box center [162, 394] width 118 height 51
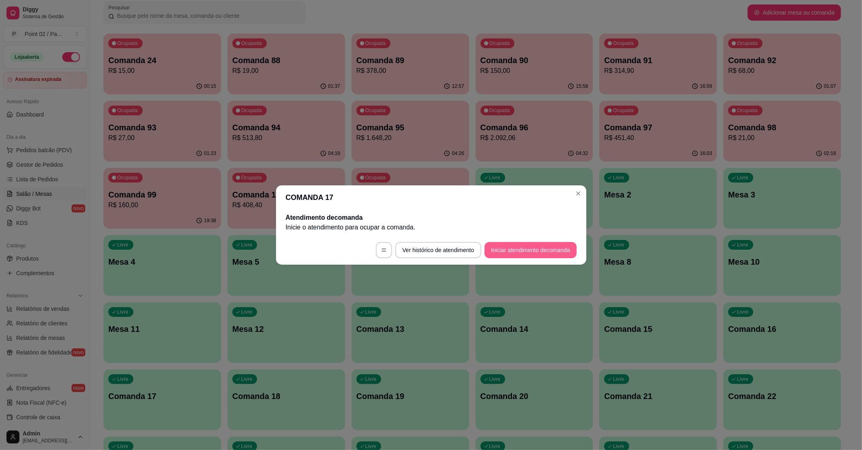
click at [505, 248] on button "Iniciar atendimento de comanda" at bounding box center [531, 250] width 92 height 16
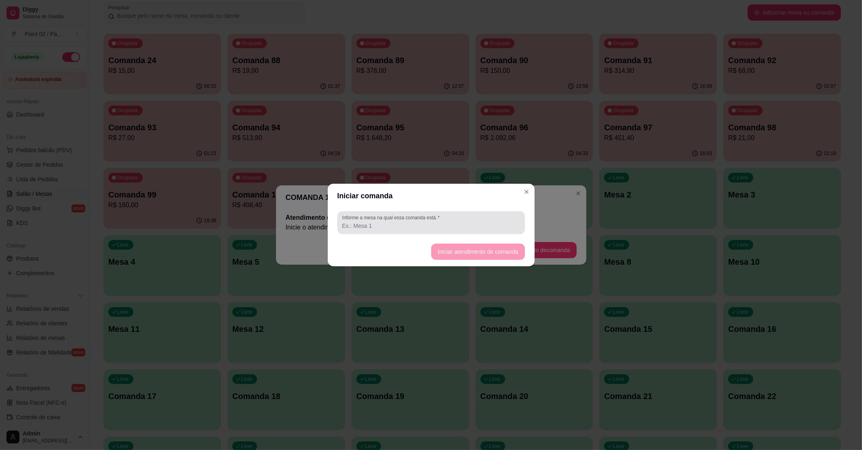
click at [484, 227] on input "Informe a mesa na qual essa comanda está." at bounding box center [431, 226] width 178 height 8
type input "b2"
click at [460, 242] on footer "Iniciar atendimento de comanda" at bounding box center [431, 251] width 207 height 29
click at [462, 261] on footer "Iniciar atendimento de comanda" at bounding box center [431, 251] width 207 height 29
click at [463, 254] on button "Iniciar atendimento de comanda" at bounding box center [477, 251] width 93 height 16
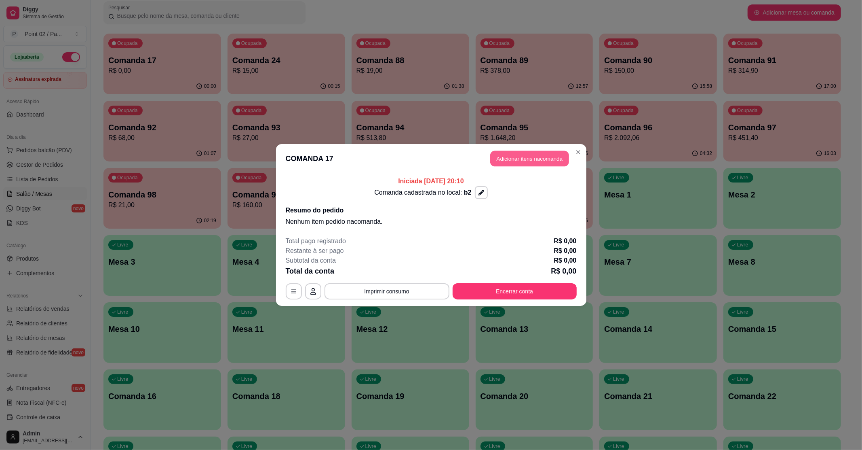
click at [504, 158] on button "Adicionar itens na comanda" at bounding box center [529, 159] width 79 height 16
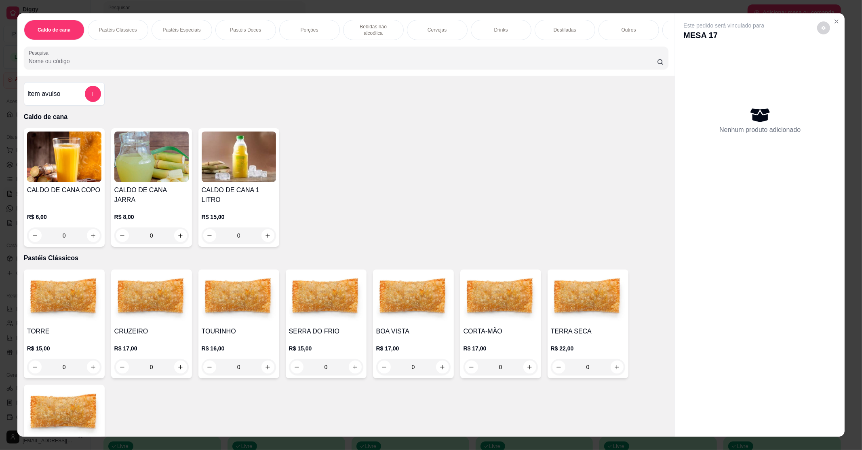
click at [128, 298] on img at bounding box center [151, 297] width 74 height 51
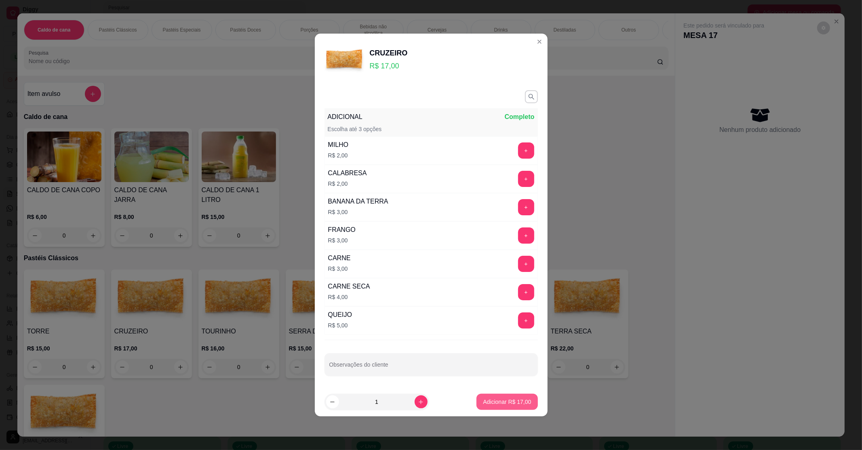
click at [509, 395] on button "Adicionar R$ 17,00" at bounding box center [507, 401] width 61 height 16
type input "1"
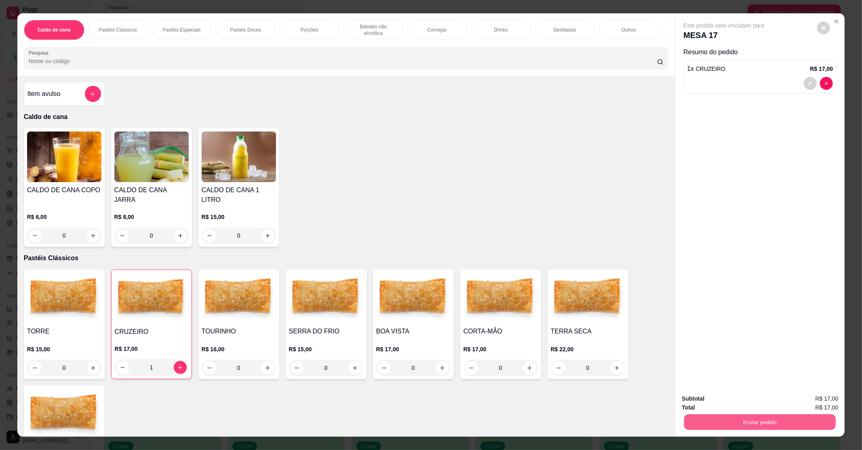
click at [715, 423] on button "Enviar pedido" at bounding box center [760, 422] width 152 height 16
click at [825, 400] on button "Enviar pedido" at bounding box center [817, 401] width 44 height 15
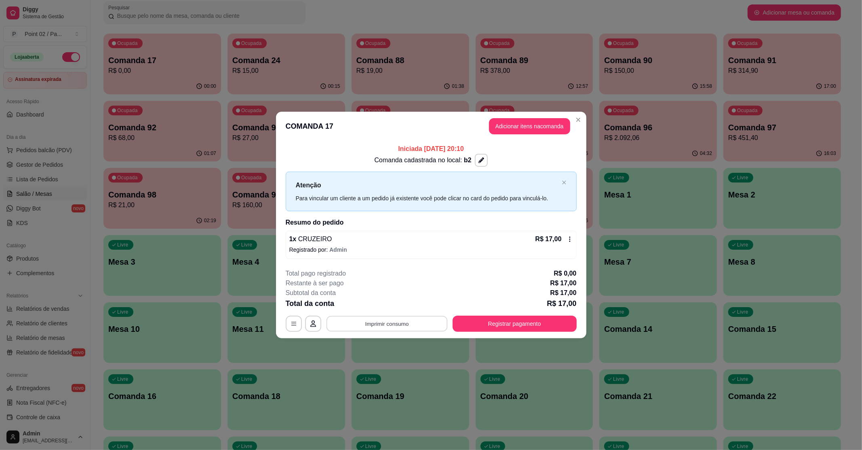
click at [378, 319] on button "Imprimir consumo" at bounding box center [386, 323] width 121 height 16
click at [381, 306] on button "IMPRESSORA" at bounding box center [389, 305] width 57 height 13
click at [380, 322] on button "Imprimir consumo" at bounding box center [386, 323] width 121 height 16
click at [374, 303] on button "IMPRESSORA" at bounding box center [389, 305] width 59 height 13
click at [395, 321] on button "Imprimir consumo" at bounding box center [387, 323] width 125 height 16
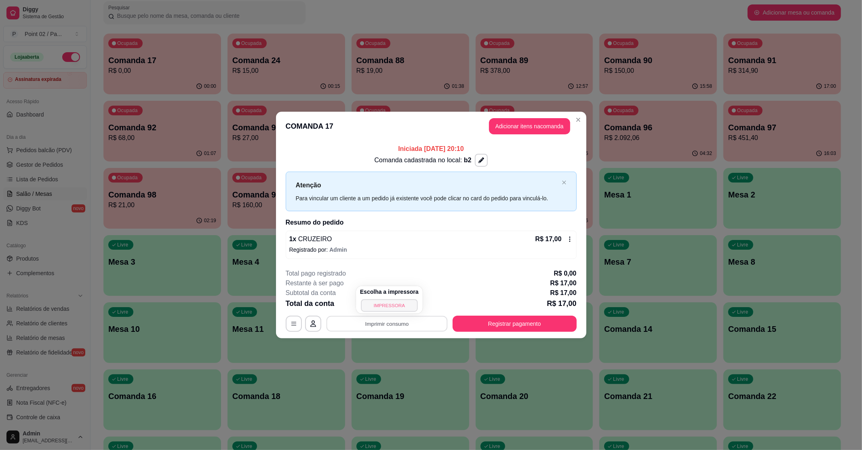
click at [392, 312] on div "Escolha a impressora IMPRESSORA" at bounding box center [389, 299] width 67 height 27
click at [385, 306] on button "IMPRESSORA" at bounding box center [389, 305] width 59 height 13
click at [398, 322] on button "Imprimir consumo" at bounding box center [386, 323] width 121 height 16
click at [517, 322] on button "Registrar pagamento" at bounding box center [515, 323] width 124 height 16
click at [519, 318] on button "Registrar pagamento" at bounding box center [514, 323] width 120 height 16
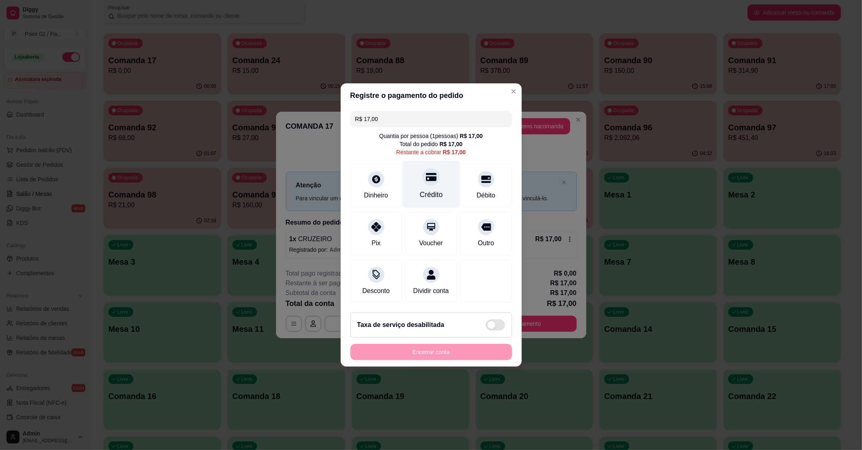
click at [436, 169] on div "Crédito" at bounding box center [431, 183] width 57 height 47
type input "R$ 0,00"
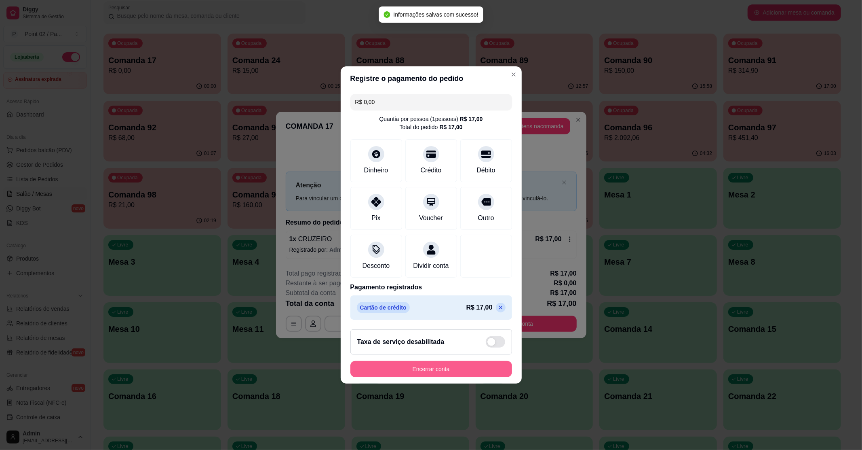
click at [412, 376] on button "Encerrar conta" at bounding box center [431, 369] width 162 height 16
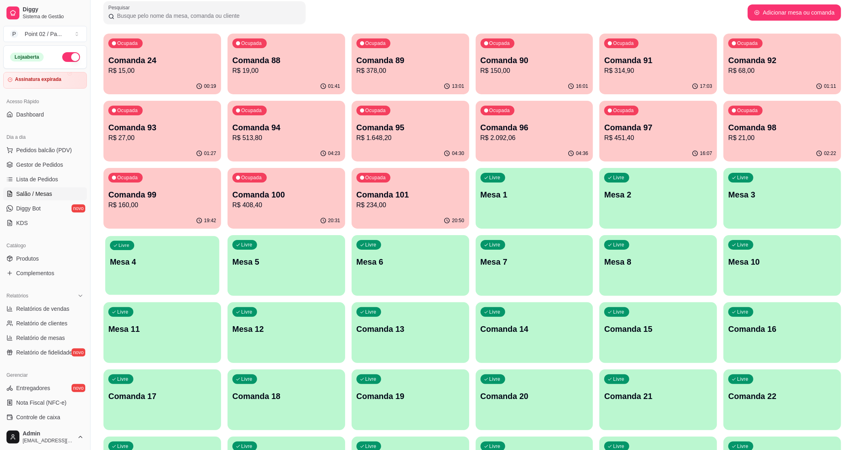
click at [191, 266] on p "Mesa 4" at bounding box center [162, 261] width 105 height 11
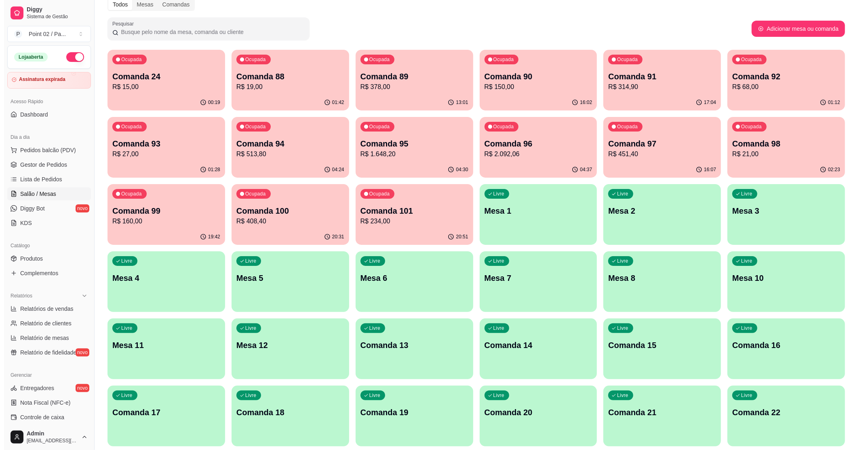
scroll to position [0, 0]
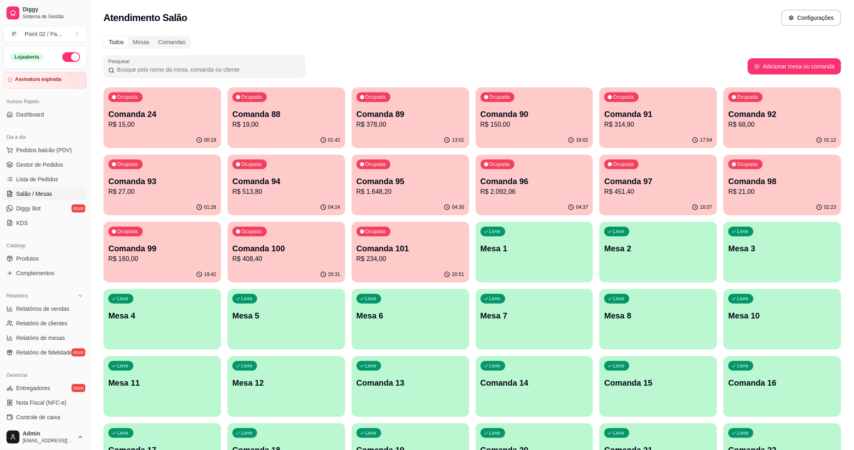
click at [58, 172] on ul "Pedidos balcão (PDV) Gestor de Pedidos Lista de Pedidos Salão / Mesas Diggy Bot…" at bounding box center [45, 187] width 84 height 86
click at [58, 169] on link "Gestor de Pedidos" at bounding box center [45, 164] width 84 height 13
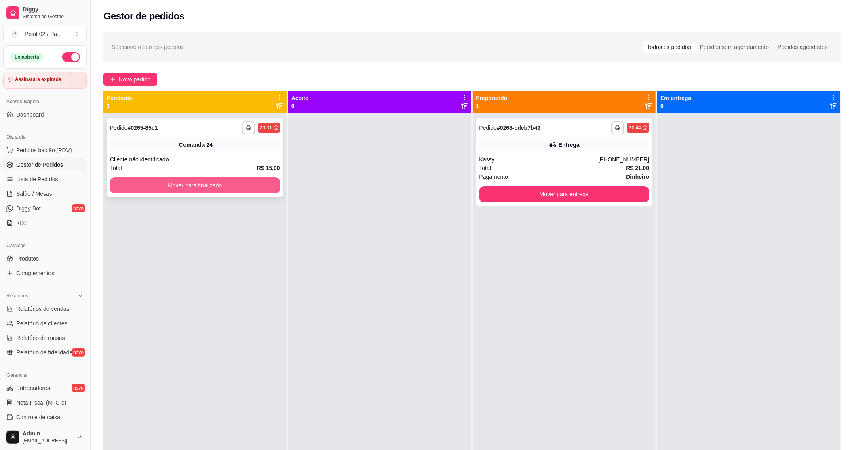
click at [164, 192] on button "Mover para finalizado" at bounding box center [195, 185] width 170 height 16
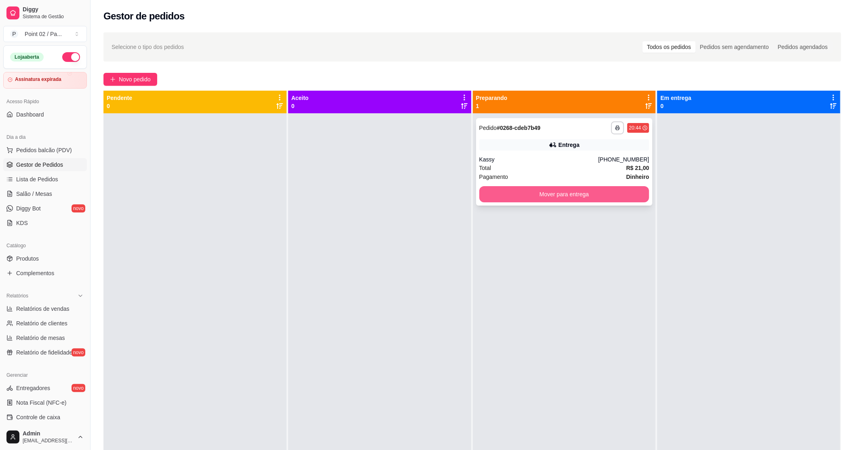
click at [519, 199] on button "Mover para entrega" at bounding box center [564, 194] width 170 height 16
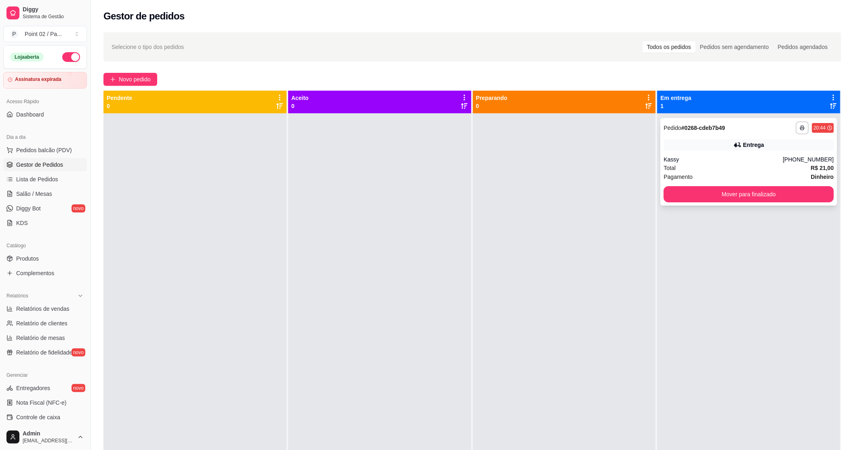
click at [722, 160] on div "Kassy" at bounding box center [723, 159] width 119 height 8
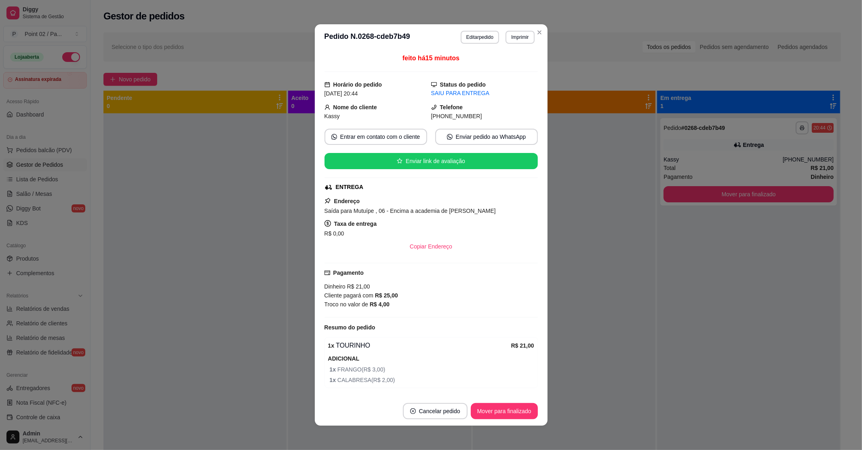
scroll to position [31, 0]
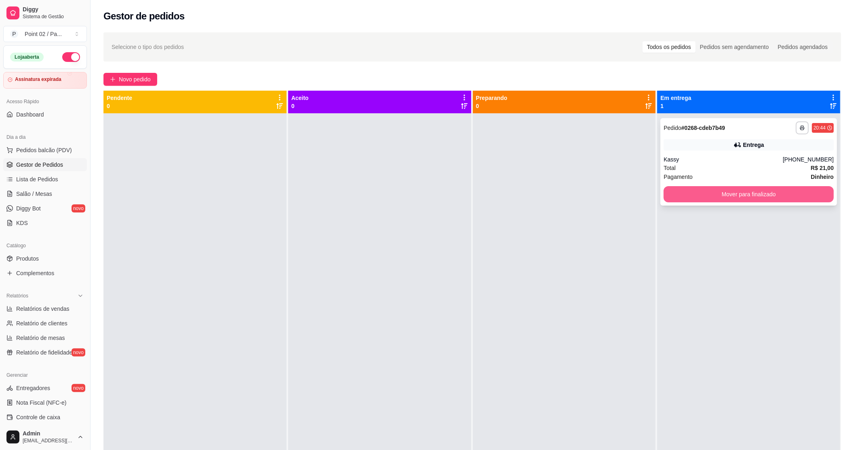
click at [681, 199] on button "Mover para finalizado" at bounding box center [749, 194] width 170 height 16
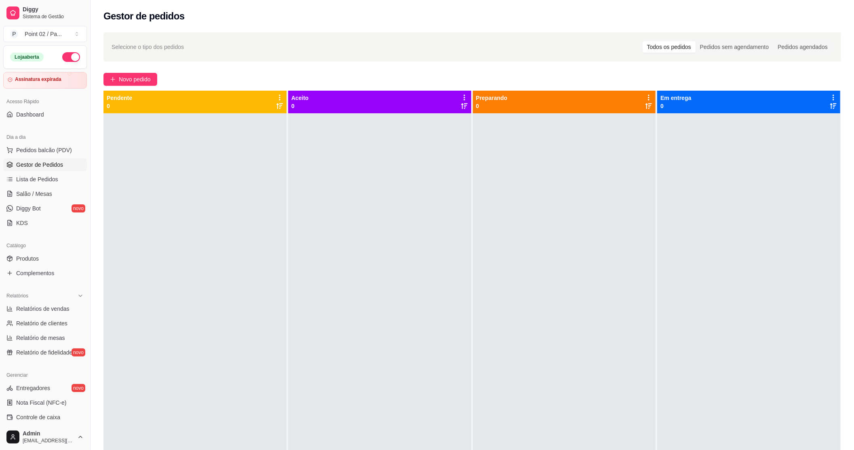
click at [230, 329] on div at bounding box center [194, 338] width 183 height 450
click at [36, 154] on span "Pedidos balcão (PDV)" at bounding box center [44, 150] width 56 height 8
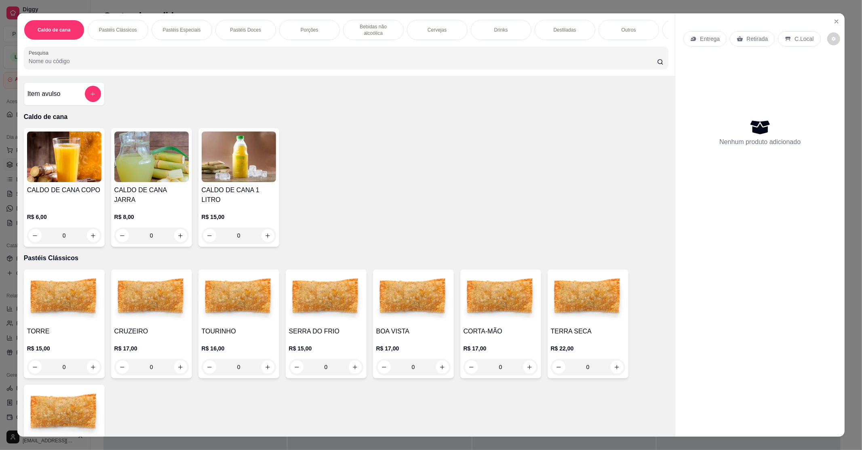
click at [56, 165] on img at bounding box center [64, 156] width 74 height 51
click at [99, 175] on div "CALDO DE CANA COPO R$ 6,00 0" at bounding box center [64, 187] width 81 height 118
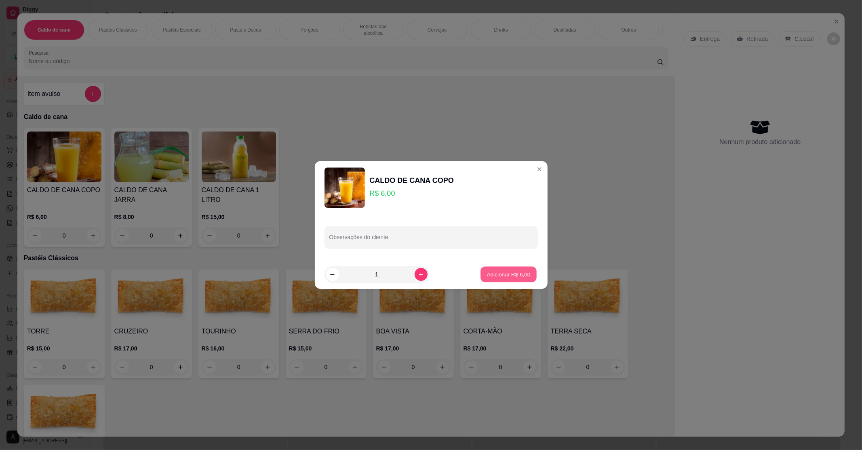
click at [510, 274] on p "Adicionar R$ 6,00" at bounding box center [509, 274] width 44 height 8
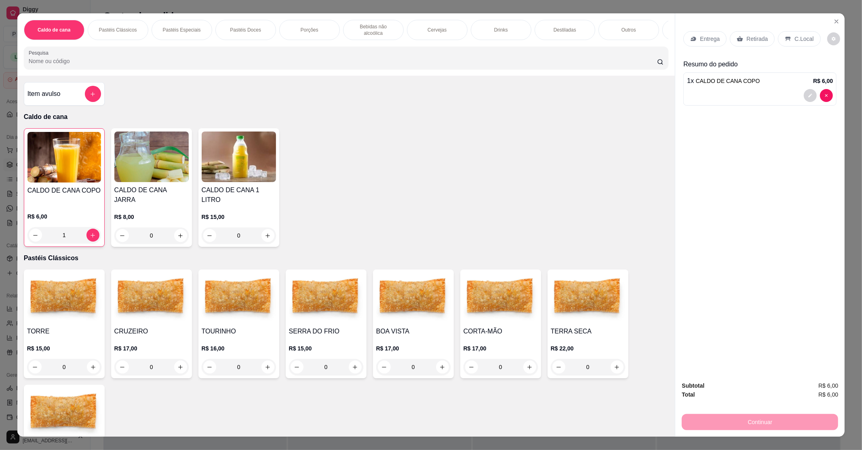
click at [807, 39] on p "C.Local" at bounding box center [804, 39] width 19 height 8
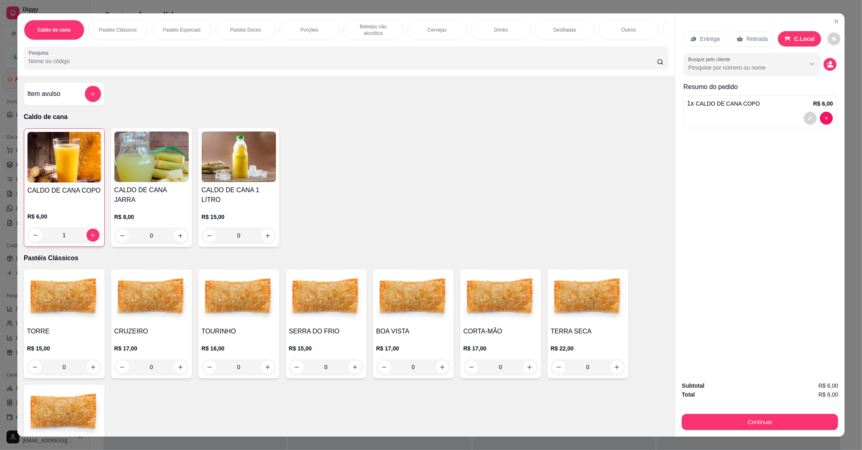
click at [750, 421] on button "Continuar" at bounding box center [760, 422] width 156 height 16
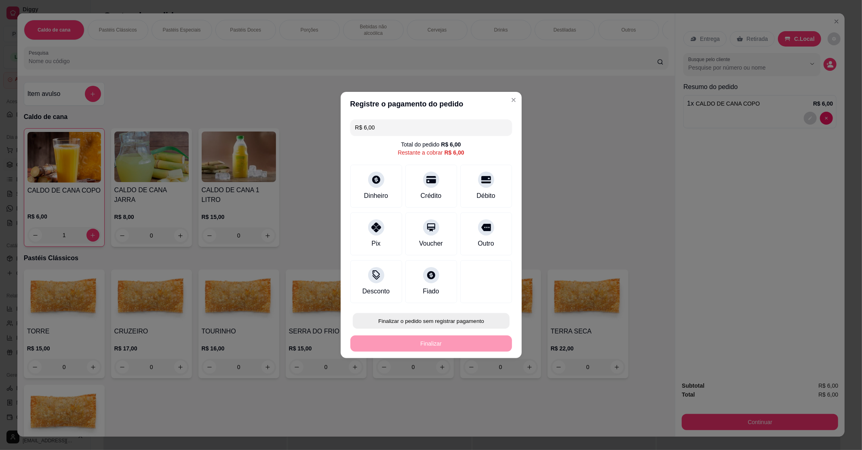
click at [401, 319] on button "Finalizar o pedido sem registrar pagamento" at bounding box center [431, 321] width 157 height 16
click at [484, 386] on button "Confirmar" at bounding box center [482, 387] width 29 height 12
type input "0"
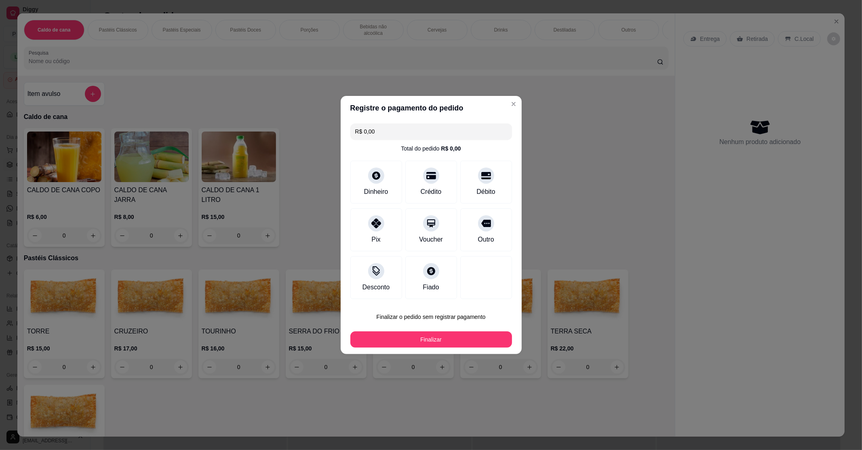
type input "R$ 0,00"
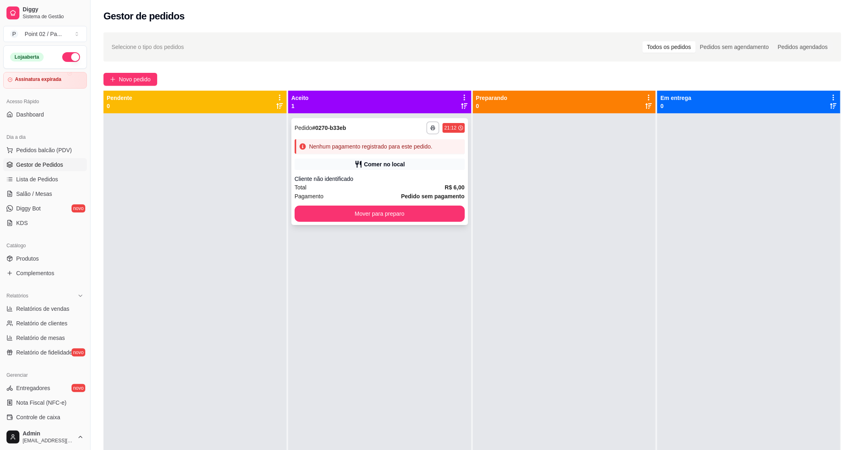
click at [428, 177] on div "Cliente não identificado" at bounding box center [380, 179] width 170 height 8
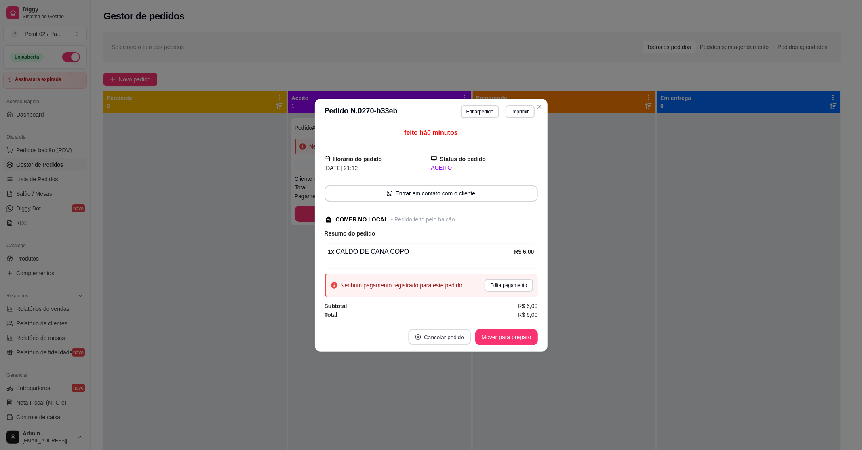
click at [442, 345] on div "Cancelar pedido" at bounding box center [439, 337] width 65 height 16
click at [458, 323] on button "Sim" at bounding box center [462, 317] width 32 height 16
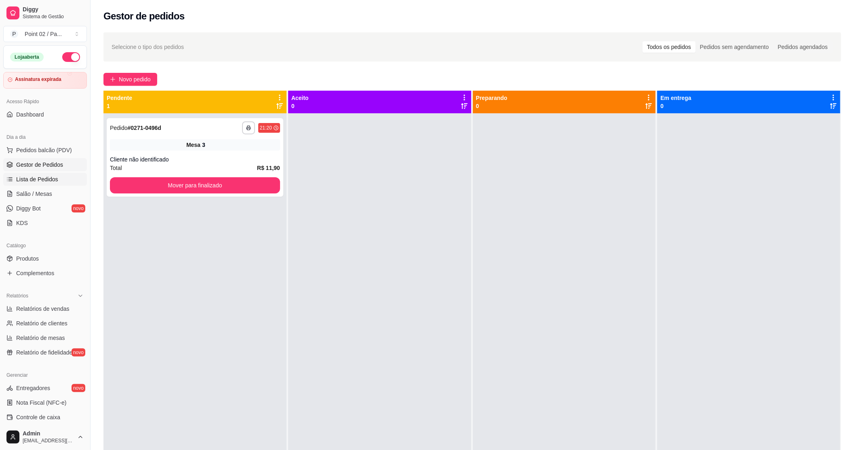
click at [46, 185] on link "Lista de Pedidos" at bounding box center [45, 179] width 84 height 13
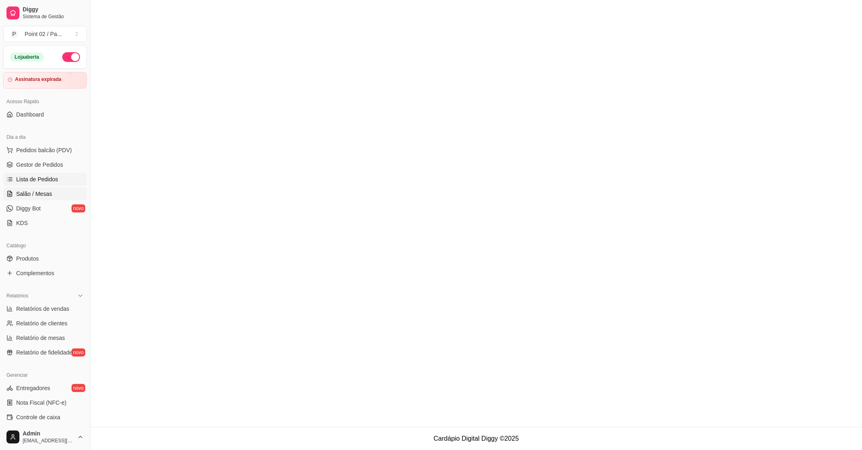
click at [43, 188] on link "Salão / Mesas" at bounding box center [45, 193] width 84 height 13
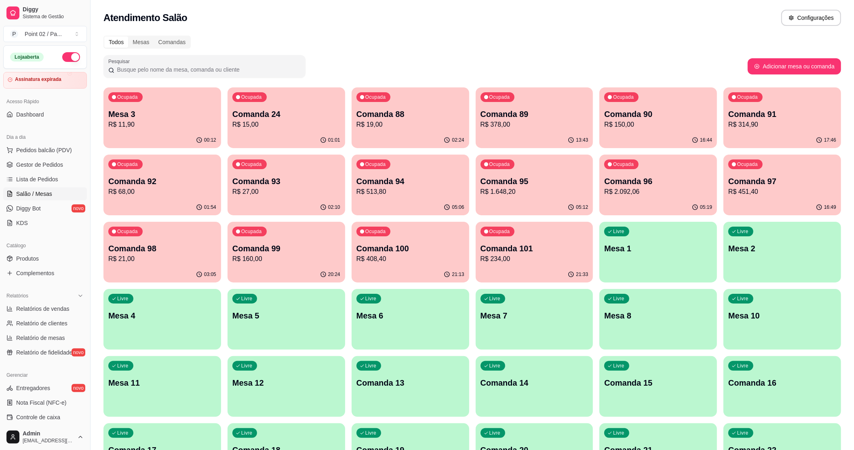
click at [270, 116] on p "Comanda 24" at bounding box center [286, 113] width 108 height 11
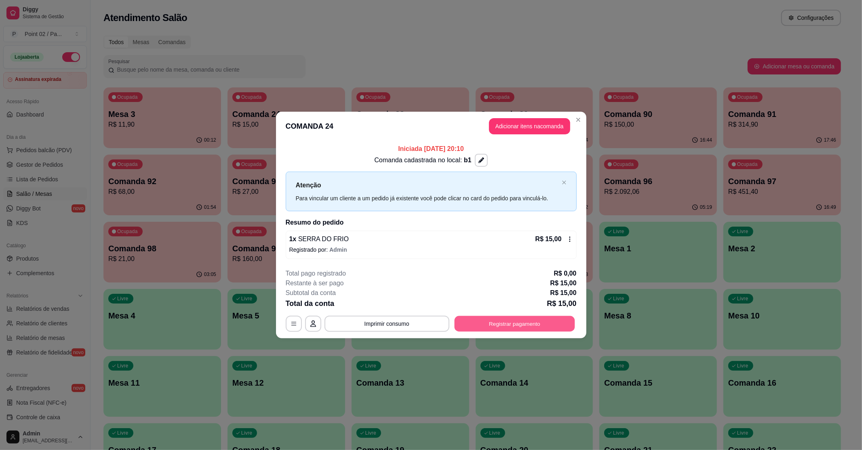
click at [550, 320] on button "Registrar pagamento" at bounding box center [514, 323] width 120 height 16
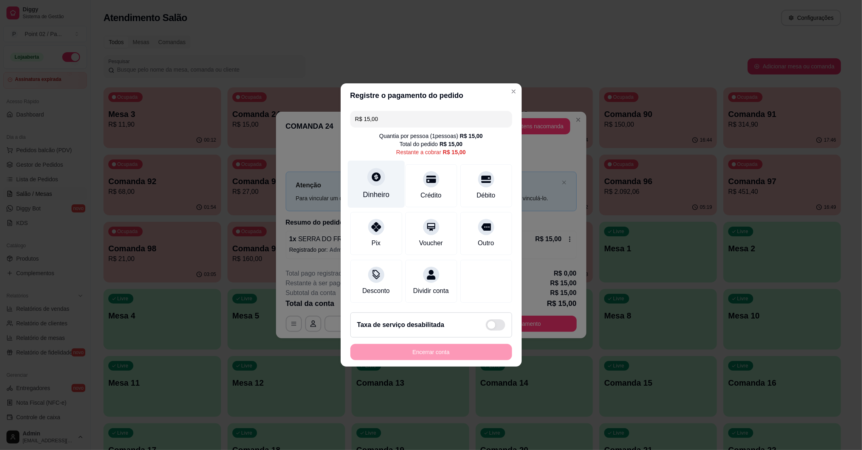
click at [372, 178] on div at bounding box center [376, 177] width 18 height 18
type input "R$ 0,00"
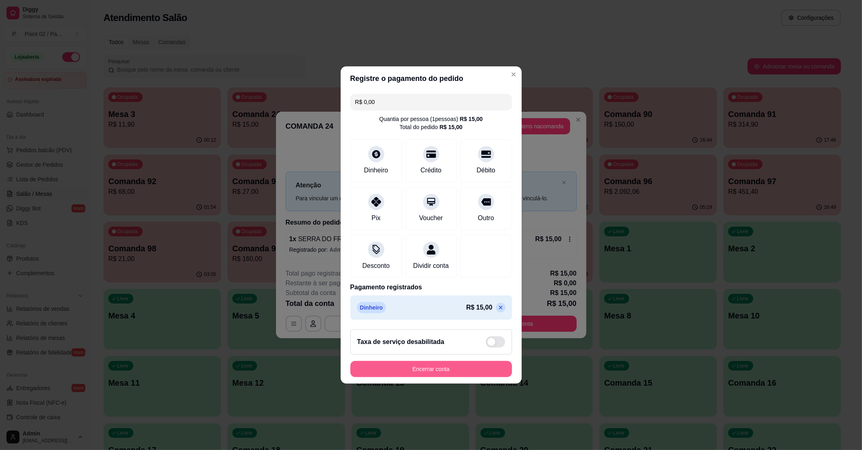
click at [420, 370] on button "Encerrar conta" at bounding box center [431, 369] width 162 height 16
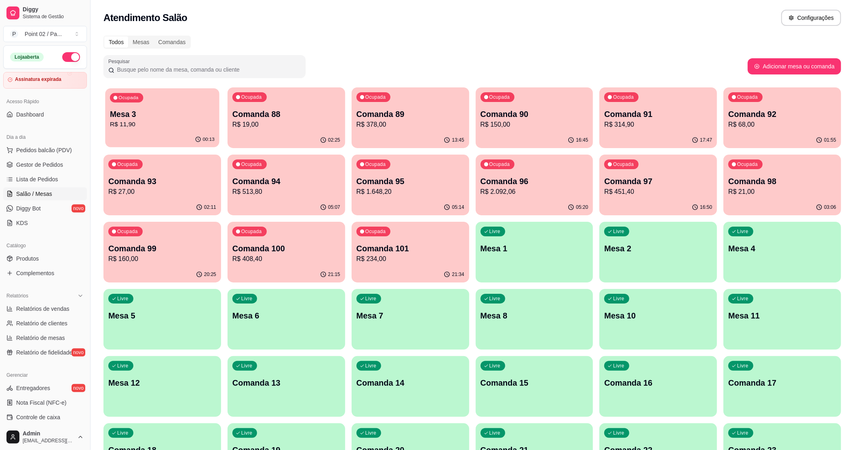
click at [114, 110] on p "Mesa 3" at bounding box center [162, 113] width 108 height 11
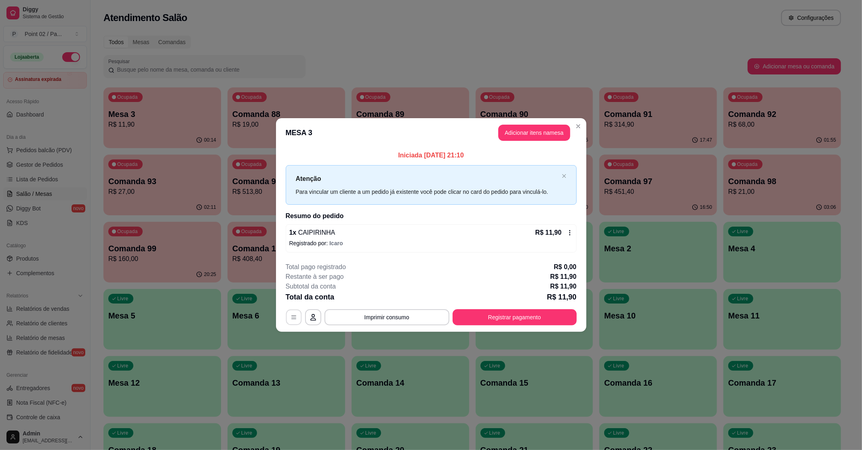
click at [295, 322] on button "button" at bounding box center [294, 317] width 16 height 16
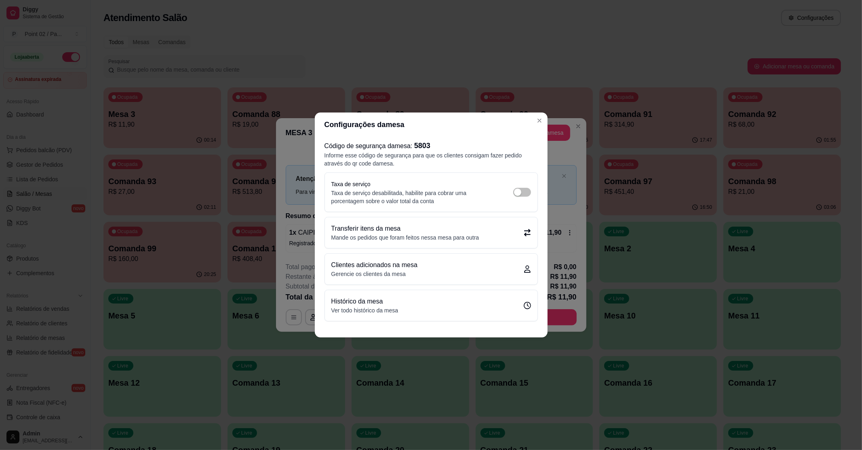
click at [374, 240] on p "Mande os pedidos que foram feitos nessa mesa para outra" at bounding box center [405, 237] width 148 height 8
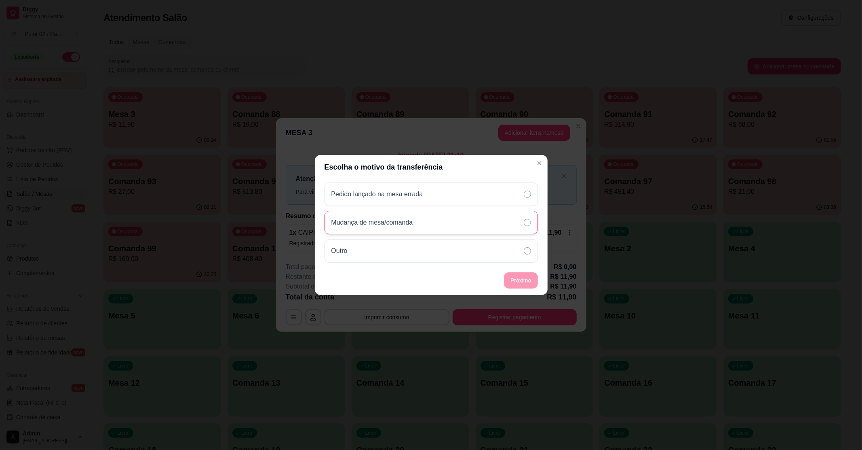
click at [382, 215] on div "Mudança de mesa/comanda" at bounding box center [431, 222] width 213 height 23
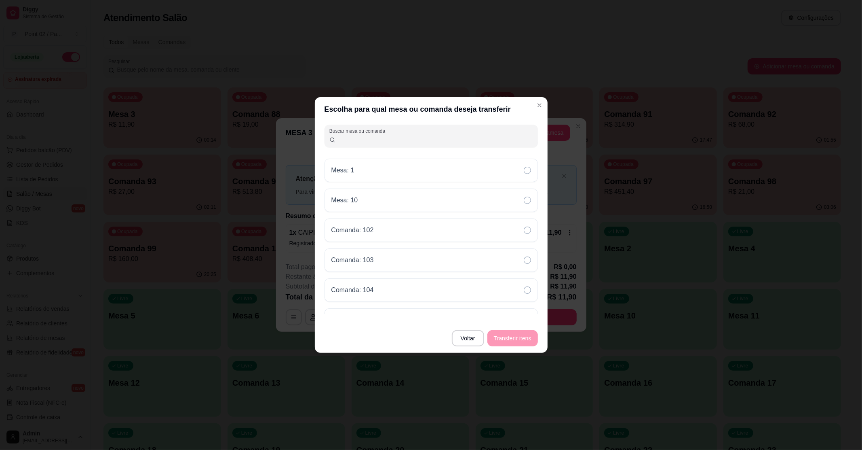
click at [414, 141] on input "Buscar mesa ou comanda" at bounding box center [435, 139] width 198 height 8
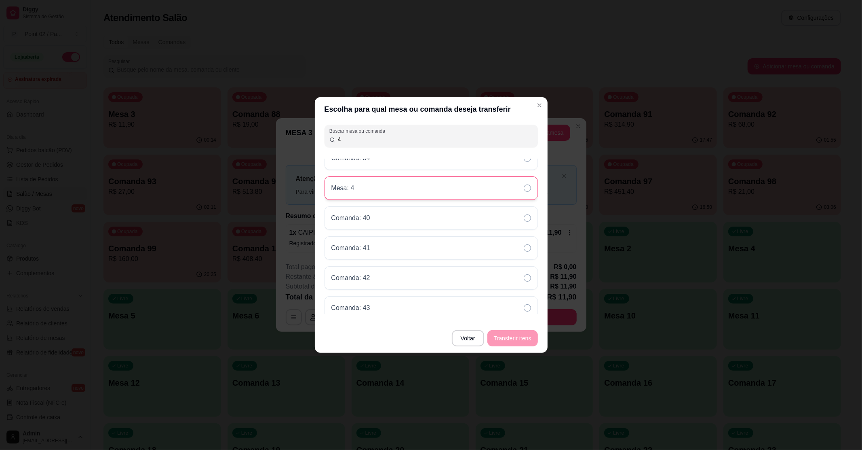
type input "4"
click at [445, 189] on div "Mesa: 4" at bounding box center [431, 187] width 213 height 23
click at [509, 332] on button "Transferir itens" at bounding box center [512, 338] width 49 height 16
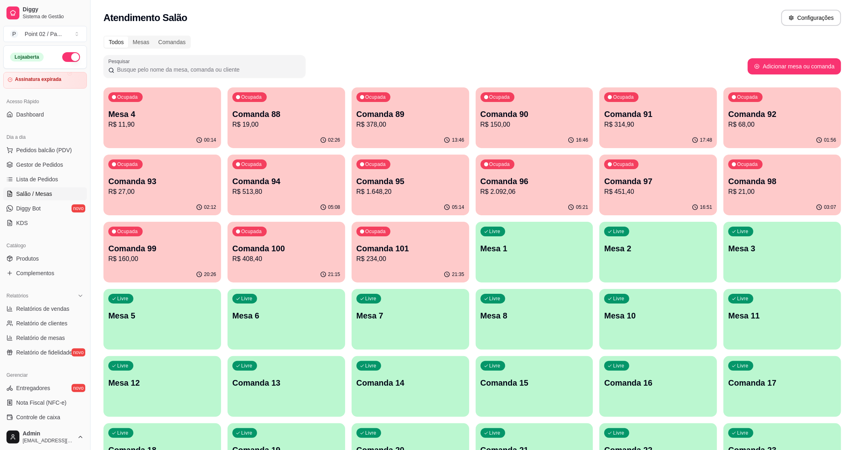
click at [554, 318] on p "Mesa 8" at bounding box center [535, 315] width 108 height 11
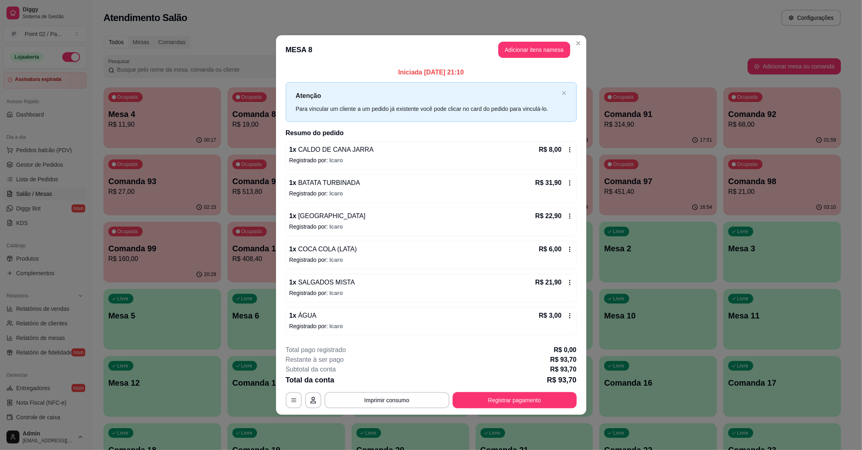
click at [349, 193] on p "Registrado por: Icaro" at bounding box center [431, 193] width 284 height 8
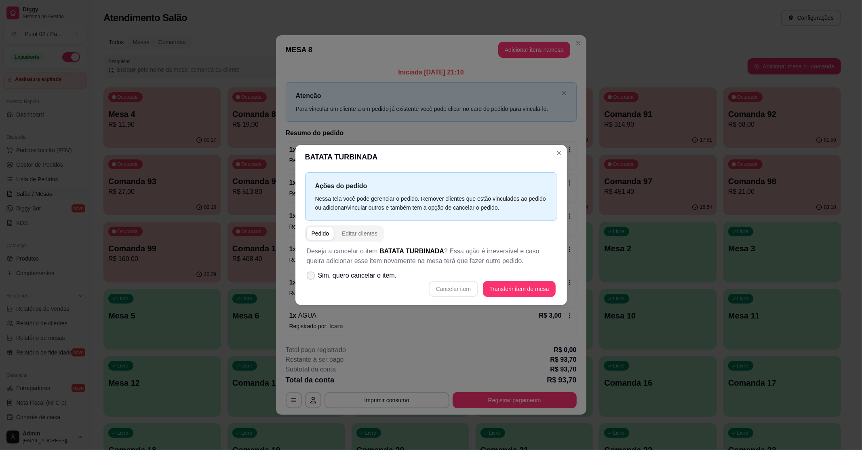
click at [357, 270] on span "Sim, quero cancelar o item." at bounding box center [357, 275] width 79 height 10
click at [312, 277] on input "Sim, quero cancelar o item." at bounding box center [308, 279] width 5 height 5
checkbox input "true"
click at [440, 281] on button "Cancelar item" at bounding box center [453, 289] width 49 height 16
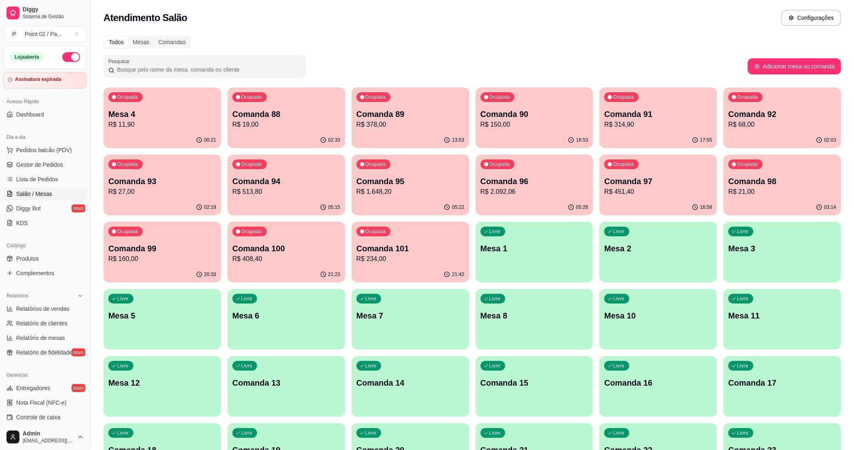
click at [273, 378] on p "Comanda 13" at bounding box center [286, 382] width 108 height 11
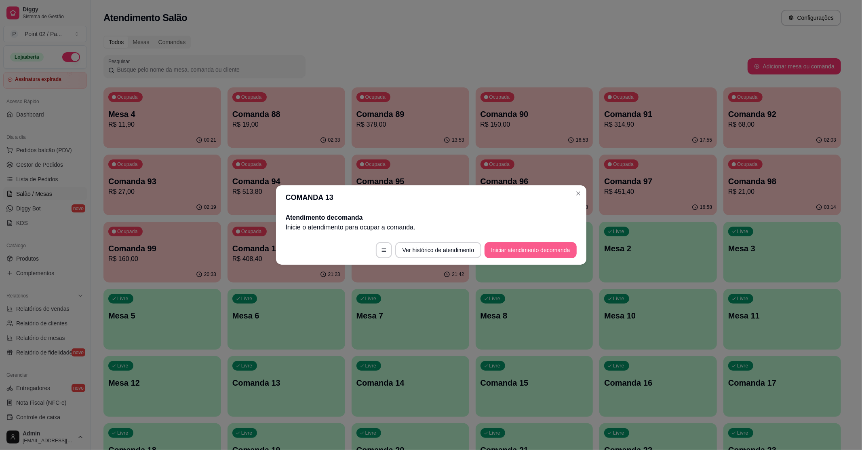
click at [559, 248] on button "Iniciar atendimento de comanda" at bounding box center [531, 250] width 92 height 16
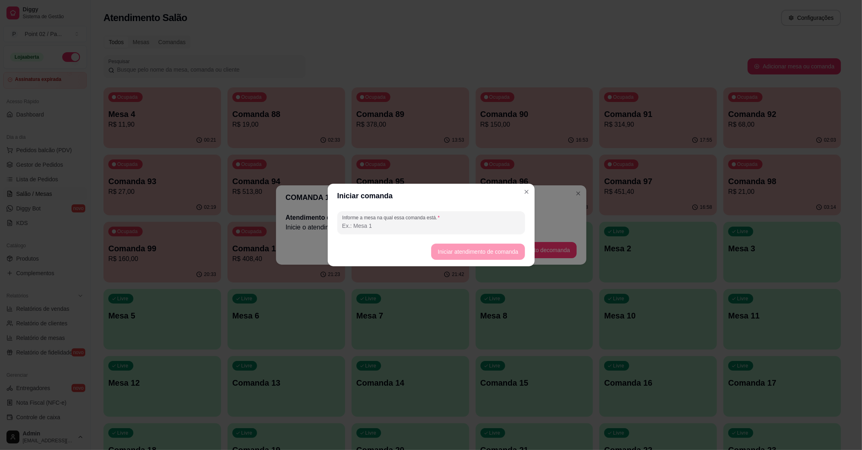
click at [445, 228] on input "Informe a mesa na qual essa comanda está." at bounding box center [431, 226] width 178 height 8
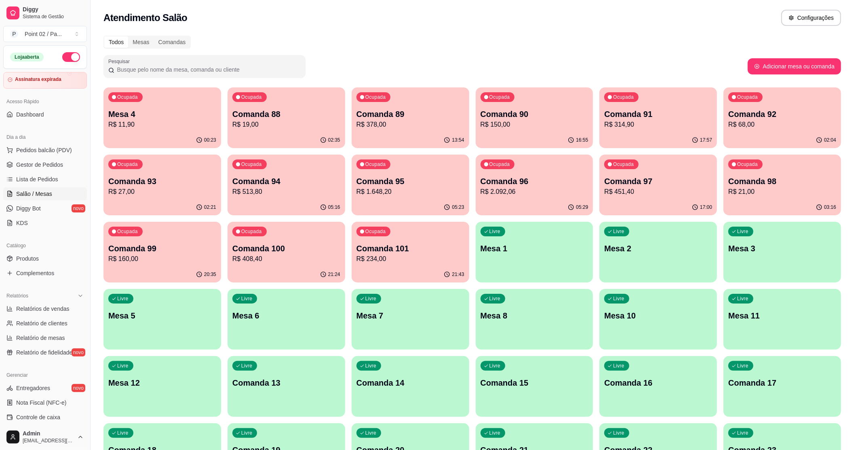
click at [199, 91] on div "Ocupada Mesa 4 R$ 11,90" at bounding box center [162, 109] width 118 height 45
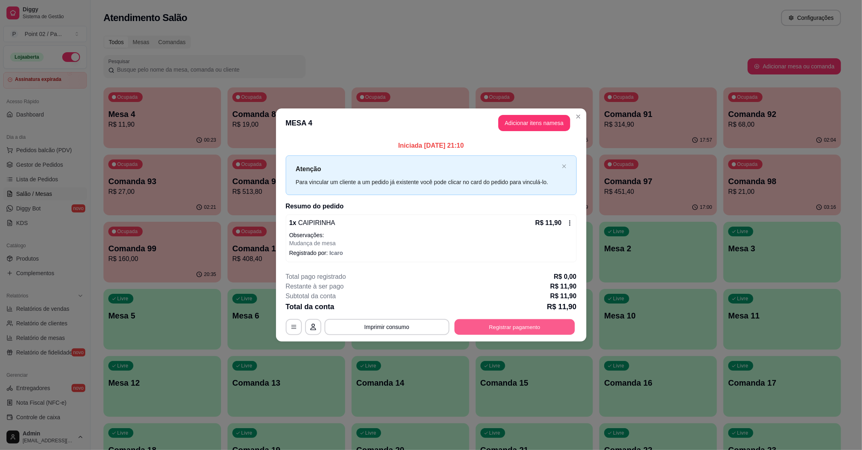
click at [523, 321] on button "Registrar pagamento" at bounding box center [514, 327] width 120 height 16
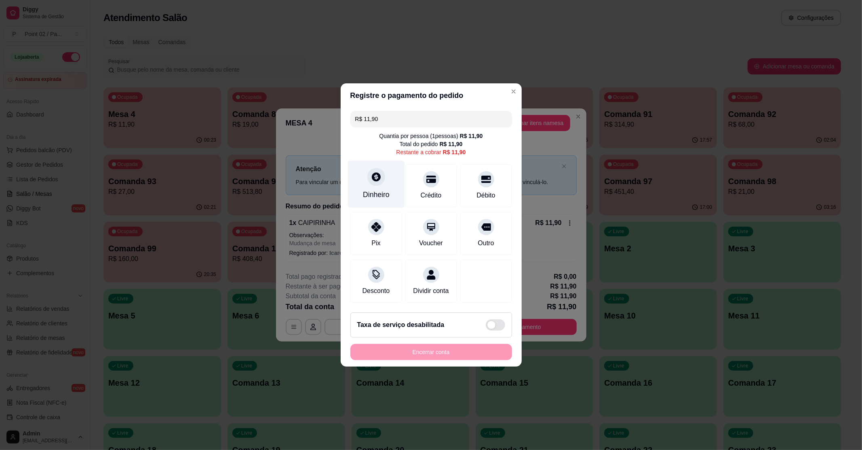
click at [382, 164] on div "Dinheiro" at bounding box center [376, 183] width 57 height 47
type input "R$ 0,00"
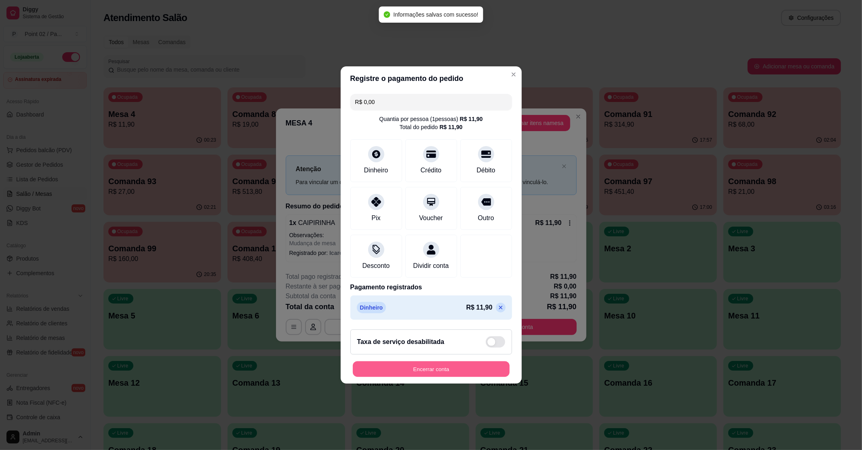
click at [427, 374] on button "Encerrar conta" at bounding box center [431, 369] width 157 height 16
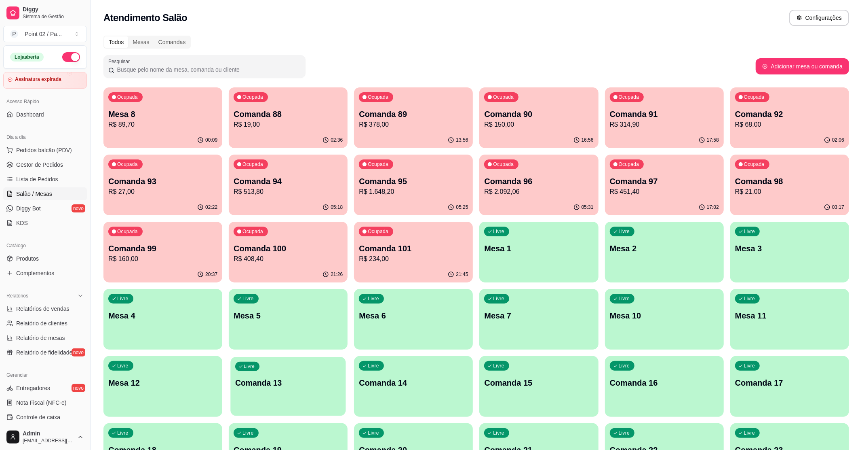
click at [283, 374] on div "Livre Comanda 13" at bounding box center [288, 381] width 115 height 49
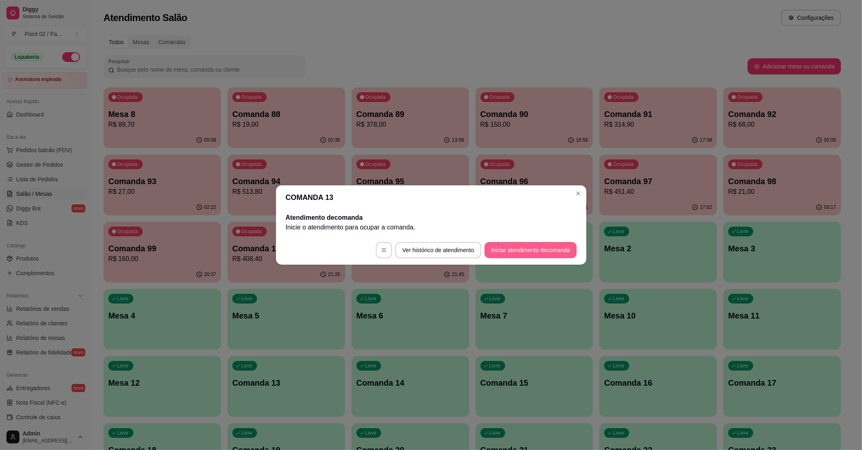
click at [555, 253] on button "Iniciar atendimento de comanda" at bounding box center [531, 250] width 92 height 16
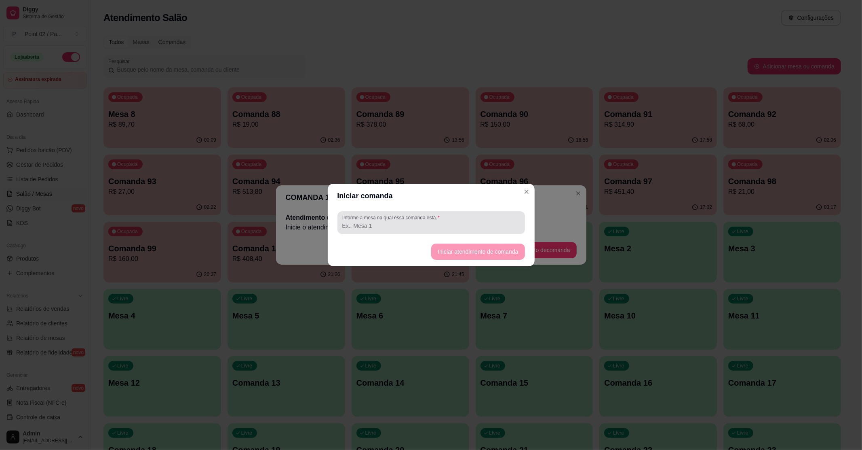
click at [487, 230] on div "Informe a mesa na qual essa comanda está." at bounding box center [432, 222] width 188 height 23
type input "joao alex"
click at [477, 247] on button "Iniciar atendimento de comanda" at bounding box center [477, 251] width 93 height 16
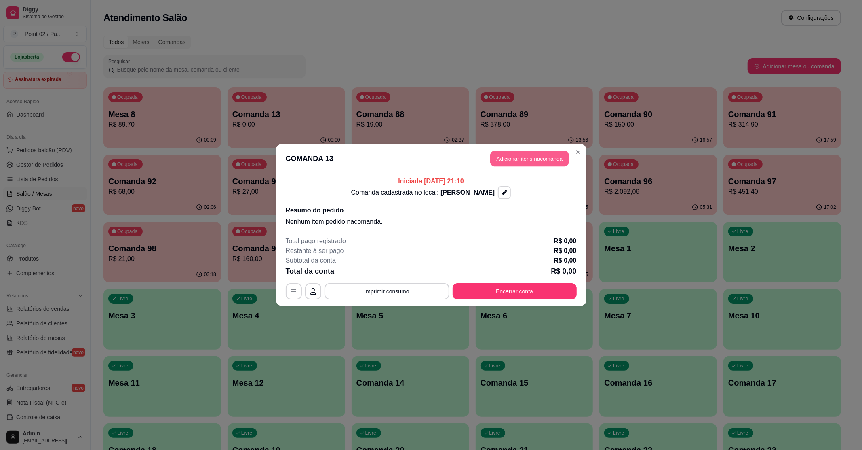
click at [545, 157] on button "Adicionar itens na comanda" at bounding box center [529, 159] width 79 height 16
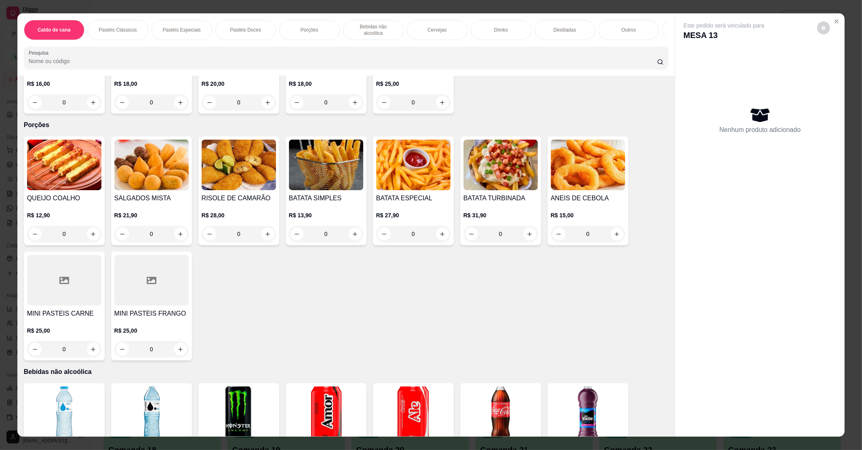
scroll to position [593, 0]
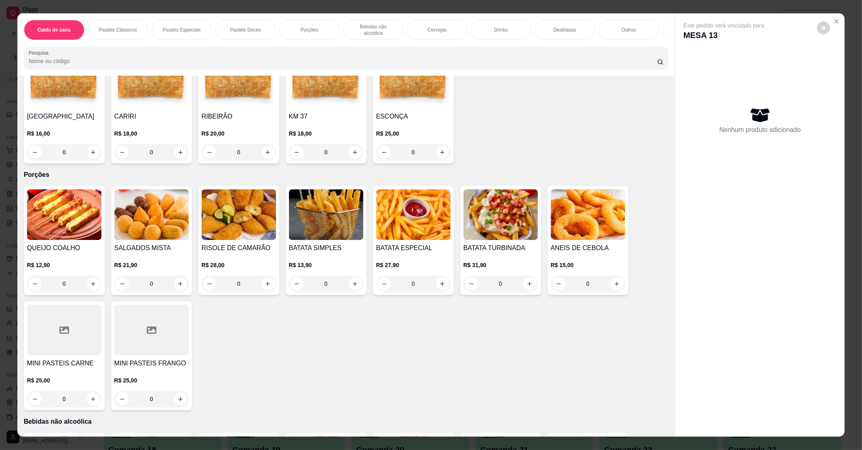
click at [317, 230] on img at bounding box center [326, 214] width 74 height 51
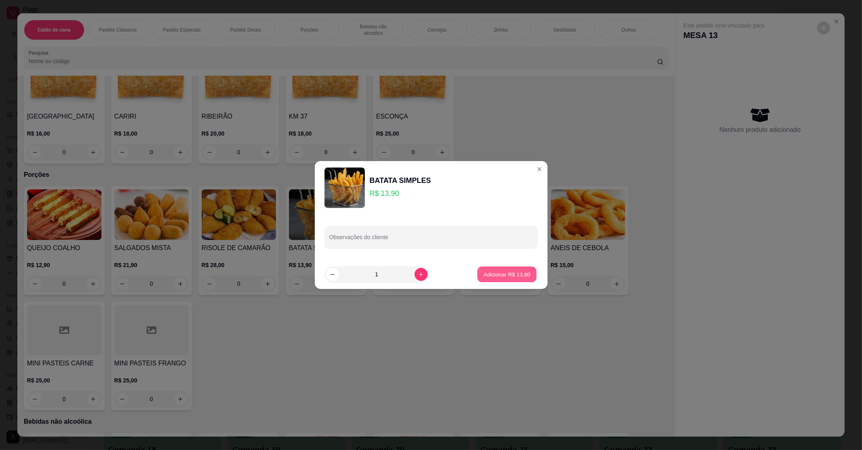
click at [478, 280] on button "Adicionar R$ 13,90" at bounding box center [507, 274] width 59 height 16
type input "1"
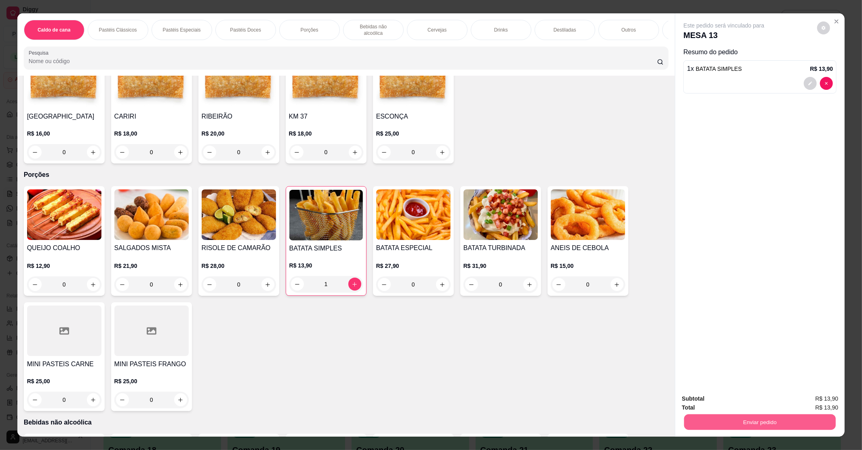
click at [760, 417] on button "Enviar pedido" at bounding box center [760, 422] width 152 height 16
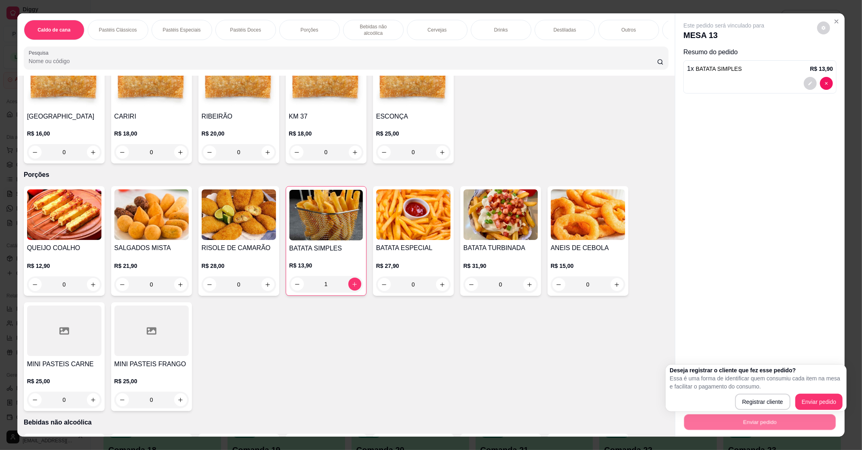
click at [796, 403] on div "Registrar cliente Enviar pedido" at bounding box center [756, 401] width 173 height 16
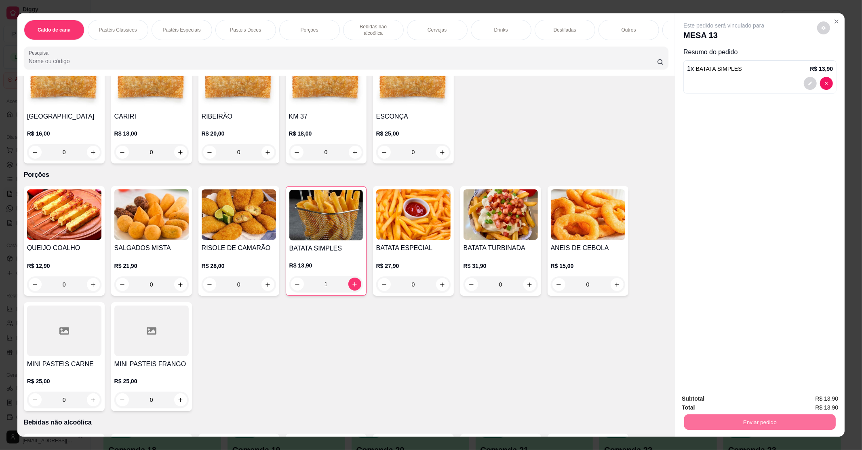
click at [798, 401] on button "Enviar pedido" at bounding box center [817, 401] width 44 height 15
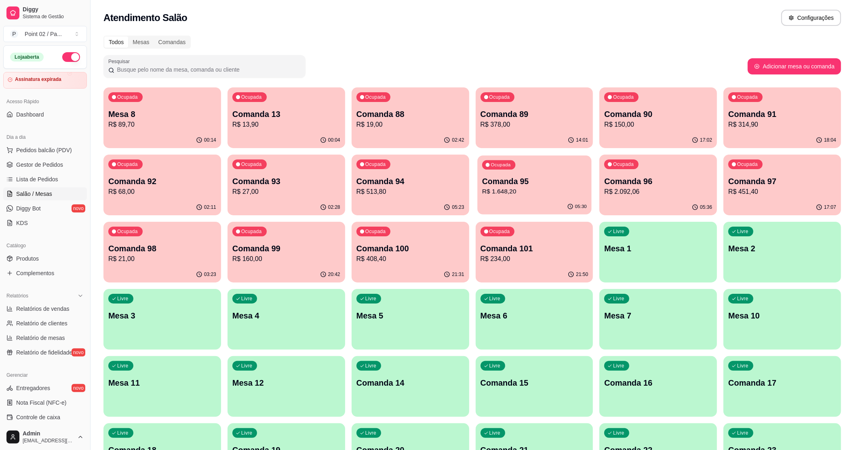
click at [506, 183] on p "Comanda 95" at bounding box center [534, 181] width 105 height 11
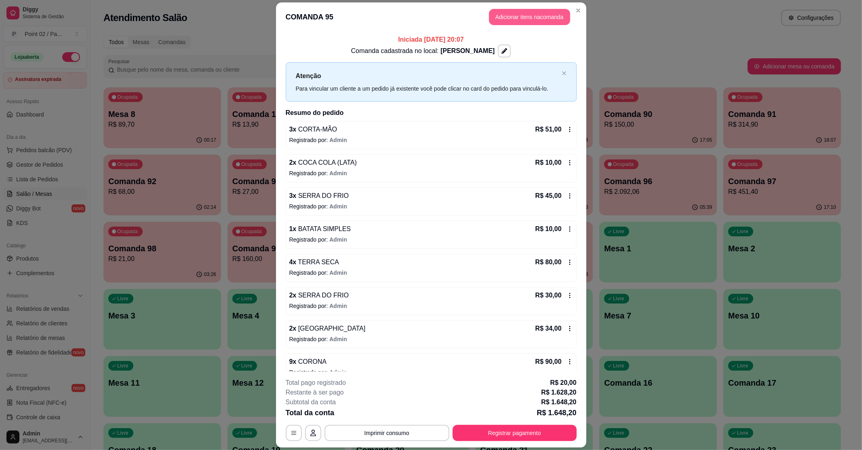
click at [524, 17] on button "Adicionar itens na comanda" at bounding box center [529, 17] width 81 height 16
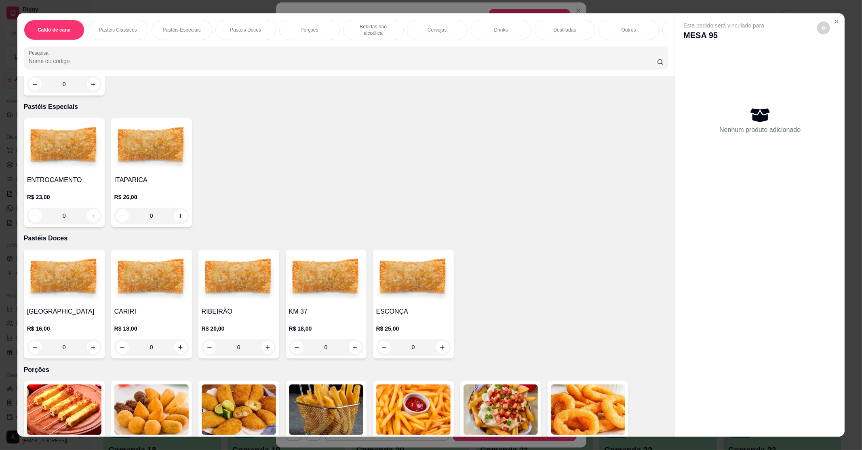
scroll to position [485, 0]
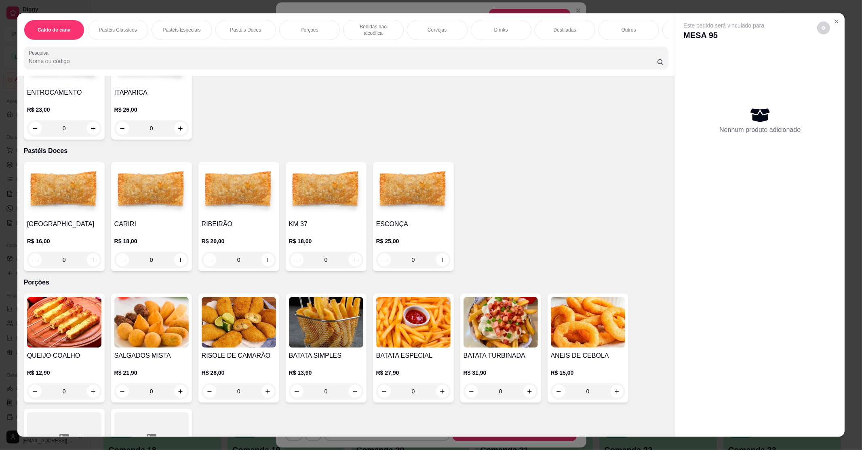
click at [159, 314] on img at bounding box center [151, 322] width 74 height 51
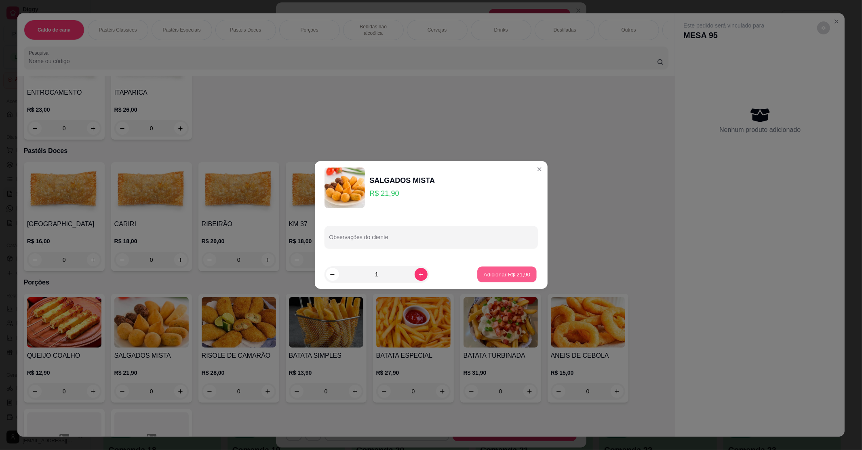
click at [518, 278] on button "Adicionar R$ 21,90" at bounding box center [507, 274] width 59 height 16
type input "1"
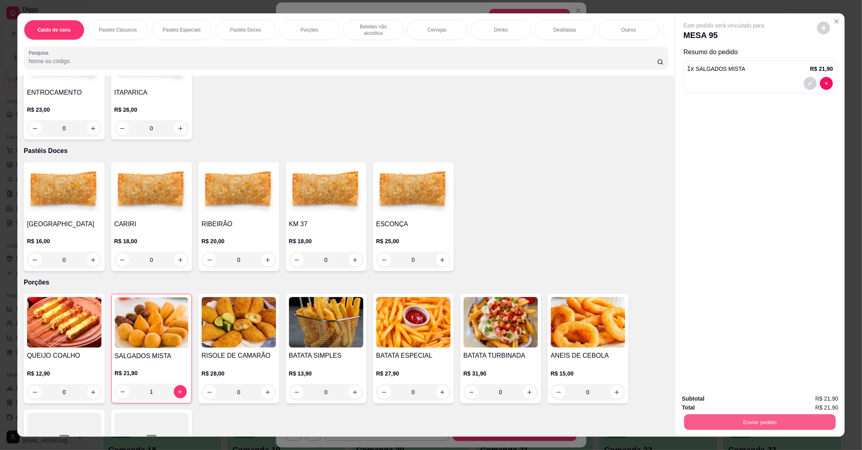
click at [750, 427] on button "Enviar pedido" at bounding box center [760, 422] width 152 height 16
click at [810, 402] on button "Enviar pedido" at bounding box center [817, 401] width 46 height 15
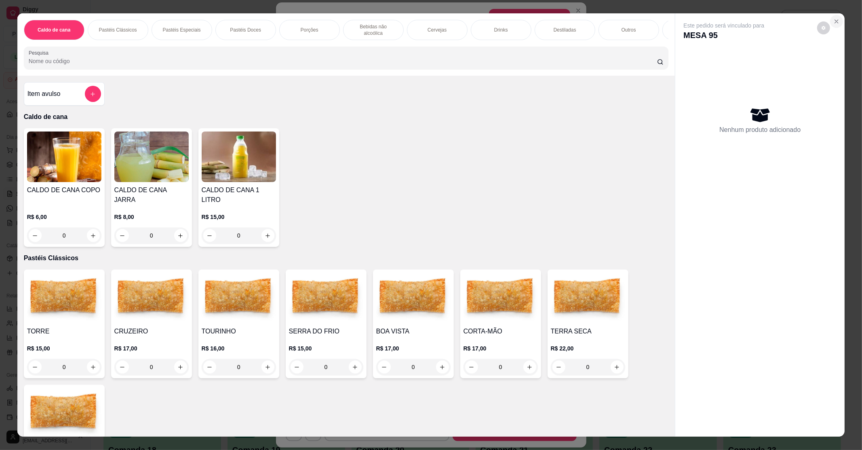
click at [838, 18] on button "Close" at bounding box center [836, 21] width 13 height 13
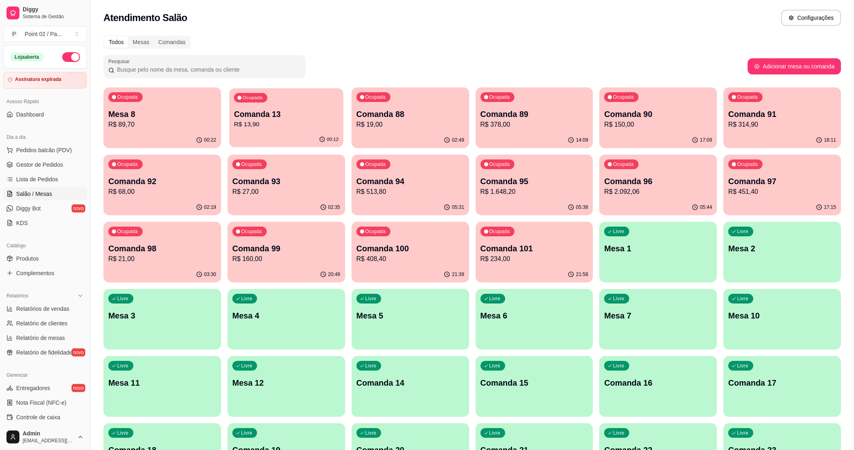
click at [257, 117] on p "Comanda 13" at bounding box center [286, 114] width 105 height 11
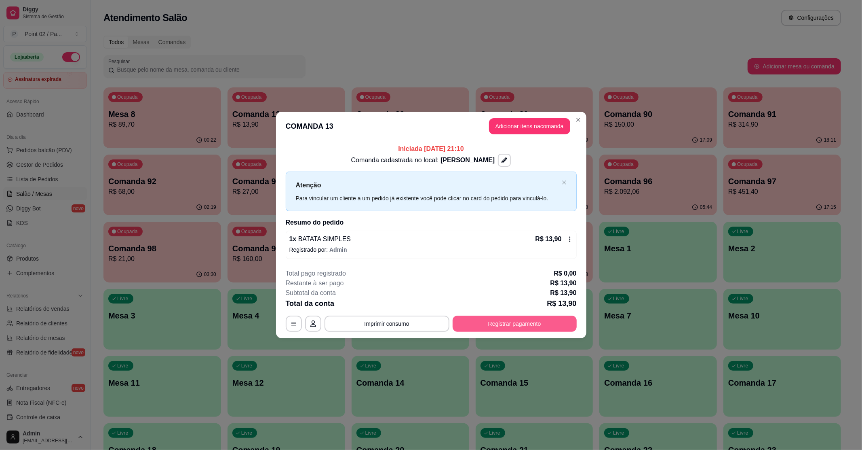
click at [563, 319] on button "Registrar pagamento" at bounding box center [515, 323] width 124 height 16
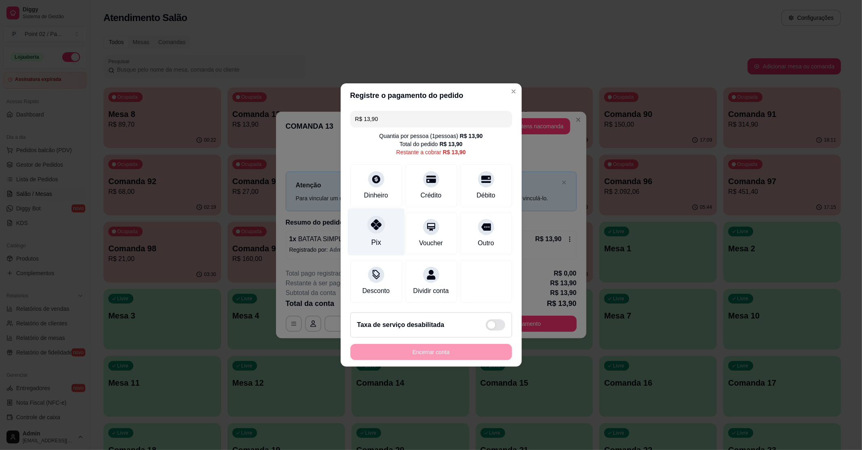
click at [372, 225] on div at bounding box center [376, 224] width 18 height 18
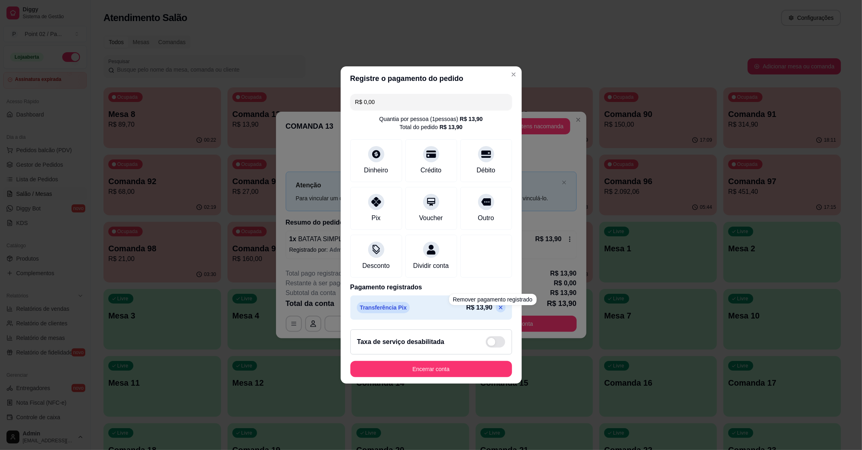
click at [498, 310] on icon at bounding box center [501, 307] width 6 height 6
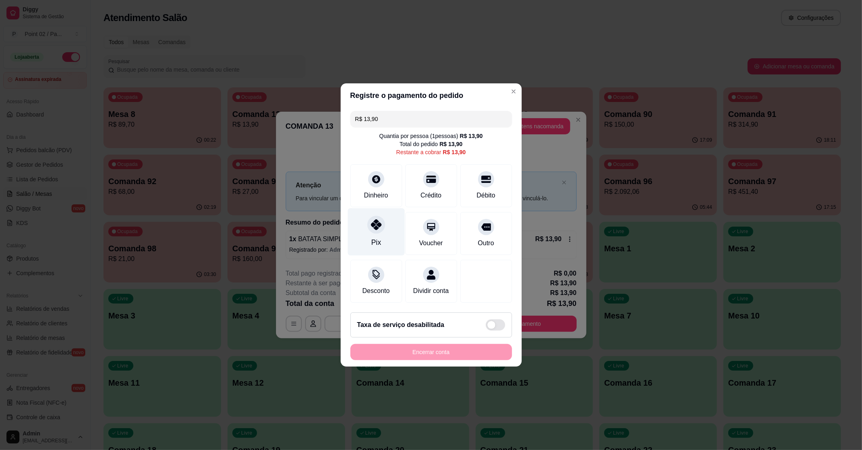
click at [378, 222] on icon at bounding box center [376, 224] width 11 height 11
type input "R$ 0,00"
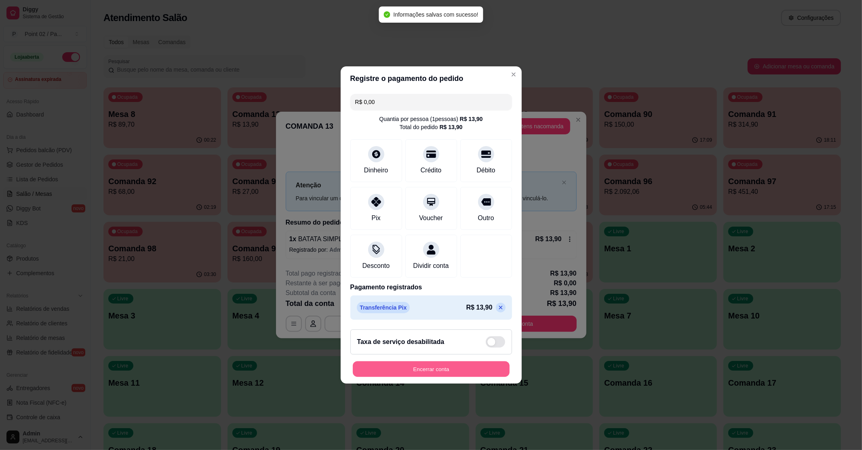
click at [407, 371] on button "Encerrar conta" at bounding box center [431, 369] width 157 height 16
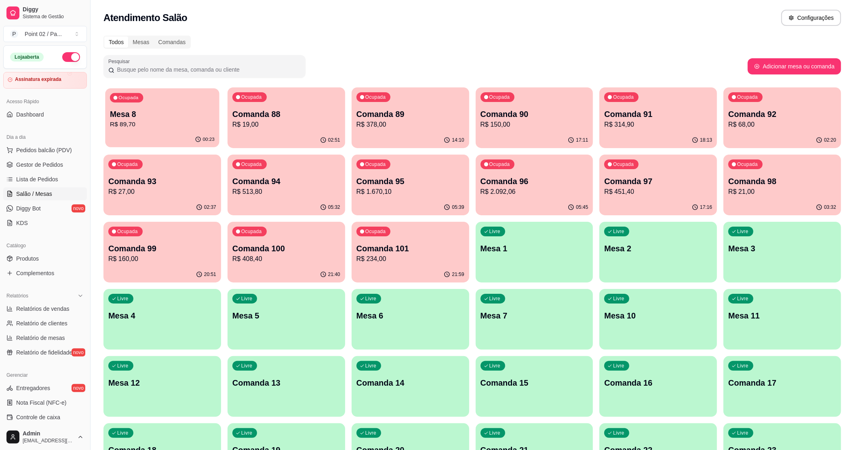
click at [198, 120] on p "R$ 89,70" at bounding box center [162, 124] width 105 height 9
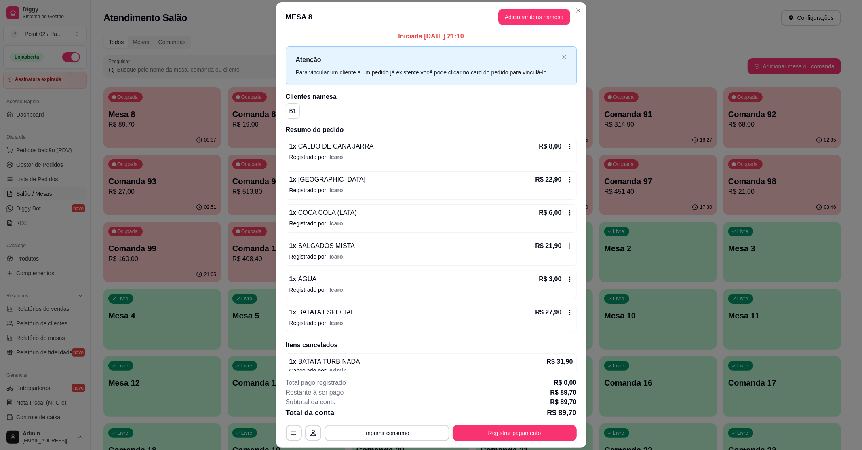
scroll to position [0, 0]
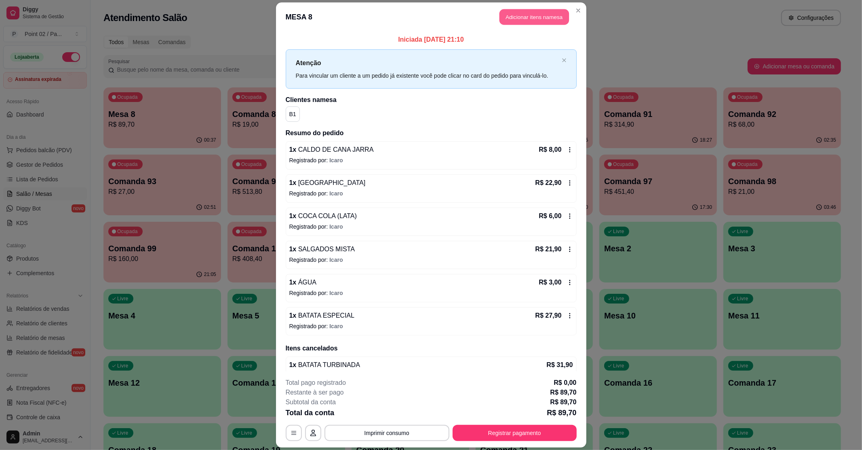
click at [553, 18] on button "Adicionar itens na mesa" at bounding box center [535, 17] width 70 height 16
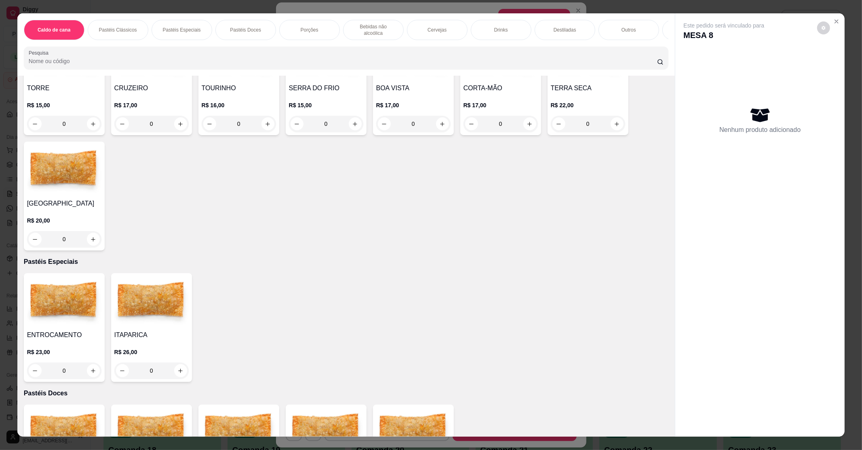
scroll to position [27, 0]
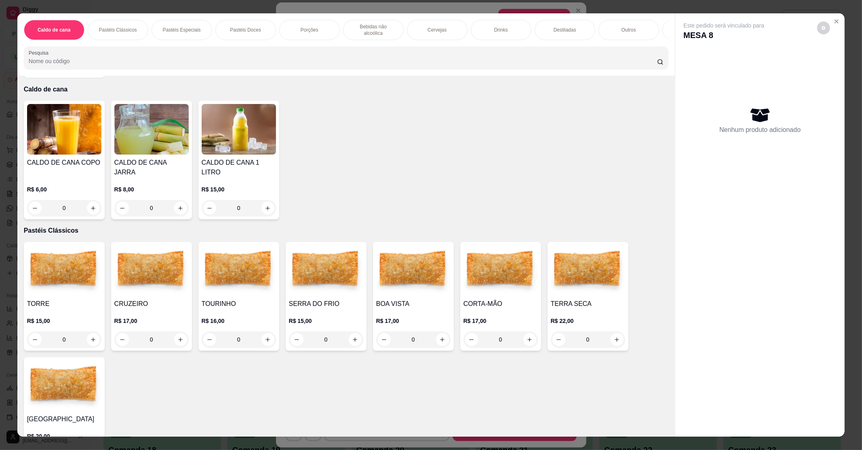
click at [487, 22] on div "Drinks" at bounding box center [501, 30] width 61 height 20
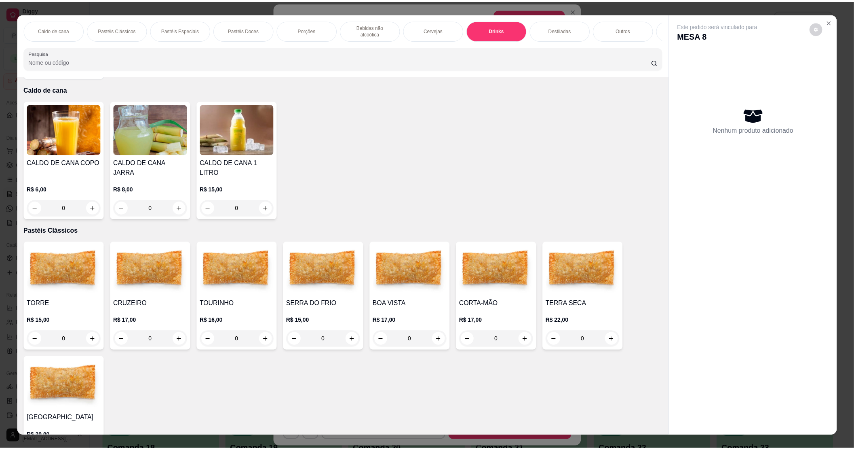
scroll to position [12, 0]
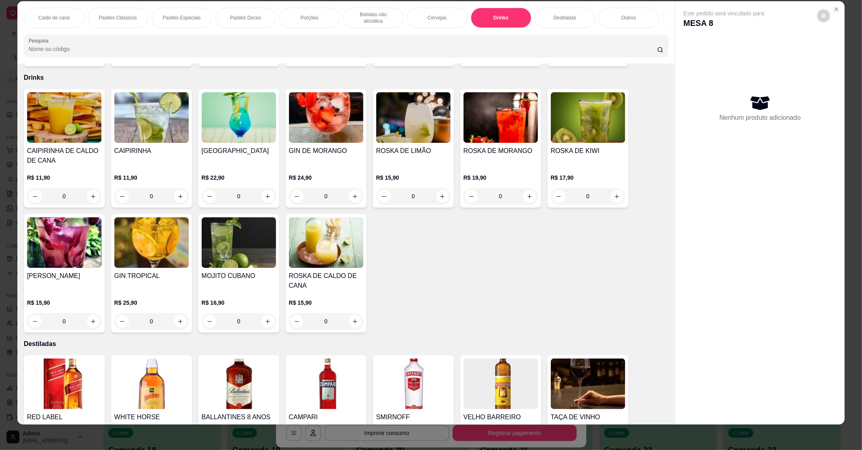
click at [74, 121] on img at bounding box center [64, 117] width 74 height 51
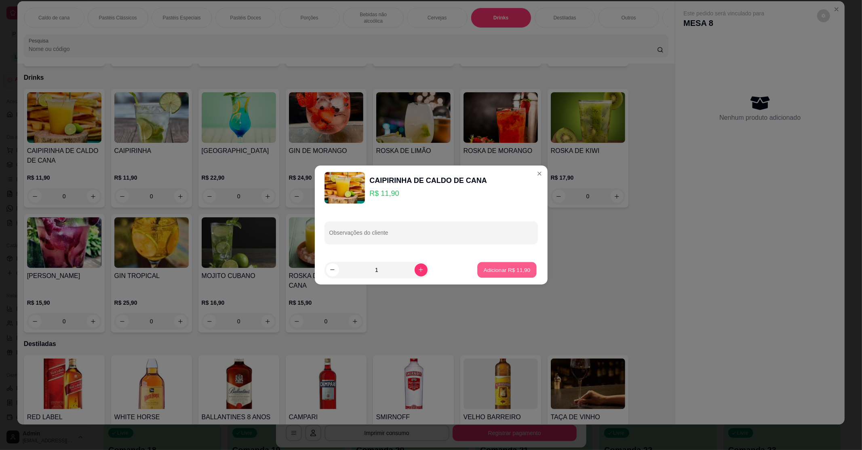
click at [500, 275] on button "Adicionar R$ 11,90" at bounding box center [507, 270] width 59 height 16
type input "1"
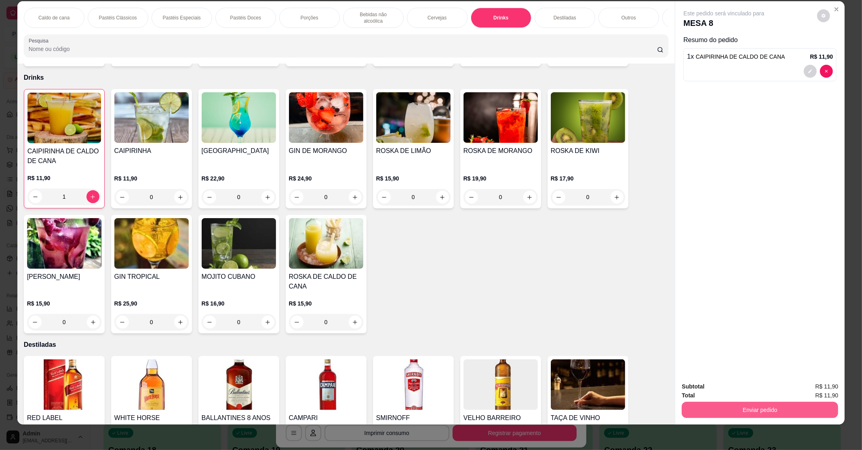
click at [694, 409] on button "Enviar pedido" at bounding box center [760, 409] width 156 height 16
click at [829, 390] on button "Enviar pedido" at bounding box center [817, 389] width 44 height 15
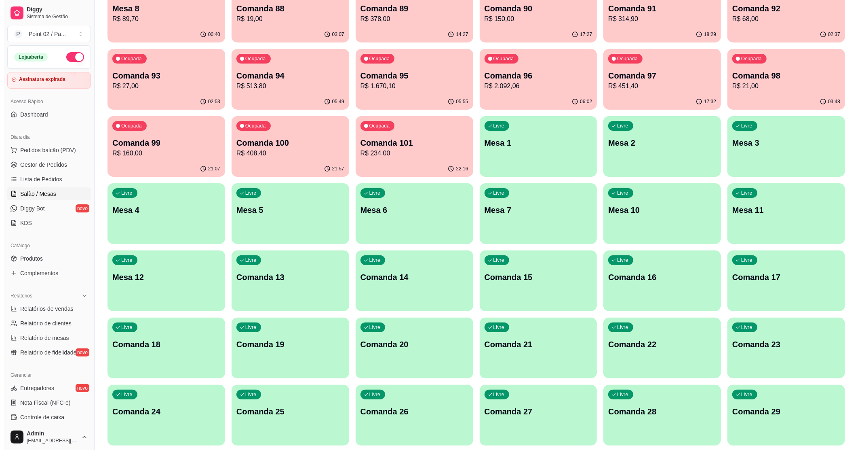
scroll to position [108, 0]
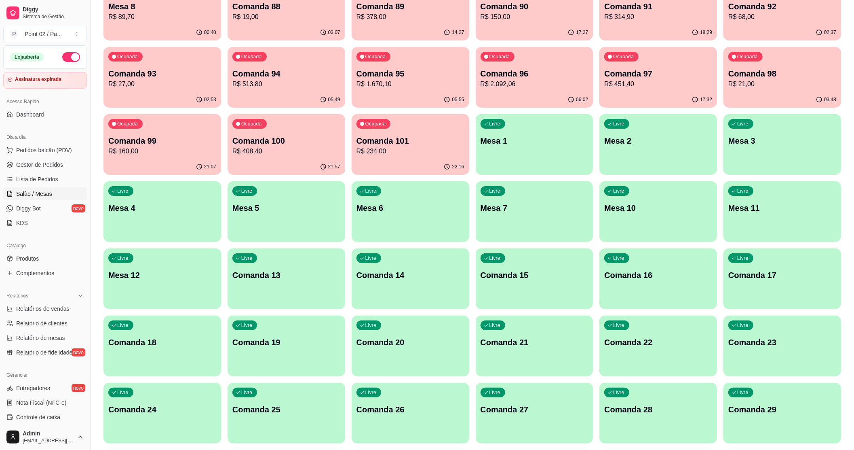
click at [409, 216] on div "Livre Mesa 6" at bounding box center [411, 206] width 118 height 51
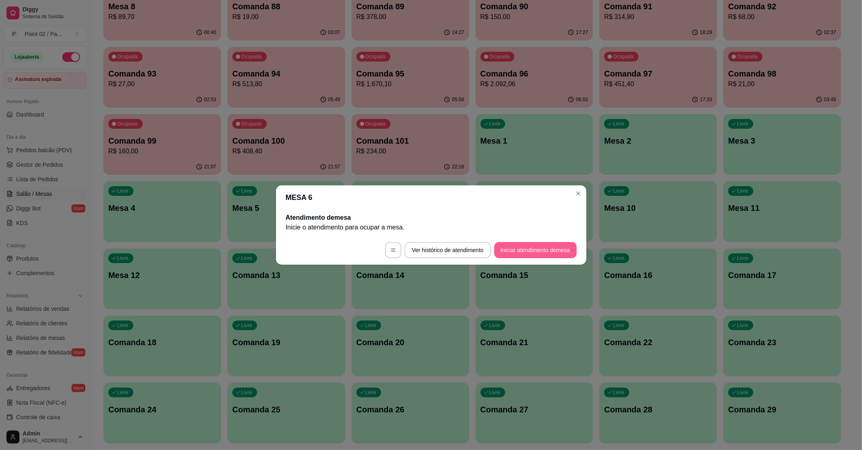
click at [540, 248] on button "Iniciar atendimento de mesa" at bounding box center [535, 250] width 82 height 16
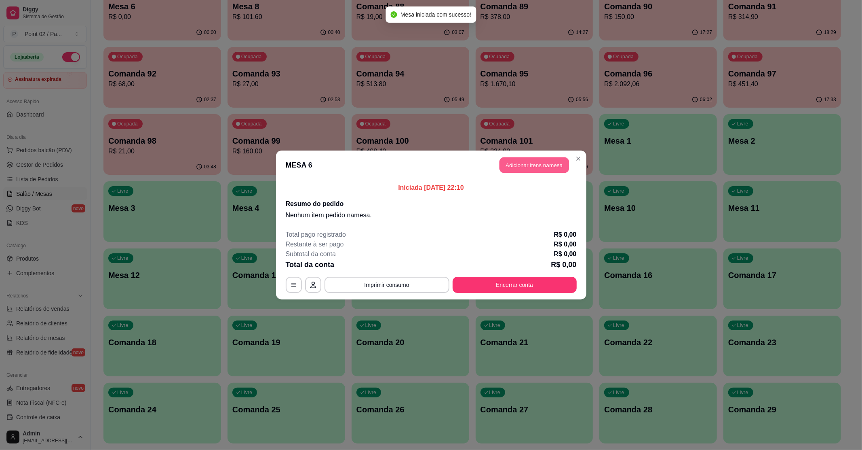
click at [565, 166] on button "Adicionar itens na mesa" at bounding box center [535, 165] width 70 height 16
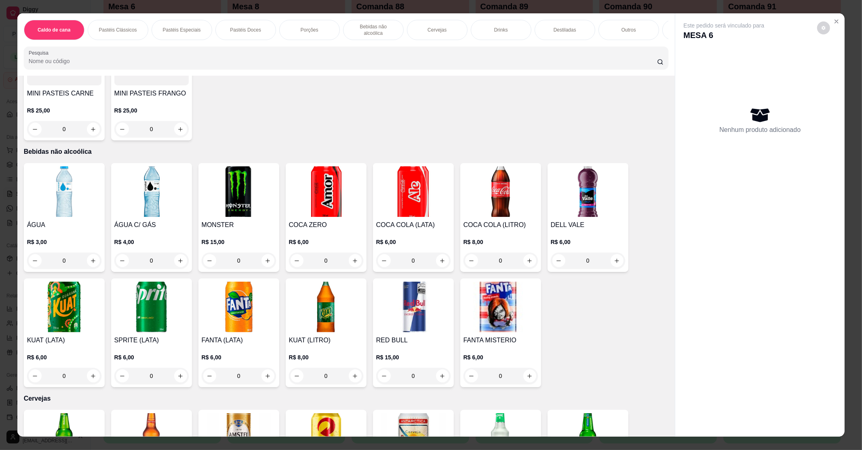
scroll to position [1024, 0]
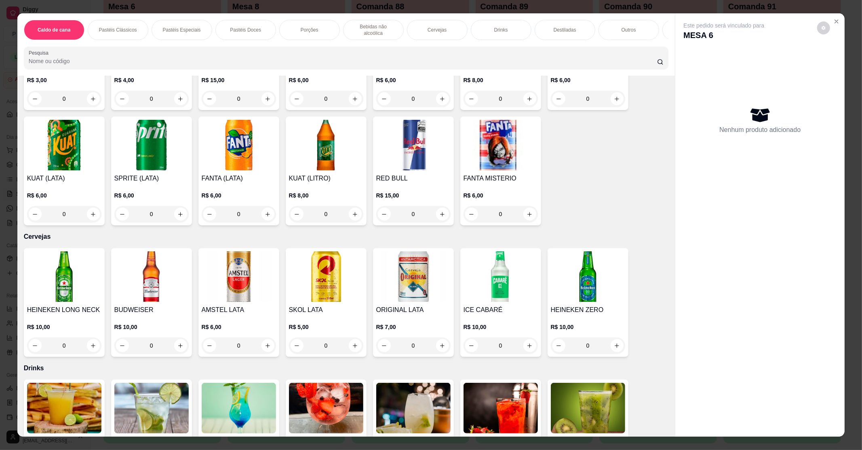
click at [264, 290] on img at bounding box center [239, 276] width 74 height 51
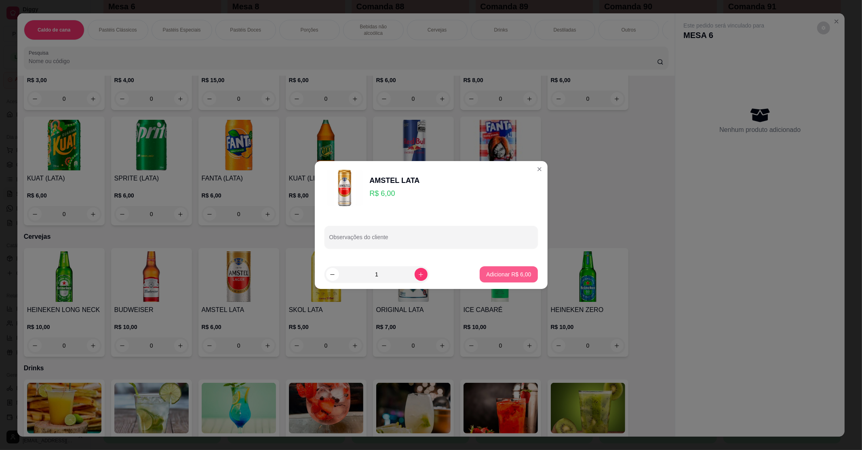
click at [504, 272] on p "Adicionar R$ 6,00" at bounding box center [508, 274] width 45 height 8
type input "1"
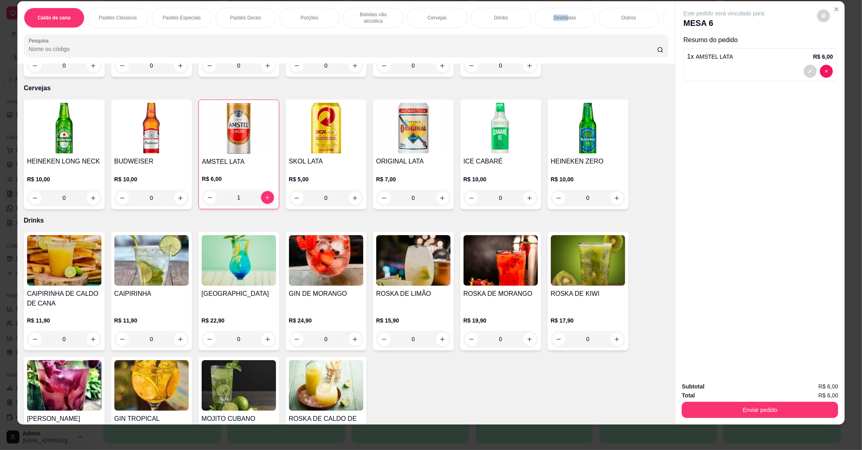
scroll to position [0, 0]
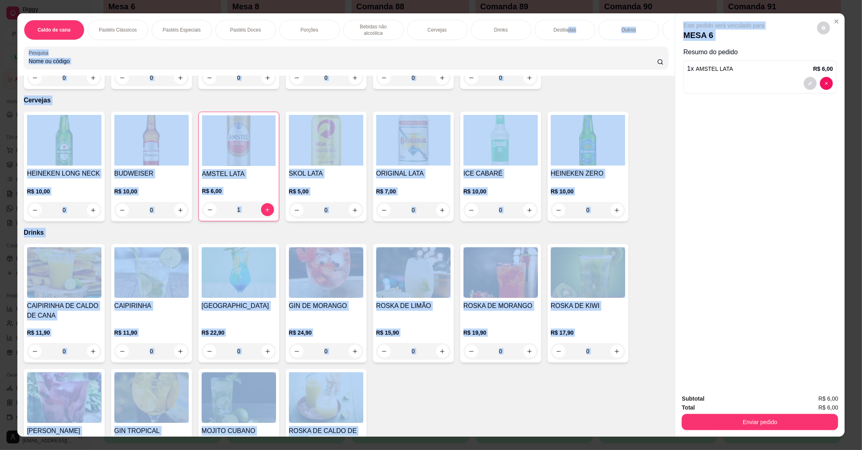
drag, startPoint x: 565, startPoint y: 11, endPoint x: 694, endPoint y: 55, distance: 136.5
click at [671, 46] on div "Caldo de cana Pastéis Clássicos Pastéis Especiais Pastéis Doces Porções Bebidas…" at bounding box center [431, 224] width 828 height 422
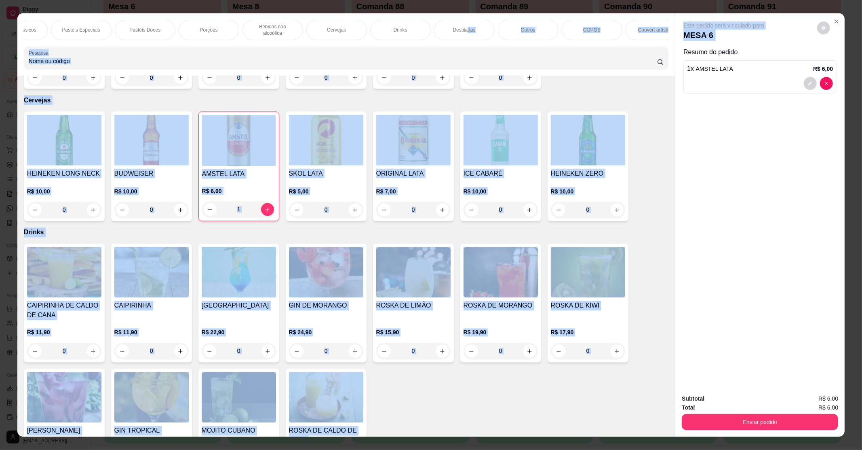
click at [637, 99] on div "Item avulso Caldo de cana CALDO DE CANA COPO R$ 6,00 0 CALDO DE CANA JARRA R$ 8…" at bounding box center [346, 256] width 658 height 360
click at [636, 114] on div "HEINEKEN LONG NECK R$ 10,00 0 BUDWEISER R$ 10,00 0 AMSTEL LATA R$ 6,00 1 SKOL L…" at bounding box center [346, 167] width 645 height 110
click at [615, 188] on p "R$ 10,00" at bounding box center [588, 191] width 74 height 8
click at [835, 22] on icon "Close" at bounding box center [836, 21] width 3 height 3
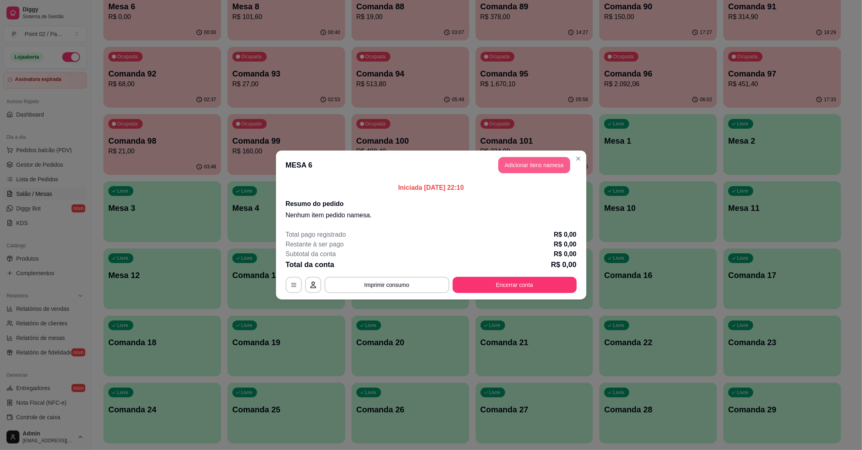
click at [555, 160] on button "Adicionar itens na mesa" at bounding box center [534, 165] width 72 height 16
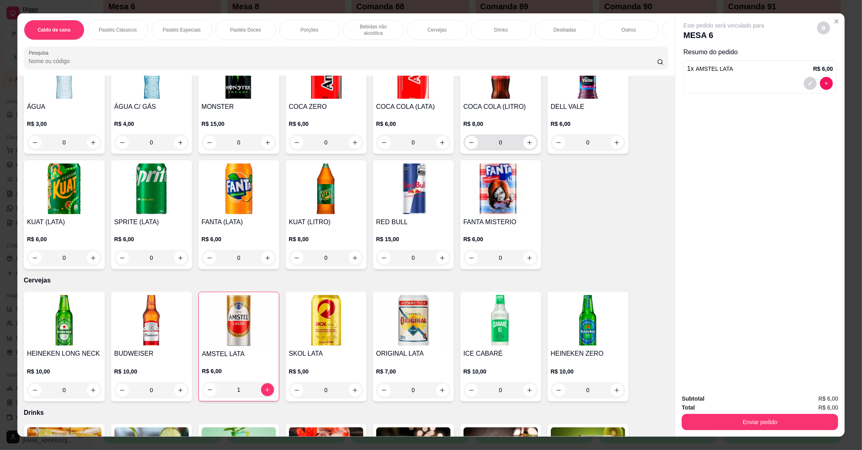
scroll to position [1024, 0]
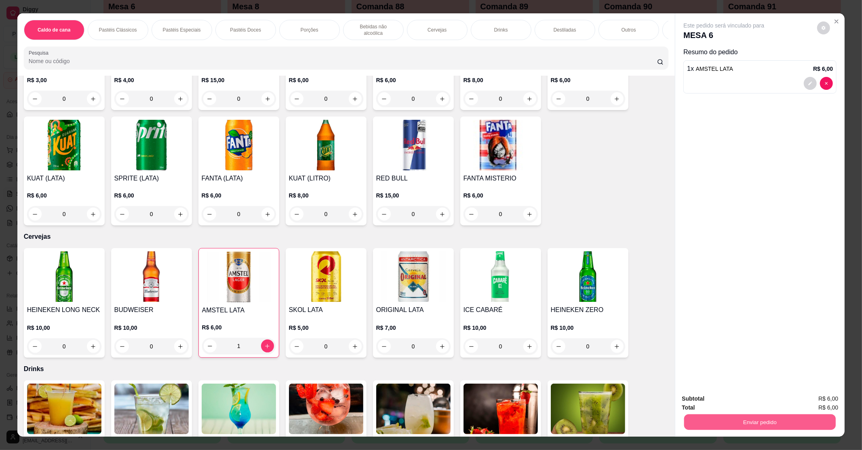
click at [743, 424] on button "Enviar pedido" at bounding box center [760, 422] width 152 height 16
click at [812, 398] on button "Enviar pedido" at bounding box center [817, 401] width 44 height 15
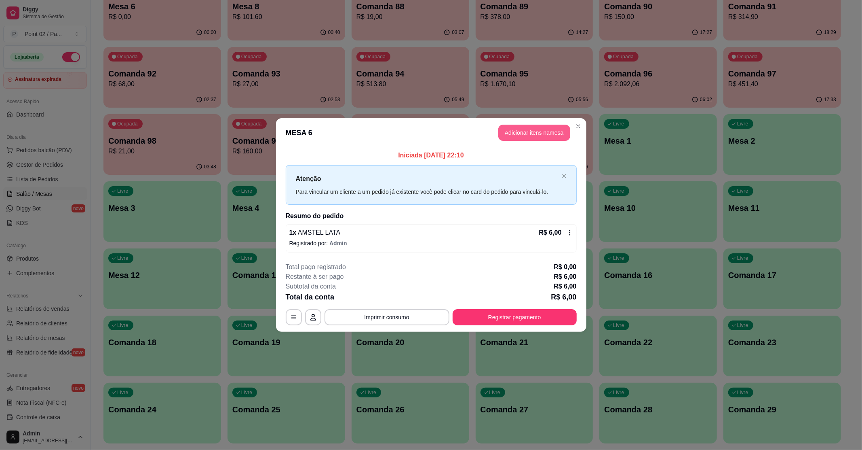
click at [557, 131] on button "Adicionar itens na mesa" at bounding box center [534, 133] width 72 height 16
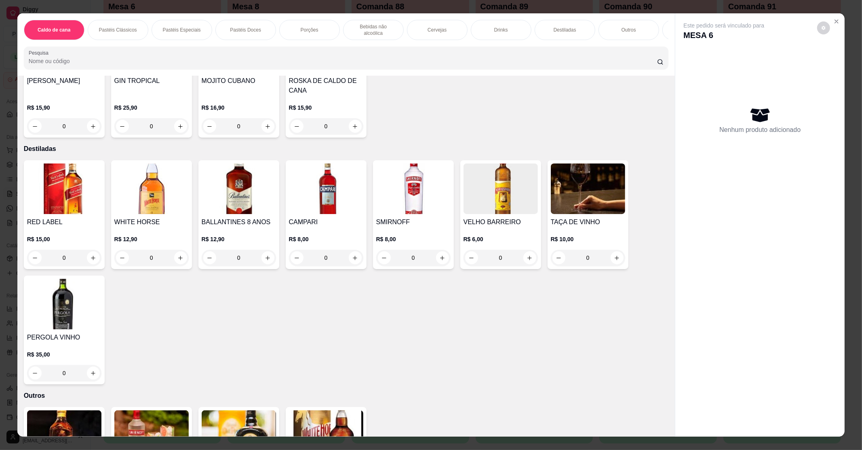
scroll to position [1779, 0]
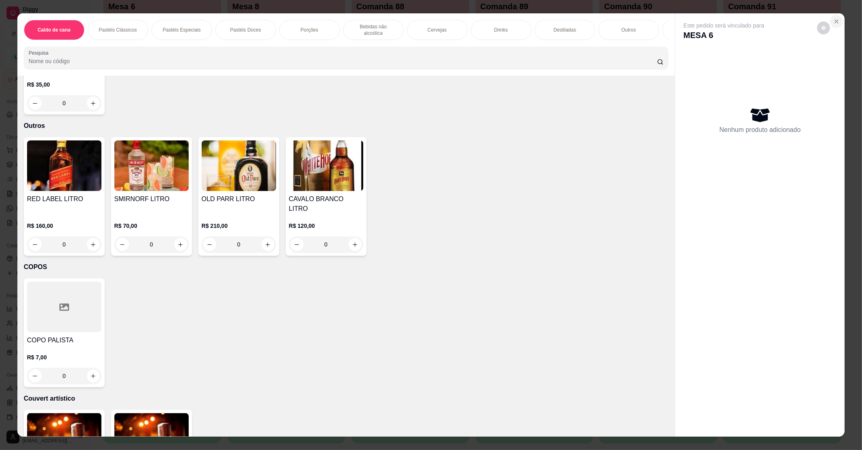
click at [834, 20] on icon "Close" at bounding box center [837, 21] width 6 height 6
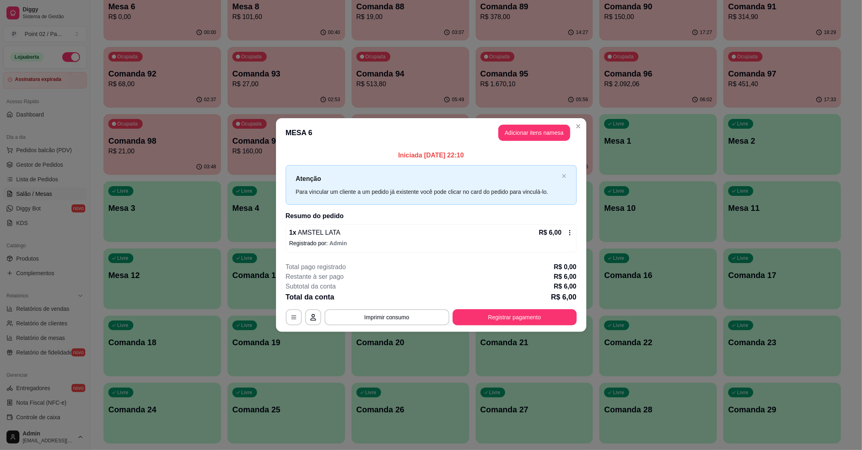
click at [571, 228] on div "R$ 6,00" at bounding box center [556, 233] width 34 height 10
click at [546, 134] on button "Adicionar itens na mesa" at bounding box center [534, 133] width 72 height 16
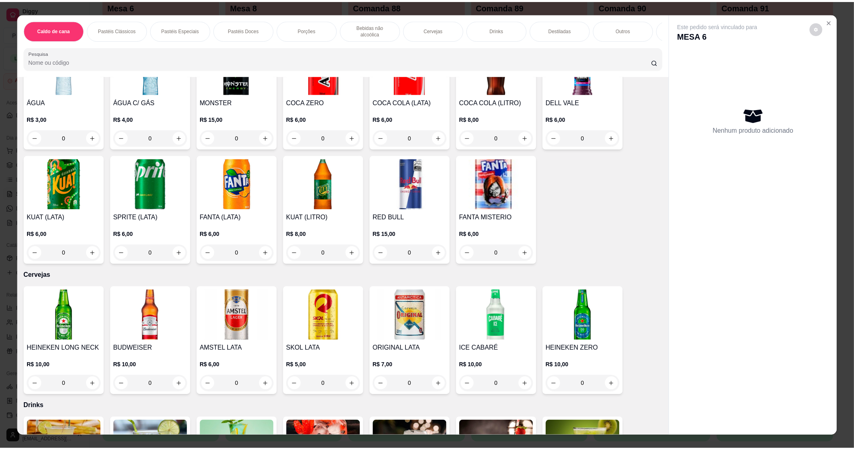
scroll to position [970, 0]
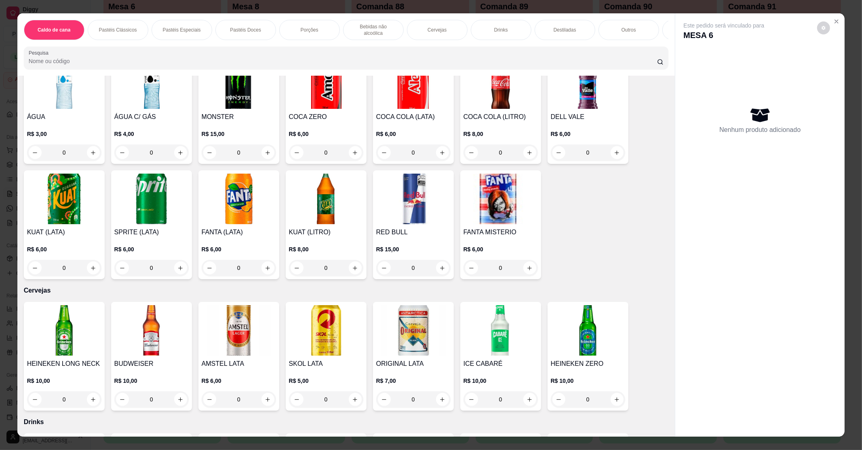
click at [255, 316] on img at bounding box center [239, 330] width 74 height 51
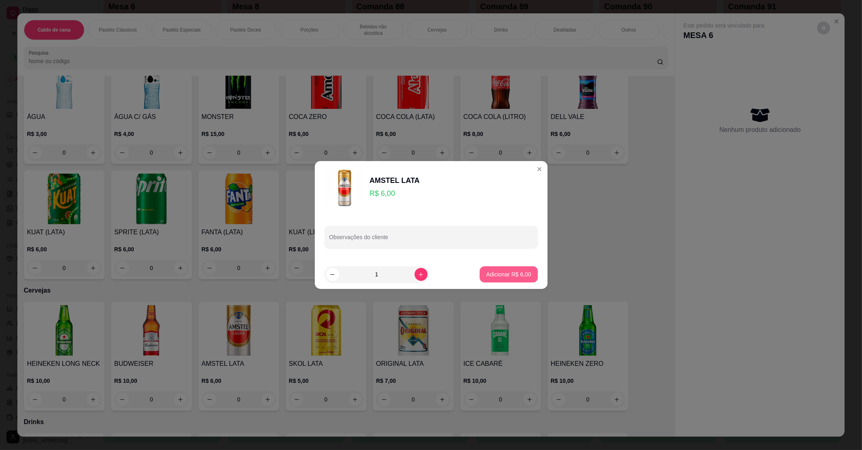
click at [499, 277] on p "Adicionar R$ 6,00" at bounding box center [508, 274] width 45 height 8
type input "1"
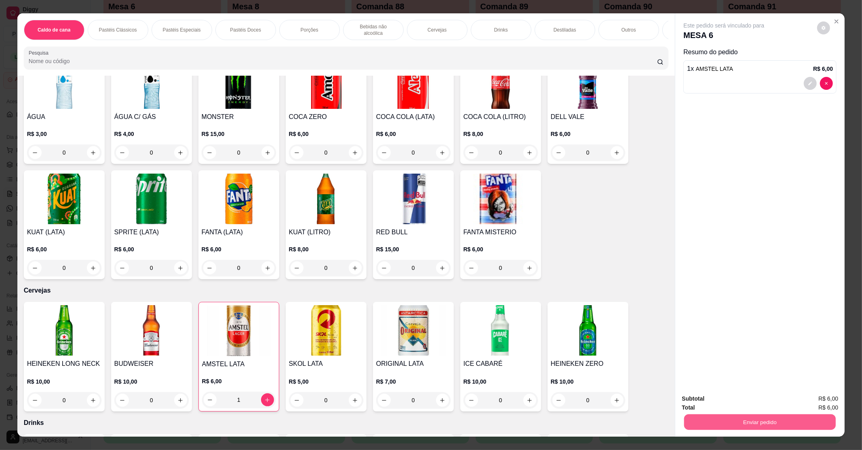
click at [710, 421] on button "Enviar pedido" at bounding box center [760, 422] width 152 height 16
click at [808, 400] on button "Enviar pedido" at bounding box center [817, 401] width 46 height 15
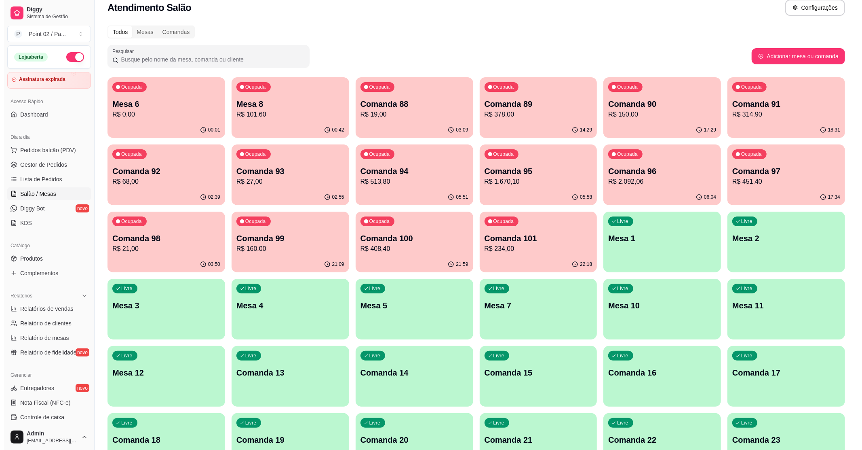
scroll to position [0, 0]
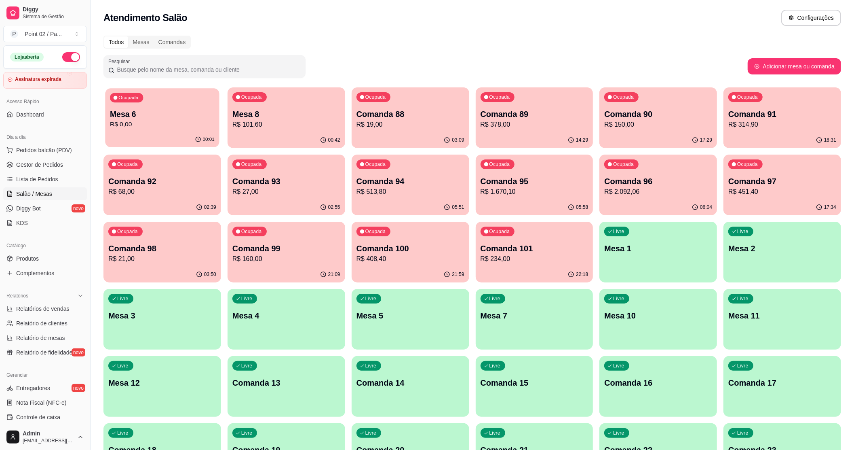
click at [184, 128] on p "R$ 0,00" at bounding box center [162, 124] width 105 height 9
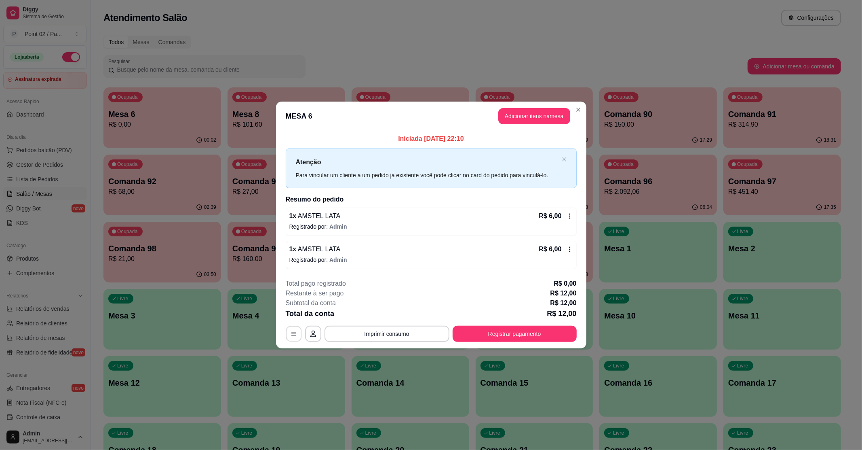
click at [293, 339] on button "button" at bounding box center [294, 333] width 16 height 16
click at [309, 324] on div "**********" at bounding box center [431, 310] width 291 height 63
click at [311, 328] on button "button" at bounding box center [313, 333] width 16 height 16
click at [533, 117] on button "Adicionar itens na mesa" at bounding box center [535, 116] width 70 height 16
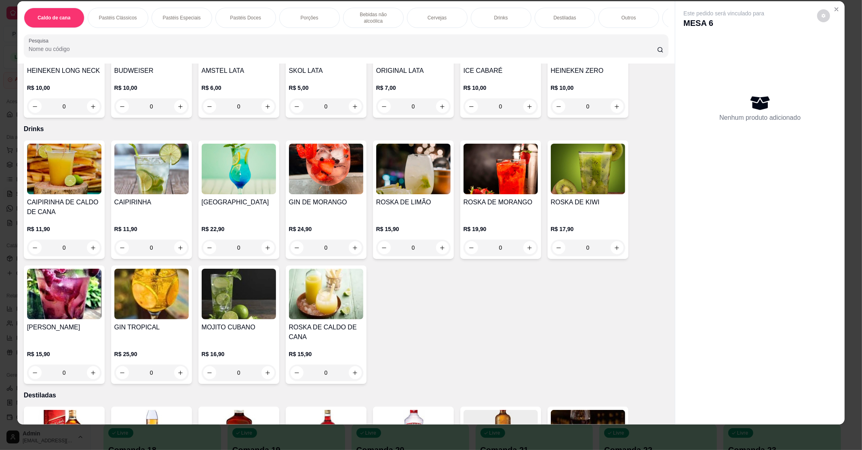
scroll to position [1213, 0]
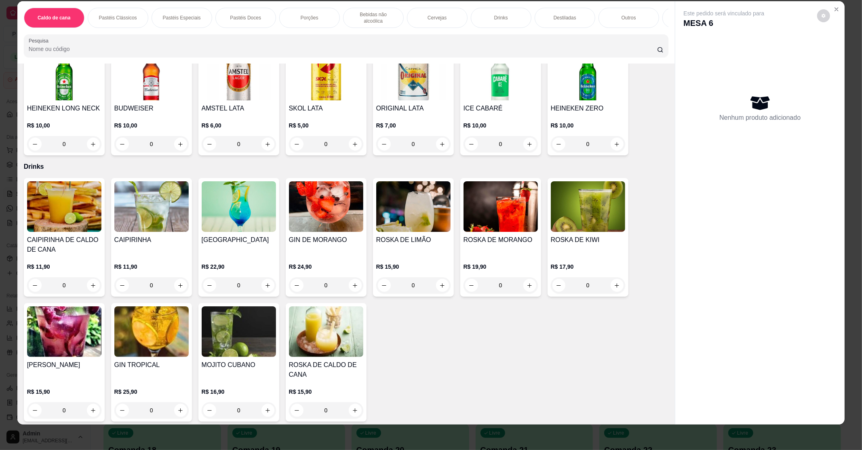
drag, startPoint x: 596, startPoint y: 12, endPoint x: 573, endPoint y: 17, distance: 23.2
click at [573, 17] on div "Caldo de cana Pastéis Clássicos Pastéis Especiais Pastéis Doces Porções Bebidas…" at bounding box center [346, 18] width 645 height 20
click at [594, 14] on div "Outros" at bounding box center [586, 18] width 61 height 20
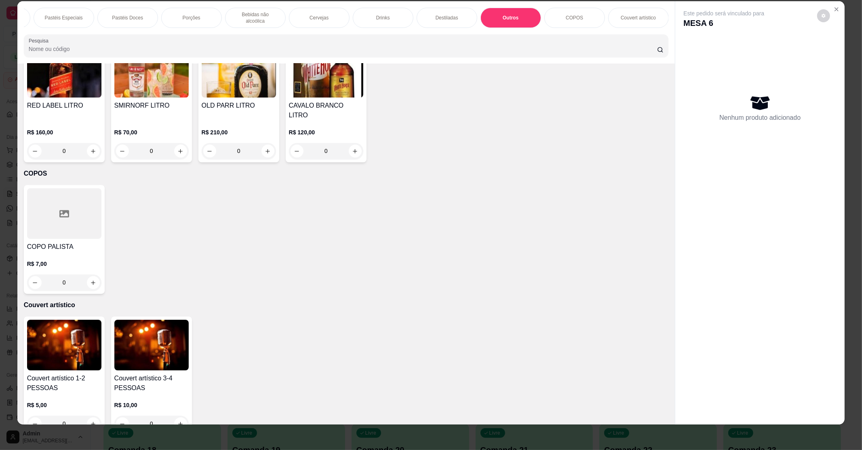
scroll to position [1698, 0]
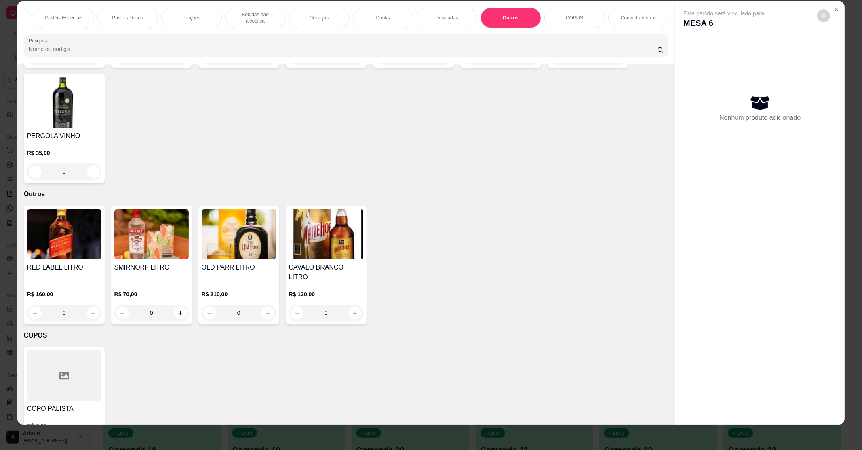
click at [169, 217] on img at bounding box center [151, 234] width 74 height 51
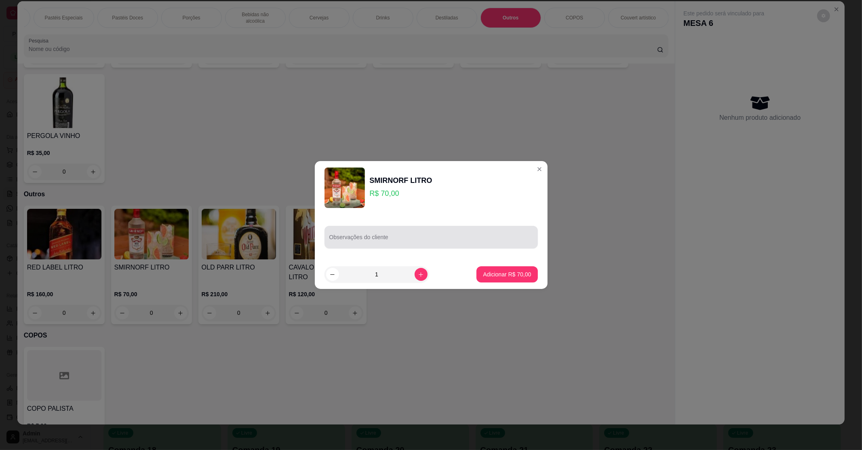
click at [342, 241] on input "Observações do cliente" at bounding box center [431, 240] width 204 height 8
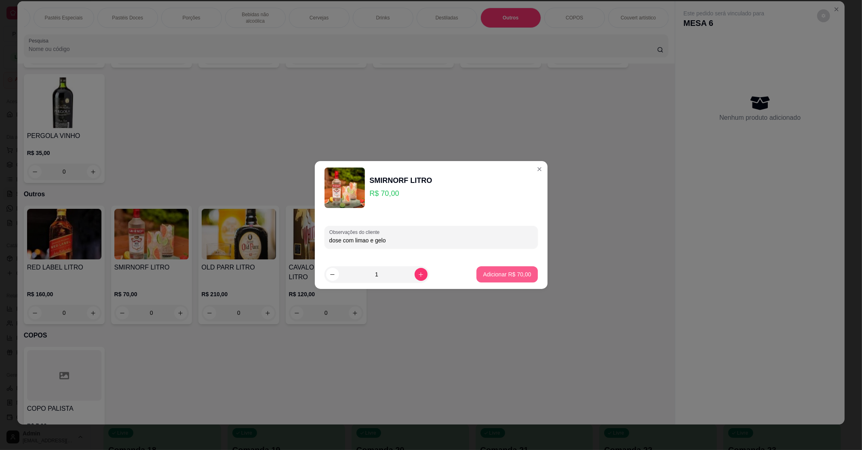
type input "dose com limao e gelo"
click at [485, 272] on p "Adicionar R$ 70,00" at bounding box center [507, 274] width 47 height 8
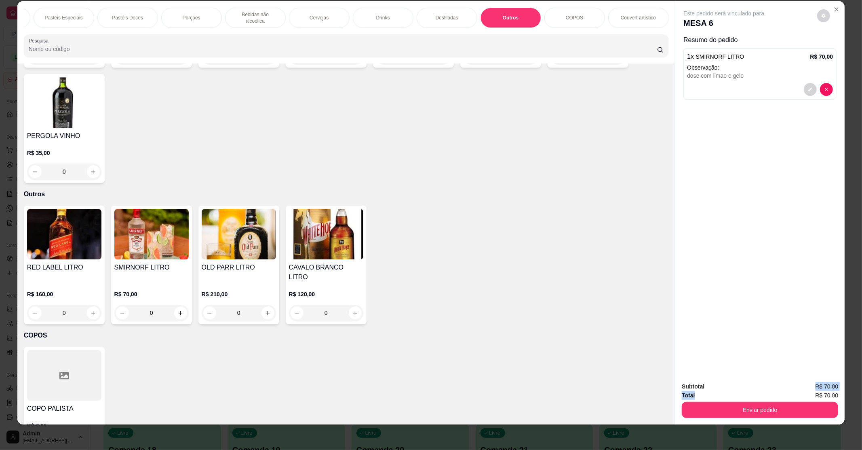
drag, startPoint x: 717, startPoint y: 393, endPoint x: 747, endPoint y: 373, distance: 37.0
click at [745, 384] on div "Subtotal R$ 70,00" at bounding box center [760, 386] width 156 height 9
click at [759, 408] on button "Enviar pedido" at bounding box center [760, 409] width 152 height 16
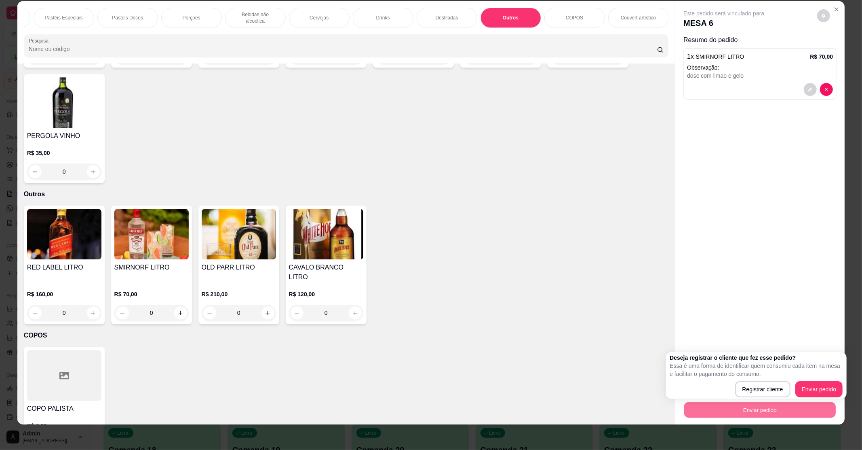
click at [765, 279] on div "Este pedido será vinculado para MESA 6 Resumo do pedido 1 x SMIRNORF LITRO R$ 7…" at bounding box center [759, 188] width 169 height 374
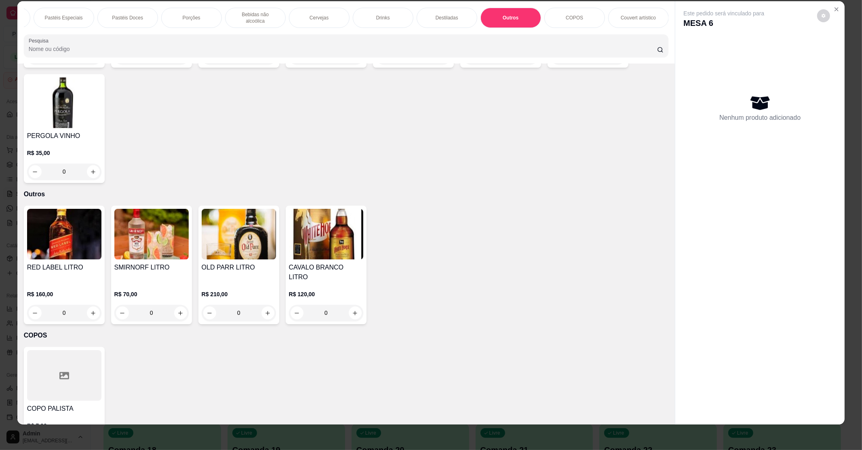
click at [128, 262] on h4 "SMIRNORF LITRO" at bounding box center [151, 267] width 74 height 10
click at [165, 217] on img at bounding box center [151, 234] width 74 height 51
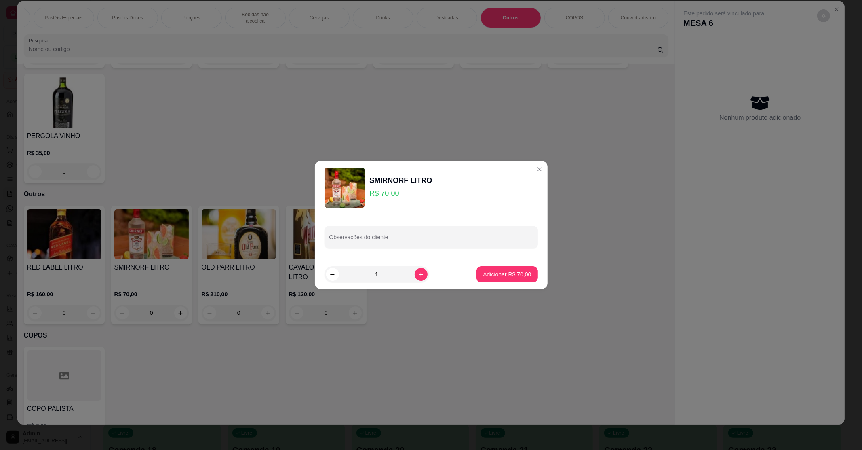
click at [380, 199] on div "SMIRNORF LITRO R$ 70,00" at bounding box center [401, 188] width 63 height 26
click at [382, 192] on p "R$ 70,00" at bounding box center [401, 193] width 63 height 11
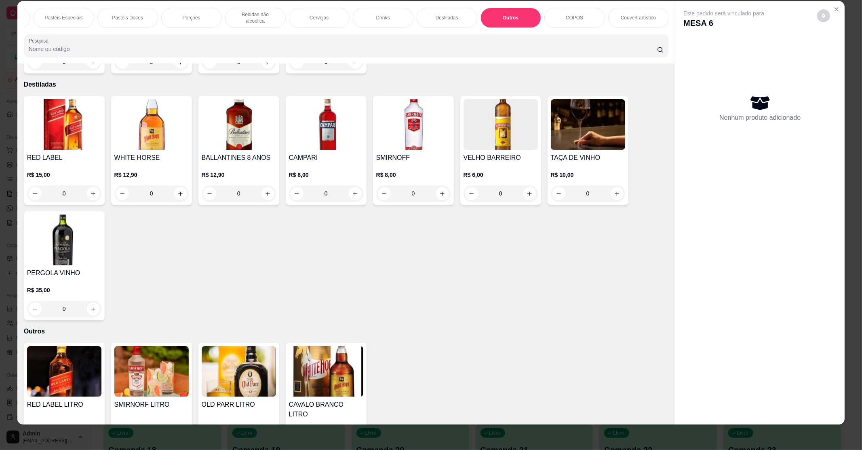
scroll to position [1536, 0]
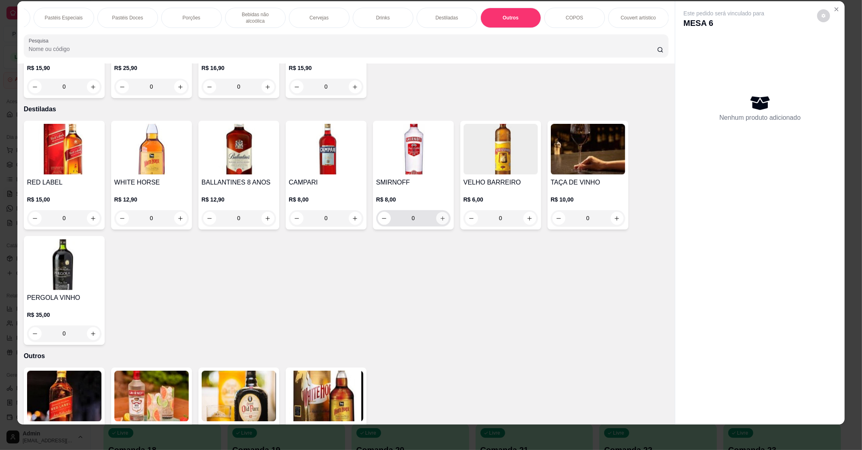
click at [436, 212] on button "increase-product-quantity" at bounding box center [442, 218] width 13 height 13
type input "1"
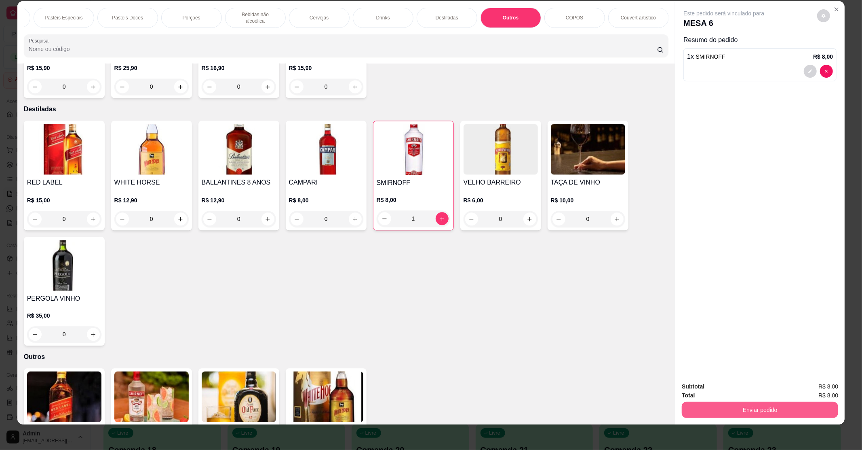
click at [776, 407] on button "Enviar pedido" at bounding box center [760, 409] width 156 height 16
click at [804, 390] on button "Enviar pedido" at bounding box center [817, 389] width 44 height 15
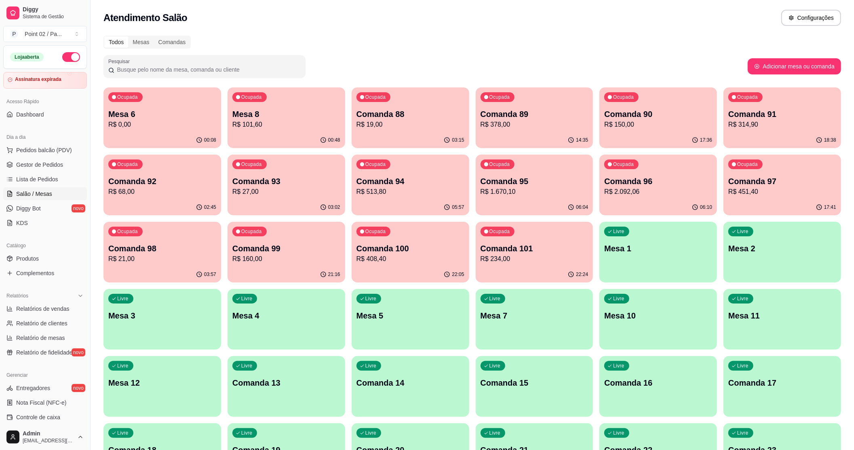
click at [298, 113] on p "Mesa 8" at bounding box center [286, 113] width 108 height 11
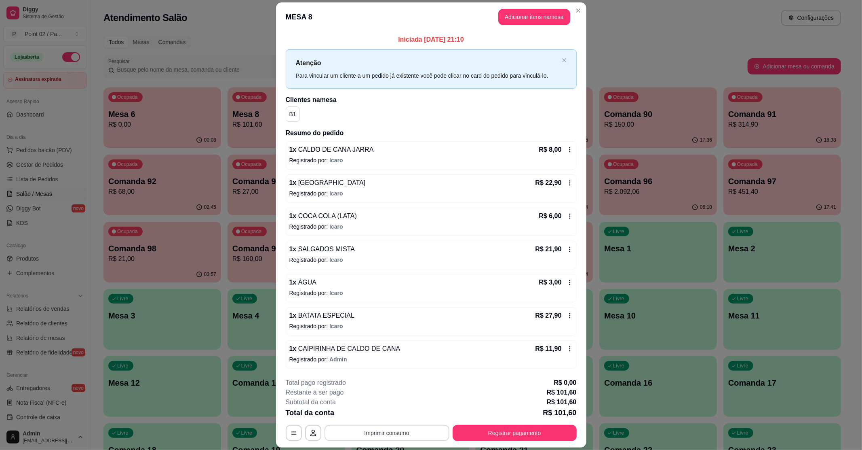
click at [422, 431] on button "Imprimir consumo" at bounding box center [387, 432] width 125 height 16
click at [387, 408] on button "IMPRESSORA" at bounding box center [385, 413] width 59 height 13
click at [496, 428] on button "Registrar pagamento" at bounding box center [514, 433] width 120 height 16
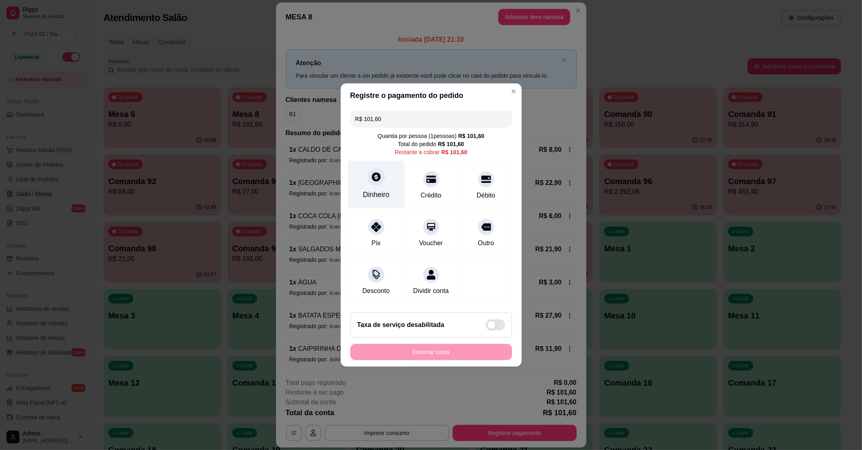
click at [371, 174] on icon at bounding box center [376, 176] width 11 height 11
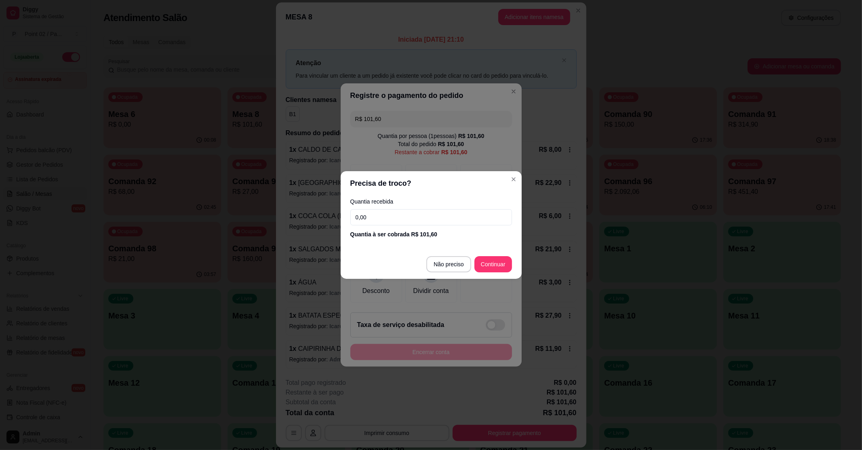
click at [401, 225] on div "Quantia recebida 0,00 Quantia à ser cobrada R$ 101,60" at bounding box center [431, 218] width 181 height 46
type input "101,60"
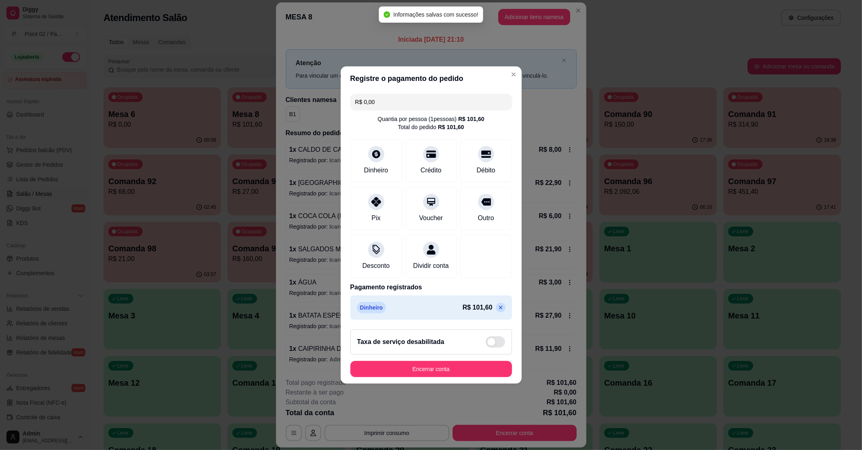
type input "R$ 0,00"
click at [467, 369] on button "Encerrar conta" at bounding box center [431, 369] width 157 height 16
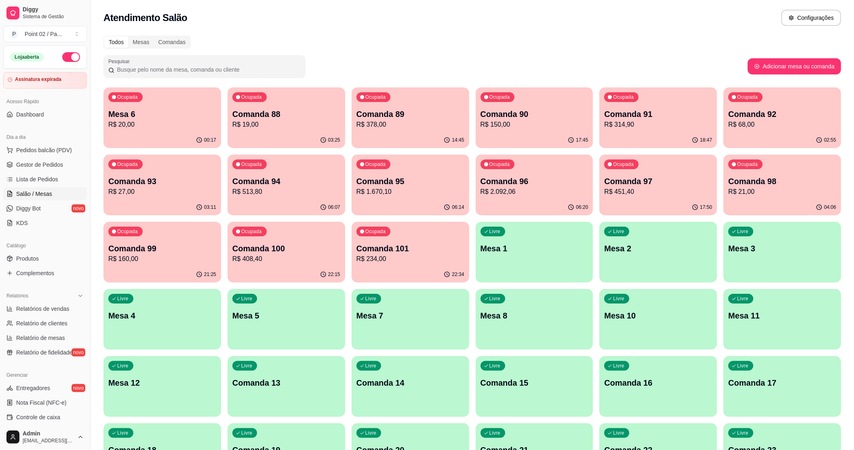
click at [155, 133] on div "00:17" at bounding box center [162, 140] width 118 height 16
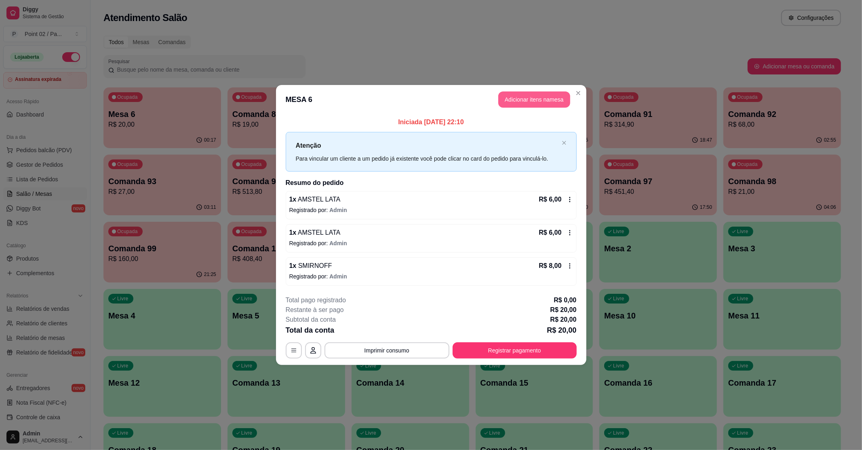
click at [528, 103] on button "Adicionar itens na mesa" at bounding box center [534, 99] width 72 height 16
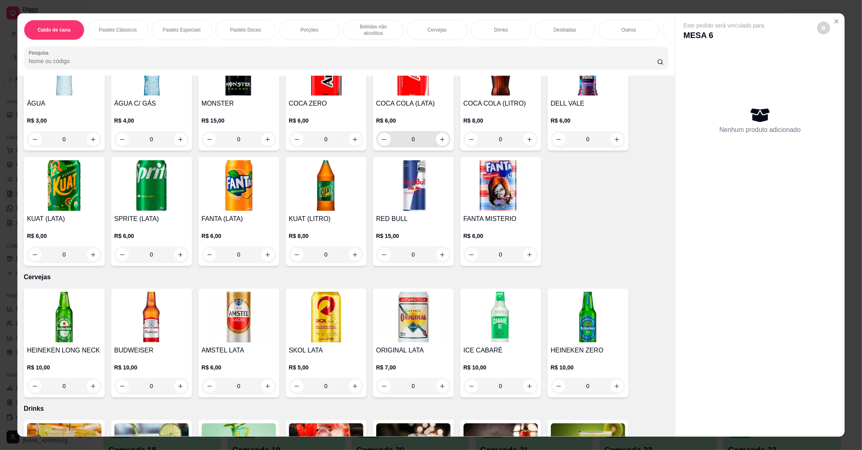
scroll to position [1024, 0]
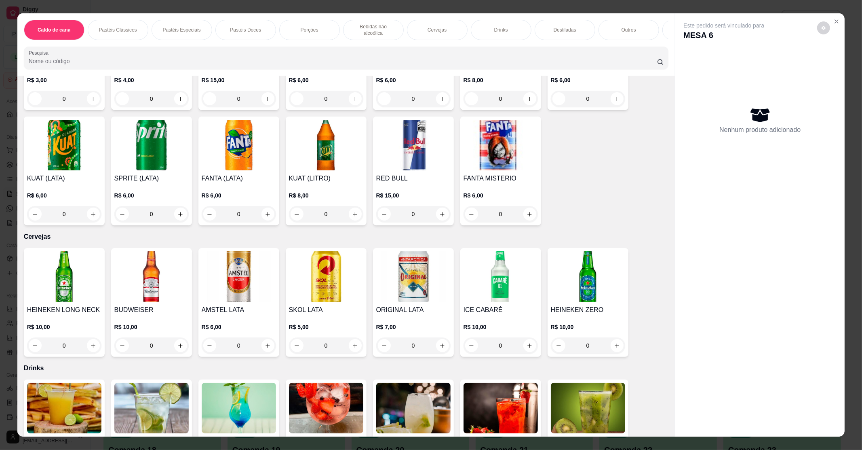
click at [339, 276] on img at bounding box center [326, 276] width 74 height 51
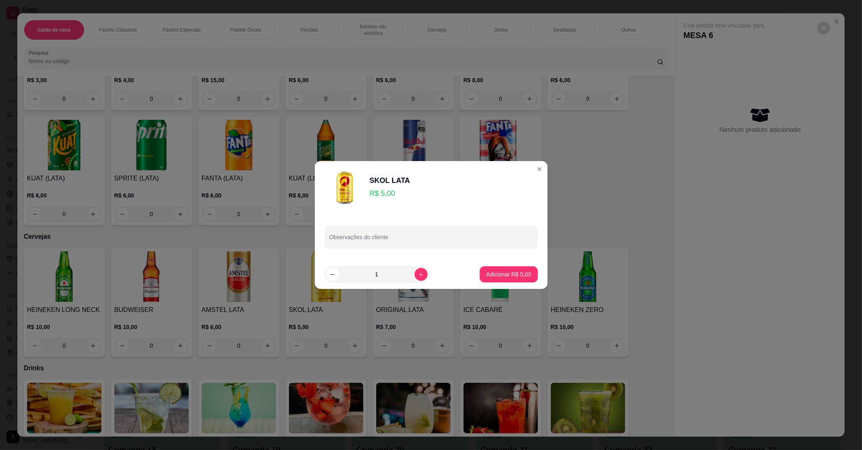
click at [498, 265] on footer "1 Adicionar R$ 5,00" at bounding box center [431, 274] width 233 height 29
click at [508, 276] on p "Adicionar R$ 5,00" at bounding box center [508, 274] width 45 height 8
type input "1"
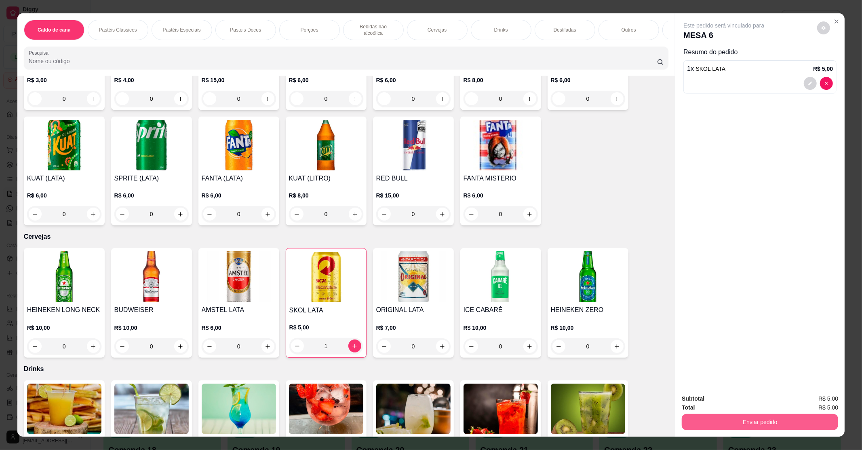
click at [734, 423] on button "Enviar pedido" at bounding box center [760, 422] width 156 height 16
click at [798, 401] on button "Enviar pedido" at bounding box center [817, 401] width 46 height 15
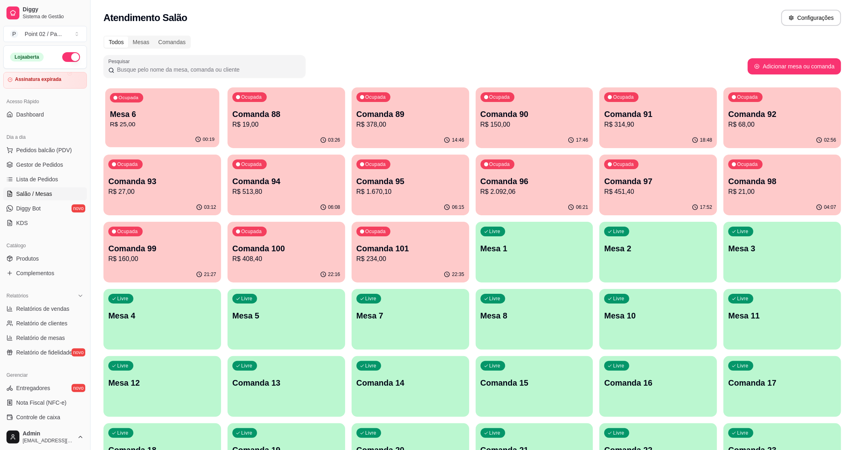
click at [138, 119] on div "Mesa 6 R$ 25,00" at bounding box center [162, 119] width 105 height 20
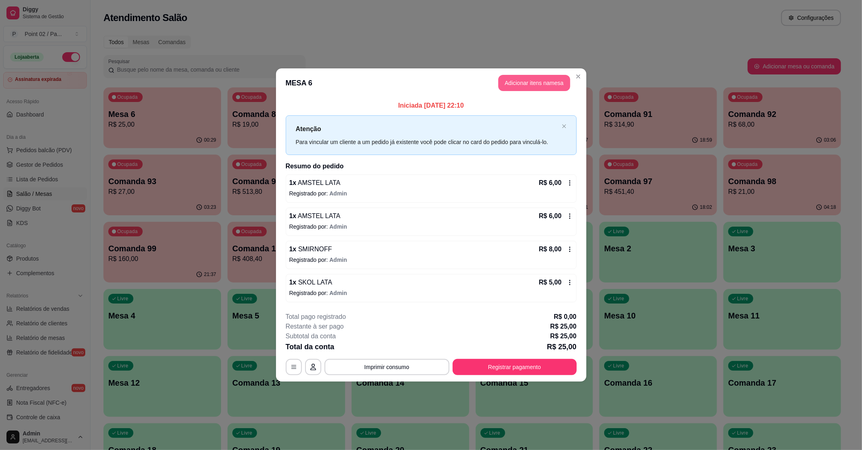
click at [513, 80] on button "Adicionar itens na mesa" at bounding box center [534, 83] width 72 height 16
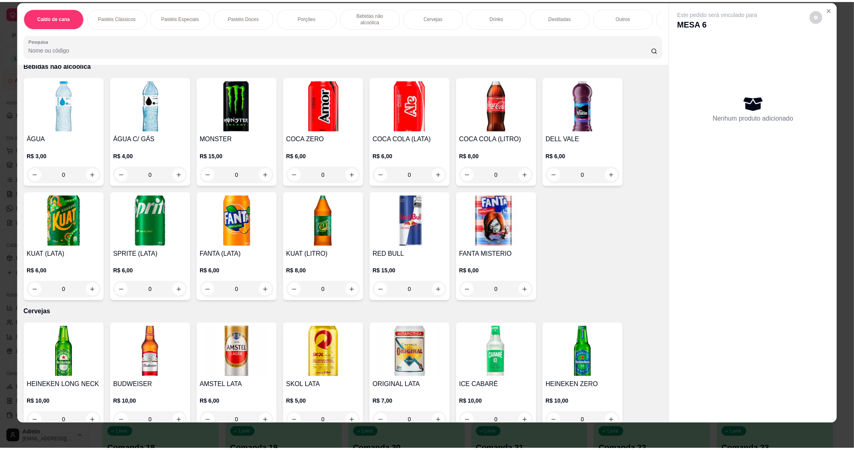
scroll to position [1078, 0]
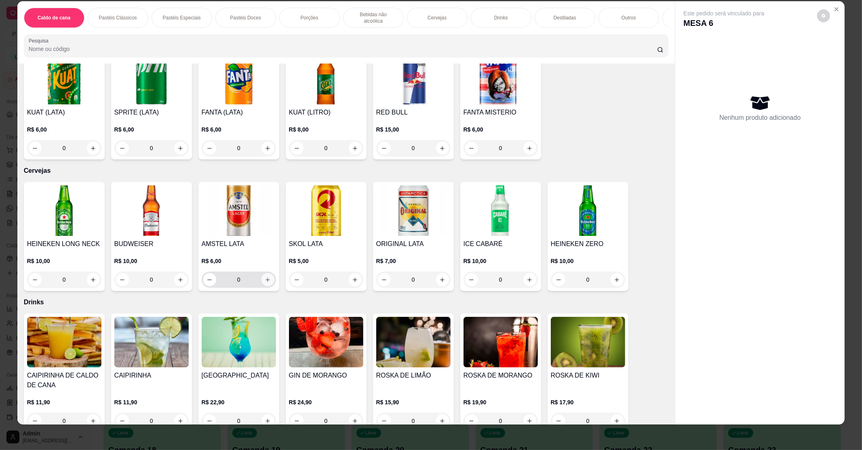
click at [264, 276] on button "increase-product-quantity" at bounding box center [268, 279] width 13 height 13
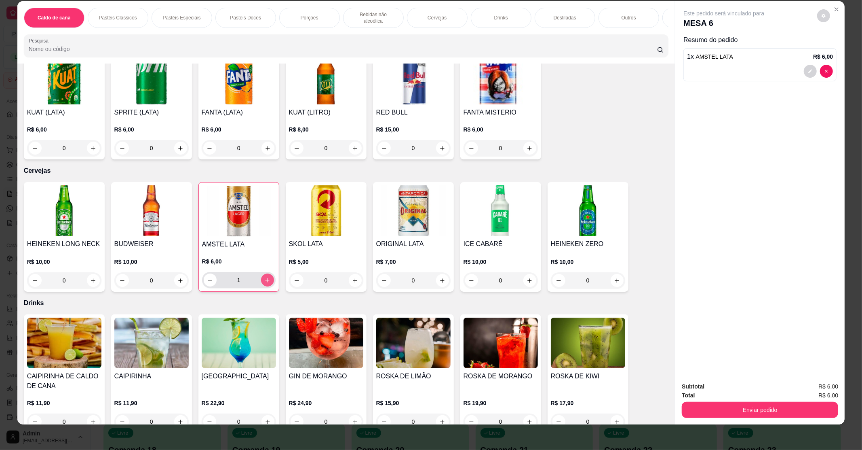
click at [264, 276] on button "increase-product-quantity" at bounding box center [267, 279] width 13 height 13
type input "2"
click at [739, 412] on button "Enviar pedido" at bounding box center [760, 409] width 152 height 16
click at [813, 386] on button "Enviar pedido" at bounding box center [817, 389] width 44 height 15
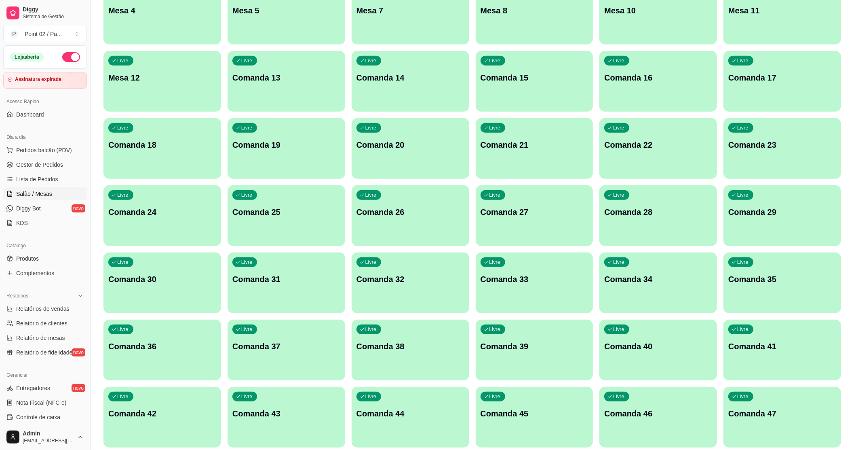
scroll to position [323, 0]
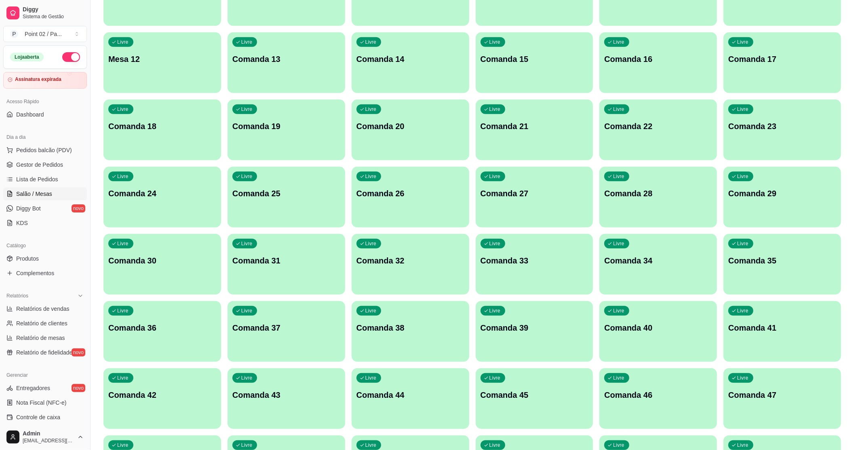
click at [768, 261] on p "Comanda 35" at bounding box center [782, 260] width 108 height 11
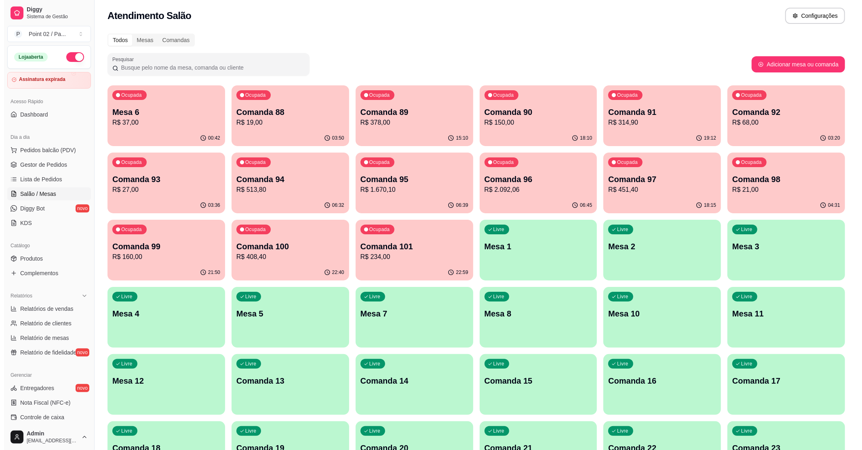
scroll to position [0, 0]
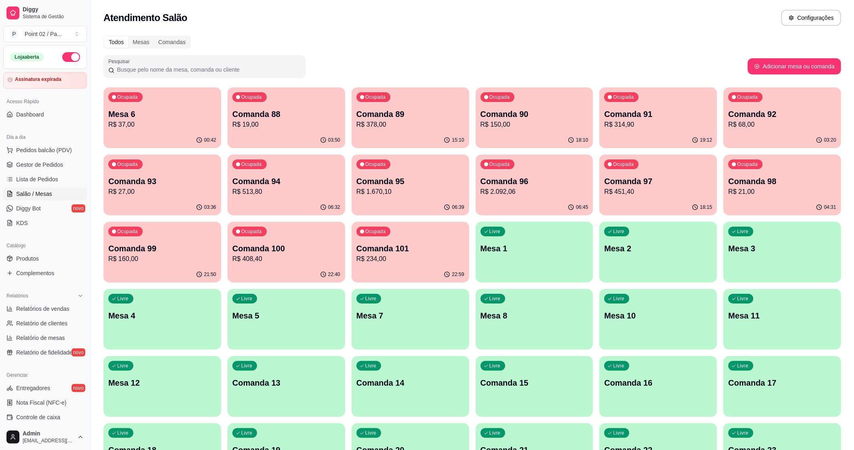
click at [178, 134] on div "00:42" at bounding box center [162, 140] width 118 height 16
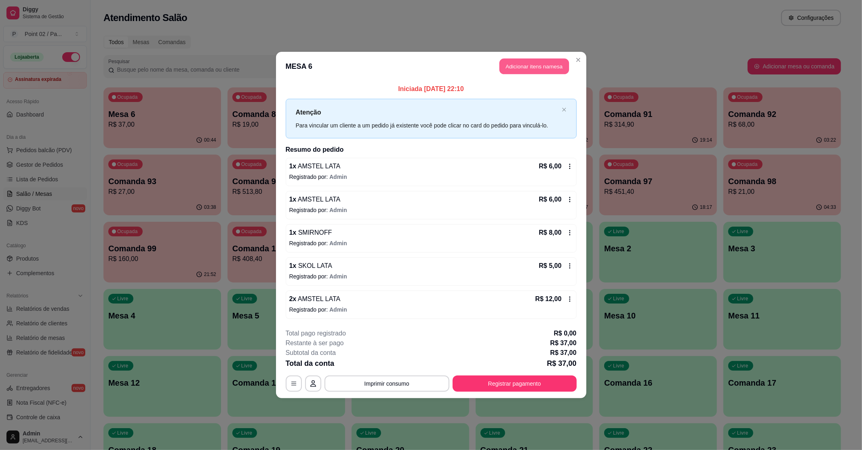
click at [552, 70] on button "Adicionar itens na mesa" at bounding box center [535, 67] width 70 height 16
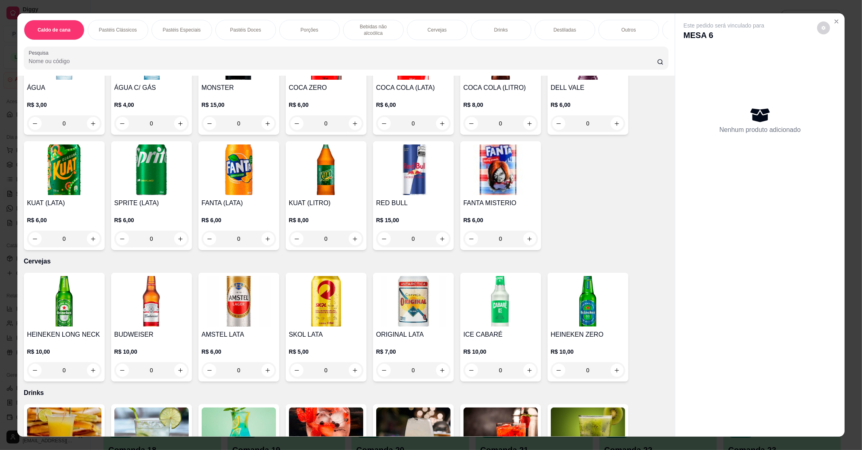
scroll to position [1024, 0]
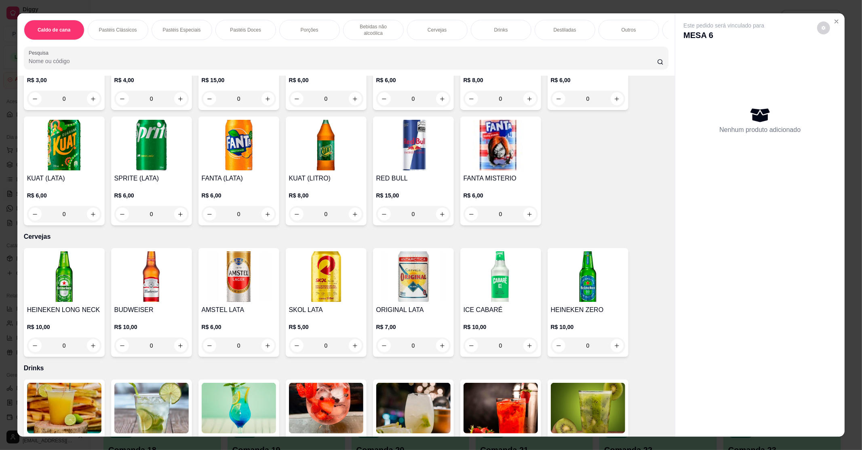
click at [336, 251] on img at bounding box center [326, 276] width 74 height 51
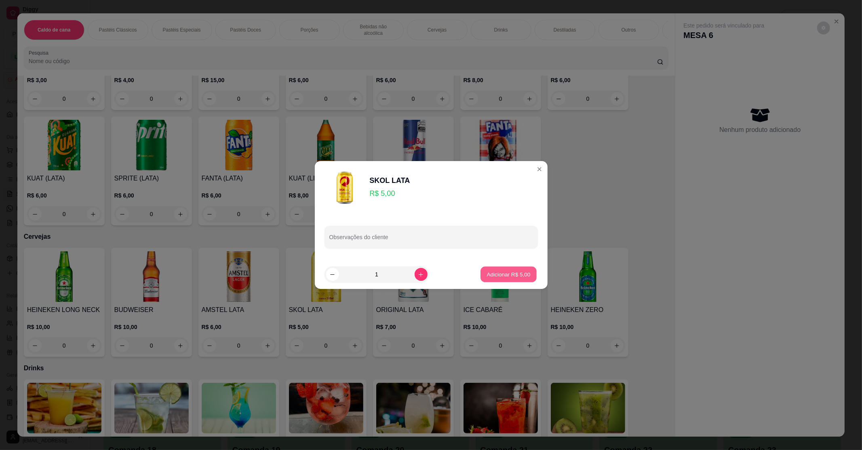
click at [496, 269] on button "Adicionar R$ 5,00" at bounding box center [509, 274] width 56 height 16
type input "1"
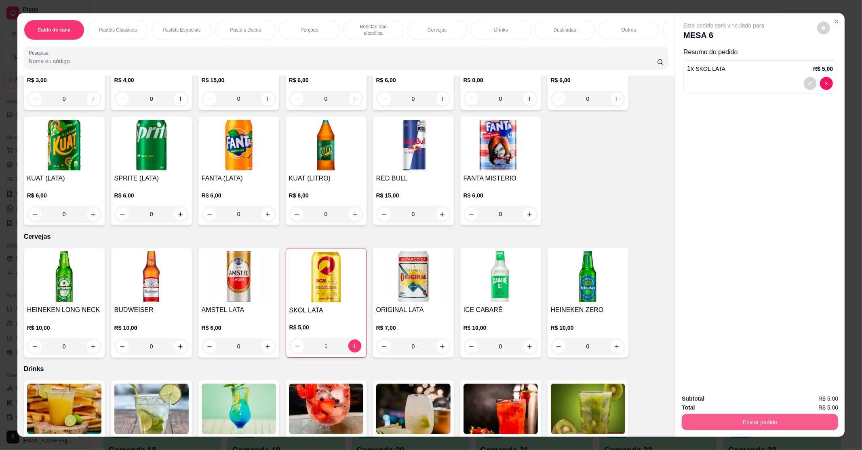
click at [739, 428] on button "Enviar pedido" at bounding box center [760, 422] width 156 height 16
click at [818, 400] on button "Enviar pedido" at bounding box center [817, 401] width 46 height 15
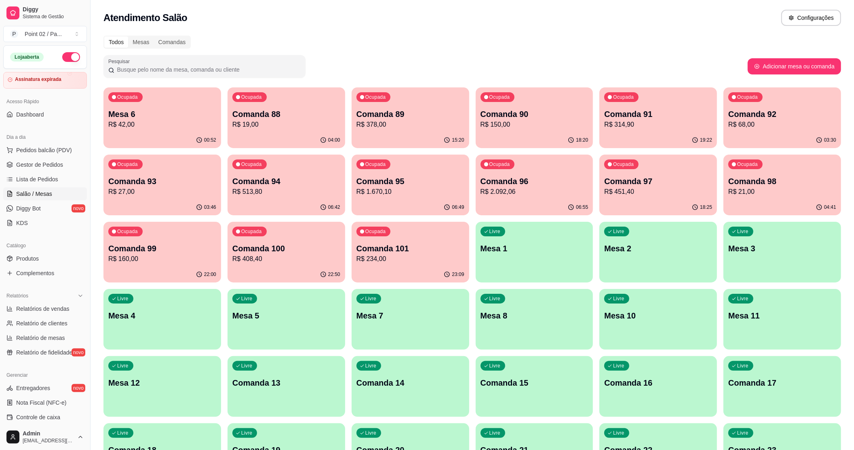
click at [112, 133] on div "00:52" at bounding box center [162, 140] width 118 height 16
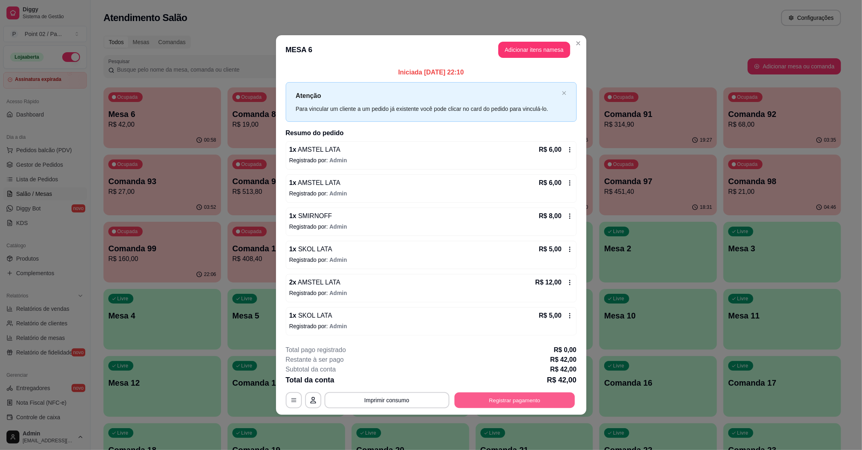
click at [550, 405] on button "Registrar pagamento" at bounding box center [514, 400] width 120 height 16
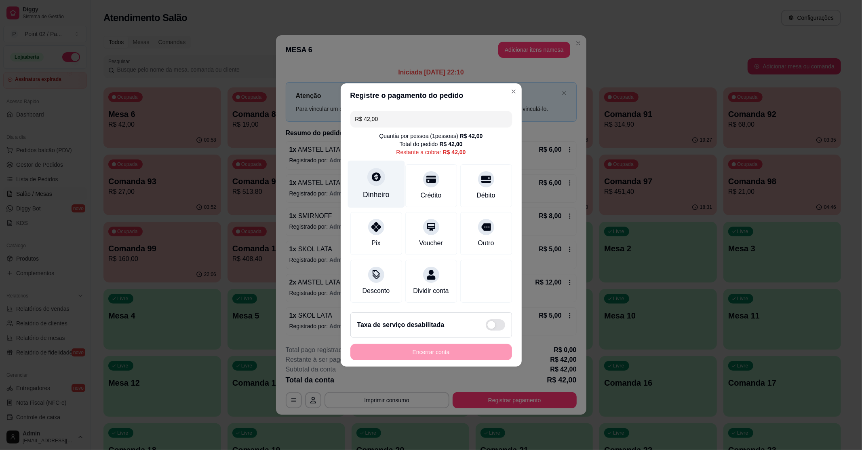
click at [380, 183] on div "Dinheiro" at bounding box center [376, 183] width 57 height 47
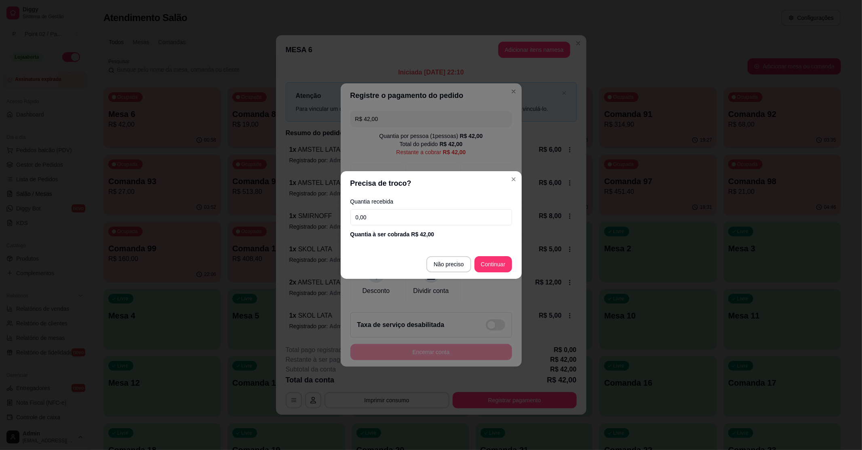
click at [358, 217] on input "0,00" at bounding box center [431, 217] width 162 height 16
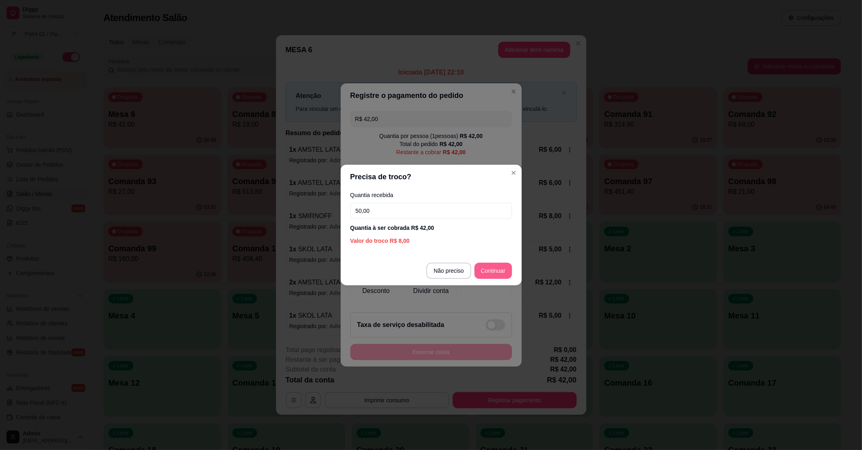
type input "50,00"
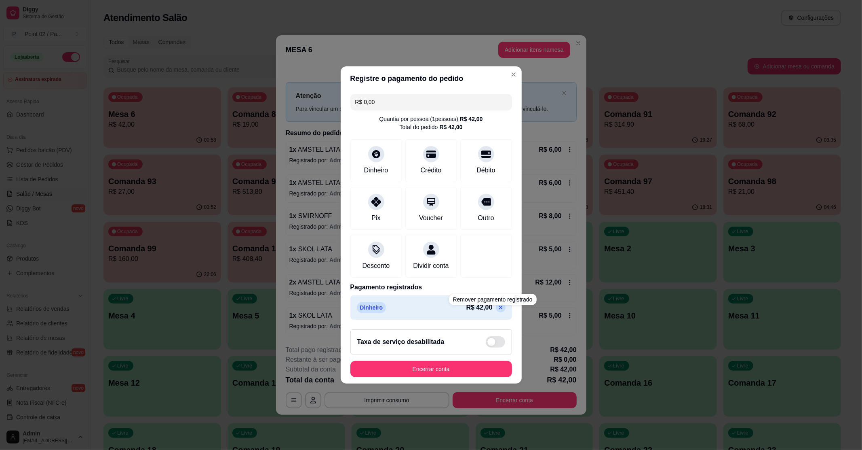
click at [499, 309] on icon at bounding box center [501, 308] width 4 height 4
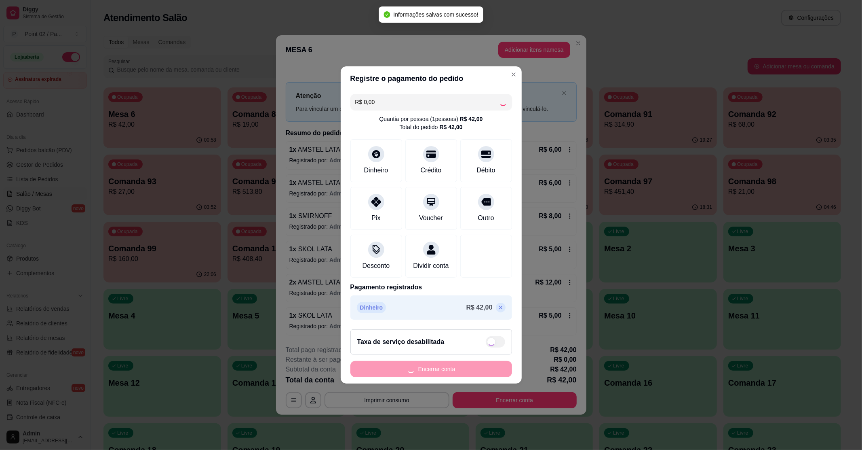
type input "R$ 42,00"
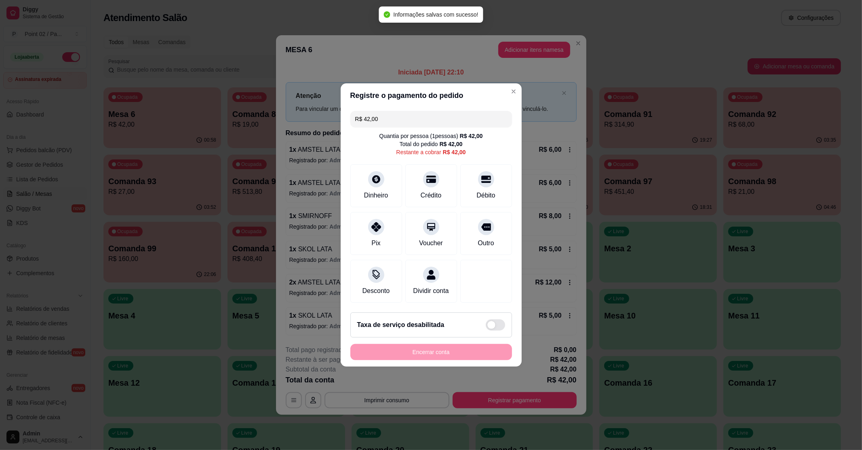
click at [386, 116] on input "R$ 42,00" at bounding box center [431, 119] width 152 height 16
click at [376, 179] on div at bounding box center [376, 177] width 18 height 18
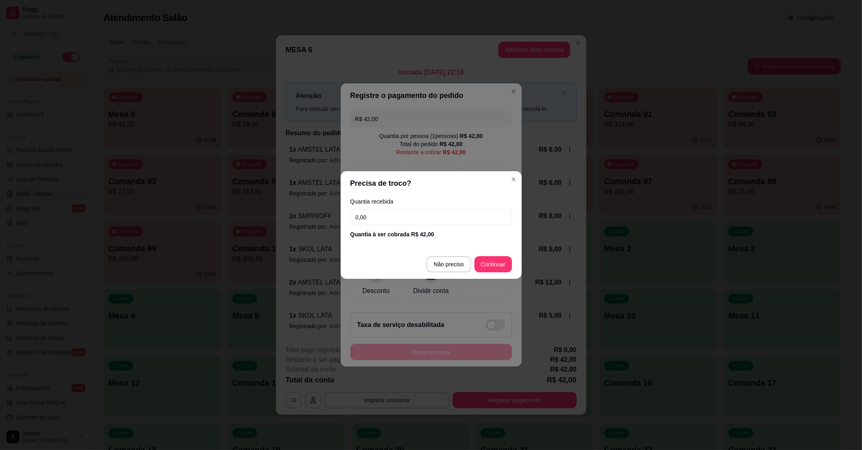
click at [384, 216] on input "0,00" at bounding box center [431, 217] width 162 height 16
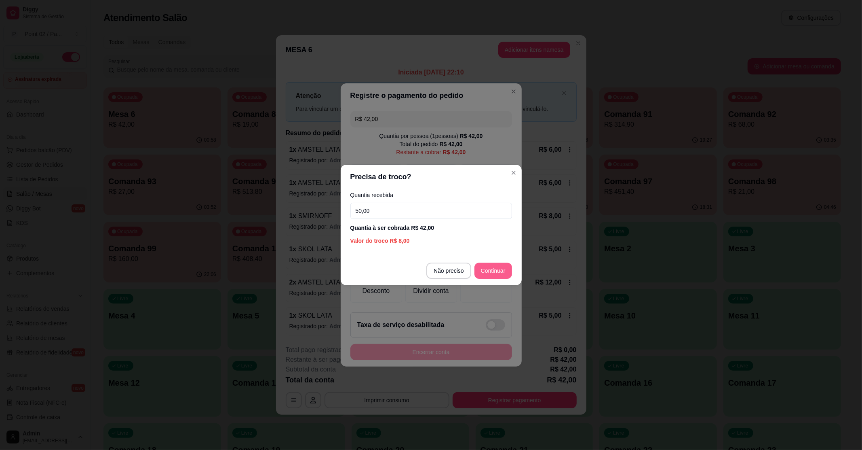
type input "50,00"
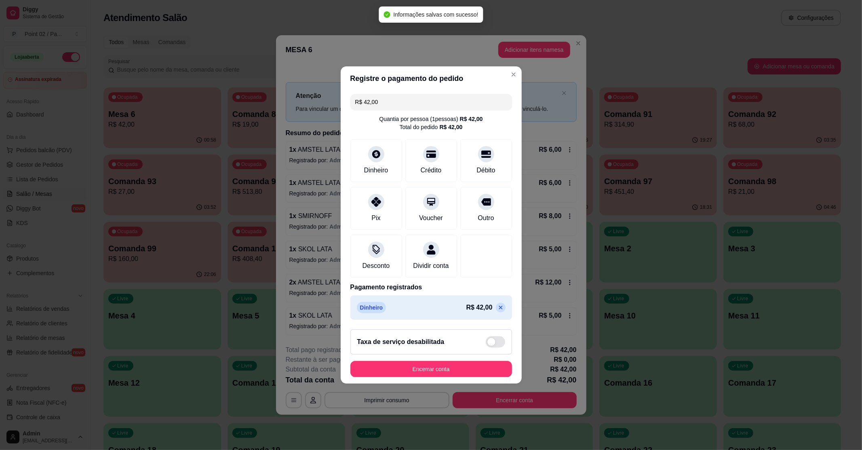
type input "R$ 0,00"
click at [487, 374] on button "Encerrar conta" at bounding box center [431, 369] width 157 height 16
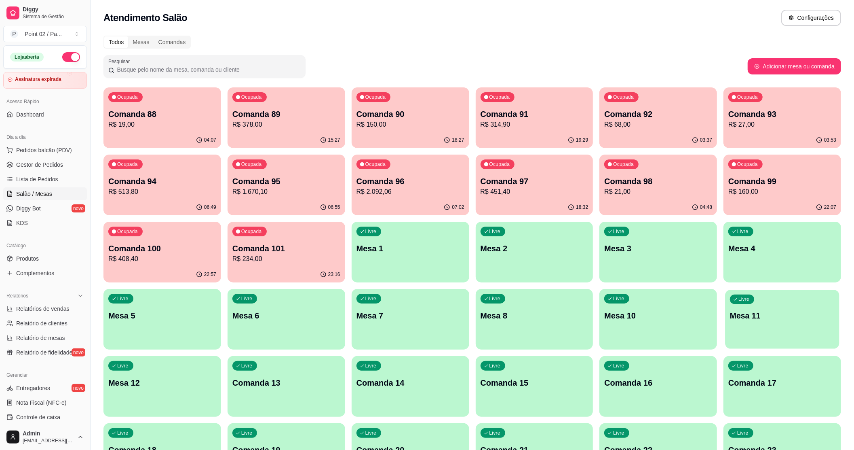
click at [806, 312] on p "Mesa 11" at bounding box center [782, 315] width 105 height 11
click at [435, 243] on p "Mesa 1" at bounding box center [410, 248] width 105 height 11
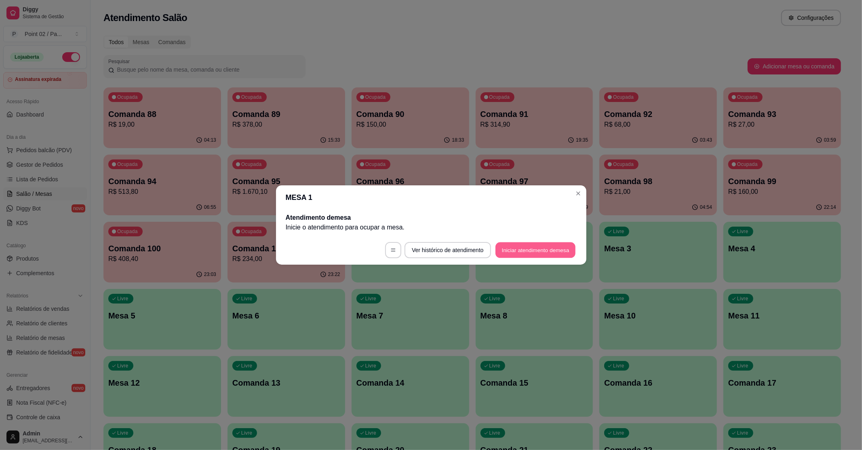
click at [532, 248] on button "Iniciar atendimento de mesa" at bounding box center [536, 250] width 80 height 16
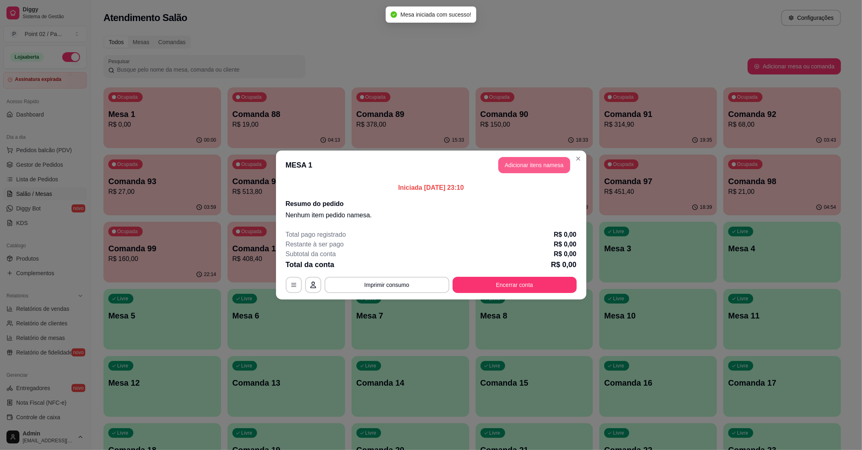
click at [550, 162] on button "Adicionar itens na mesa" at bounding box center [534, 165] width 72 height 16
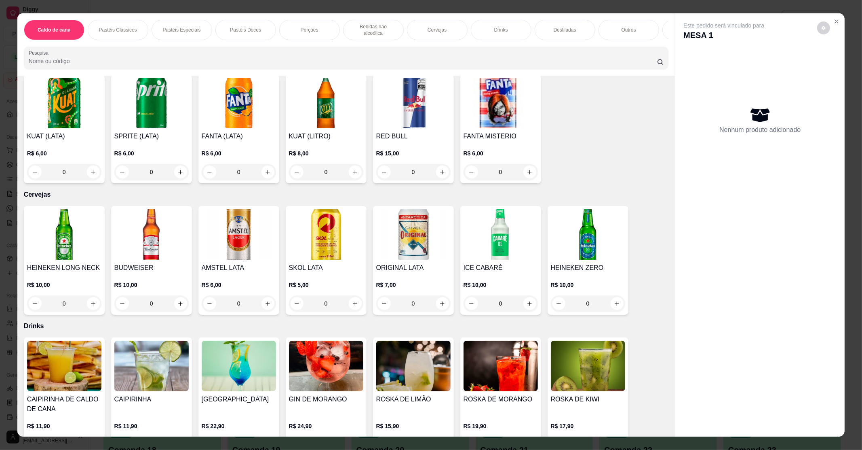
scroll to position [1078, 0]
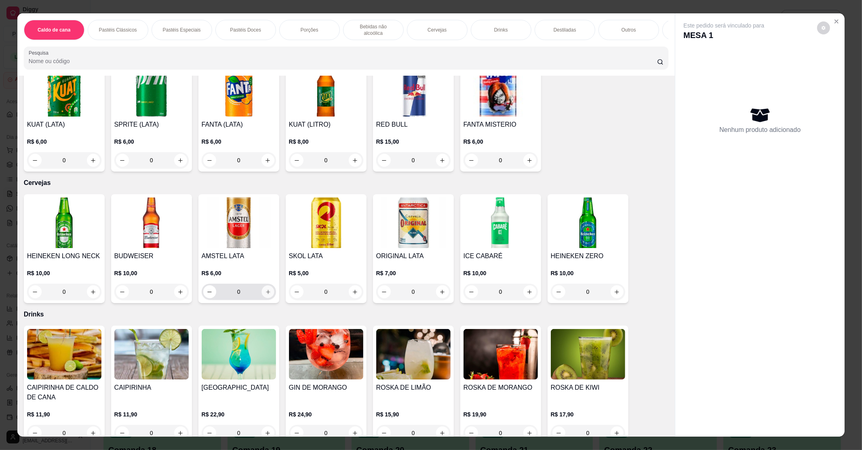
click at [265, 289] on icon "increase-product-quantity" at bounding box center [268, 292] width 6 height 6
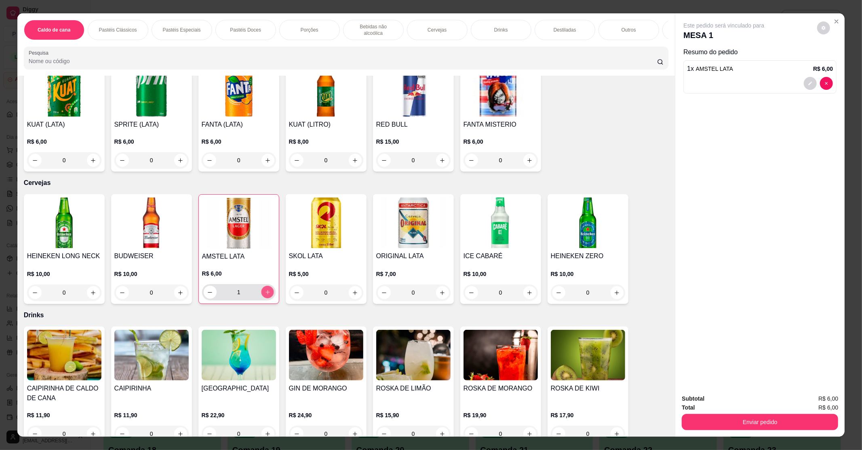
click at [264, 289] on icon "increase-product-quantity" at bounding box center [267, 292] width 6 height 6
click at [205, 288] on button "decrease-product-quantity" at bounding box center [210, 292] width 13 height 13
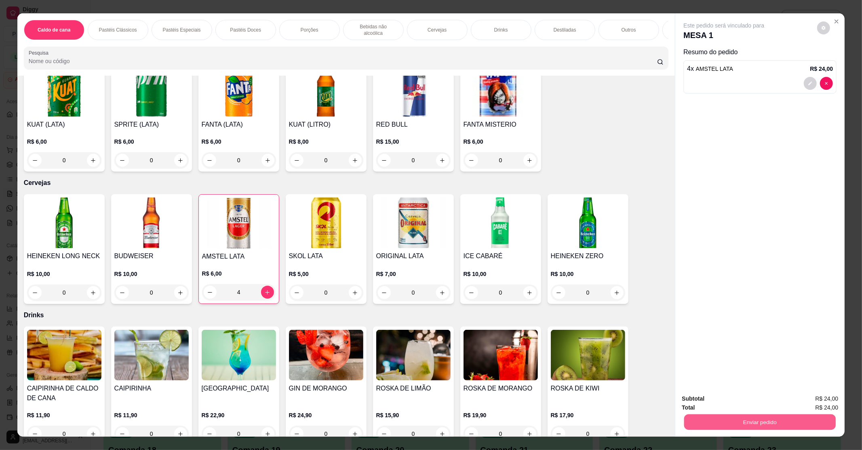
click at [702, 424] on button "Enviar pedido" at bounding box center [760, 422] width 152 height 16
click at [738, 307] on div "Este pedido será vinculado para MESA 1 Resumo do pedido 4 x AMSTEL LATA R$ 24,00" at bounding box center [759, 200] width 169 height 374
click at [261, 286] on button "increase-product-quantity" at bounding box center [267, 292] width 13 height 13
type input "5"
click at [726, 426] on button "Enviar pedido" at bounding box center [760, 422] width 152 height 16
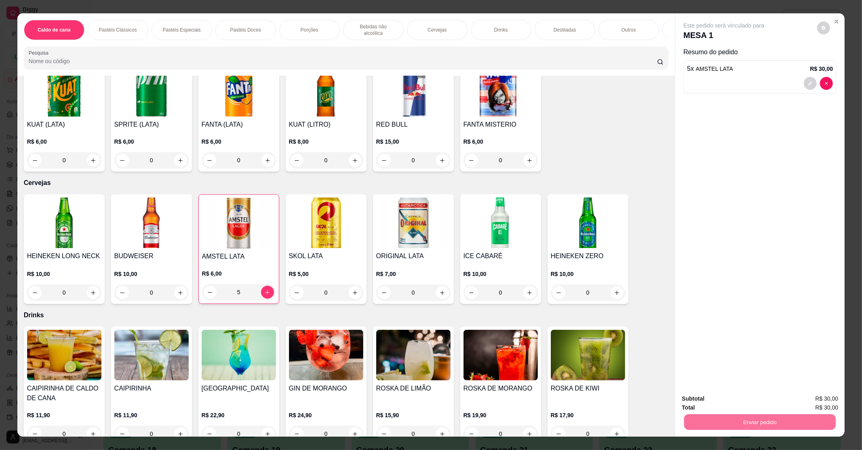
click at [829, 403] on button "Enviar pedido" at bounding box center [817, 401] width 46 height 15
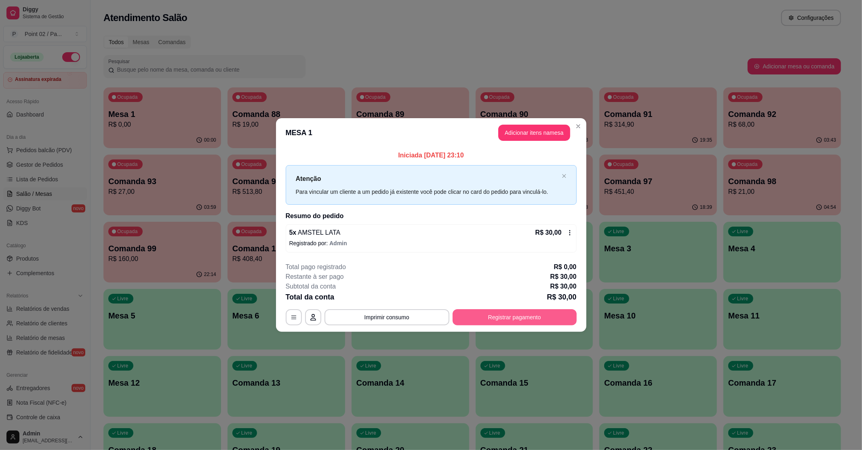
click at [509, 316] on button "Registrar pagamento" at bounding box center [515, 317] width 124 height 16
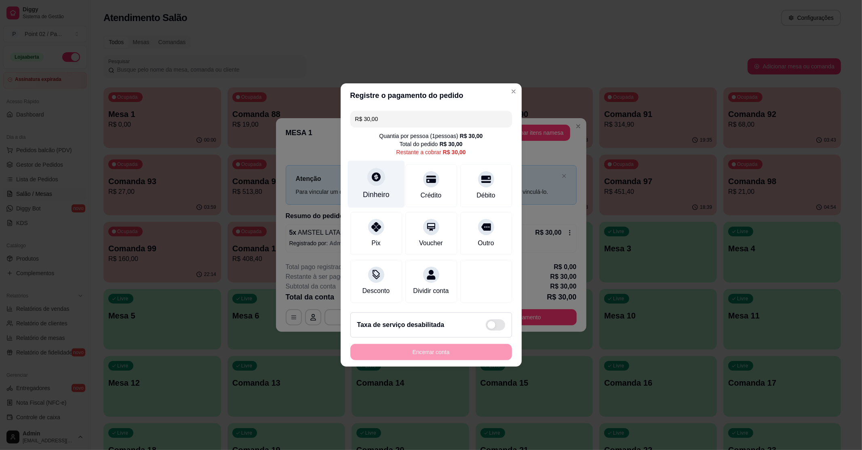
click at [389, 191] on div "Dinheiro" at bounding box center [376, 183] width 57 height 47
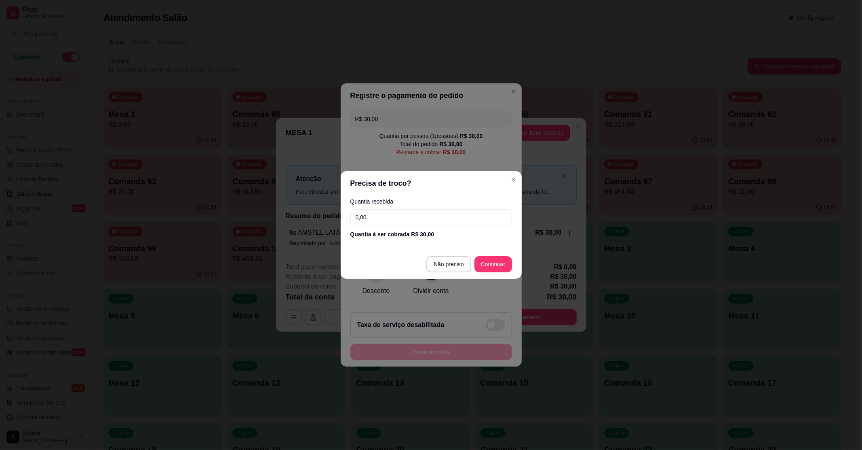
click at [396, 211] on input "0,00" at bounding box center [431, 217] width 162 height 16
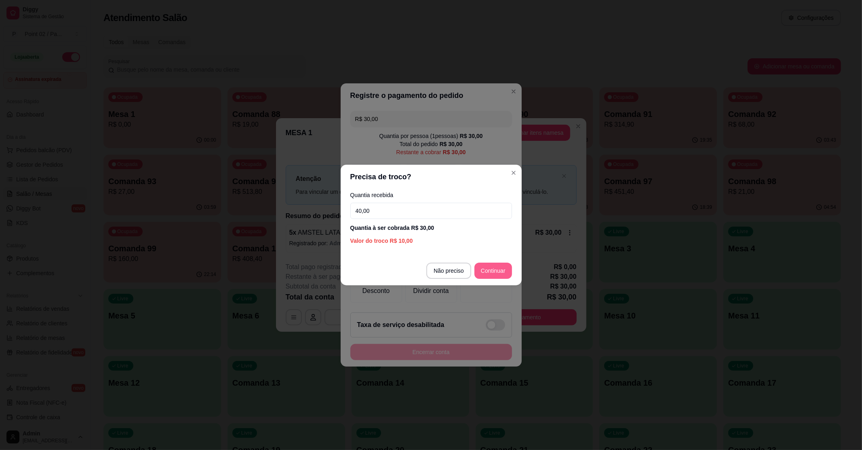
type input "40,00"
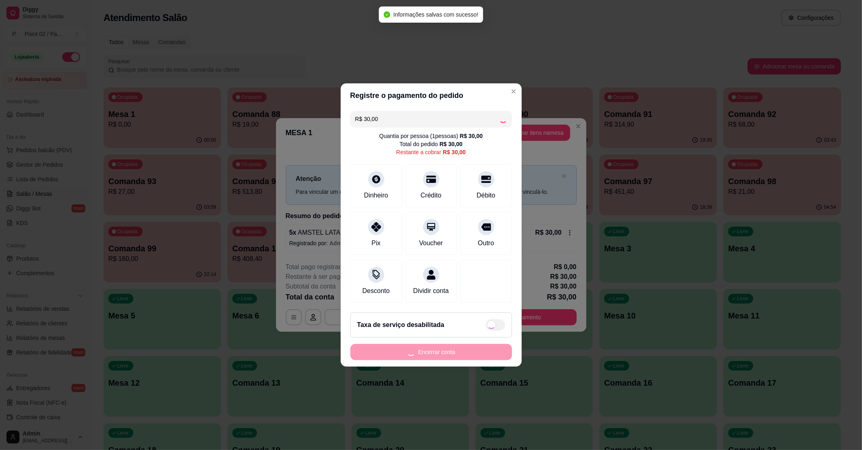
type input "R$ 0,00"
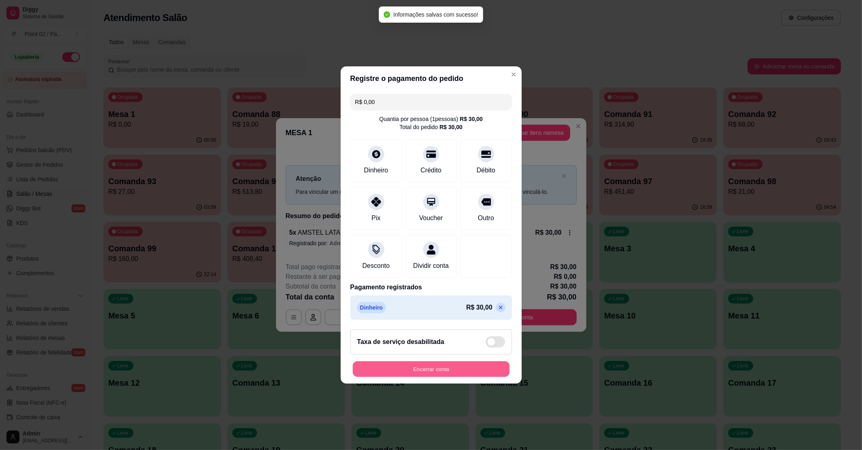
click at [480, 373] on button "Encerrar conta" at bounding box center [431, 369] width 157 height 16
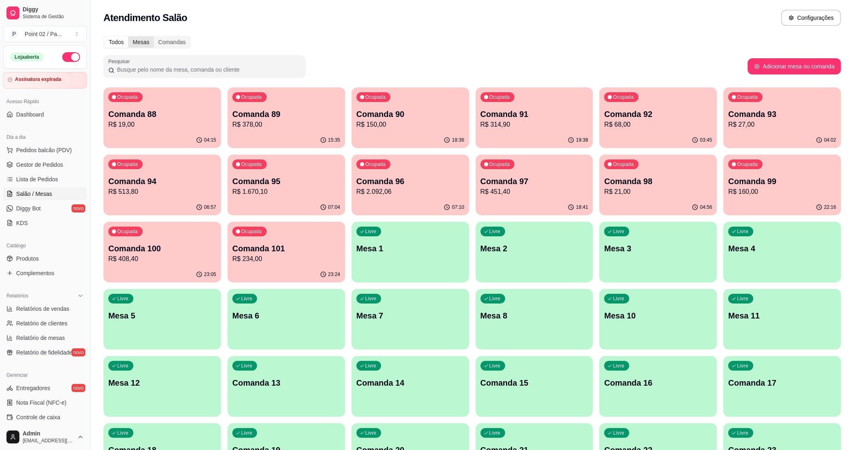
click at [140, 44] on div "Mesas" at bounding box center [140, 41] width 25 height 11
click at [128, 36] on input "Mesas" at bounding box center [128, 36] width 0 height 0
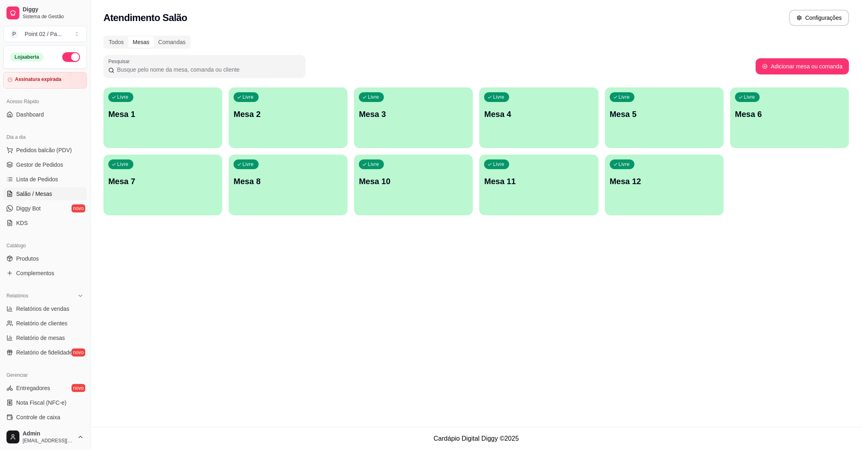
click at [133, 40] on div "Mesas" at bounding box center [140, 41] width 25 height 11
click at [128, 36] on input "Mesas" at bounding box center [128, 36] width 0 height 0
click at [107, 40] on div "Todos" at bounding box center [116, 41] width 24 height 11
click at [104, 36] on input "Todos" at bounding box center [104, 36] width 0 height 0
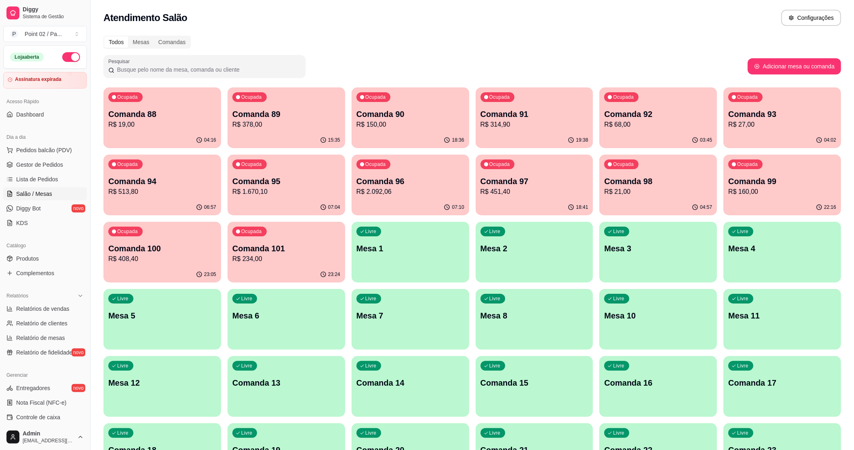
click at [819, 234] on div "Livre Mesa 4" at bounding box center [783, 247] width 118 height 51
click at [704, 175] on div "Ocupada Comanda 98 R$ 21,00" at bounding box center [658, 177] width 114 height 44
click at [745, 190] on div "Comanda 99 R$ 160,00" at bounding box center [782, 186] width 105 height 20
click at [737, 136] on div "04:02" at bounding box center [783, 140] width 118 height 16
click at [674, 117] on p "Comanda 92" at bounding box center [658, 113] width 108 height 11
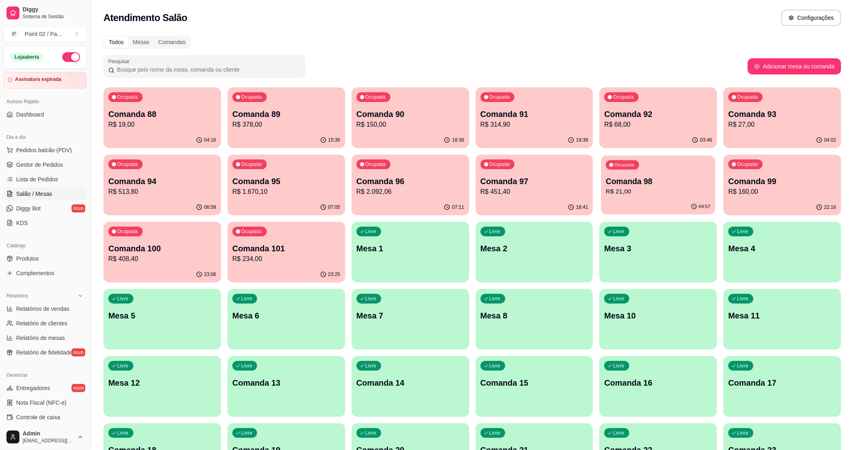
click at [668, 172] on div "Ocupada Comanda 98 R$ 21,00" at bounding box center [658, 177] width 114 height 44
click at [571, 135] on div "19:38" at bounding box center [535, 140] width 118 height 16
click at [568, 178] on p "Comanda 97" at bounding box center [535, 180] width 108 height 11
click at [439, 120] on p "R$ 150,00" at bounding box center [411, 125] width 108 height 10
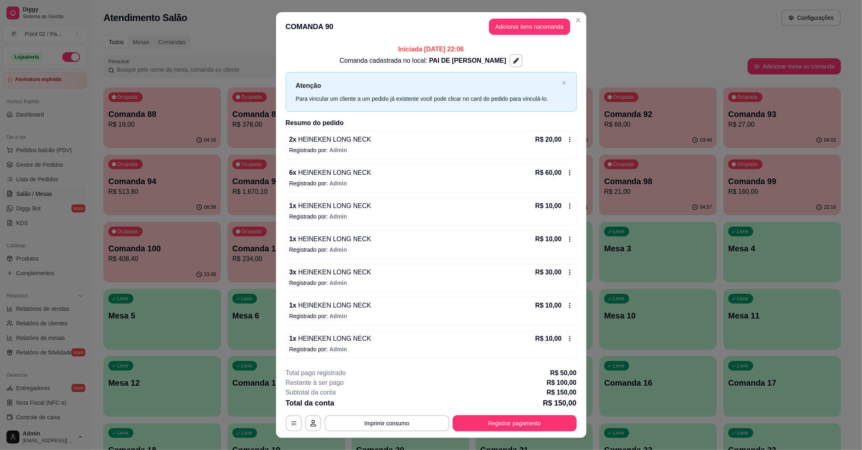
click at [286, 104] on div "Atenção Para vincular um cliente a um pedido já existente você pode clicar no c…" at bounding box center [431, 91] width 291 height 39
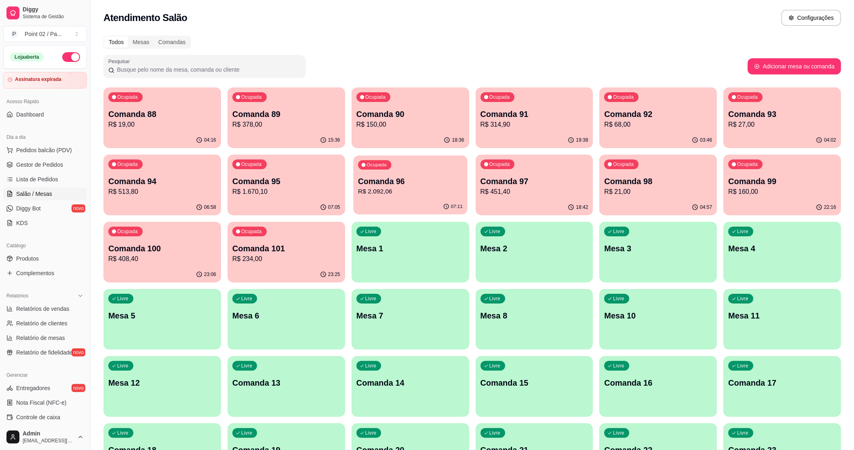
click at [376, 180] on p "Comanda 96" at bounding box center [410, 181] width 105 height 11
click at [236, 201] on div "07:05" at bounding box center [286, 206] width 114 height 15
click at [251, 244] on p "Comanda 101" at bounding box center [286, 248] width 105 height 11
click at [172, 141] on div "04:16" at bounding box center [162, 140] width 118 height 16
click at [797, 120] on p "R$ 27,00" at bounding box center [782, 124] width 105 height 9
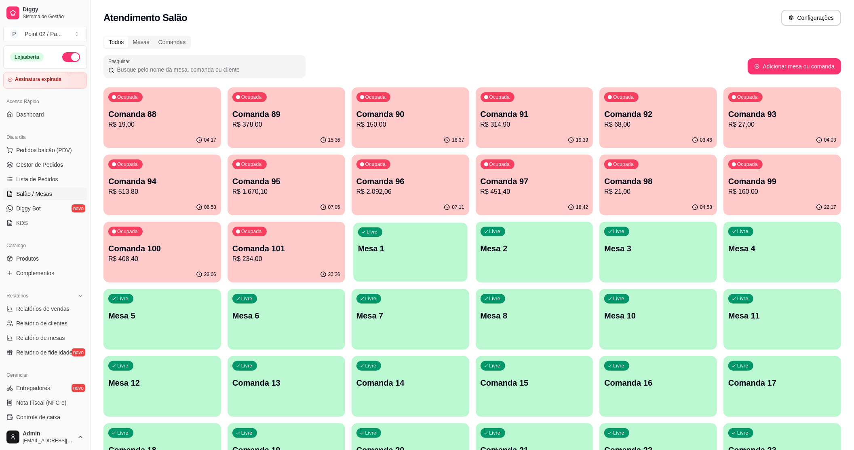
click at [390, 243] on p "Mesa 1" at bounding box center [410, 248] width 105 height 11
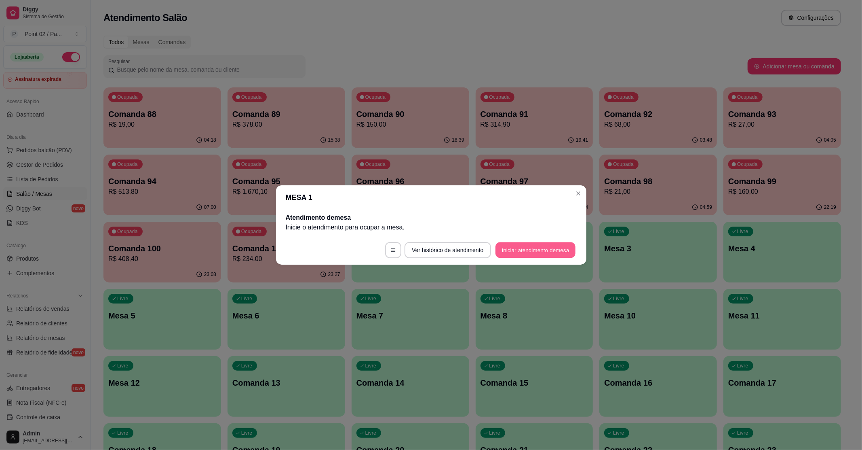
click at [518, 261] on footer "Ver histórico de atendimento Iniciar atendimento de mesa" at bounding box center [431, 249] width 310 height 29
click at [535, 251] on button "Iniciar atendimento de mesa" at bounding box center [536, 250] width 80 height 16
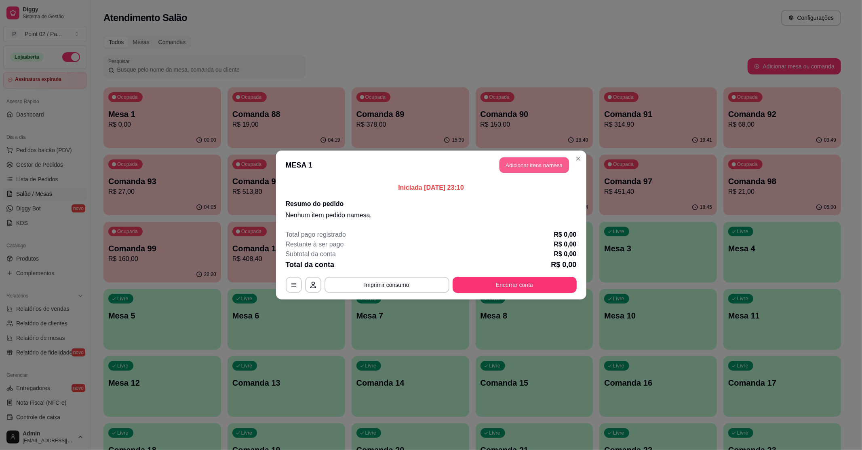
click at [547, 164] on button "Adicionar itens na mesa" at bounding box center [535, 165] width 70 height 16
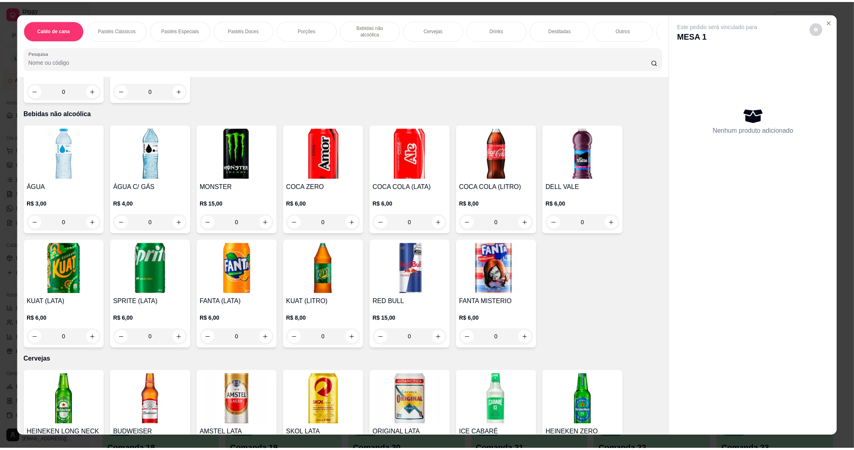
scroll to position [970, 0]
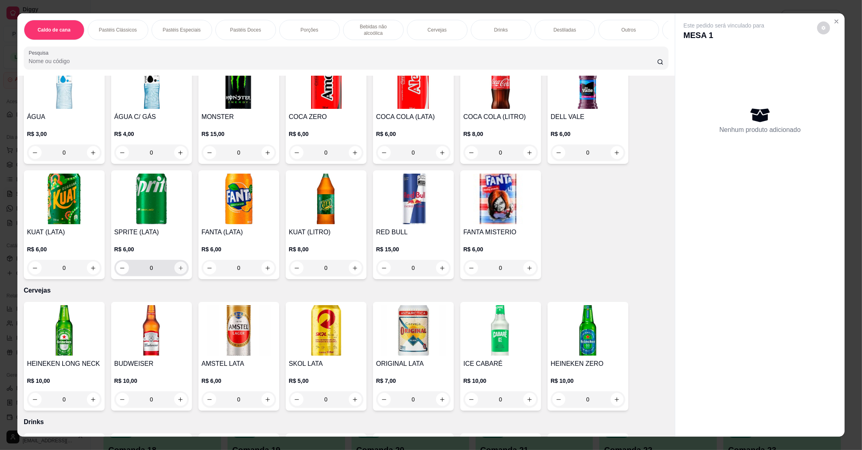
click at [177, 265] on icon "increase-product-quantity" at bounding box center [180, 268] width 6 height 6
type input "1"
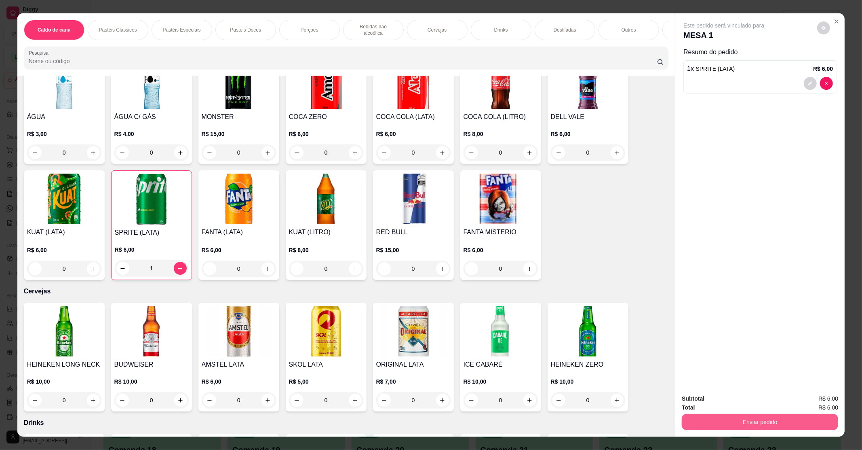
click at [817, 422] on button "Enviar pedido" at bounding box center [760, 422] width 156 height 16
click at [820, 394] on button "Enviar pedido" at bounding box center [817, 401] width 46 height 15
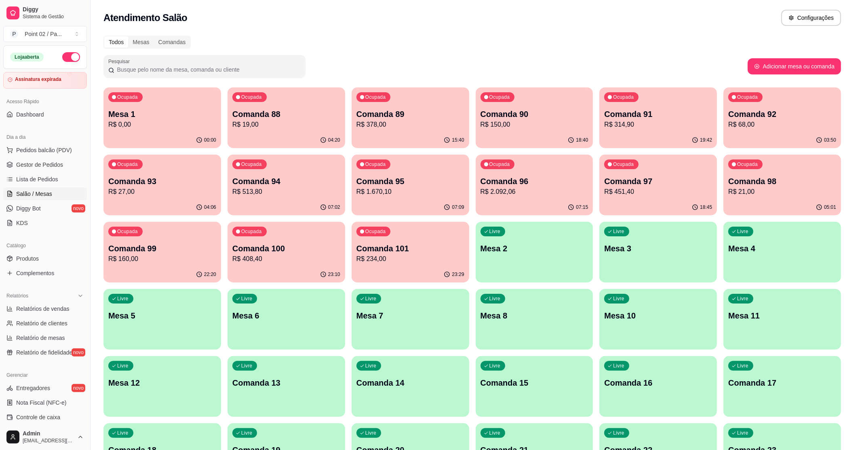
click at [156, 104] on div "Ocupada Mesa 1 R$ 0,00" at bounding box center [162, 109] width 118 height 45
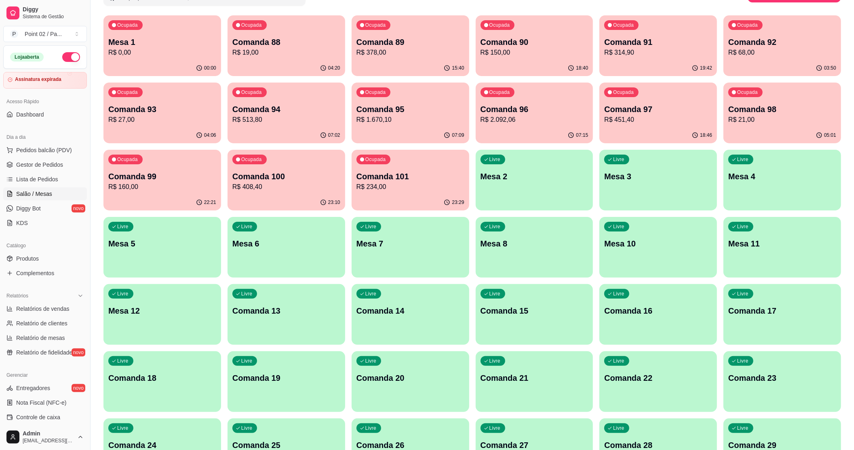
scroll to position [54, 0]
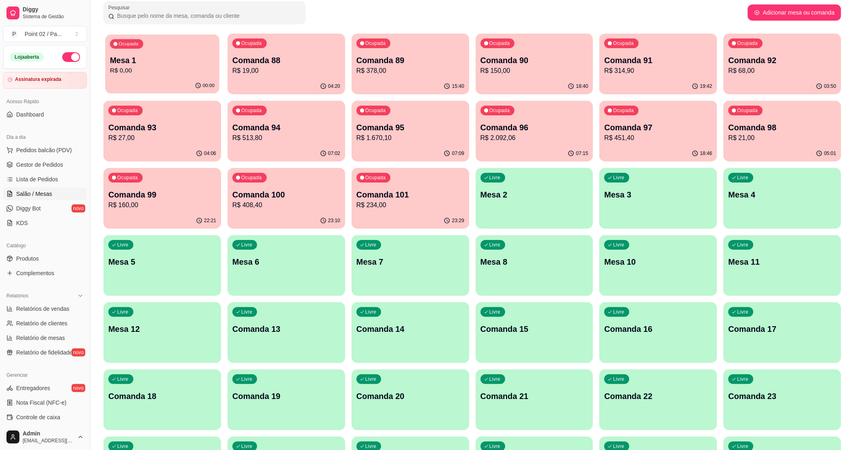
click at [193, 46] on div "Ocupada Mesa 1 R$ 0,00" at bounding box center [162, 56] width 114 height 44
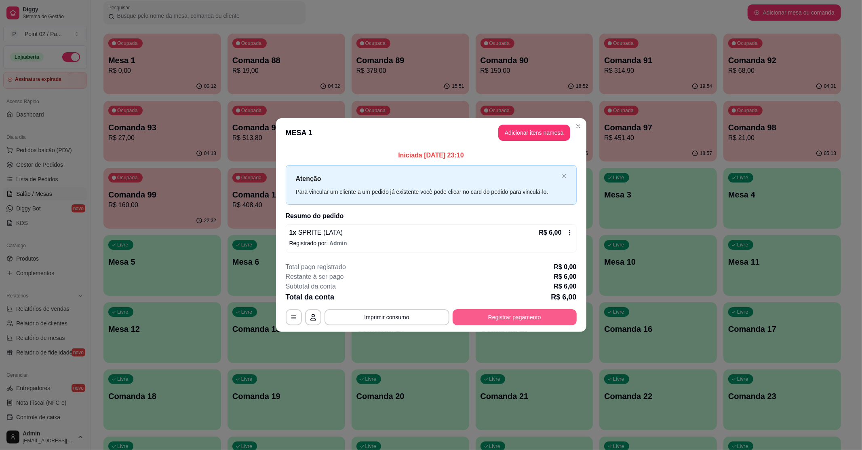
click at [497, 318] on button "Registrar pagamento" at bounding box center [515, 317] width 124 height 16
click at [343, 238] on div "1 x SPRITE (LATA) R$ 6,00 Registrado por: Admin" at bounding box center [431, 238] width 291 height 28
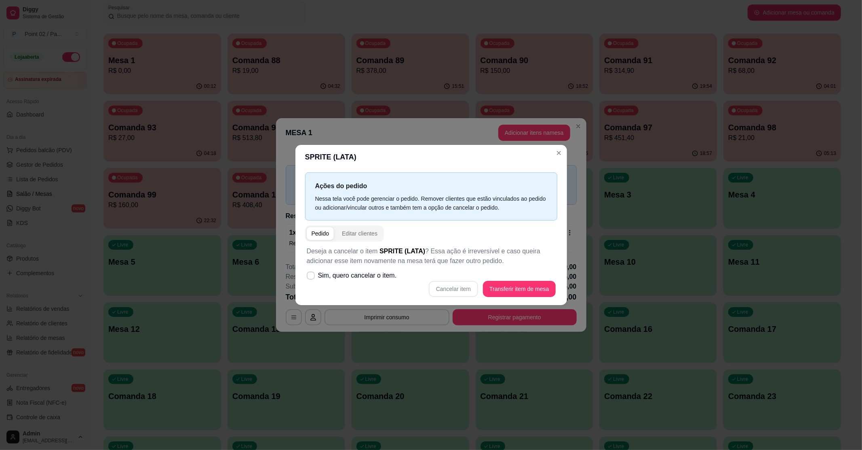
click at [416, 298] on div "Deseja a cancelar o item SPRITE (LATA) ? Essa ação é irreversível e caso queira…" at bounding box center [431, 271] width 252 height 60
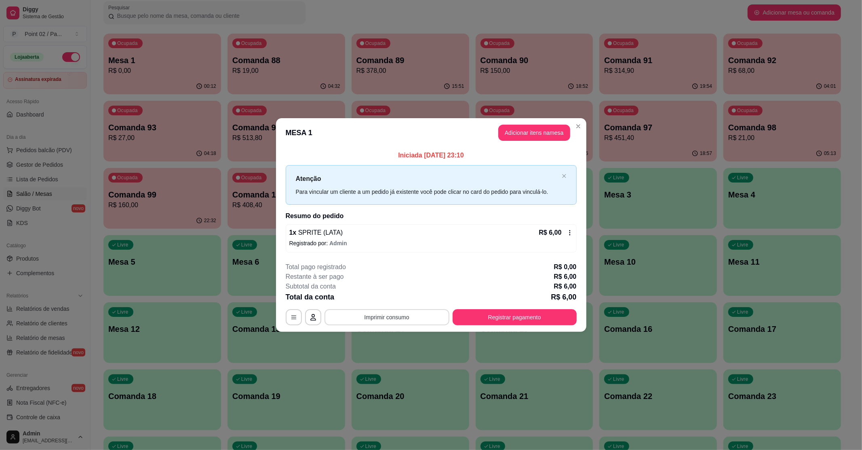
click at [390, 314] on button "Imprimir consumo" at bounding box center [387, 317] width 125 height 16
click at [399, 299] on button "IMPRESSORA" at bounding box center [389, 298] width 57 height 13
click at [500, 314] on button "Registrar pagamento" at bounding box center [514, 317] width 120 height 16
click at [540, 316] on button "Registrar pagamento" at bounding box center [514, 317] width 120 height 16
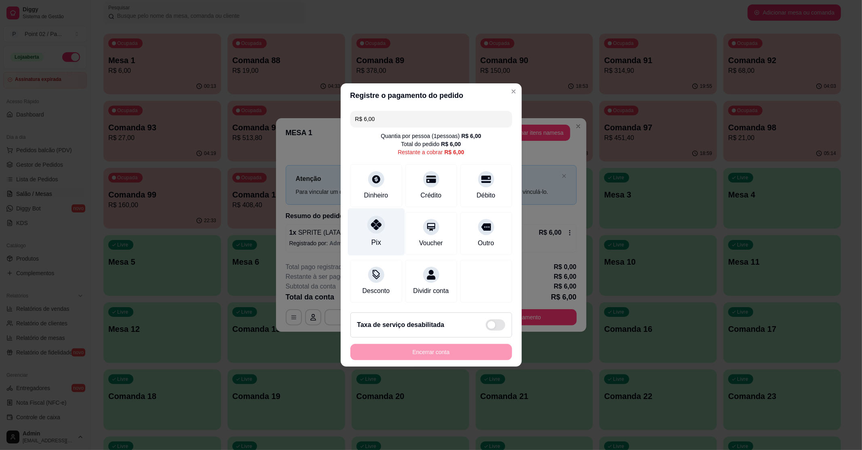
click at [376, 237] on div "Pix" at bounding box center [376, 242] width 10 height 11
type input "R$ 0,00"
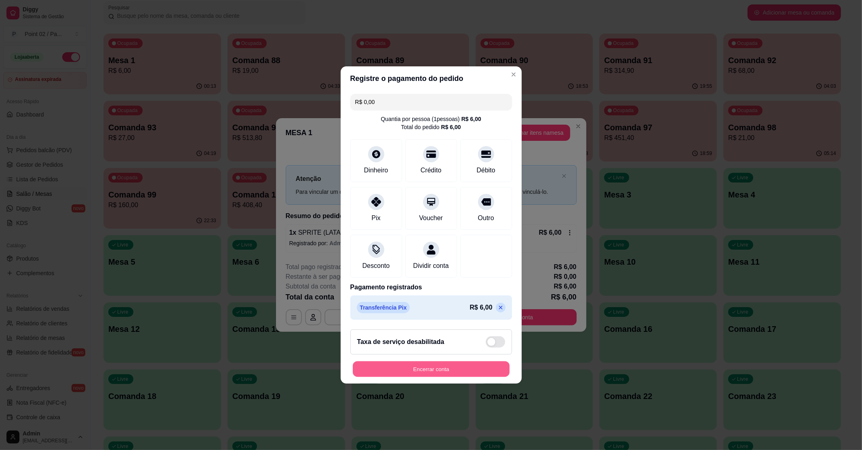
click at [430, 367] on button "Encerrar conta" at bounding box center [431, 369] width 157 height 16
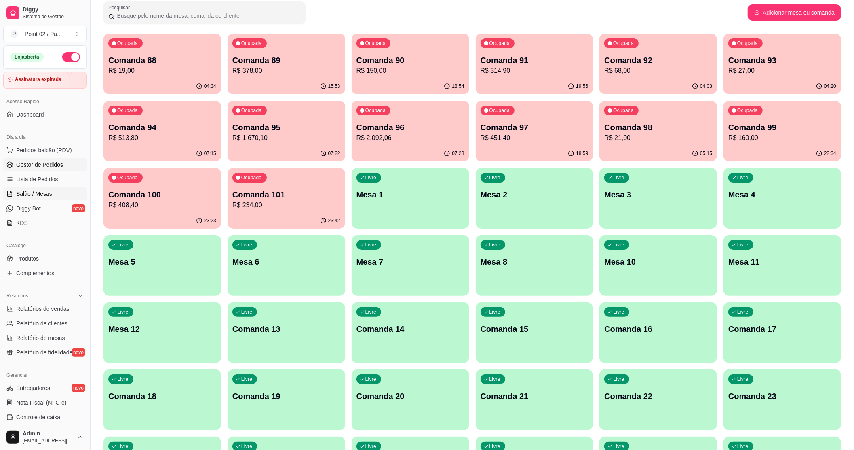
click at [49, 166] on span "Gestor de Pedidos" at bounding box center [39, 164] width 47 height 8
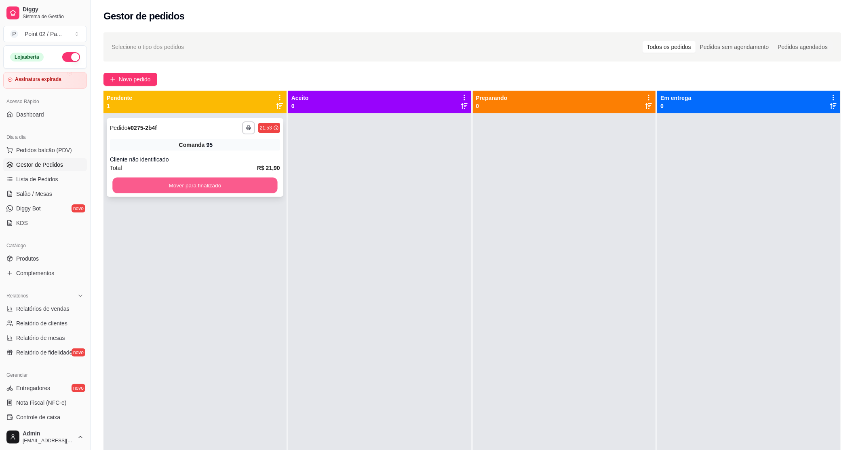
click at [154, 177] on div "Mover para finalizado" at bounding box center [195, 185] width 170 height 16
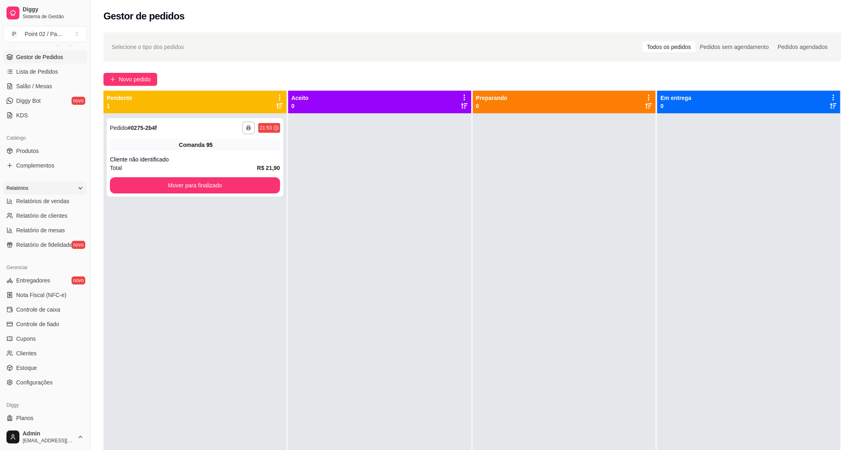
scroll to position [126, 0]
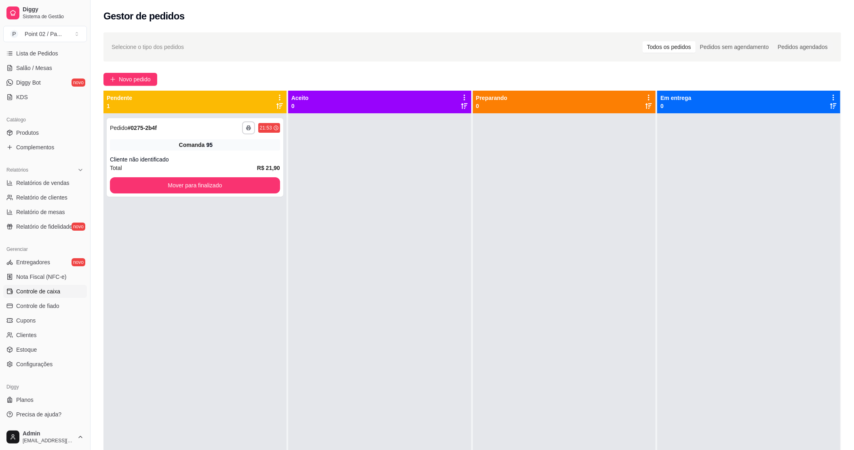
click at [52, 291] on span "Controle de caixa" at bounding box center [38, 291] width 44 height 8
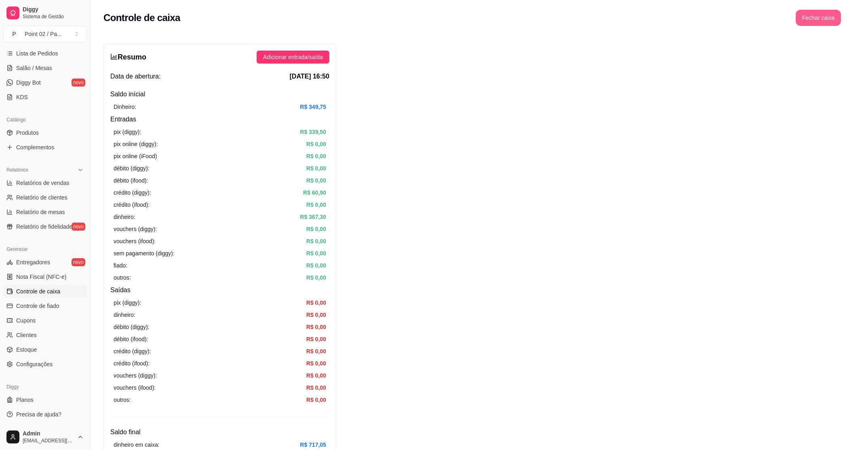
click at [810, 21] on button "Fechar caixa" at bounding box center [818, 18] width 45 height 16
click at [844, 68] on span "Sim" at bounding box center [841, 72] width 10 height 9
